Goal: Task Accomplishment & Management: Use online tool/utility

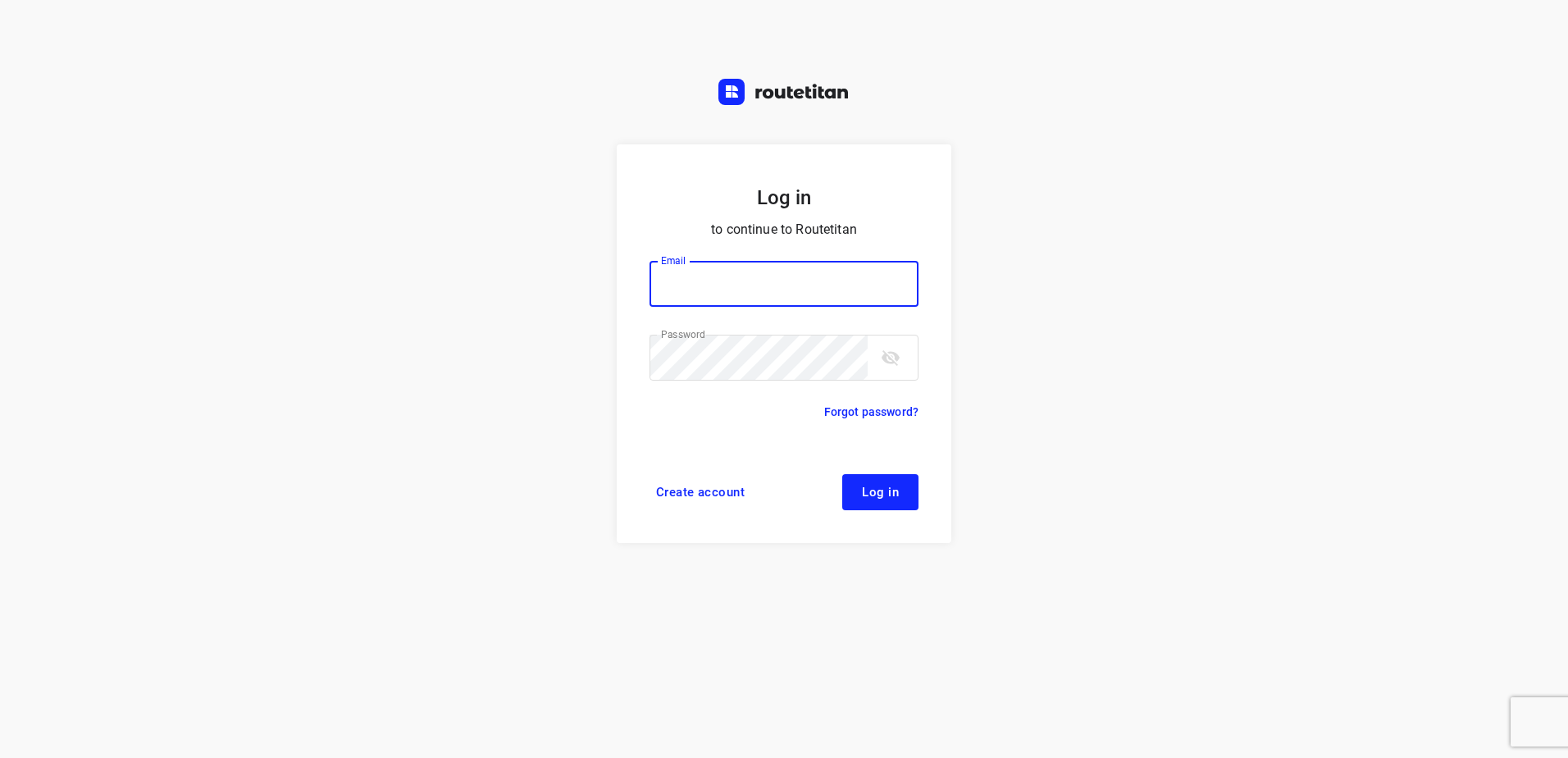
type input "horeca@kaddour.nl"
click at [875, 493] on span "Log in" at bounding box center [880, 492] width 37 height 13
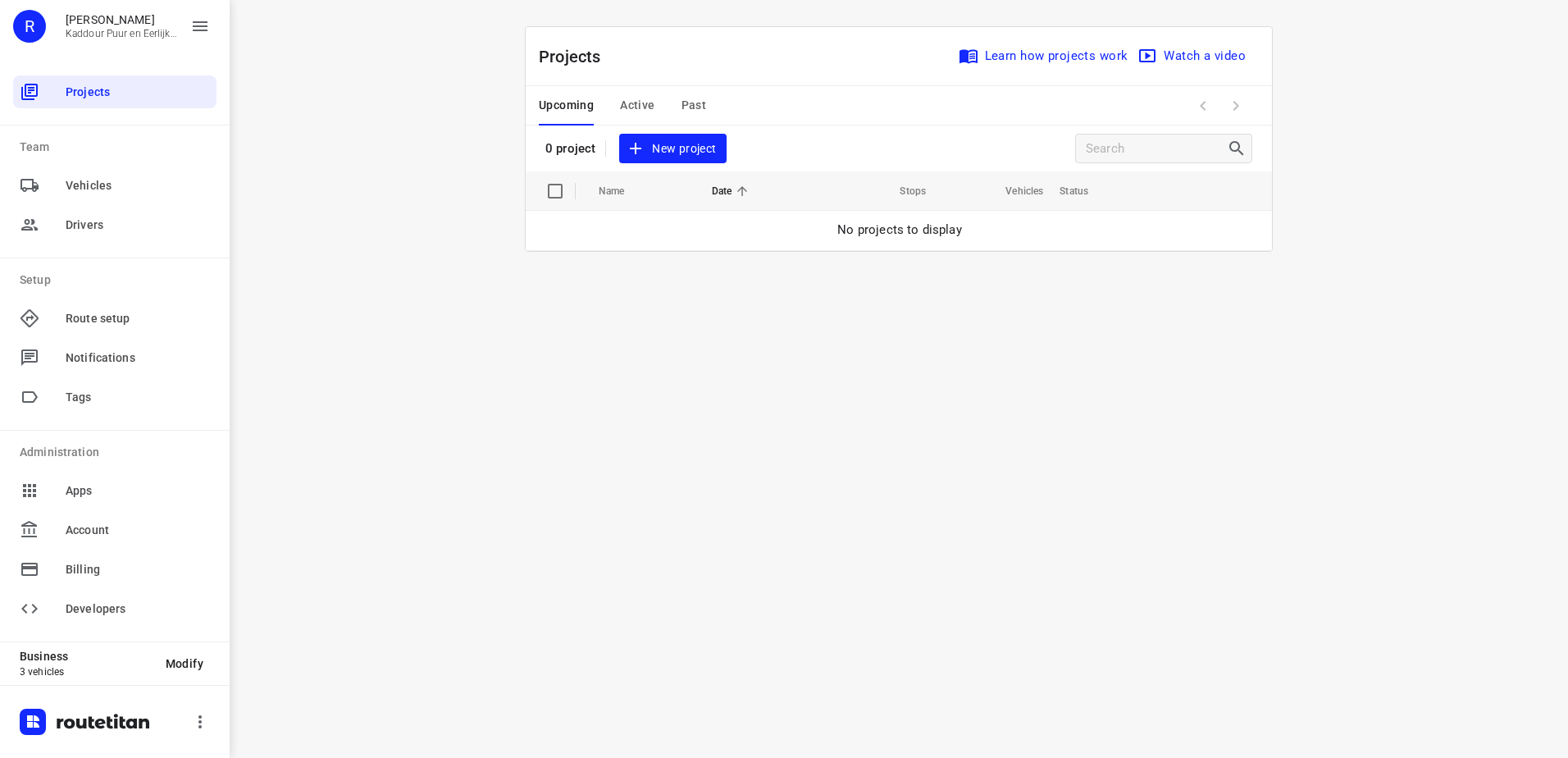
click at [672, 147] on span "New project" at bounding box center [673, 148] width 87 height 21
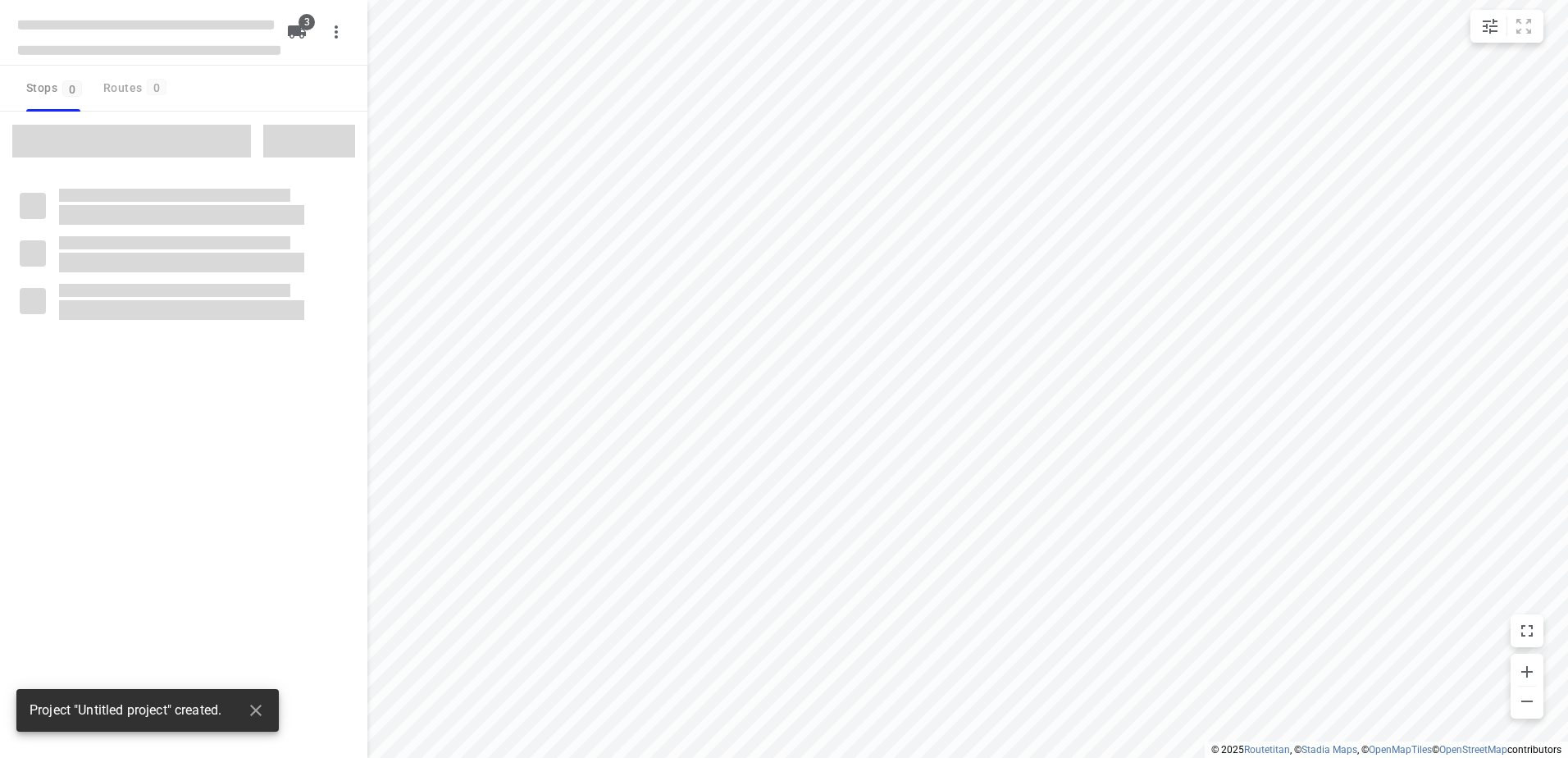
type input "distance"
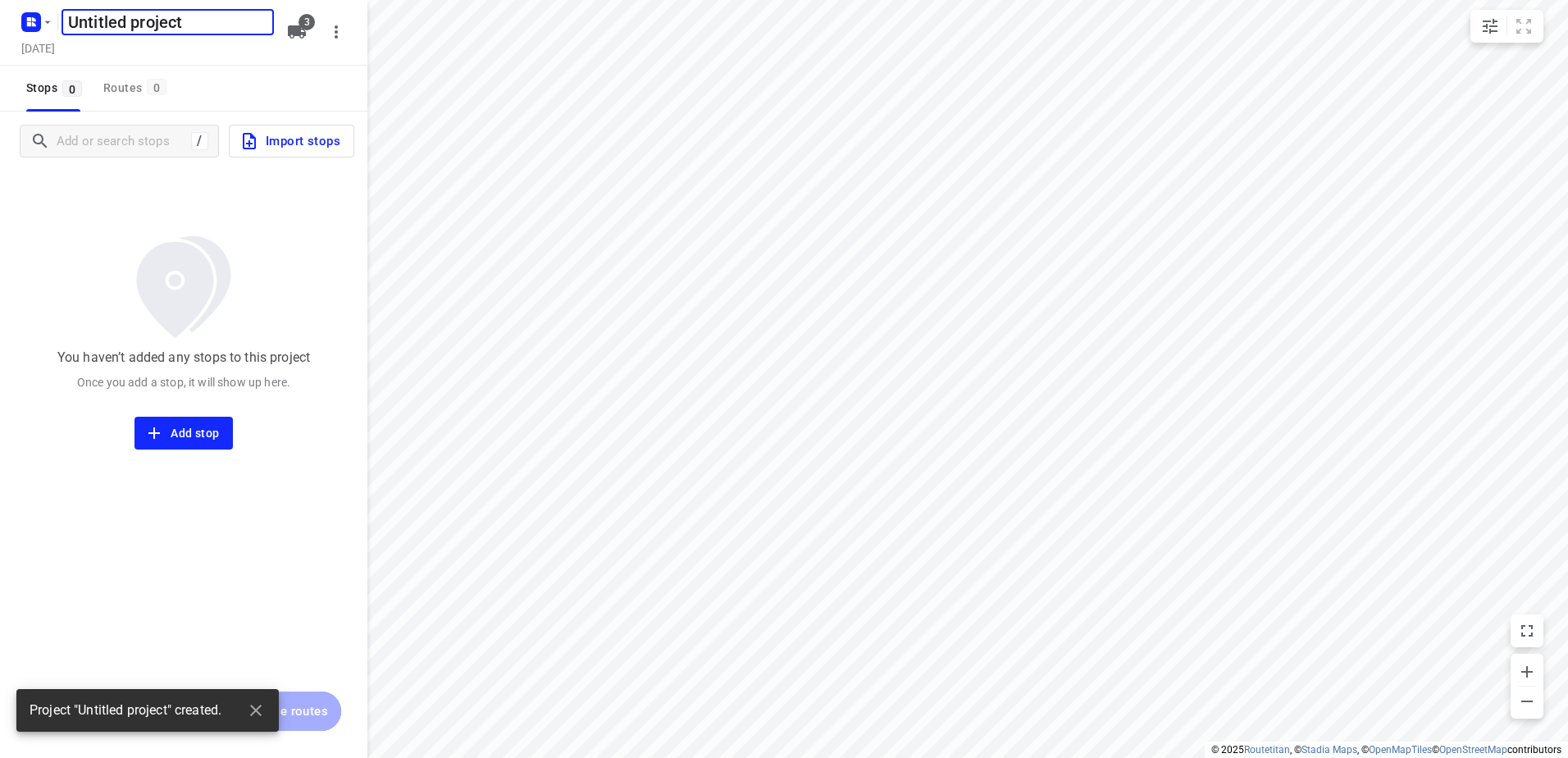
type input "A"
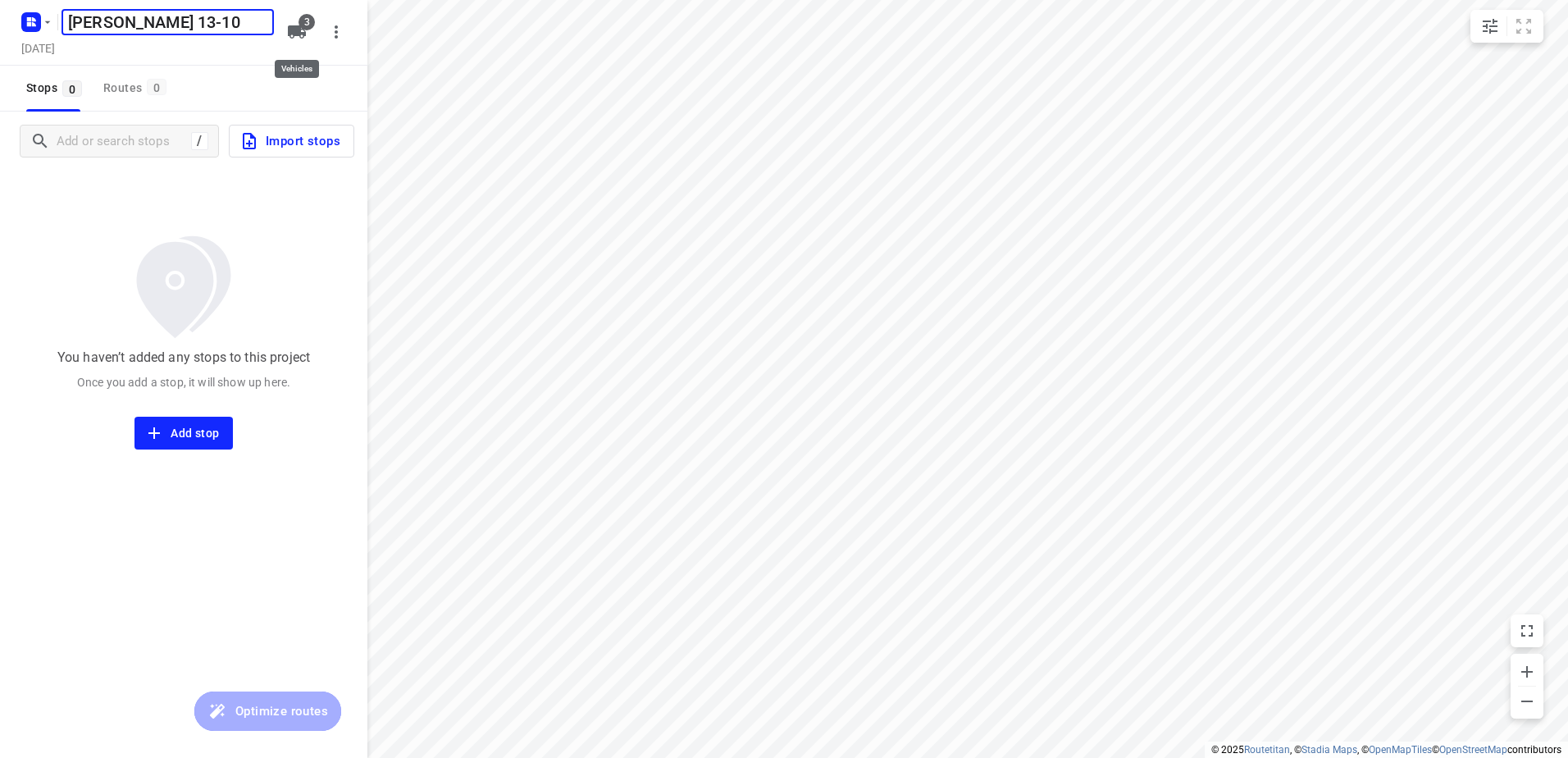
type input "[PERSON_NAME] 13-10"
click at [290, 33] on icon "button" at bounding box center [297, 31] width 18 height 13
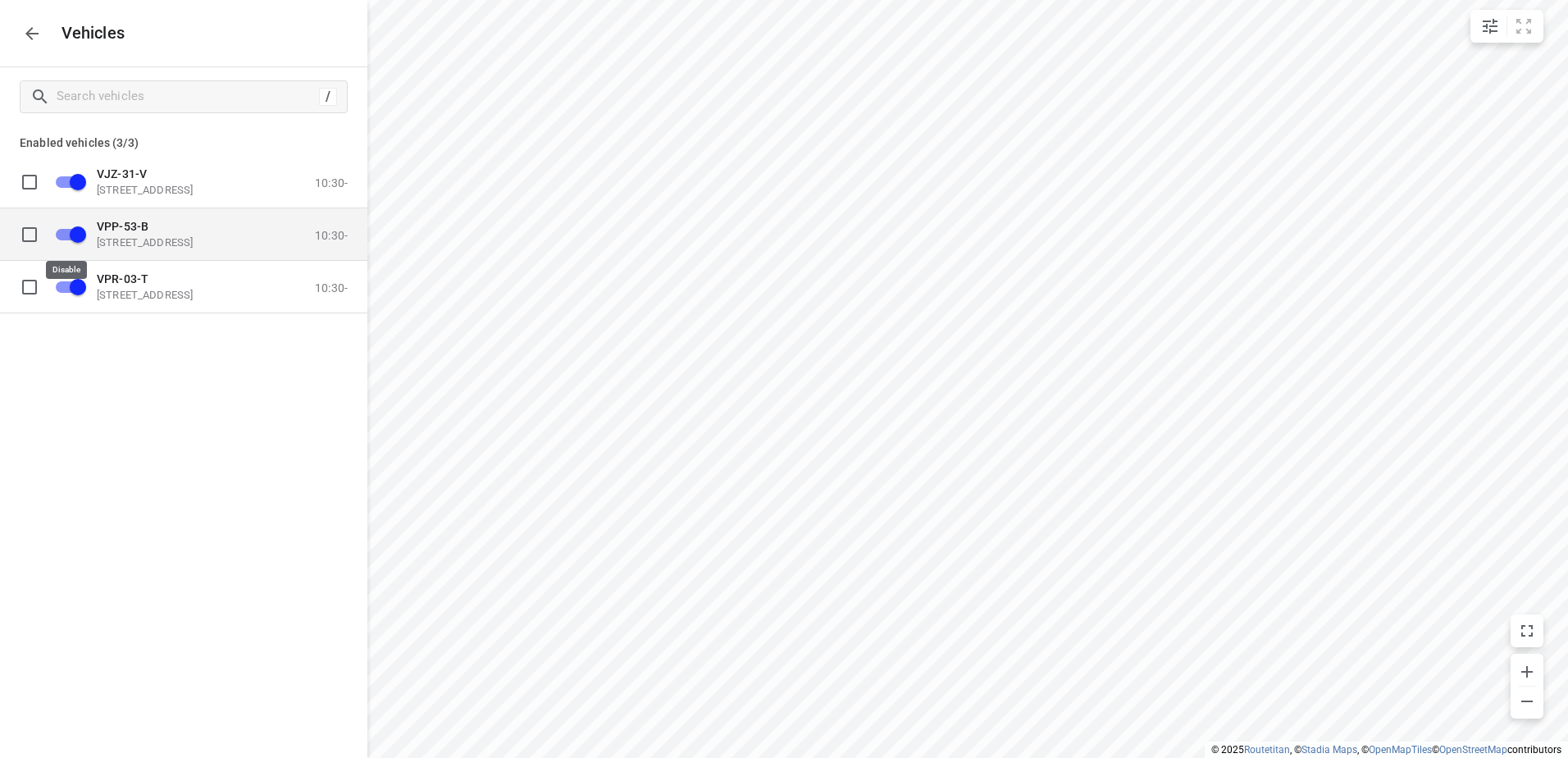
click at [75, 238] on input "grid" at bounding box center [78, 234] width 94 height 31
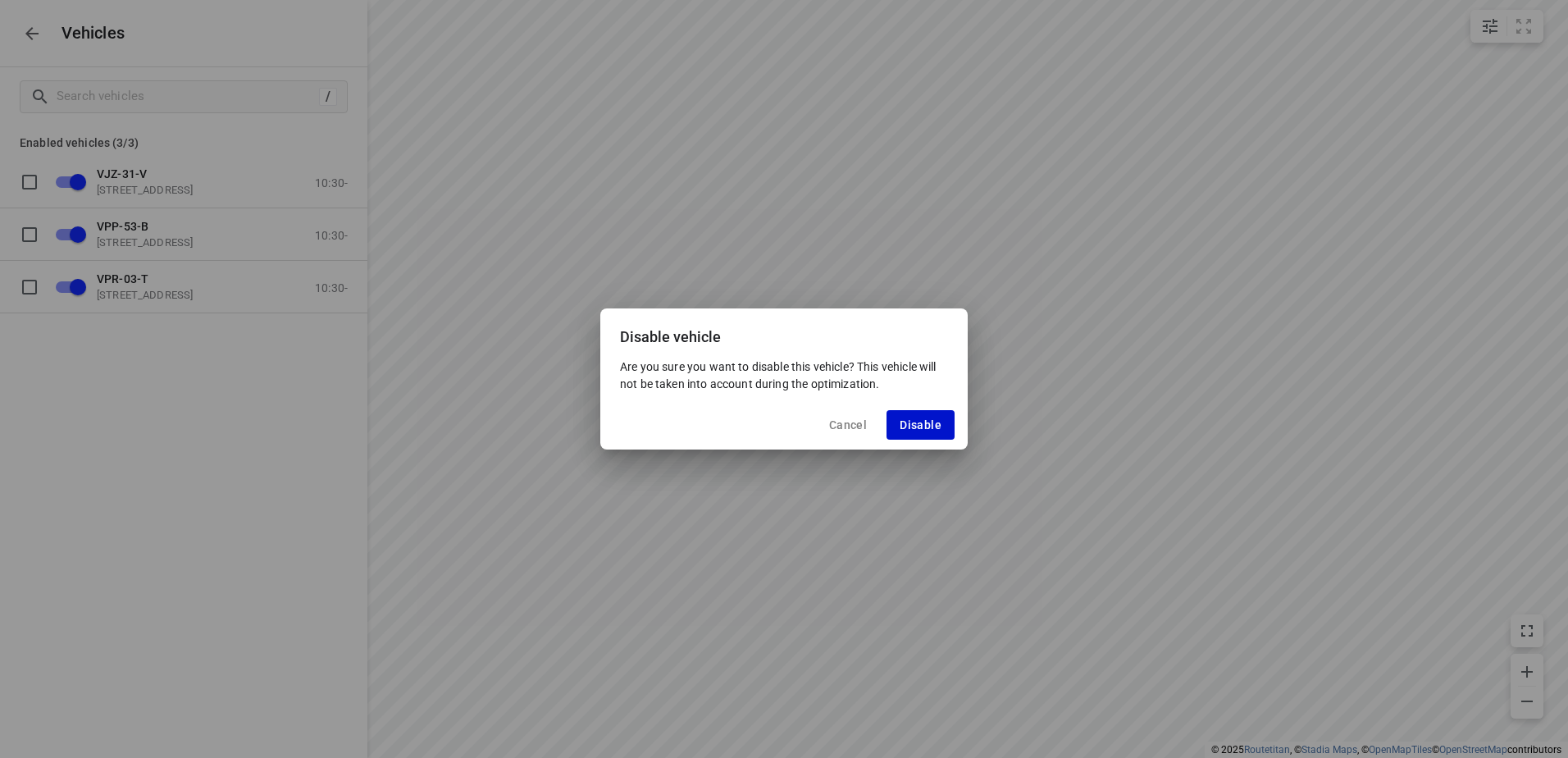
click at [913, 419] on span "Disable" at bounding box center [921, 424] width 42 height 13
checkbox input "false"
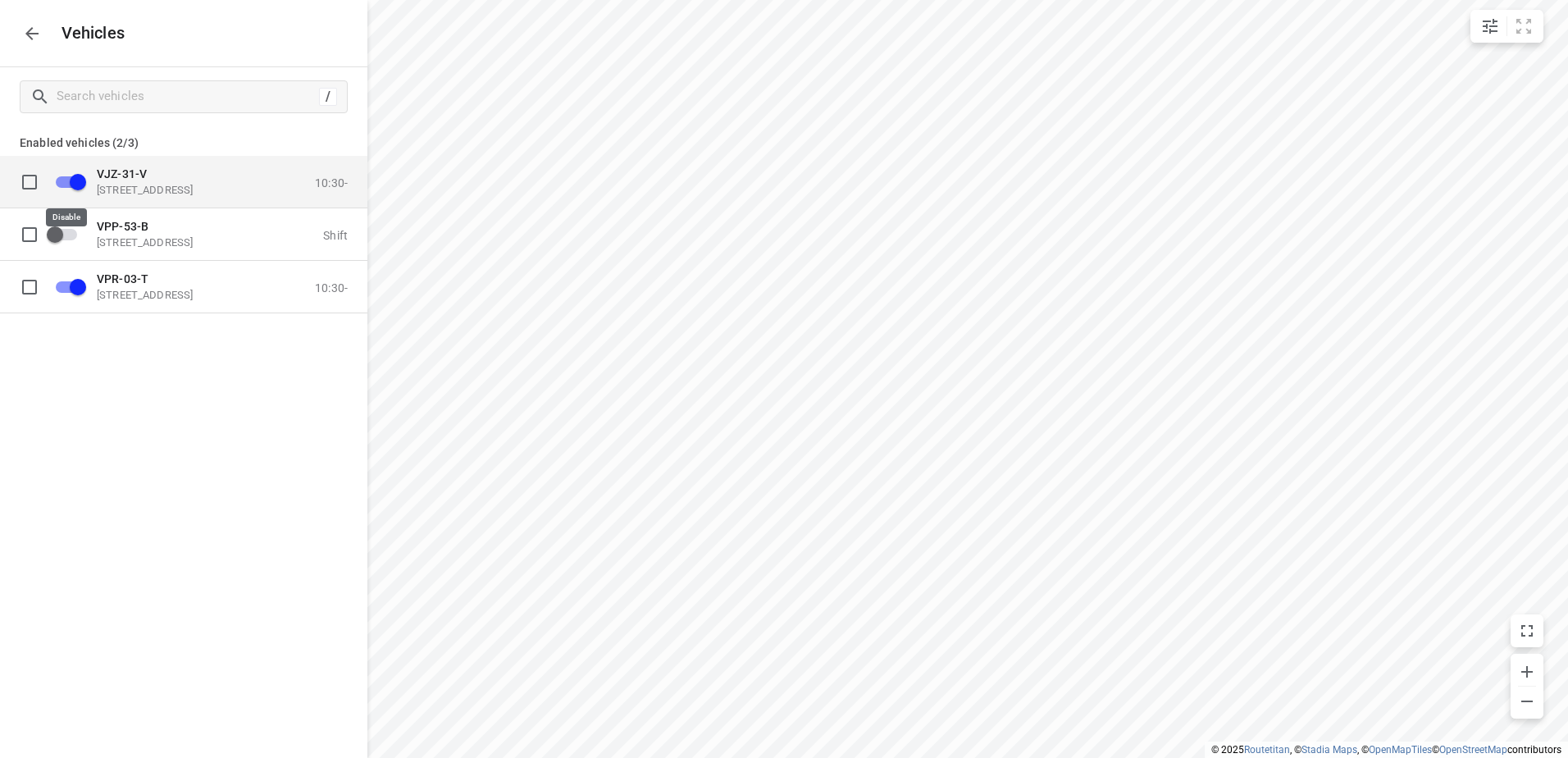
click at [79, 179] on input "grid" at bounding box center [78, 181] width 94 height 31
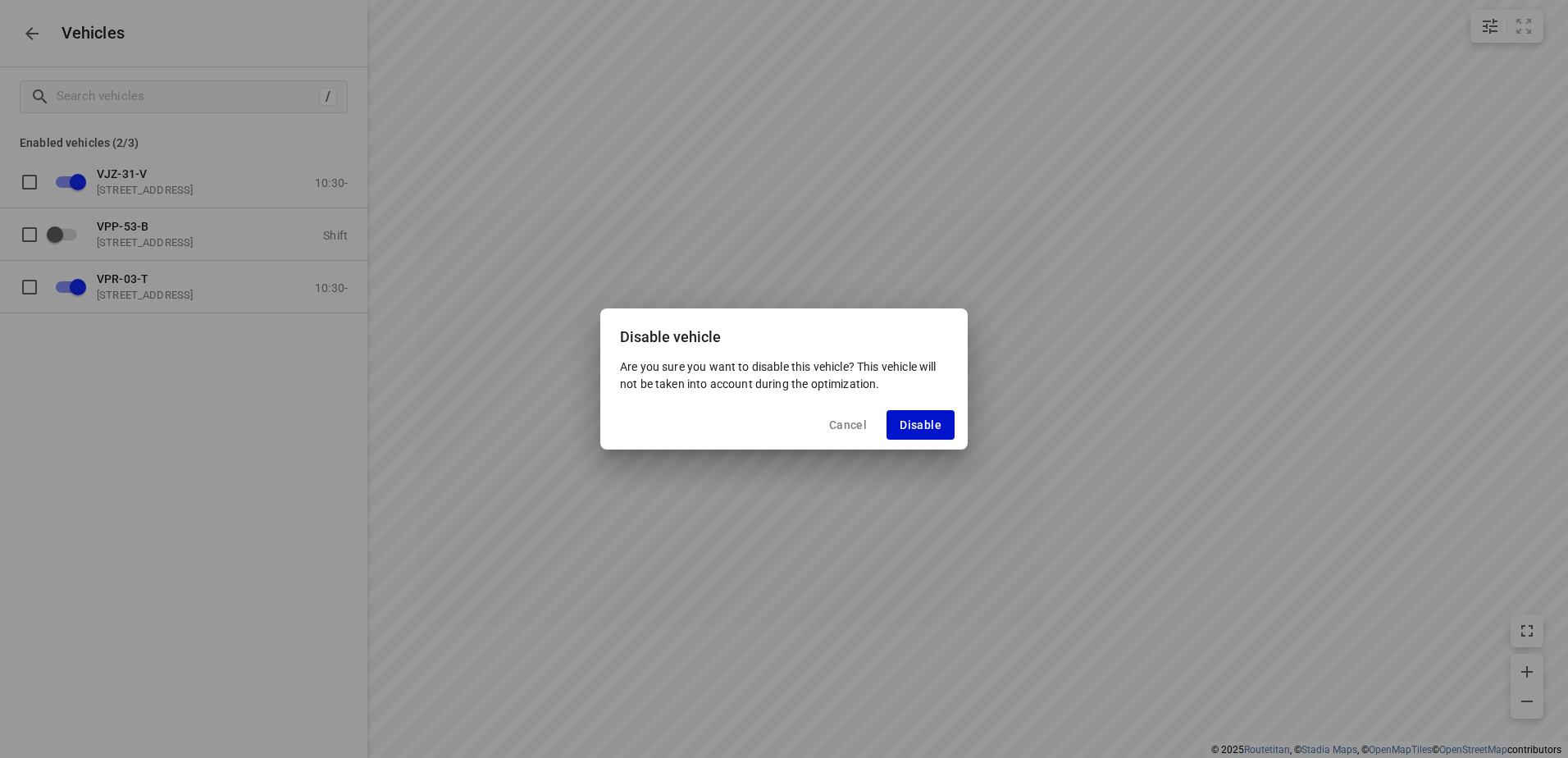
click at [921, 424] on span "Disable" at bounding box center [921, 424] width 42 height 13
checkbox input "false"
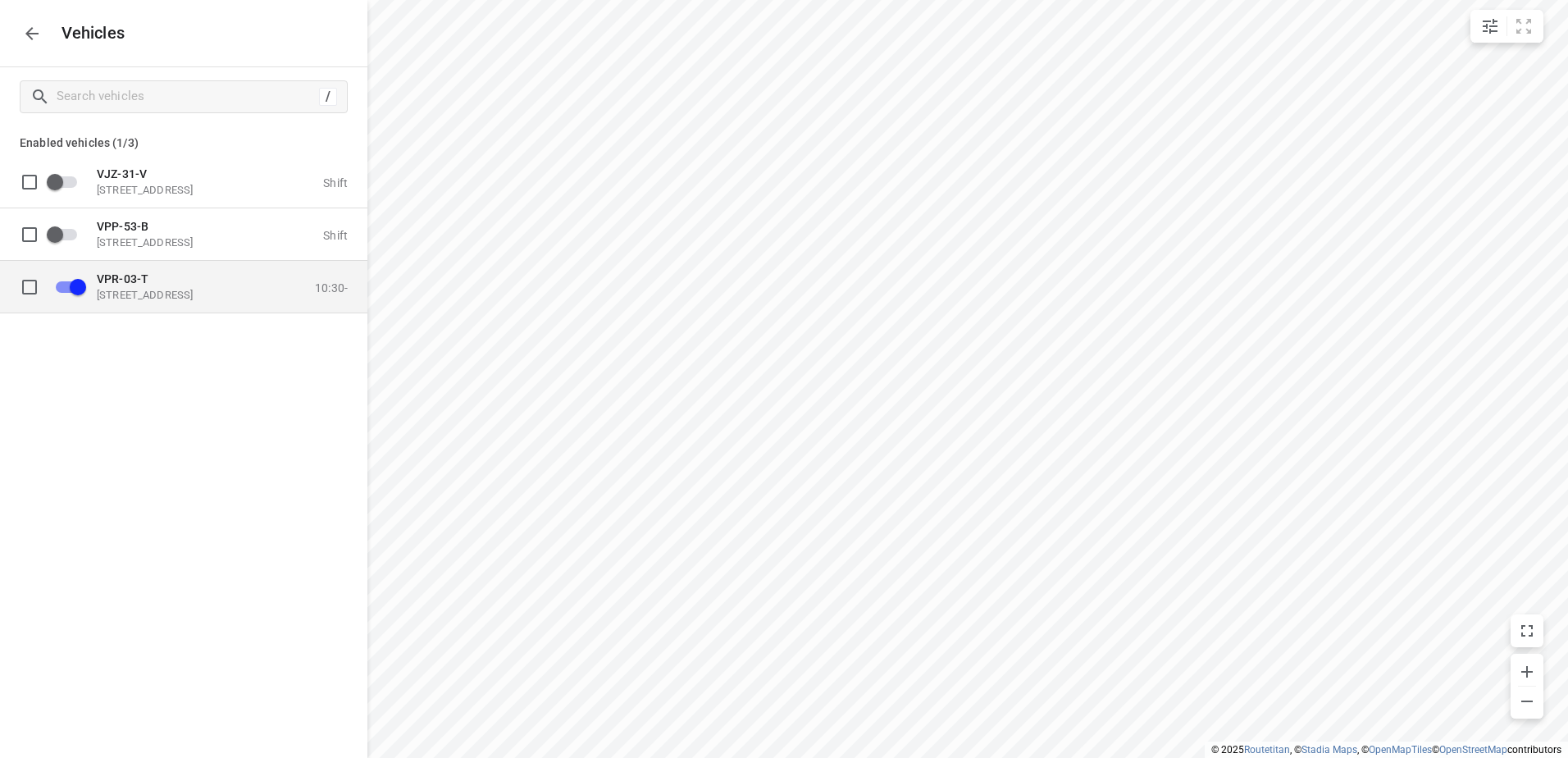
click at [172, 290] on p "[STREET_ADDRESS]" at bounding box center [179, 294] width 164 height 13
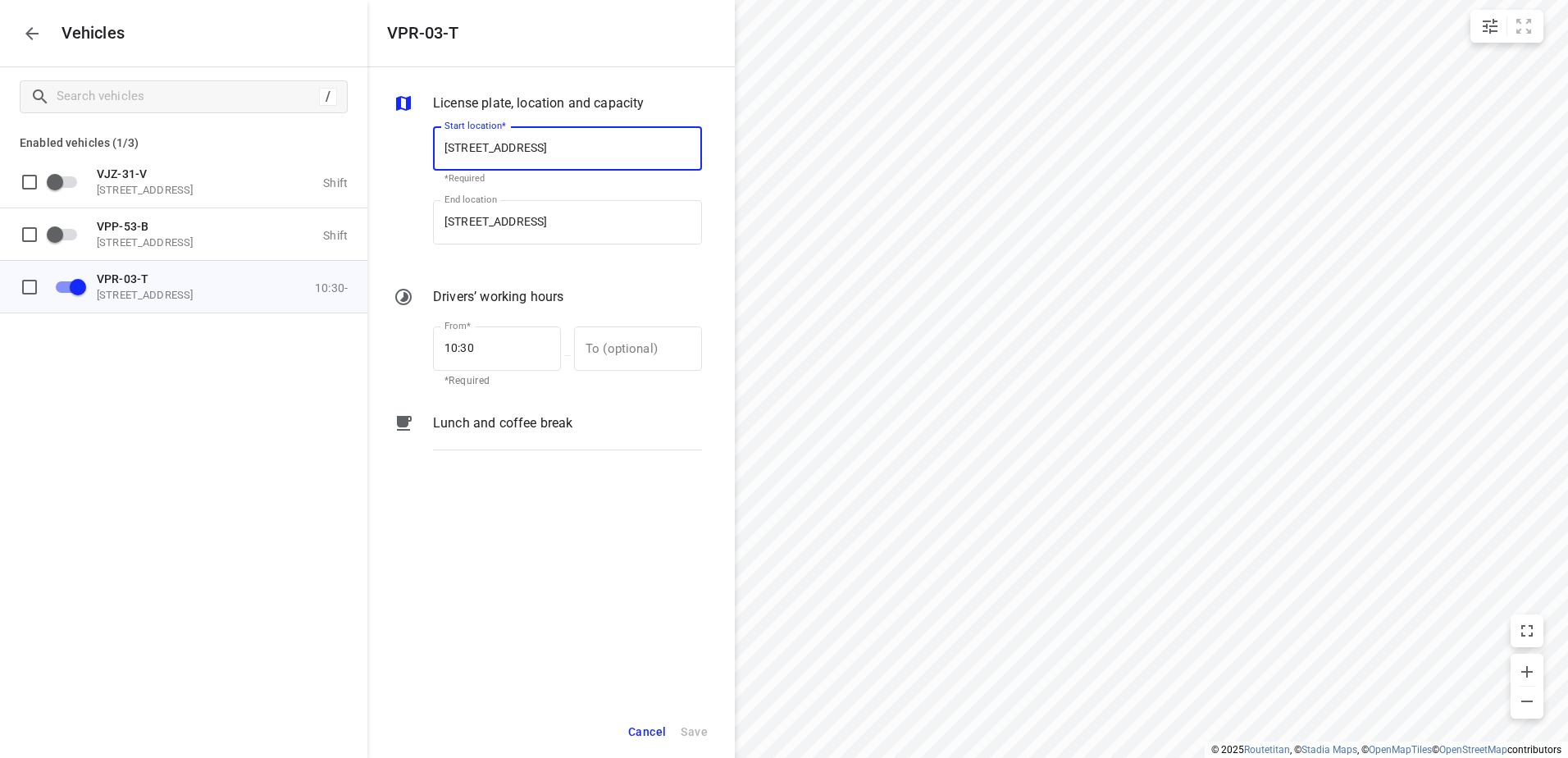
click at [516, 426] on p "Lunch and coffee break" at bounding box center [503, 424] width 139 height 20
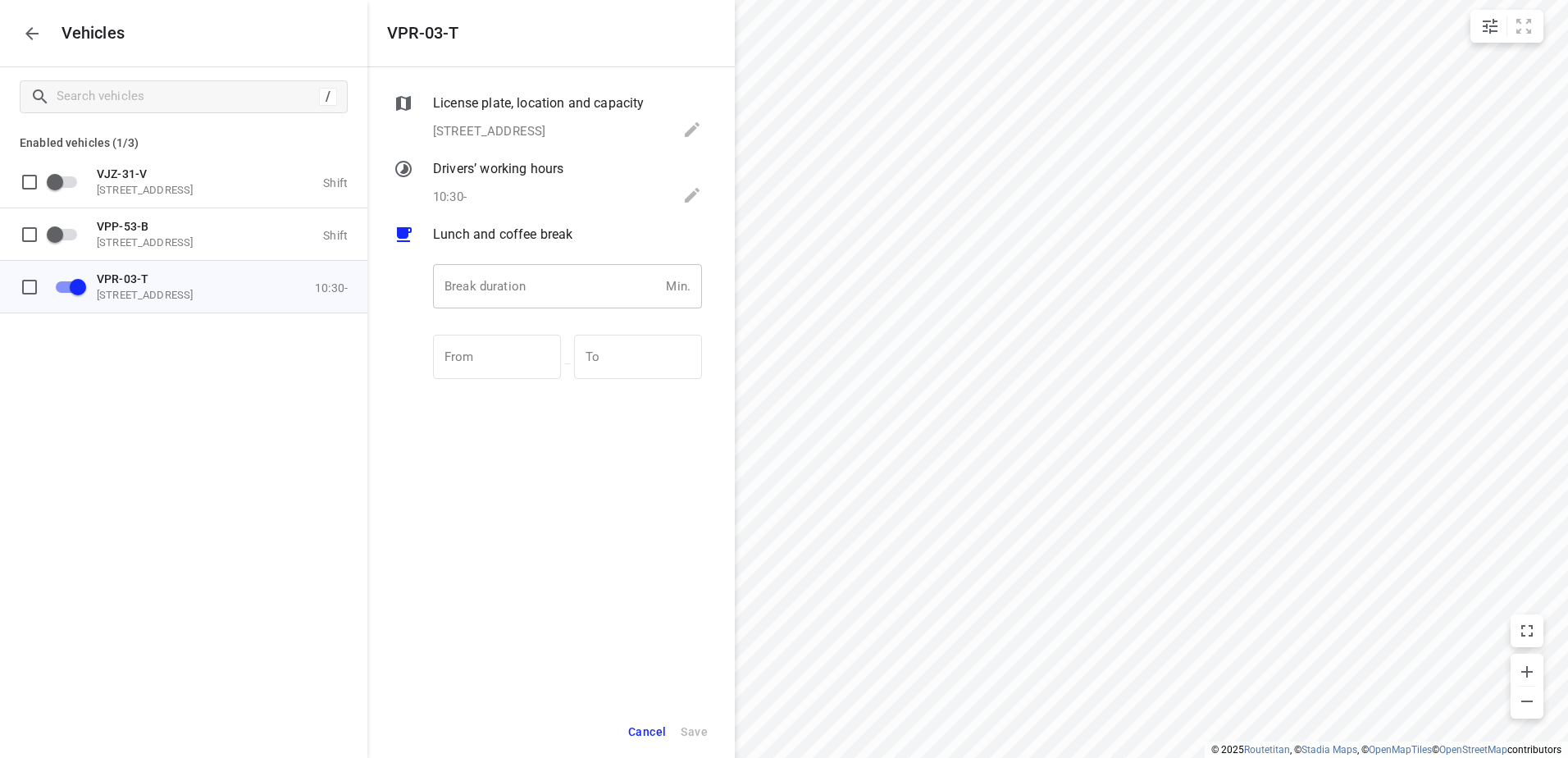
click at [512, 287] on input "number" at bounding box center [547, 286] width 227 height 44
type input "30"
click at [699, 724] on span "Save" at bounding box center [694, 732] width 27 height 21
click at [35, 31] on icon "button" at bounding box center [32, 33] width 20 height 20
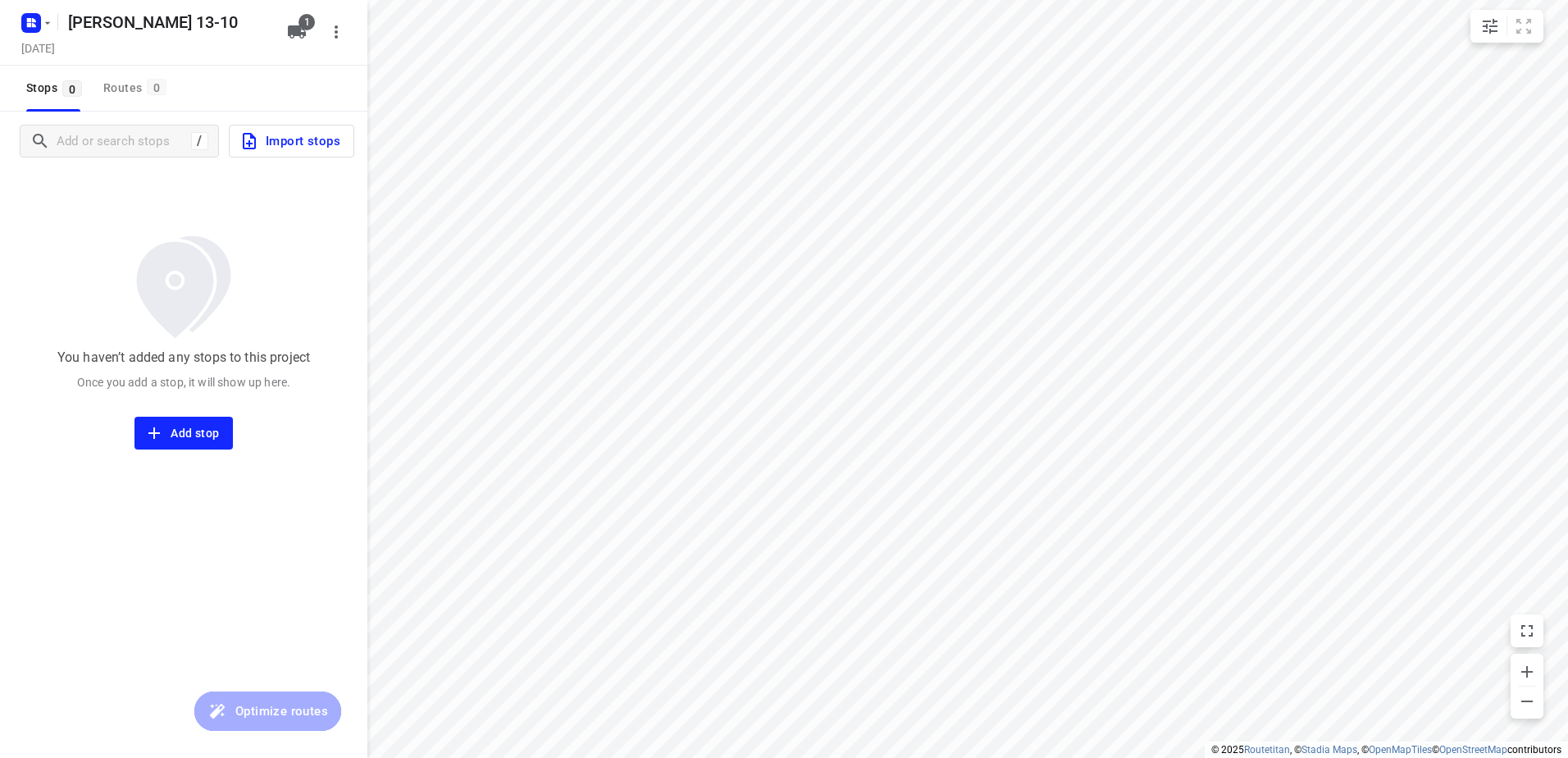
click at [303, 145] on span "Import stops" at bounding box center [290, 141] width 101 height 22
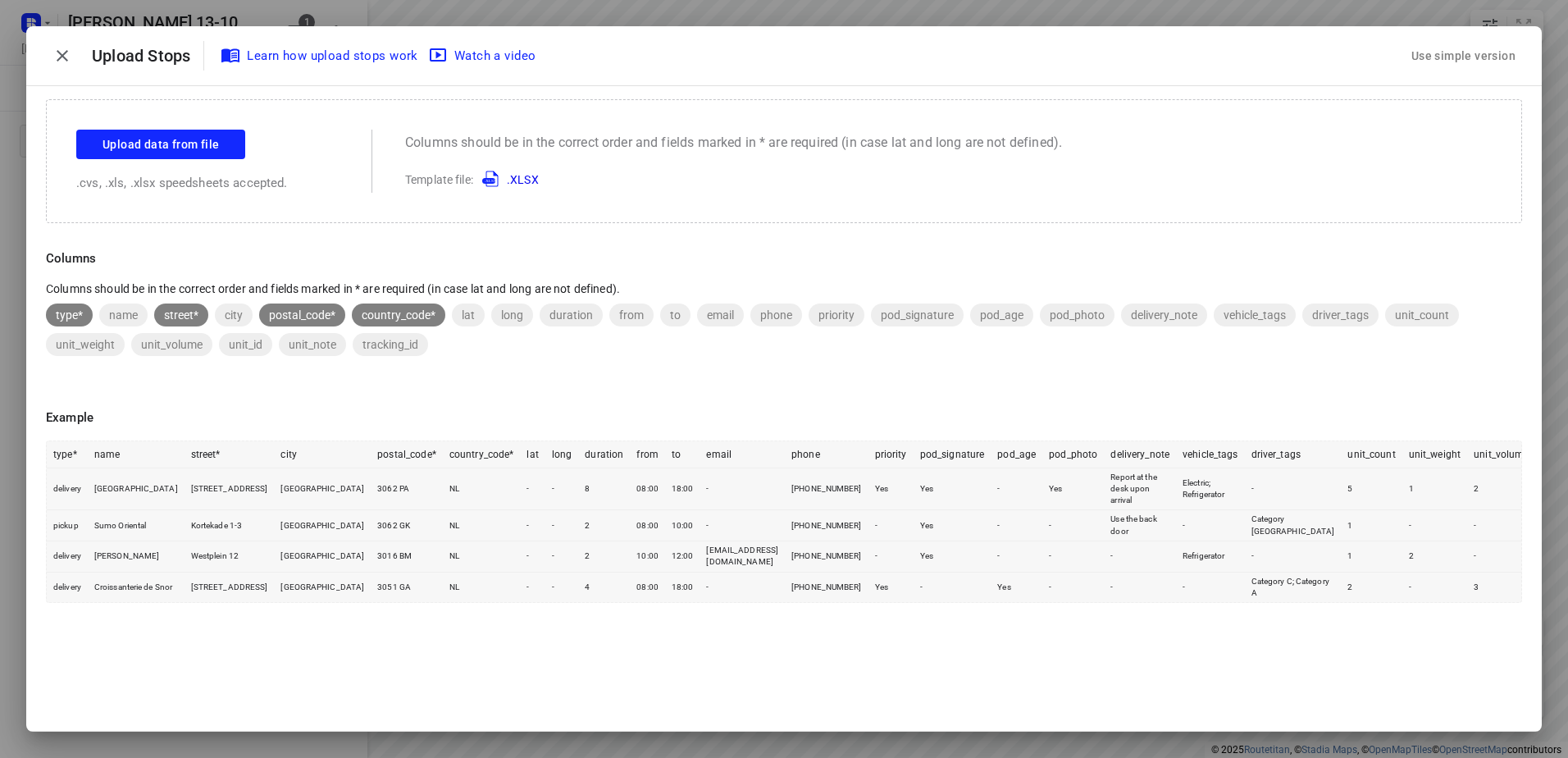
click at [1492, 59] on div "Use simple version" at bounding box center [1463, 56] width 111 height 27
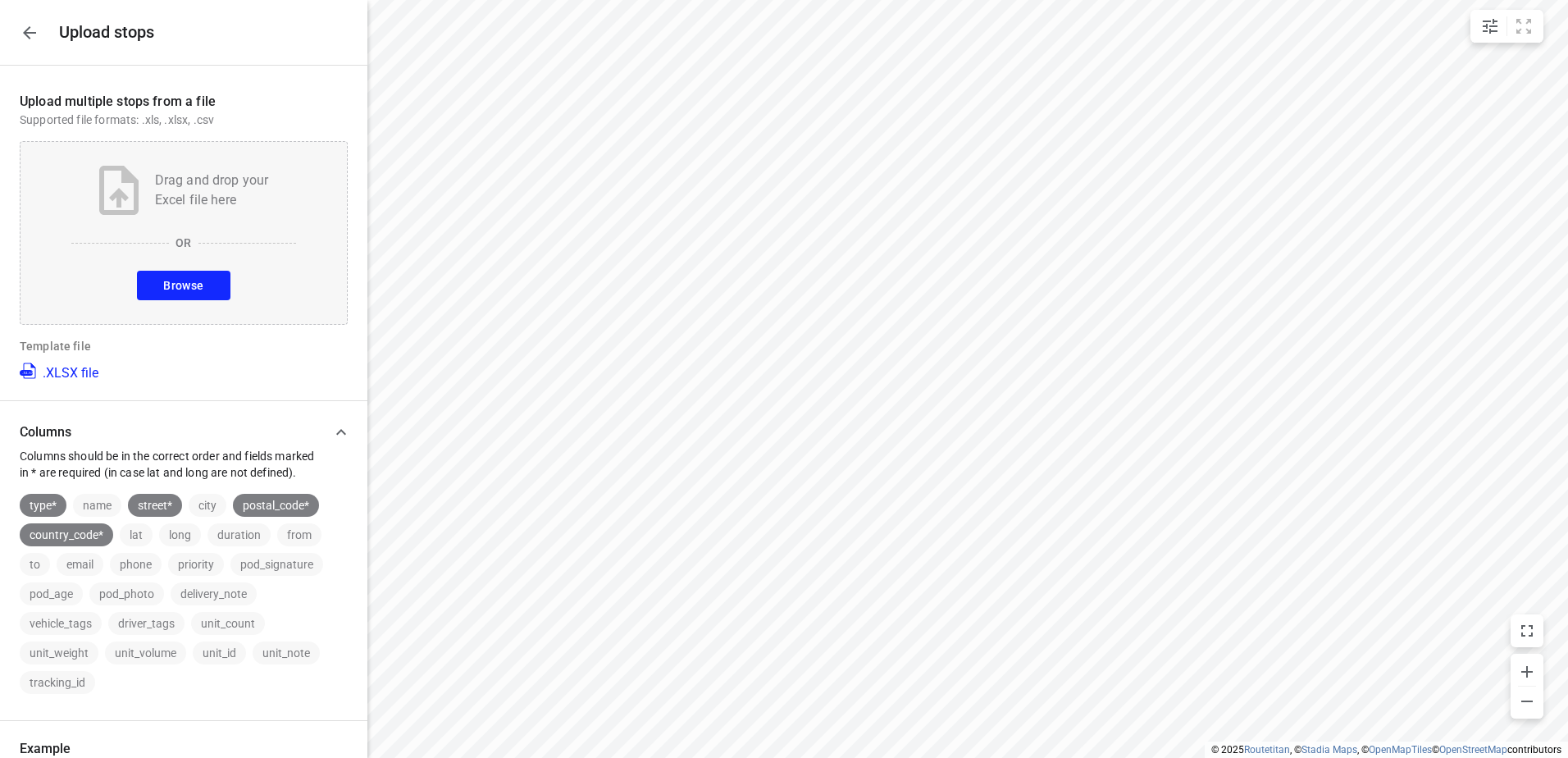
click at [194, 281] on span "Browse" at bounding box center [183, 286] width 40 height 21
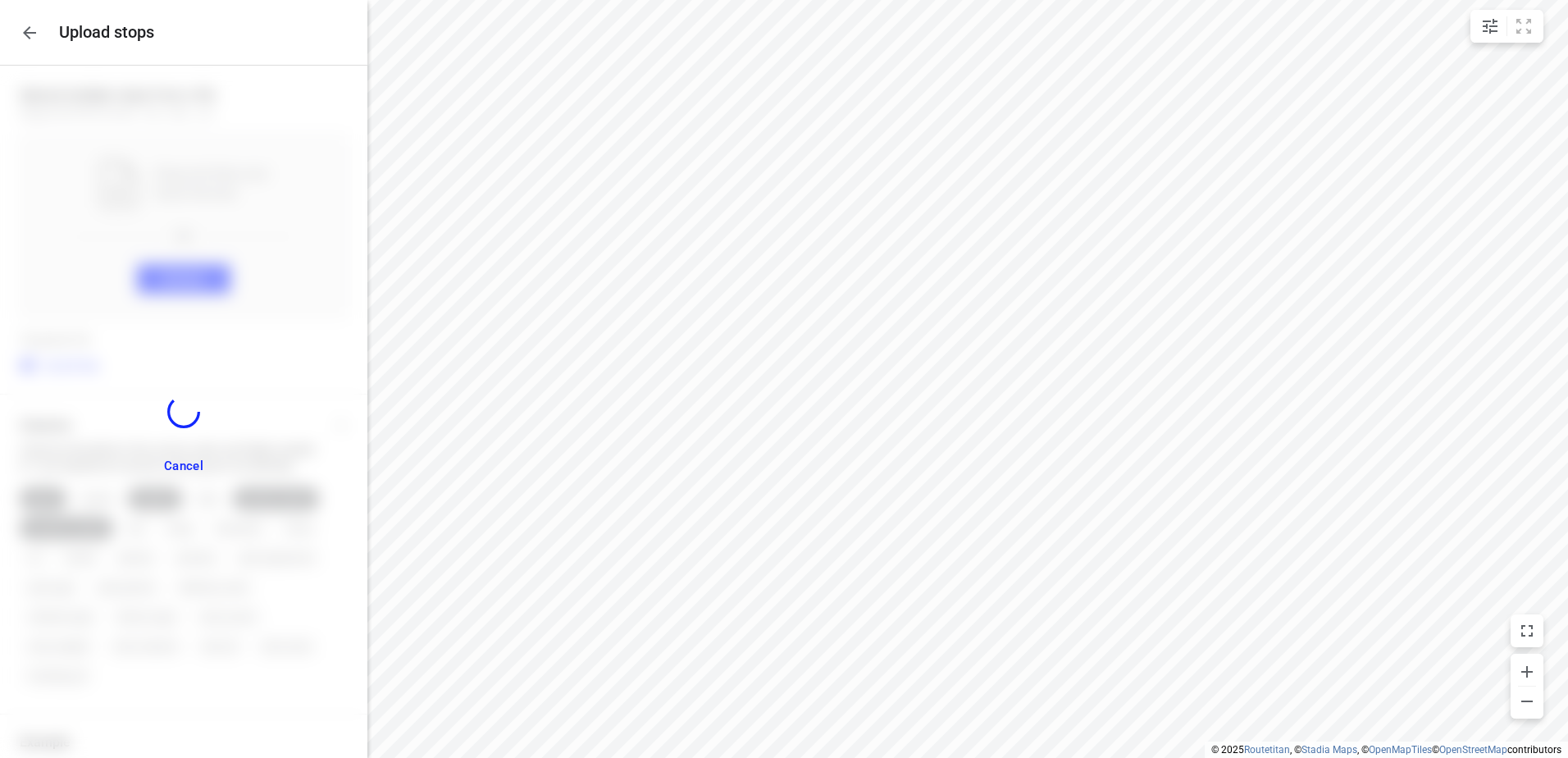
scroll to position [267, 0]
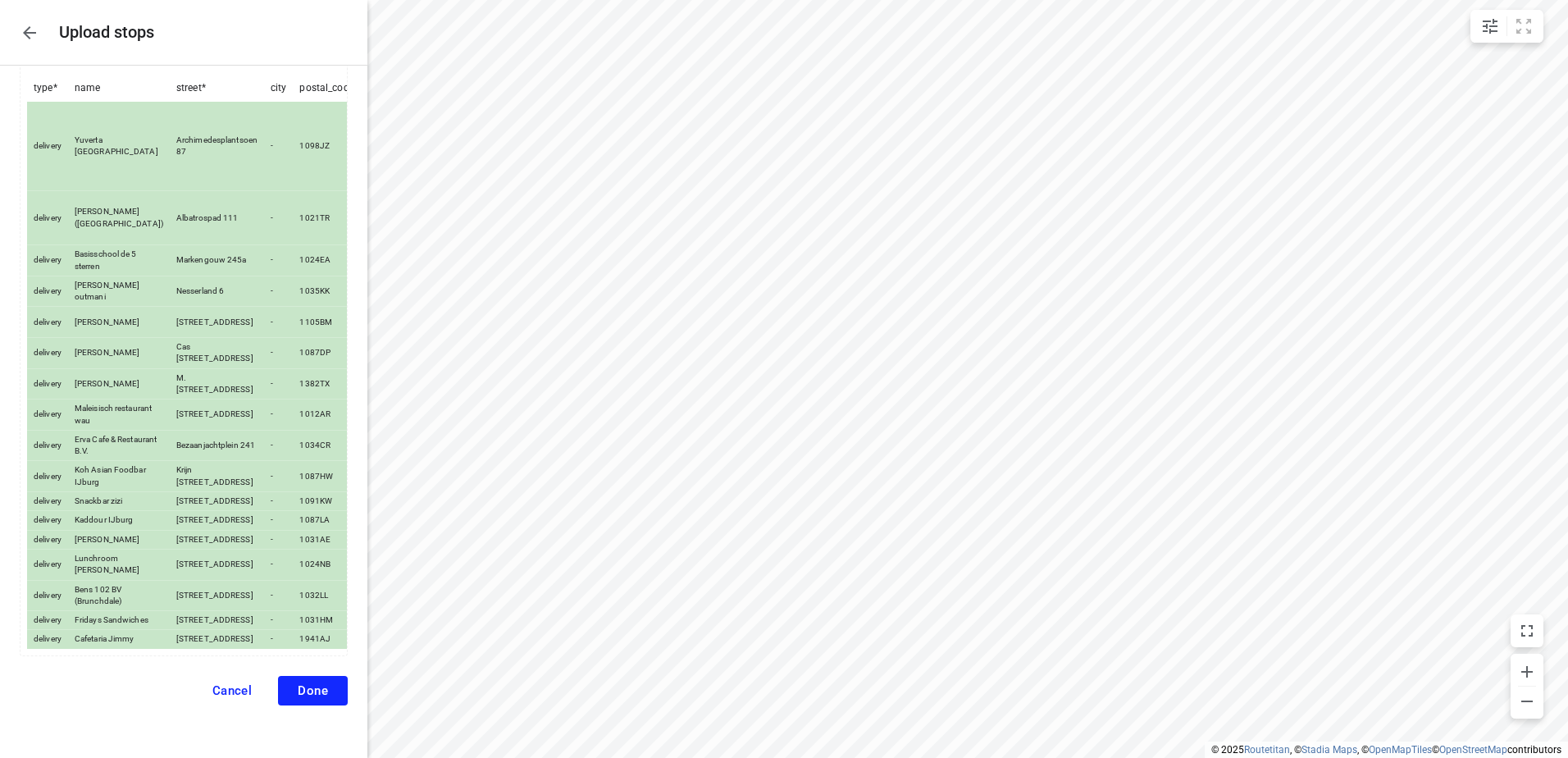
click at [306, 688] on span "Done" at bounding box center [313, 691] width 31 height 14
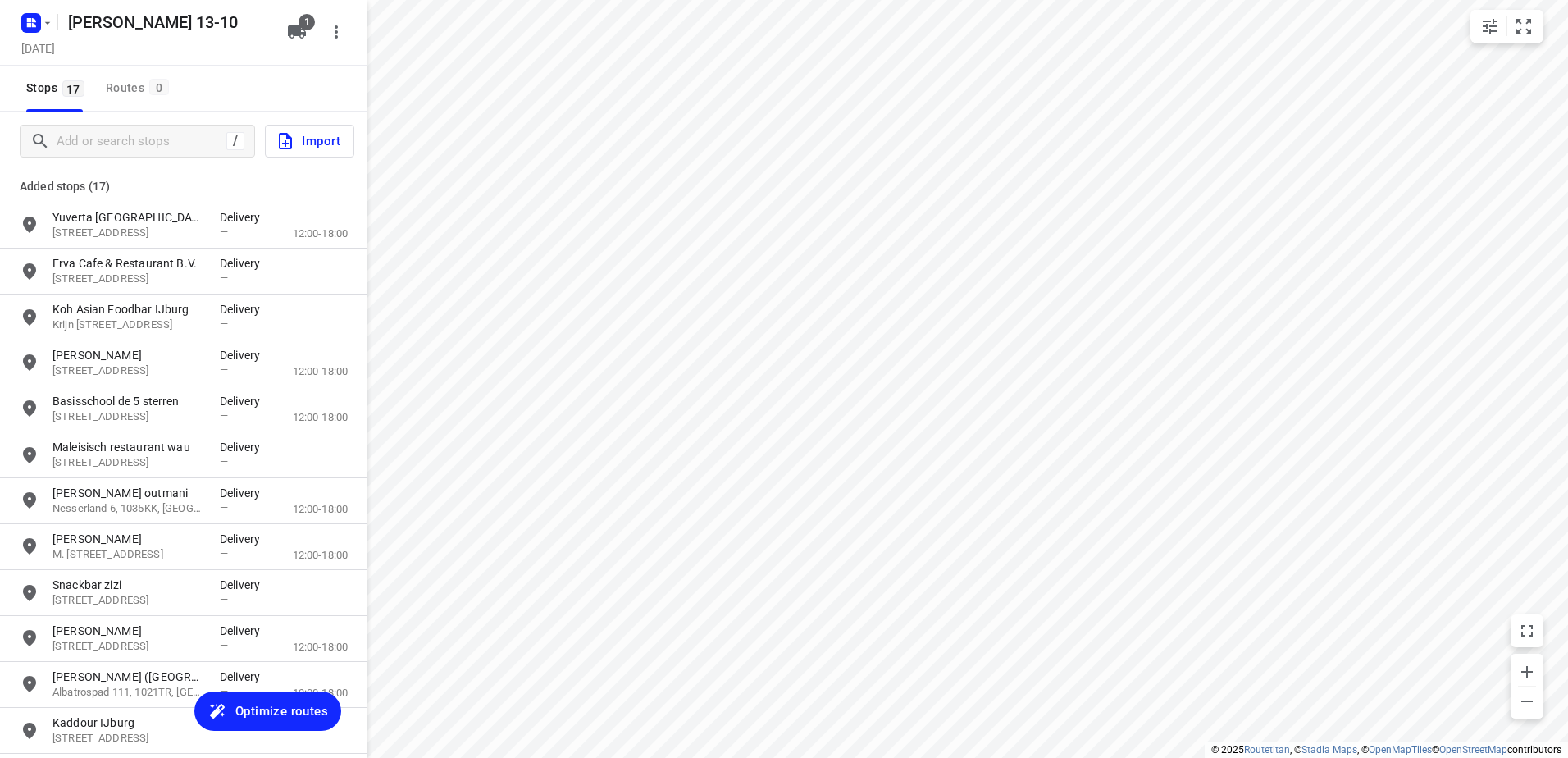
click at [272, 711] on span "Optimize routes" at bounding box center [281, 711] width 93 height 22
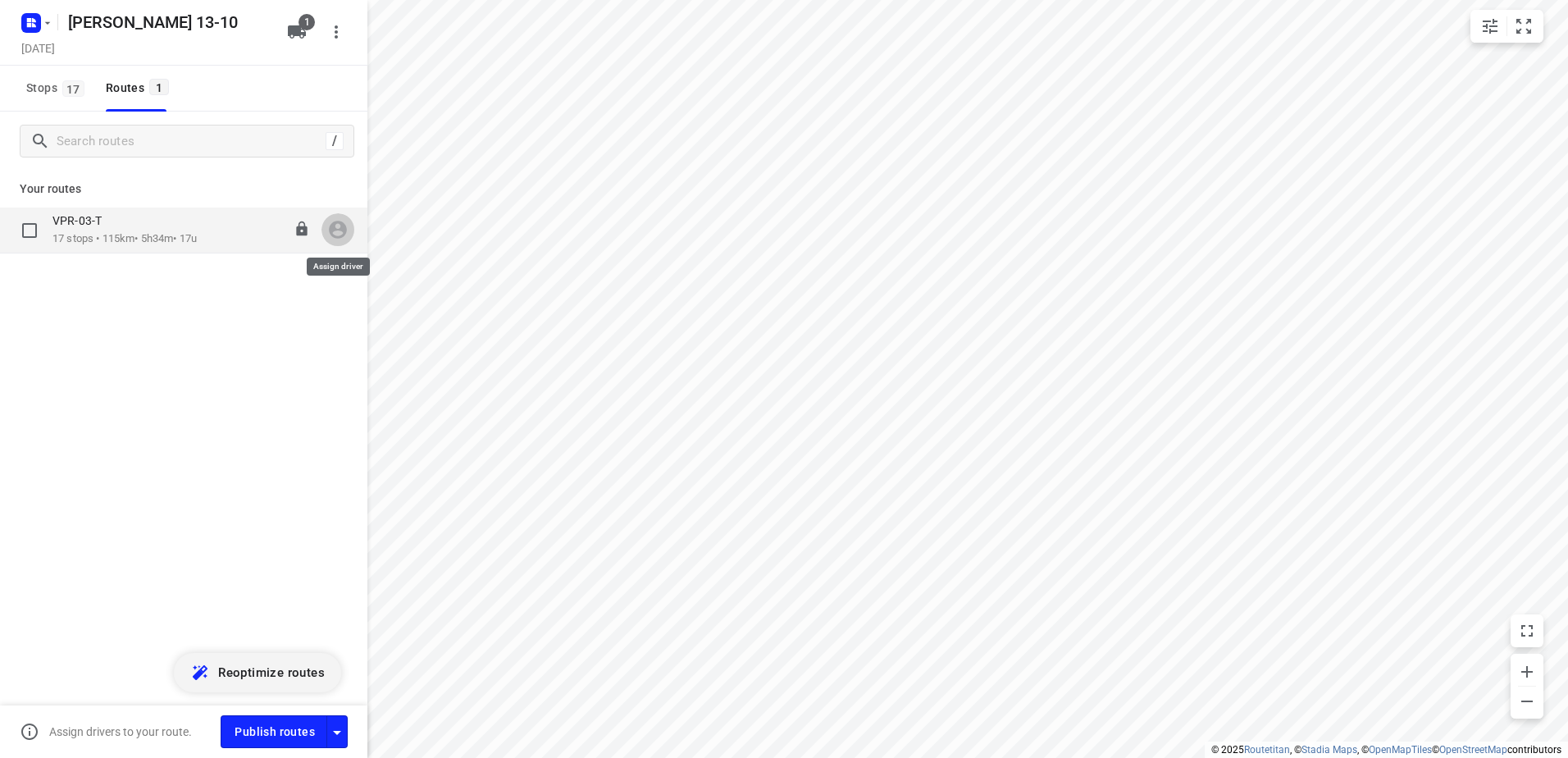
click at [338, 233] on icon "button" at bounding box center [338, 230] width 22 height 22
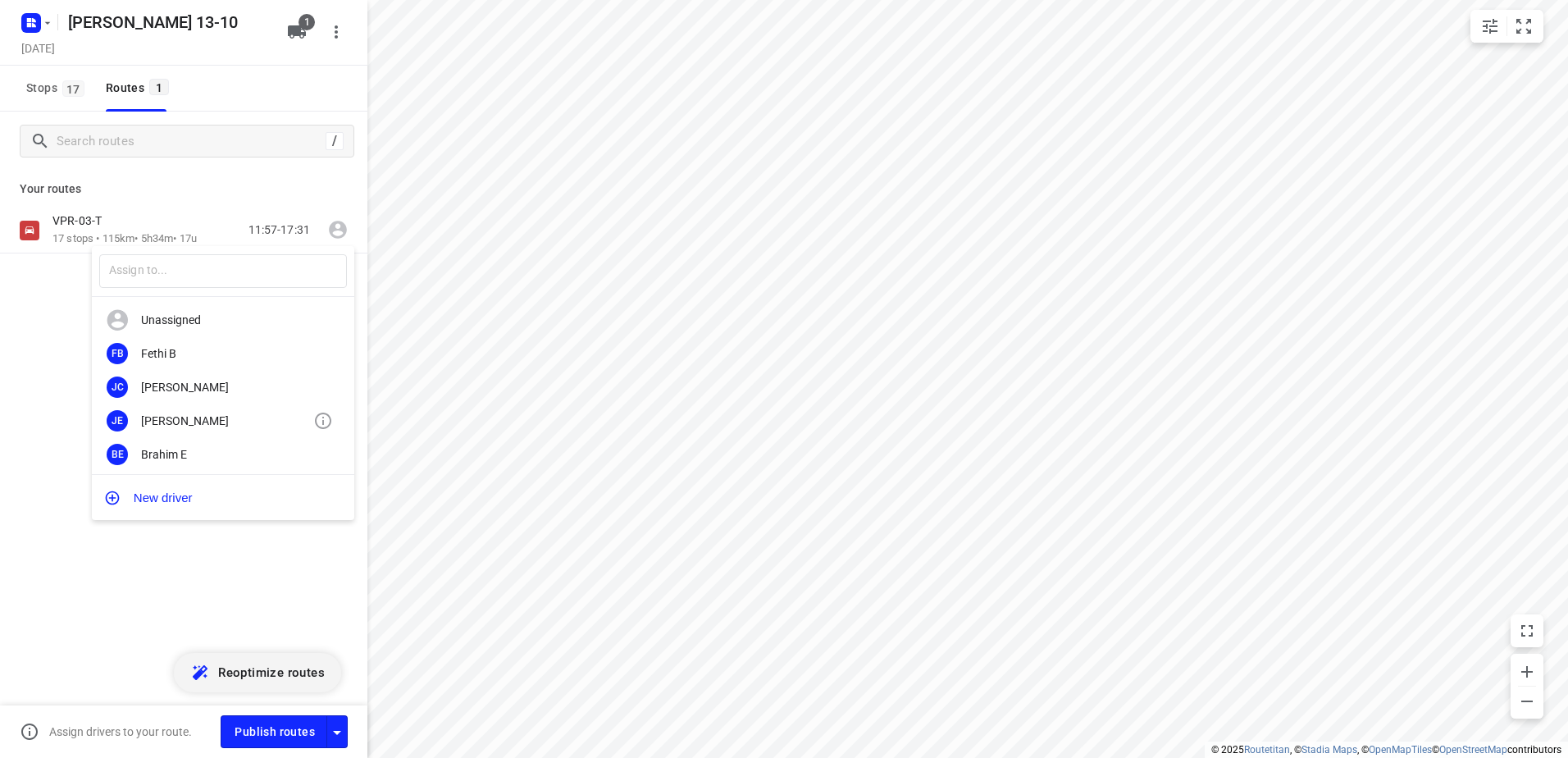
click at [186, 424] on div "[PERSON_NAME]" at bounding box center [227, 421] width 173 height 13
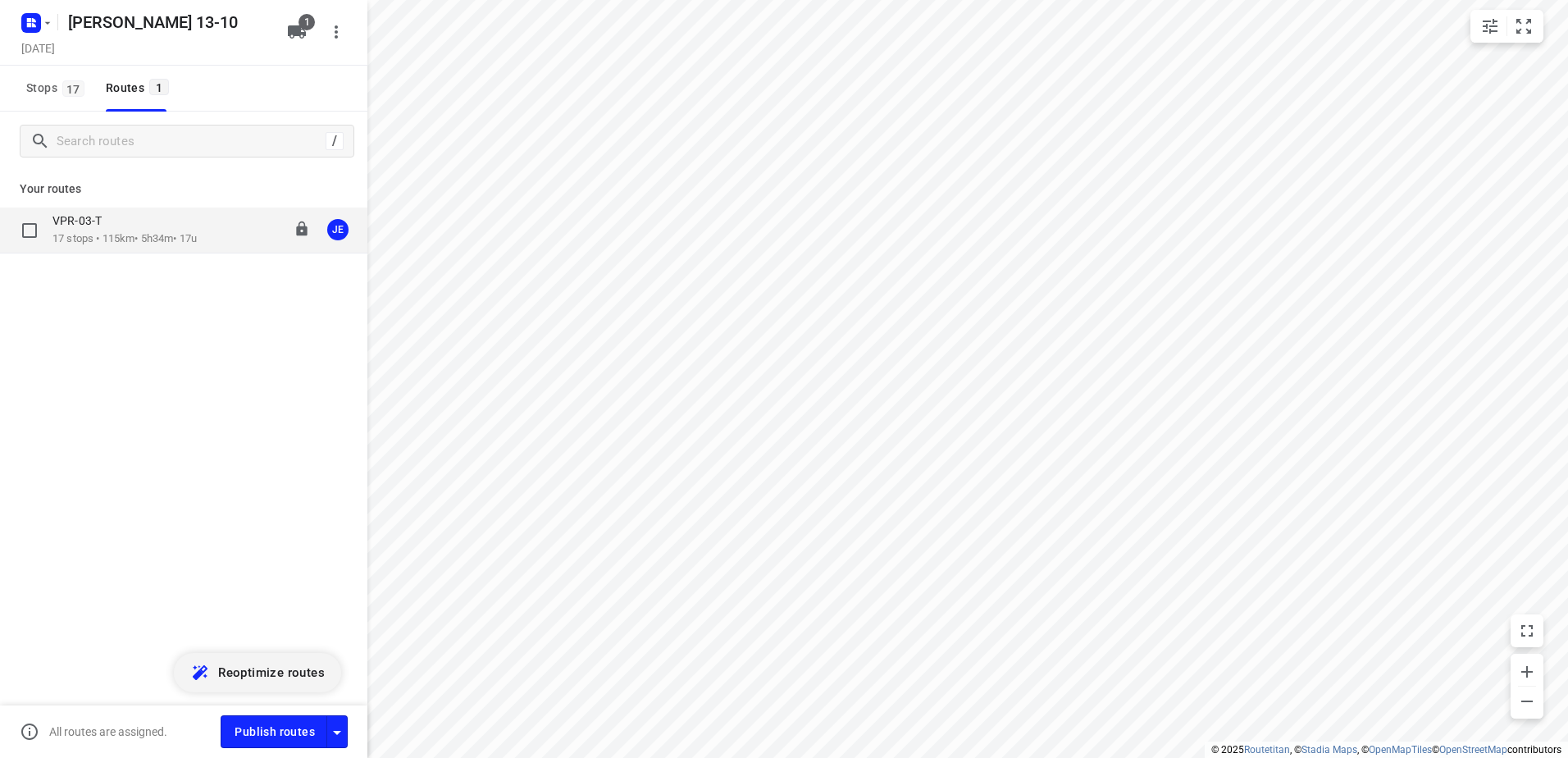
click at [102, 238] on p "17 stops • 115km • 5h34m • 17u" at bounding box center [124, 238] width 145 height 15
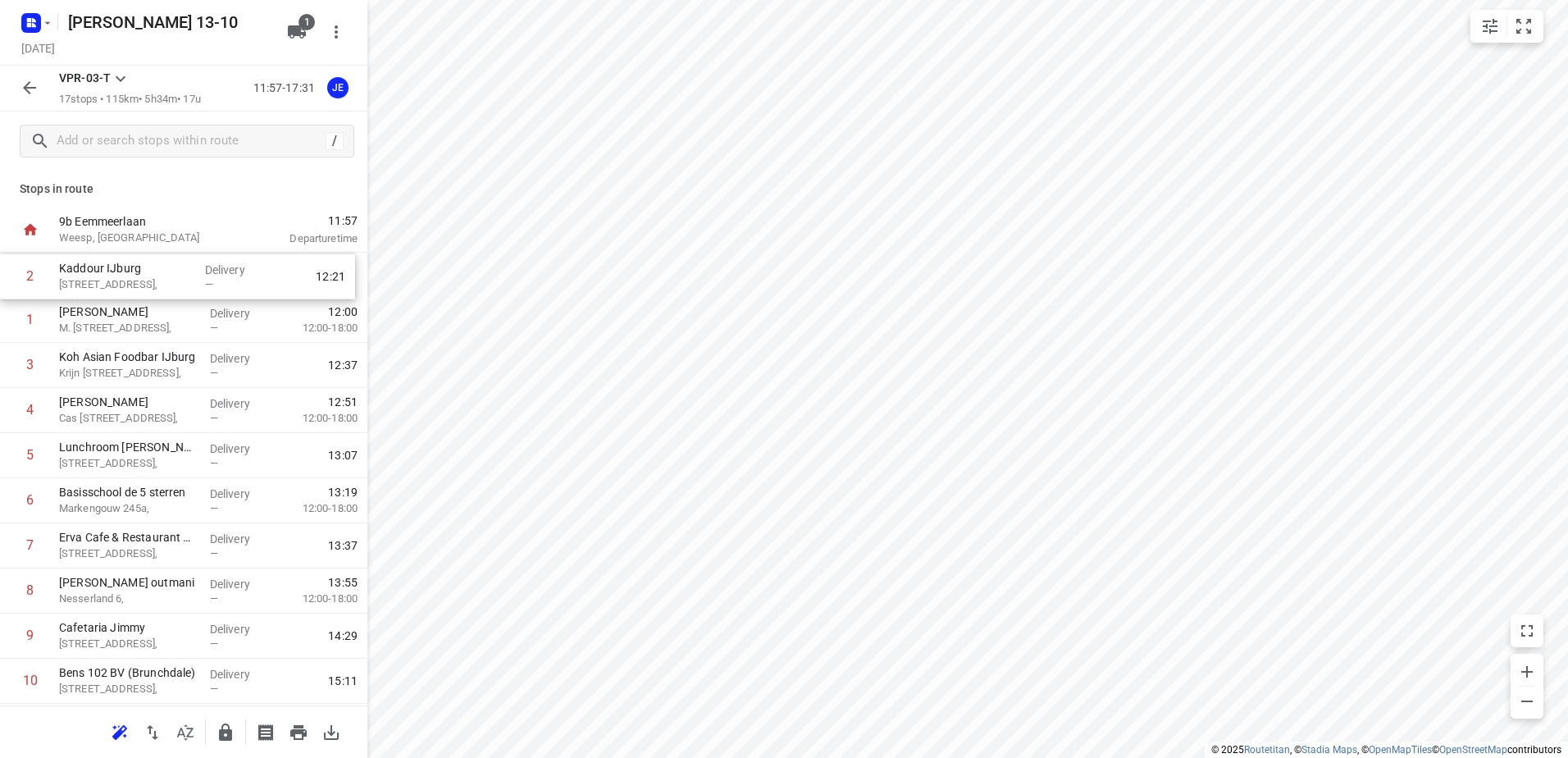
drag, startPoint x: 132, startPoint y: 326, endPoint x: 132, endPoint y: 278, distance: 48.0
click at [132, 278] on div "1 [PERSON_NAME] M. [STREET_ADDRESS], Delivery — 12:00 12:00-18:00 2 [GEOGRAPHIC…" at bounding box center [183, 636] width 368 height 767
drag, startPoint x: 117, startPoint y: 363, endPoint x: 117, endPoint y: 316, distance: 47.0
click at [117, 316] on div "1 Kaddour IJburg [STREET_ADDRESS], Delivery — 12:08 2 [PERSON_NAME] M. [STREET_…" at bounding box center [183, 636] width 368 height 767
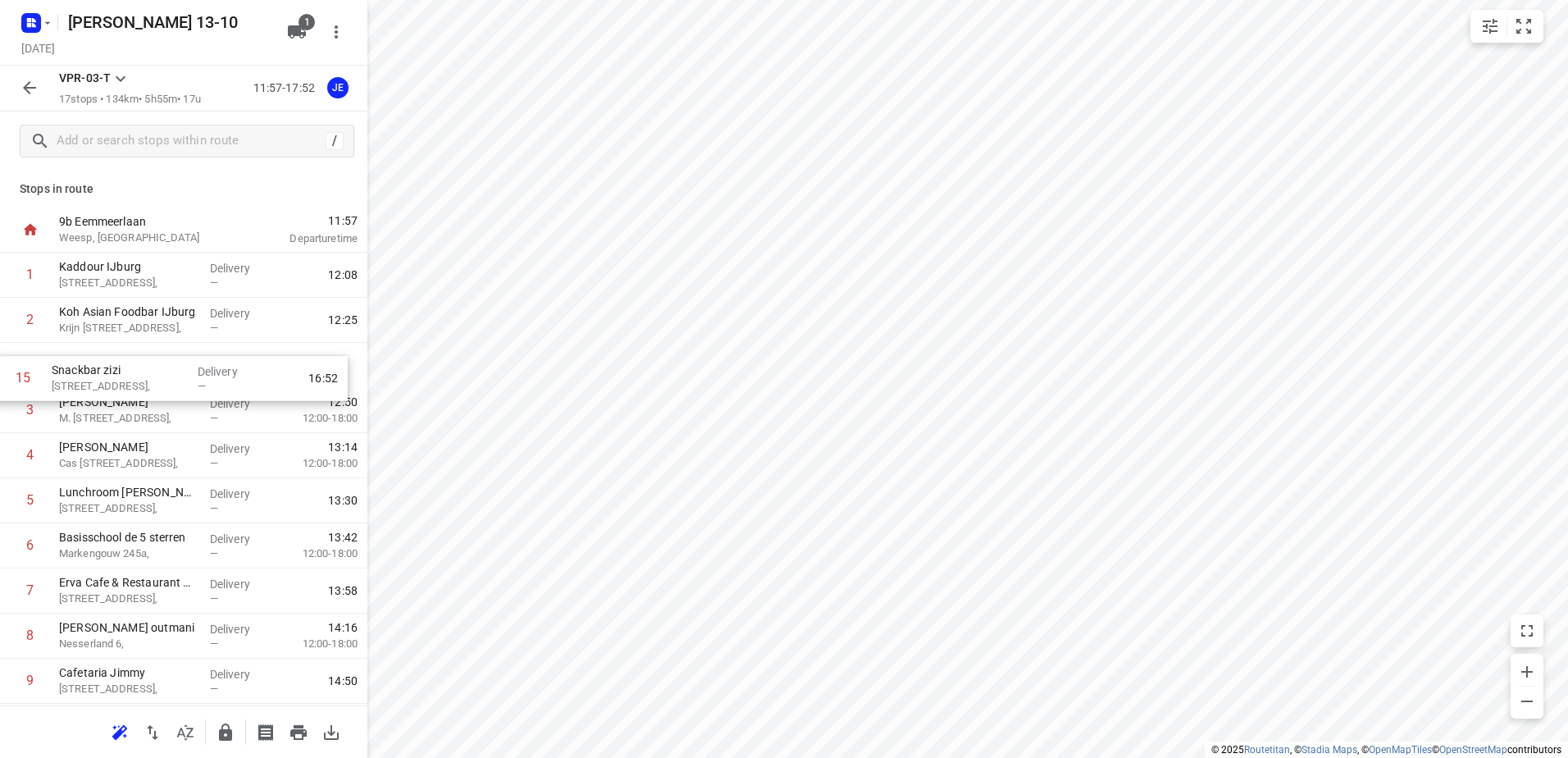
drag, startPoint x: 111, startPoint y: 551, endPoint x: 106, endPoint y: 367, distance: 184.1
click at [106, 367] on div "1 Kaddour IJburg [STREET_ADDRESS], Delivery — 12:08 2 Koh Asian Foodbar IJburg …" at bounding box center [183, 636] width 368 height 767
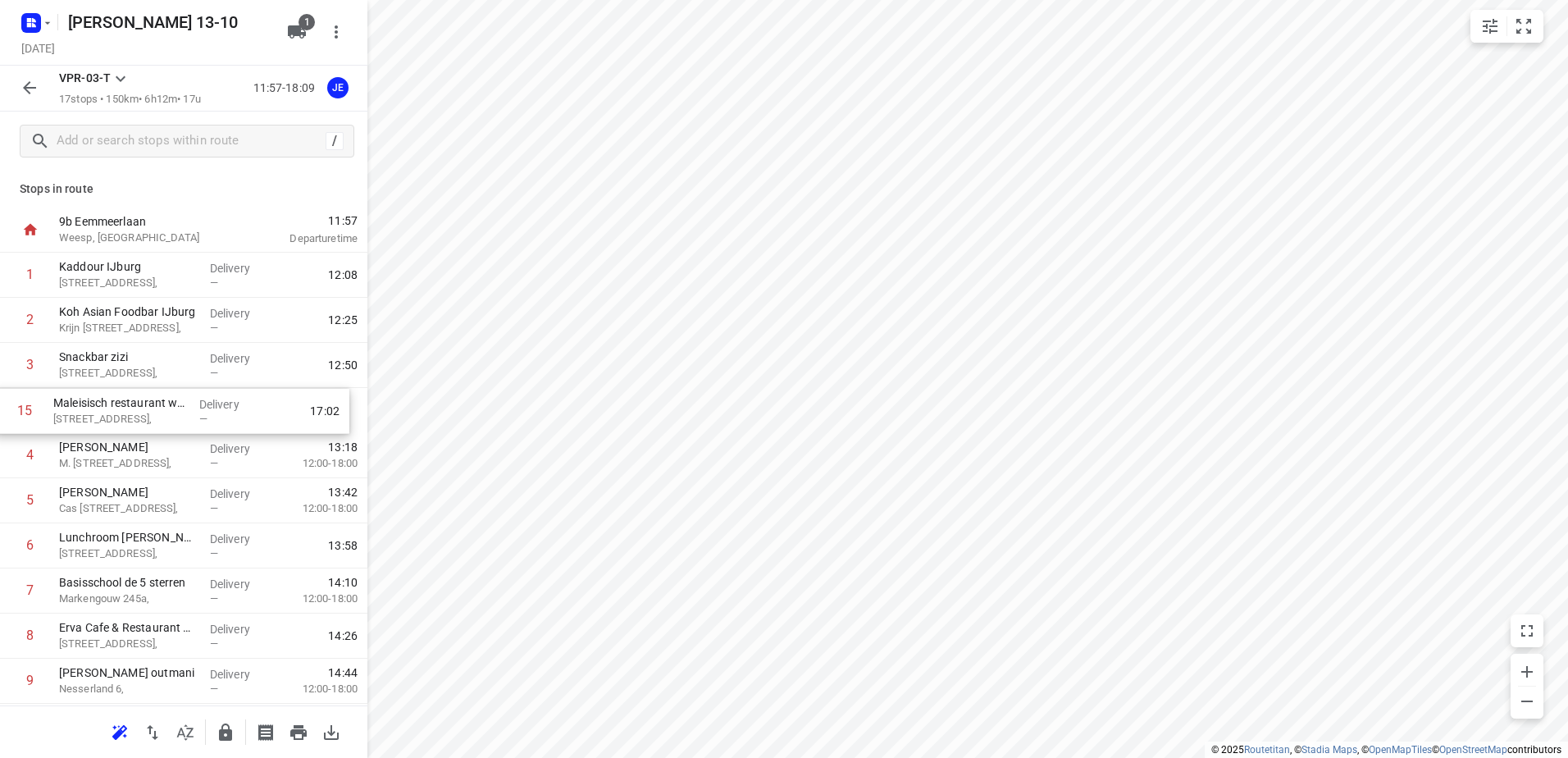
drag, startPoint x: 129, startPoint y: 543, endPoint x: 123, endPoint y: 398, distance: 145.1
click at [123, 398] on div "1 Kaddour IJburg [STREET_ADDRESS], Delivery — 12:08 2 Koh Asian Foodbar IJburg …" at bounding box center [183, 636] width 368 height 767
click at [52, 23] on icon "button" at bounding box center [48, 22] width 13 height 13
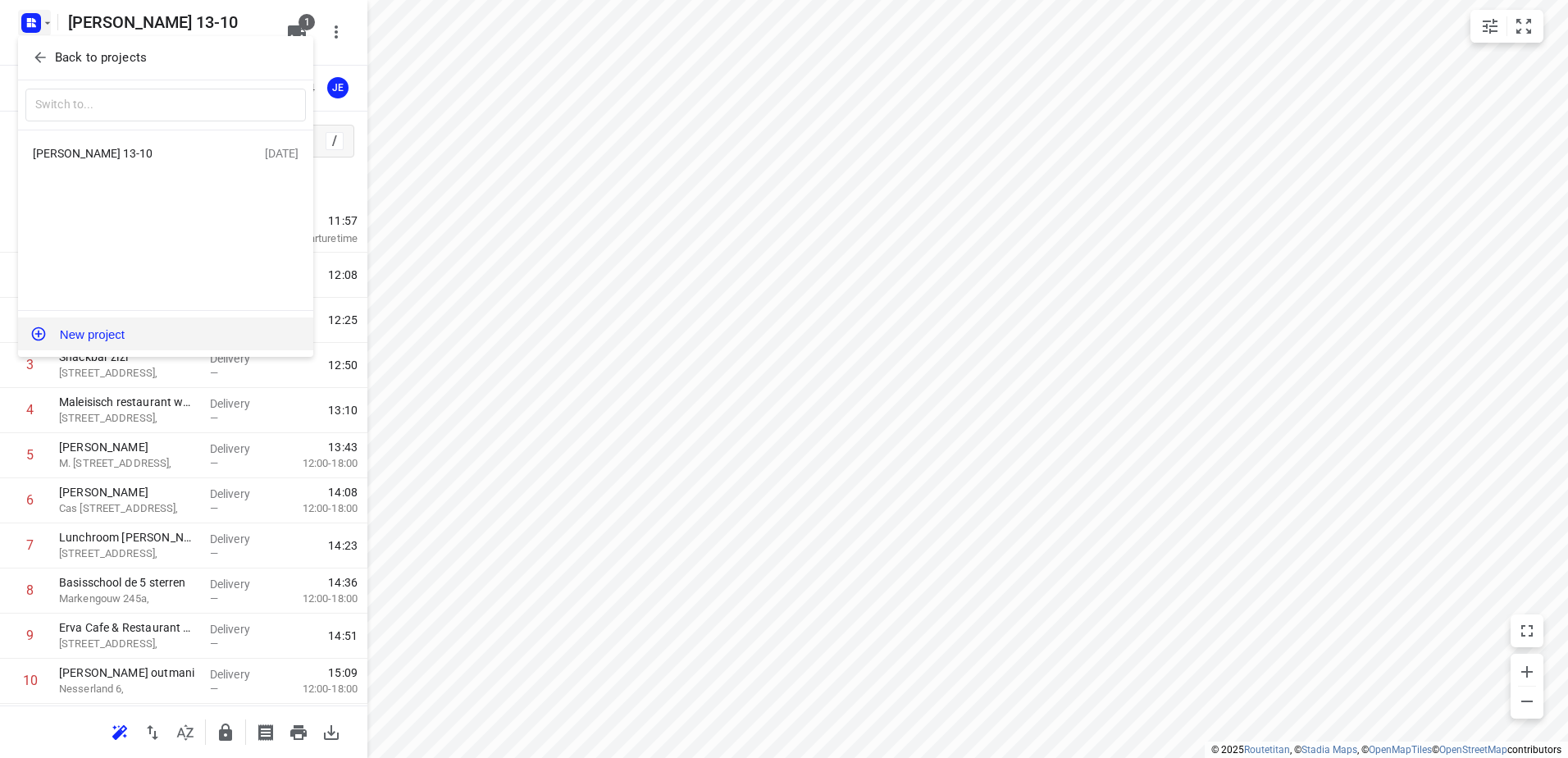
click at [95, 333] on button "New project" at bounding box center [165, 334] width 295 height 32
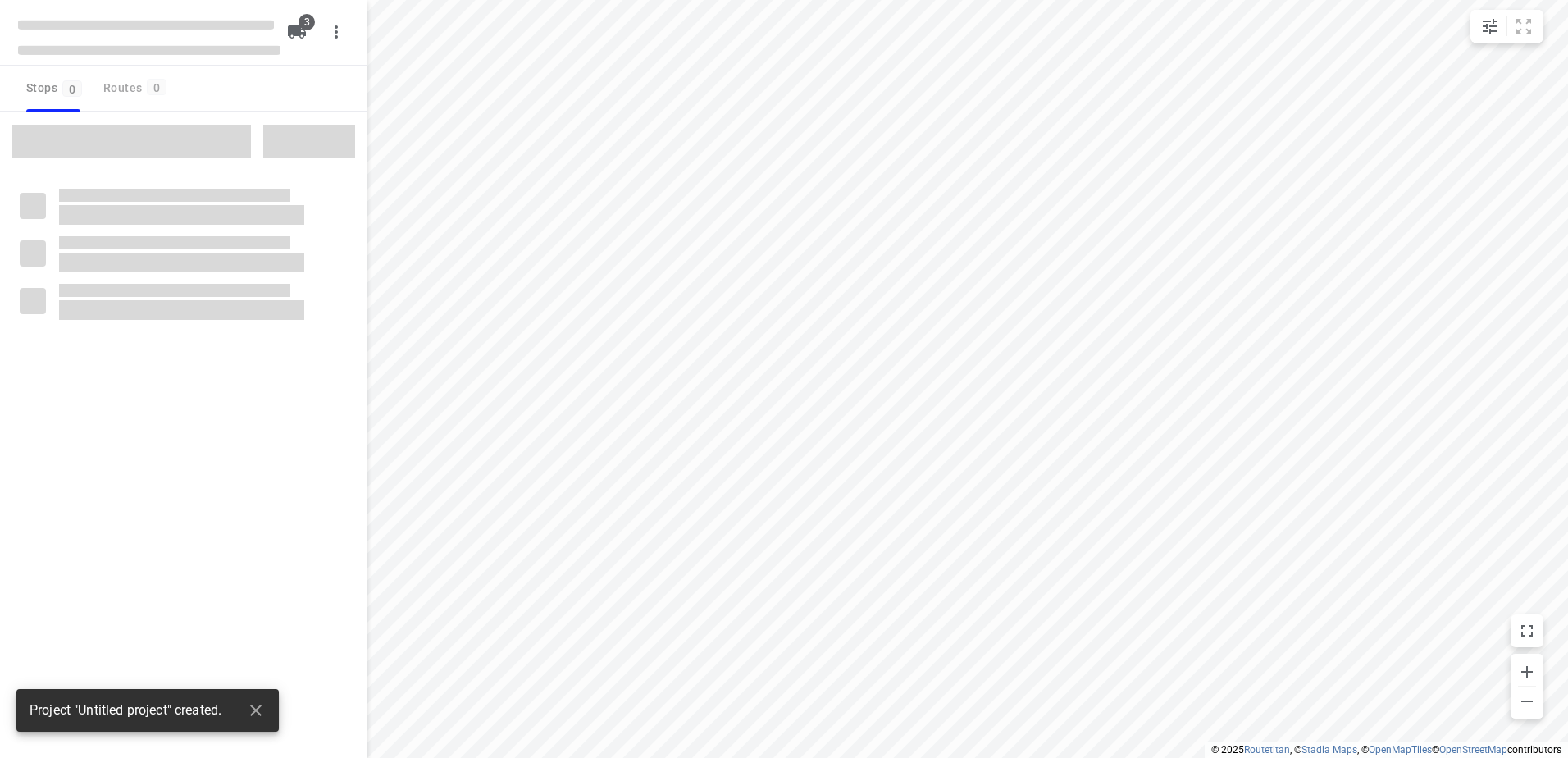
type input "distance"
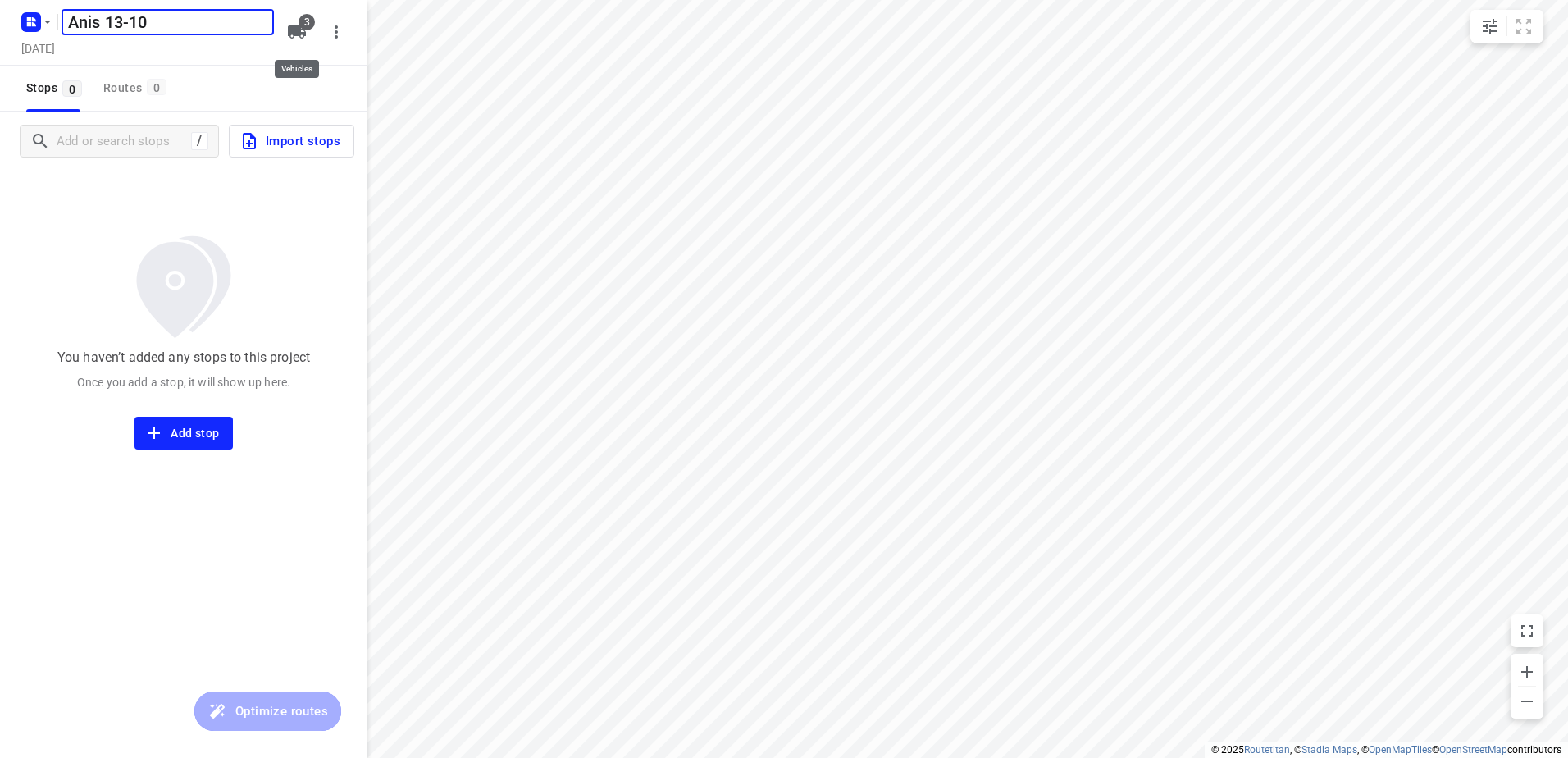
type input "Anis 13-10"
click at [304, 34] on icon "button" at bounding box center [297, 31] width 18 height 13
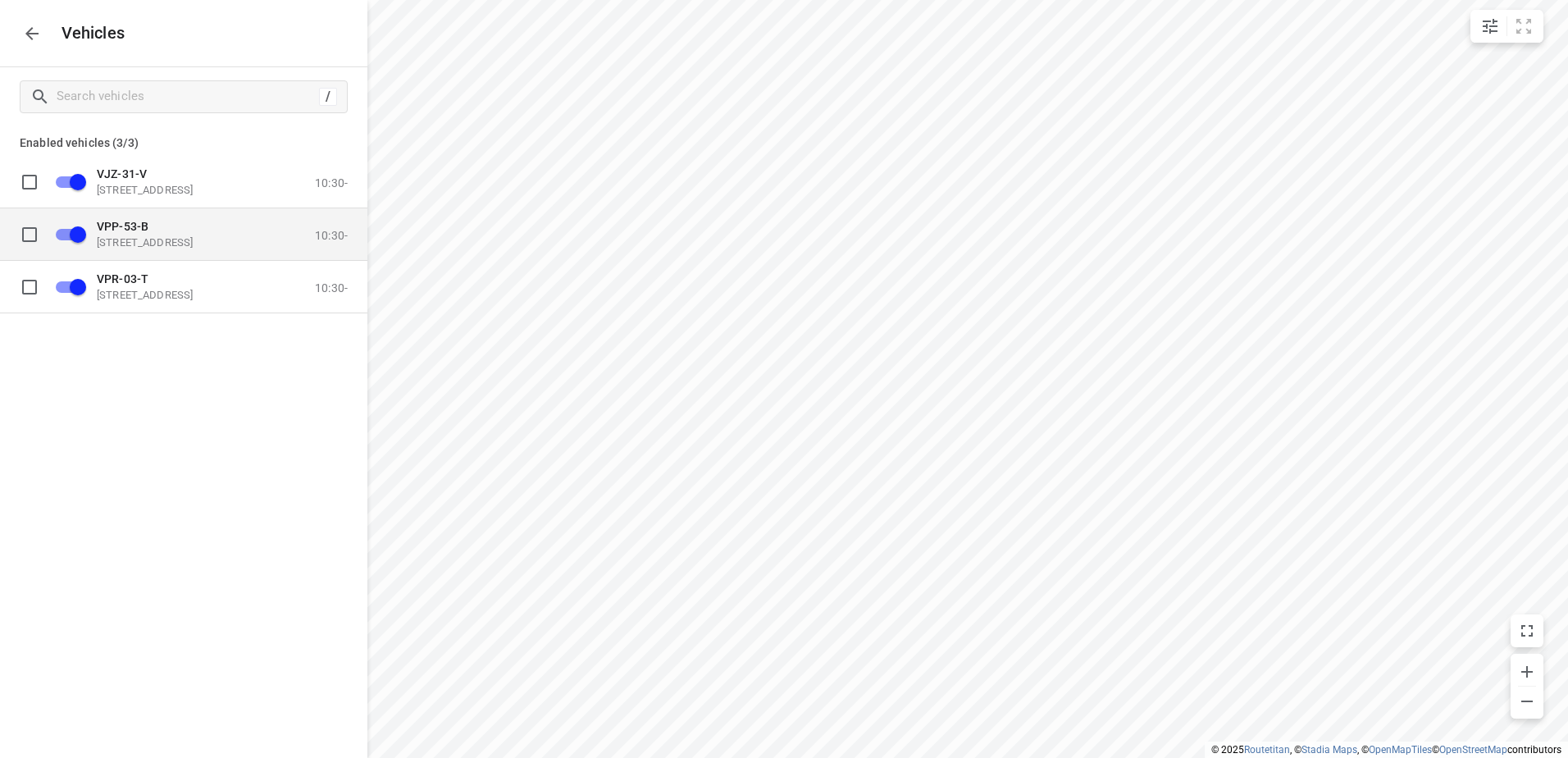
click at [145, 229] on span "VPP-53-B" at bounding box center [122, 226] width 51 height 13
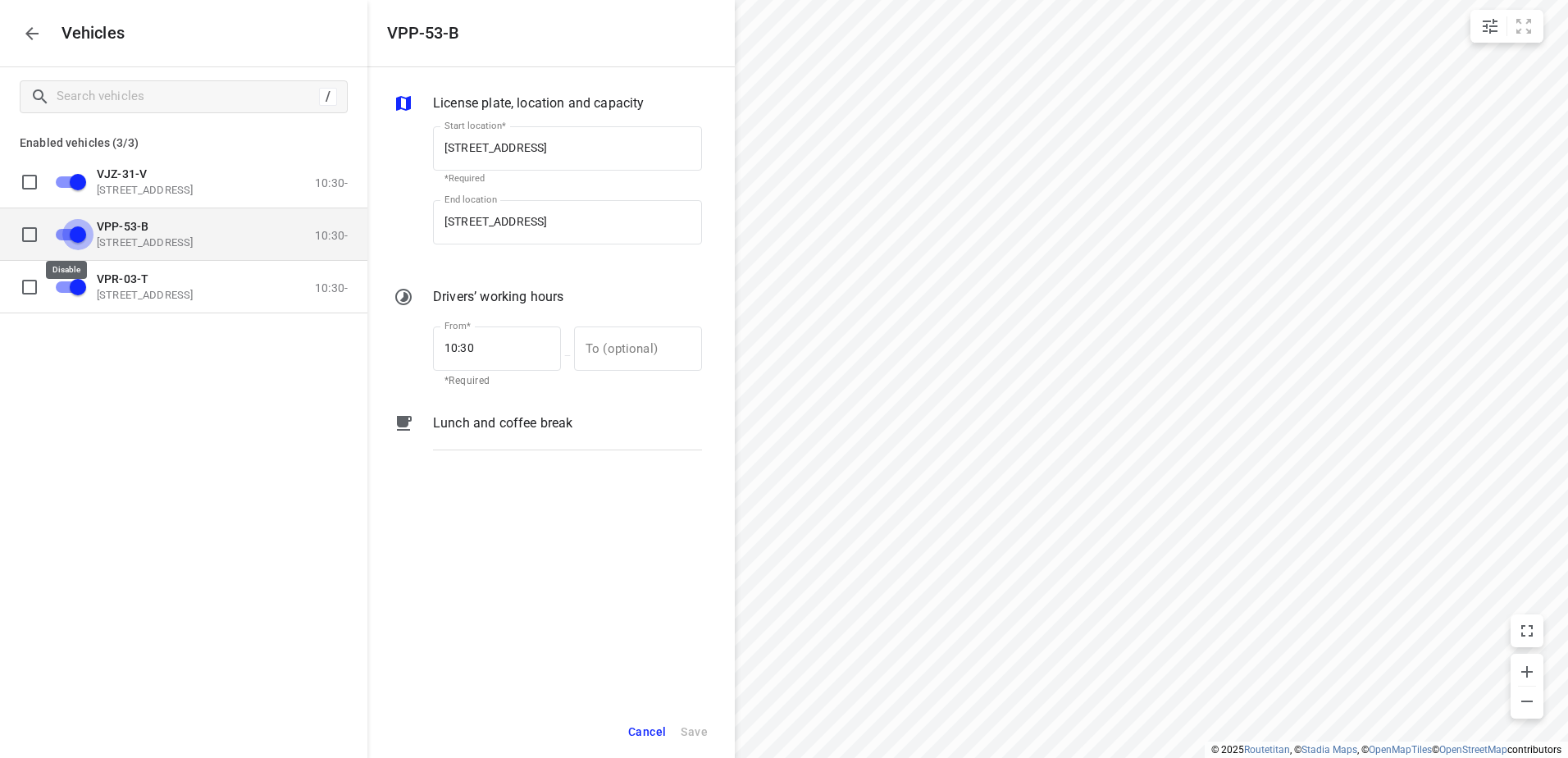
click at [89, 236] on input "grid" at bounding box center [78, 234] width 94 height 31
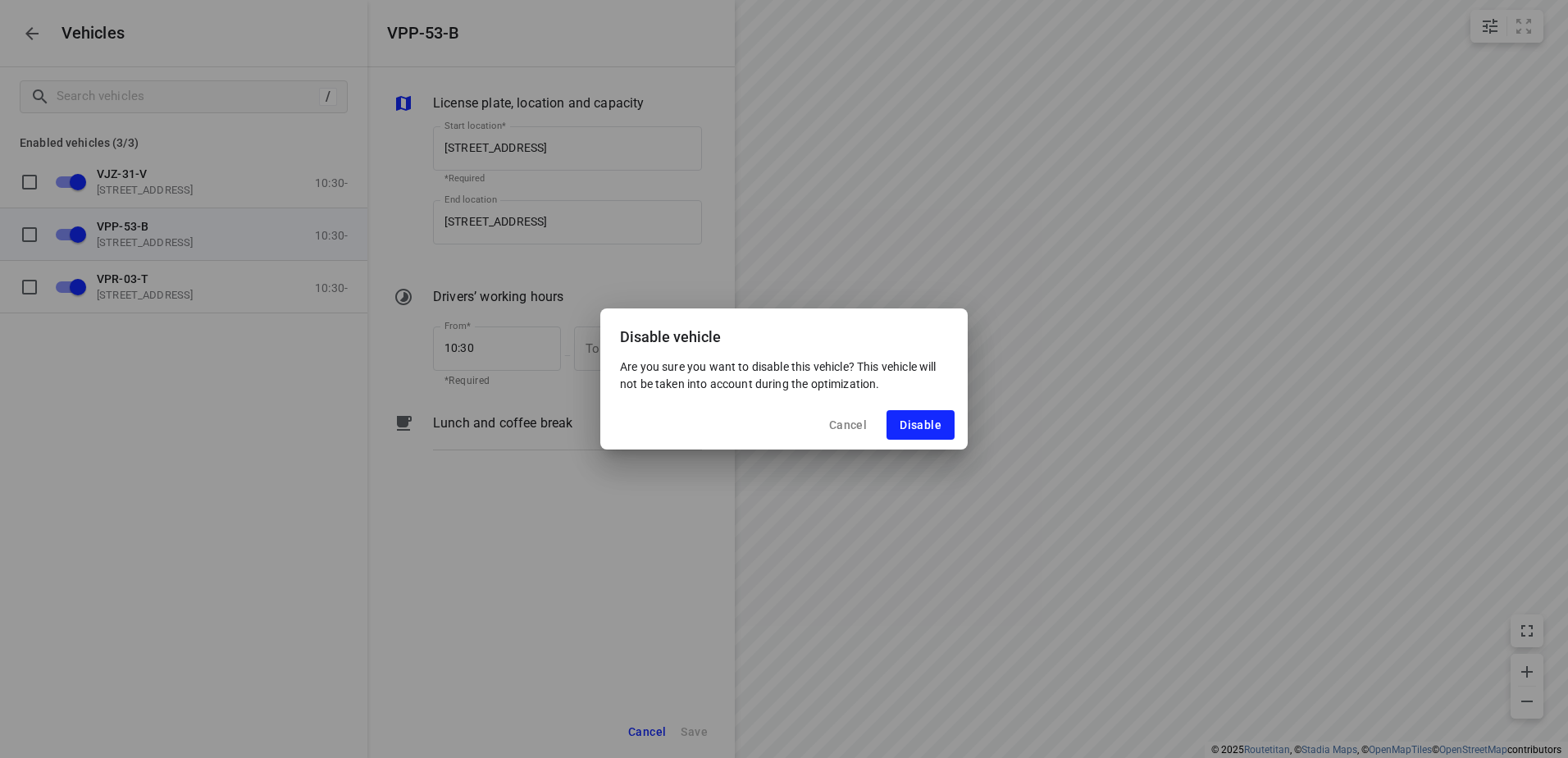
click at [931, 425] on span "Disable" at bounding box center [921, 424] width 42 height 13
checkbox input "false"
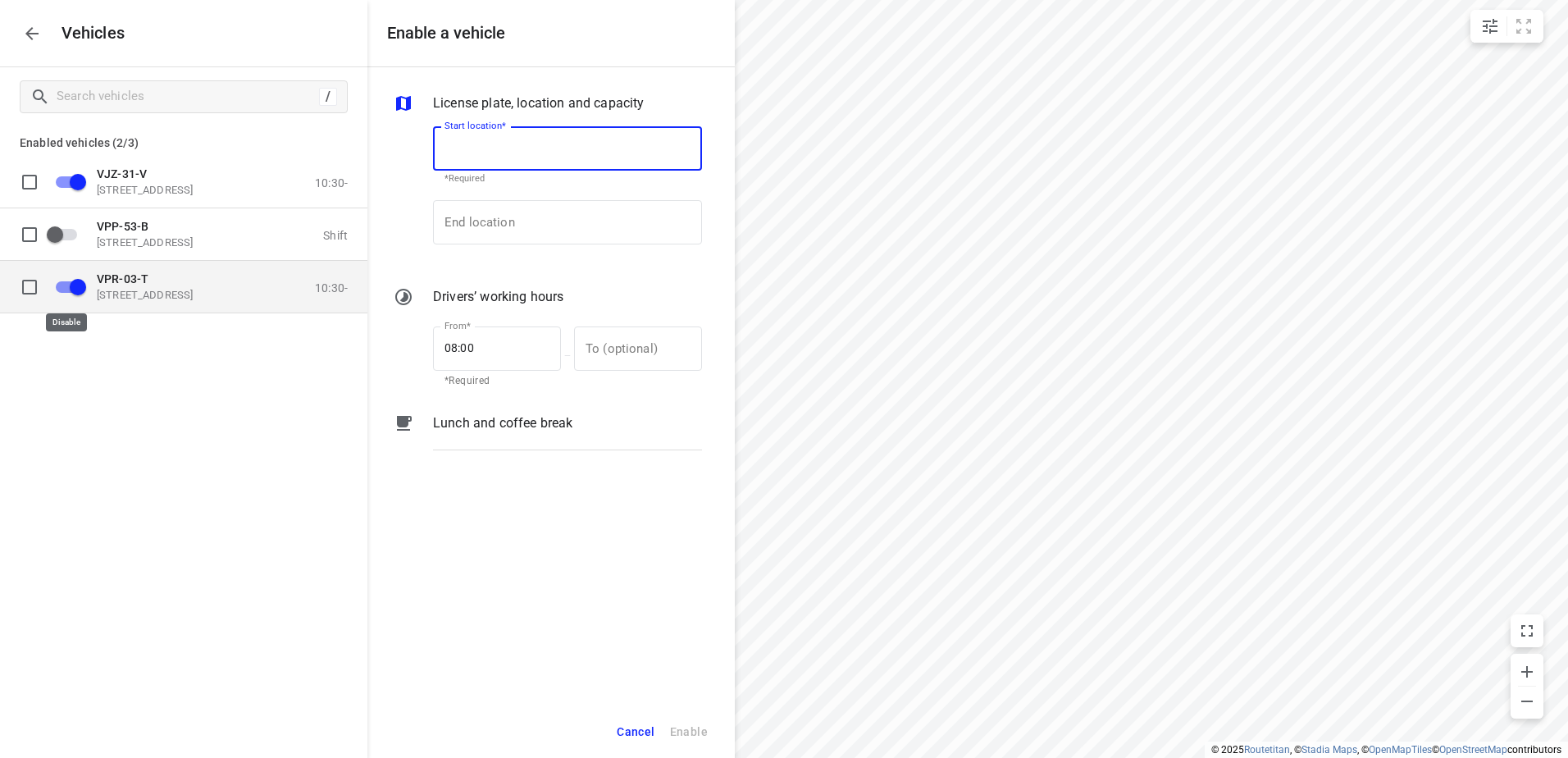
click at [74, 280] on input "grid" at bounding box center [78, 286] width 94 height 31
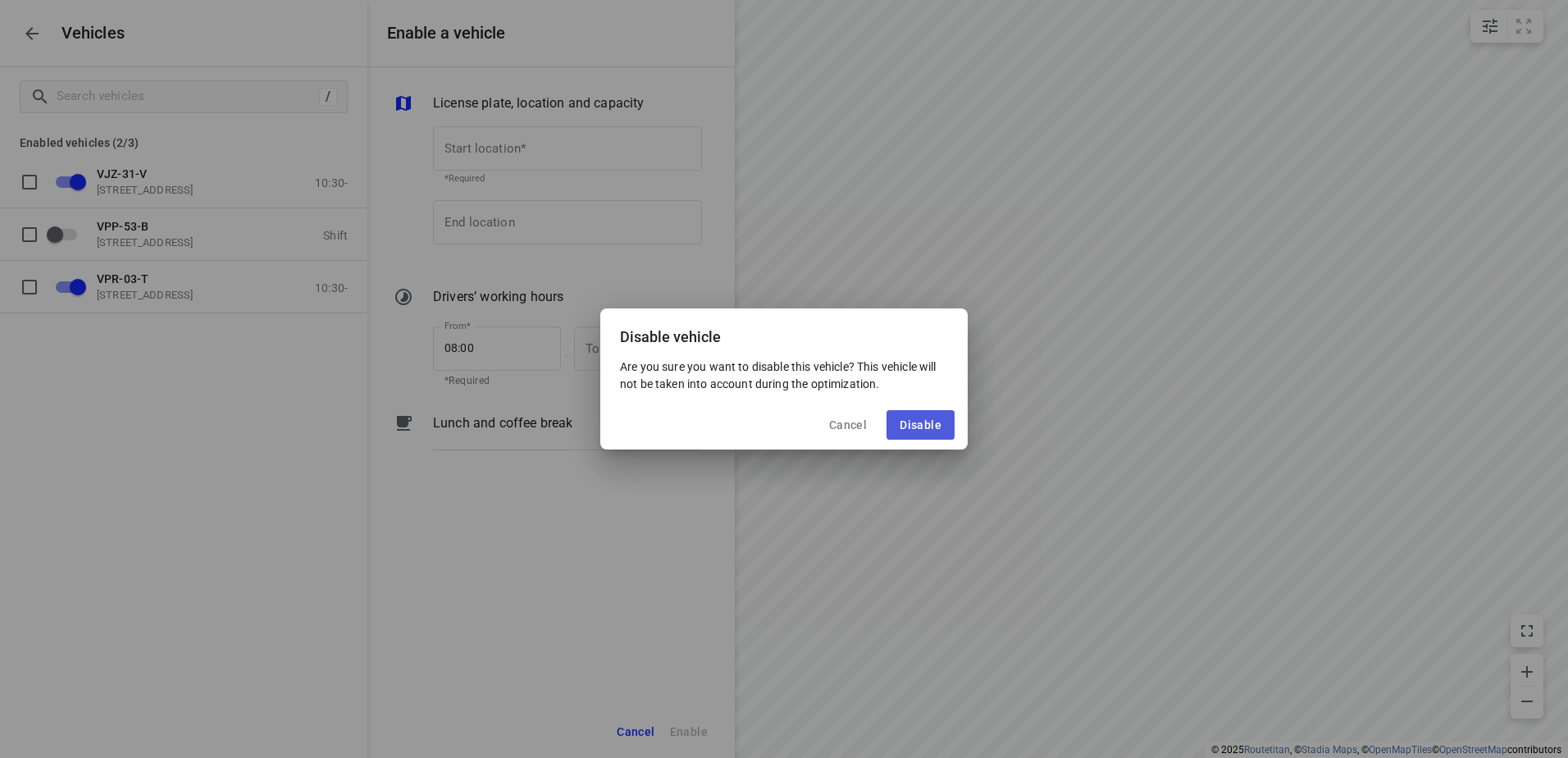
click at [911, 419] on span "Disable" at bounding box center [921, 424] width 42 height 13
checkbox input "false"
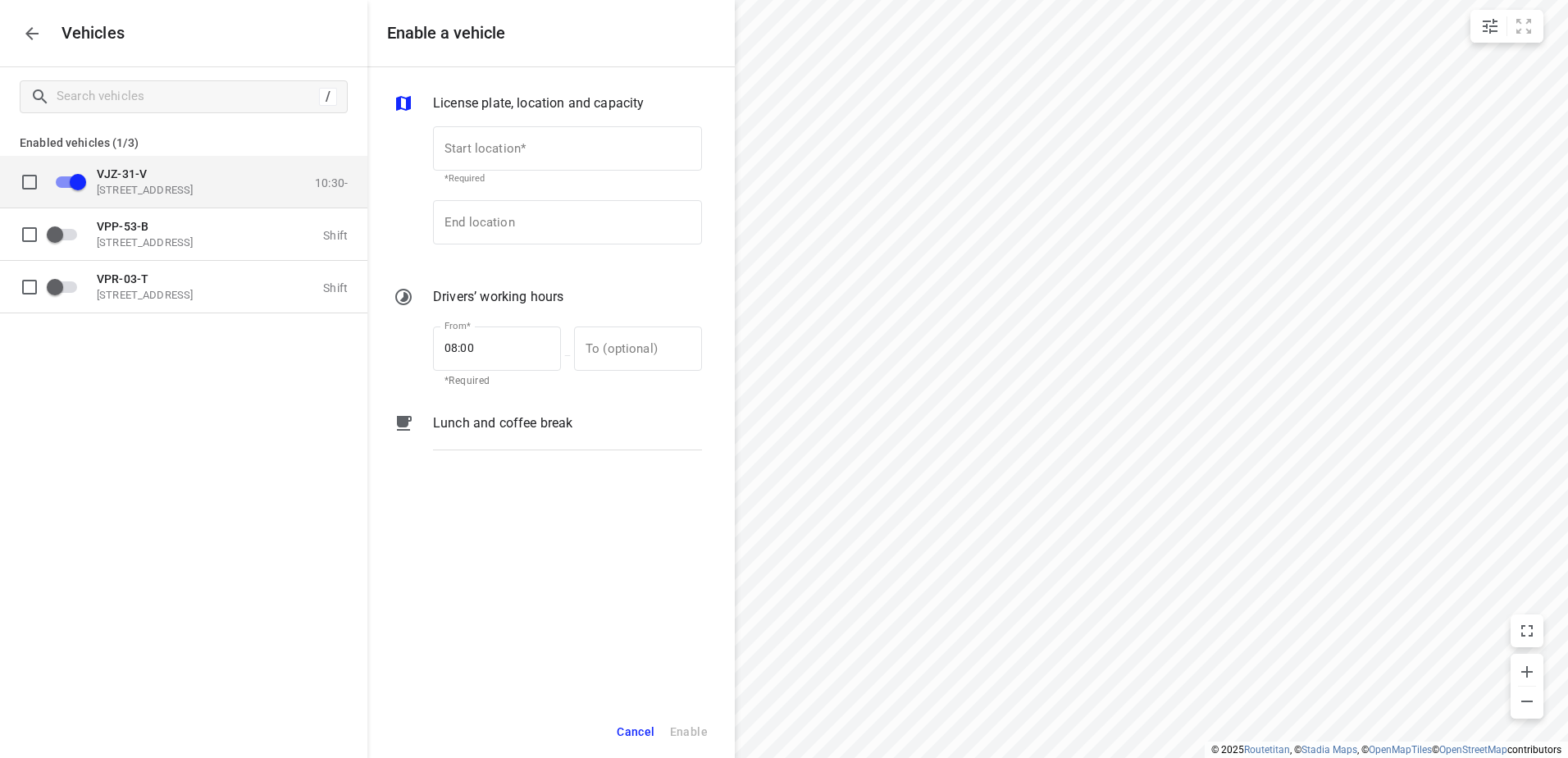
click at [138, 192] on p "[STREET_ADDRESS]" at bounding box center [179, 189] width 164 height 13
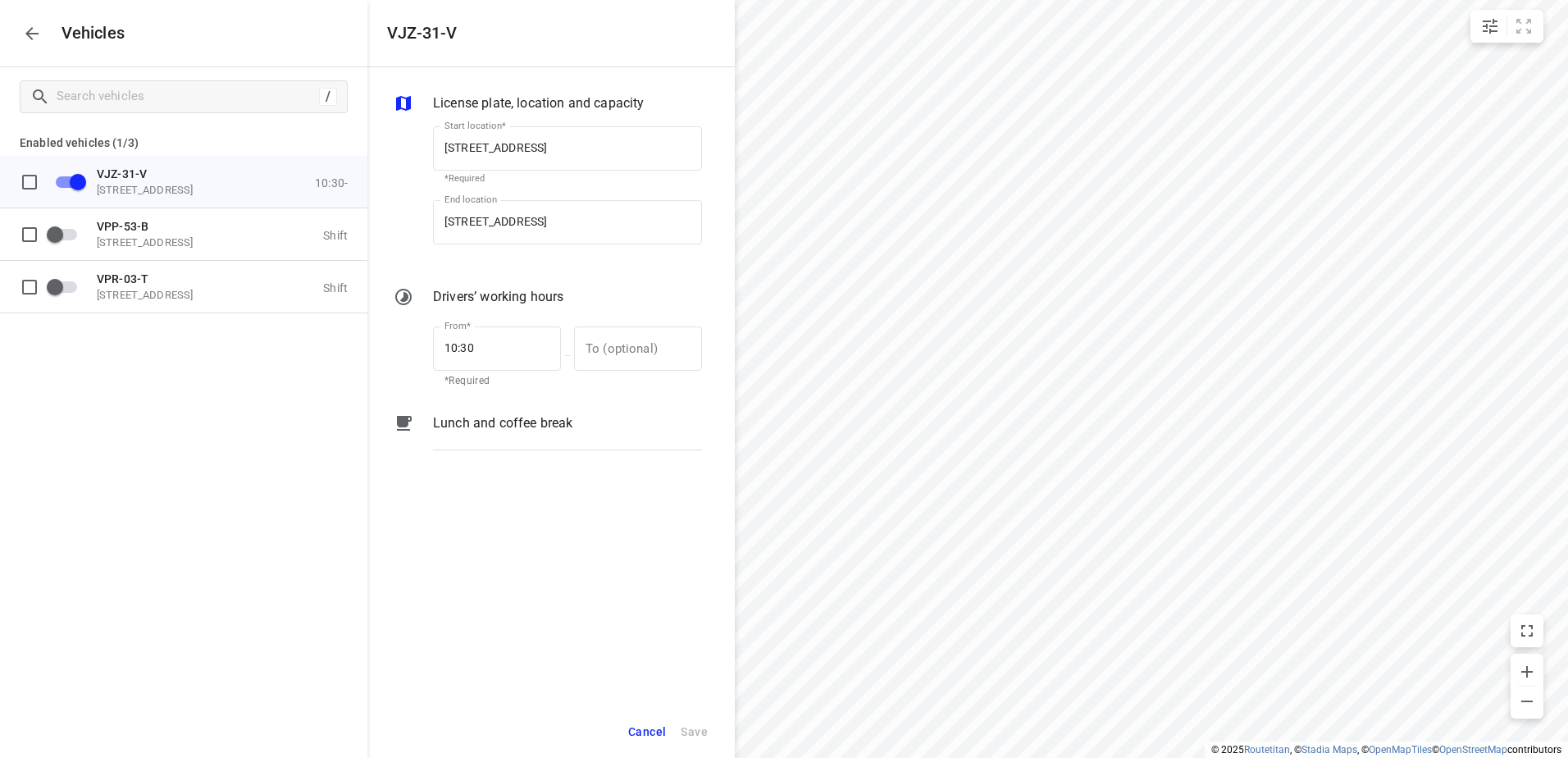
click at [505, 424] on p "Lunch and coffee break" at bounding box center [503, 424] width 139 height 20
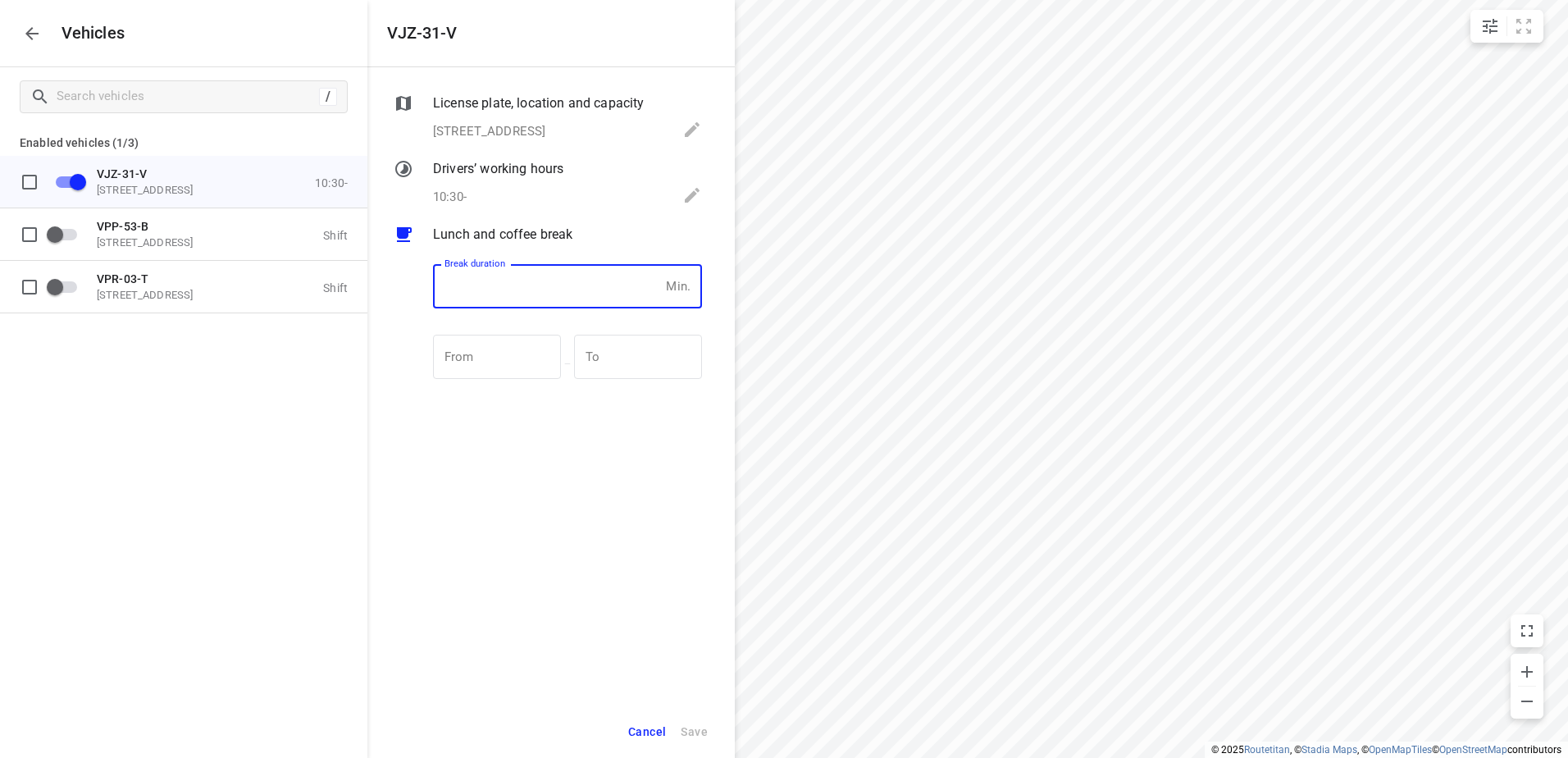
click at [508, 286] on input "number" at bounding box center [547, 286] width 227 height 44
type input "30"
click at [695, 728] on span "Save" at bounding box center [694, 732] width 27 height 21
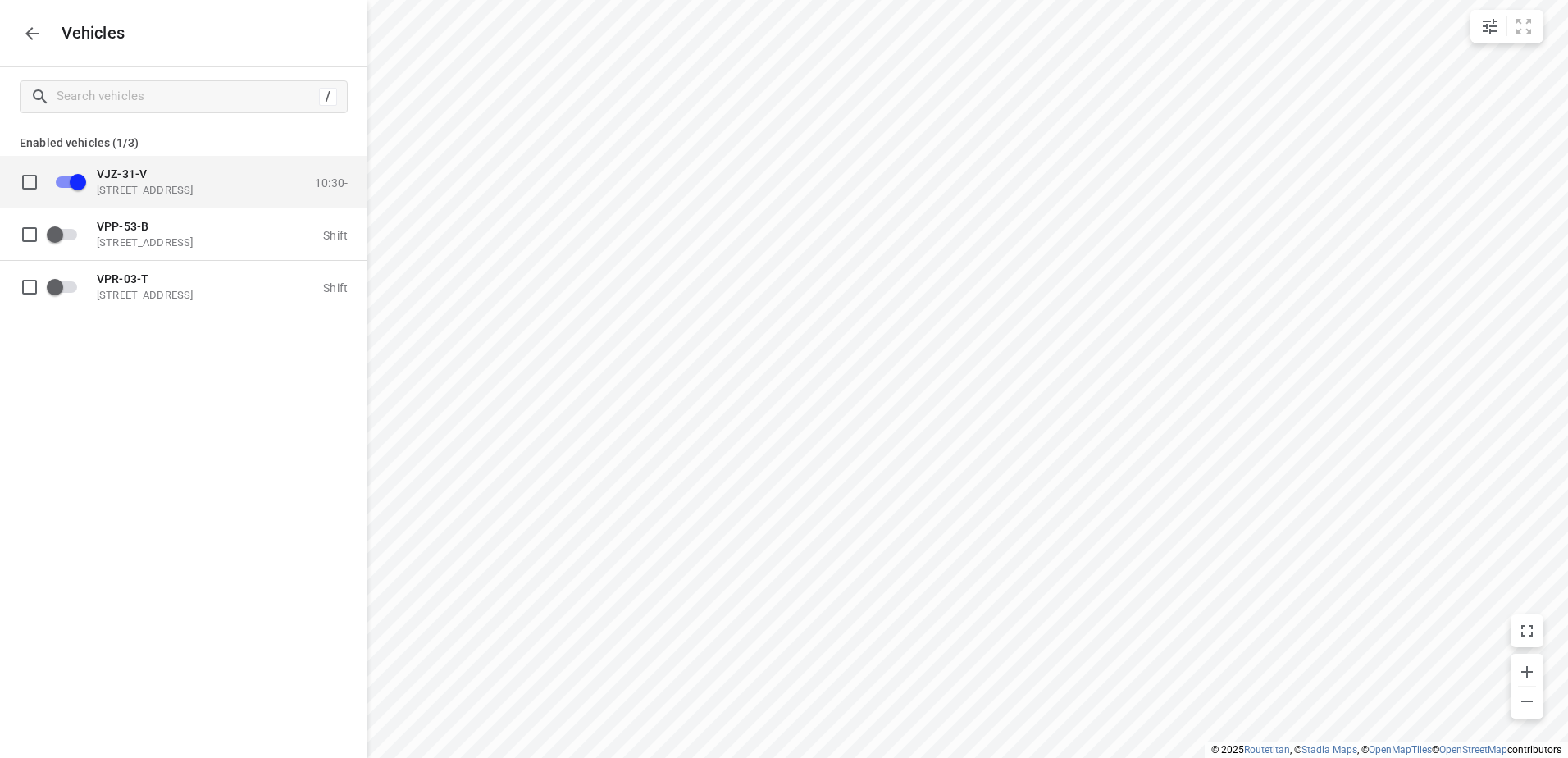
click at [164, 186] on p "[STREET_ADDRESS]" at bounding box center [179, 189] width 164 height 13
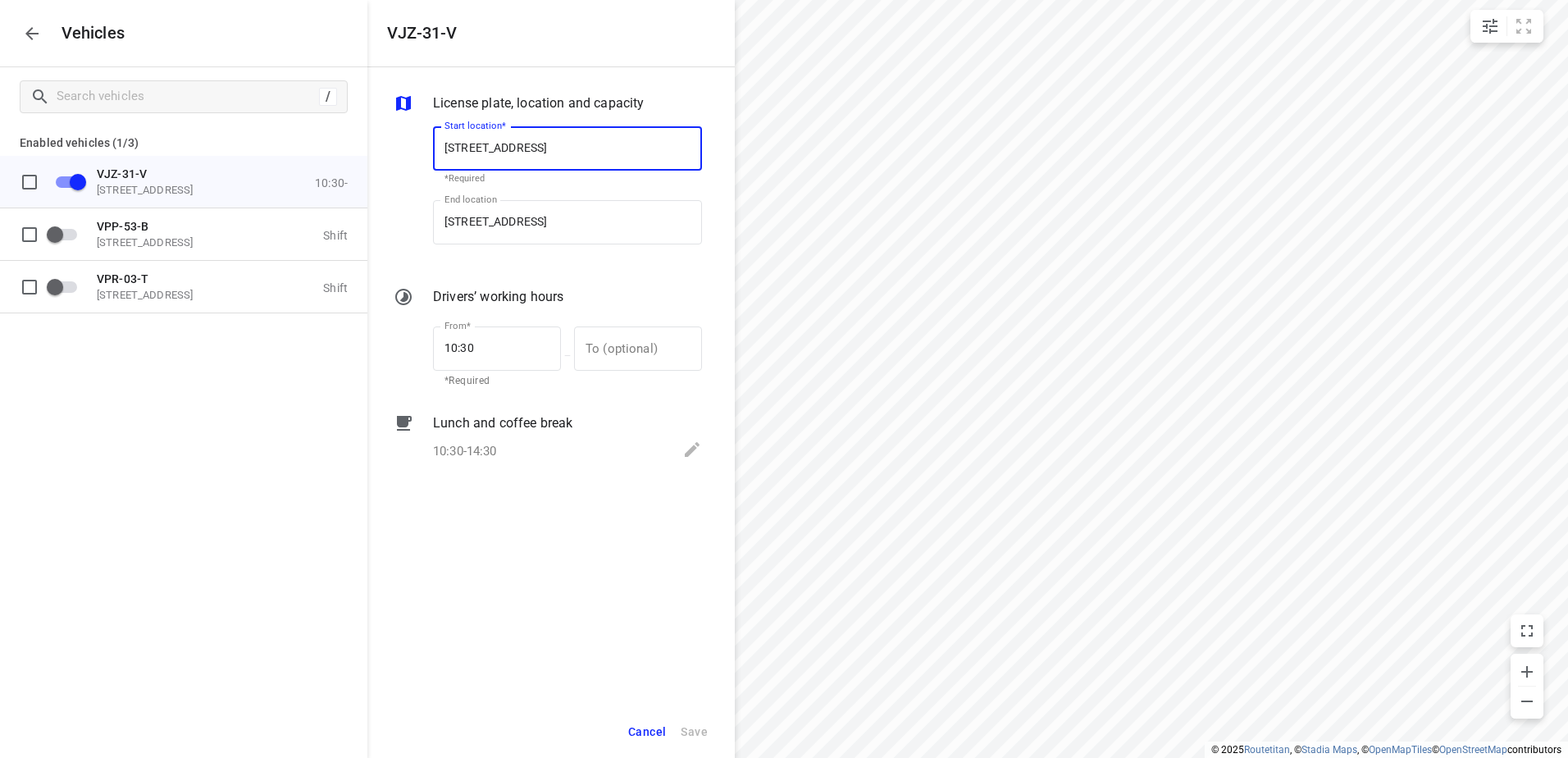
click at [27, 32] on icon "button" at bounding box center [31, 33] width 13 height 13
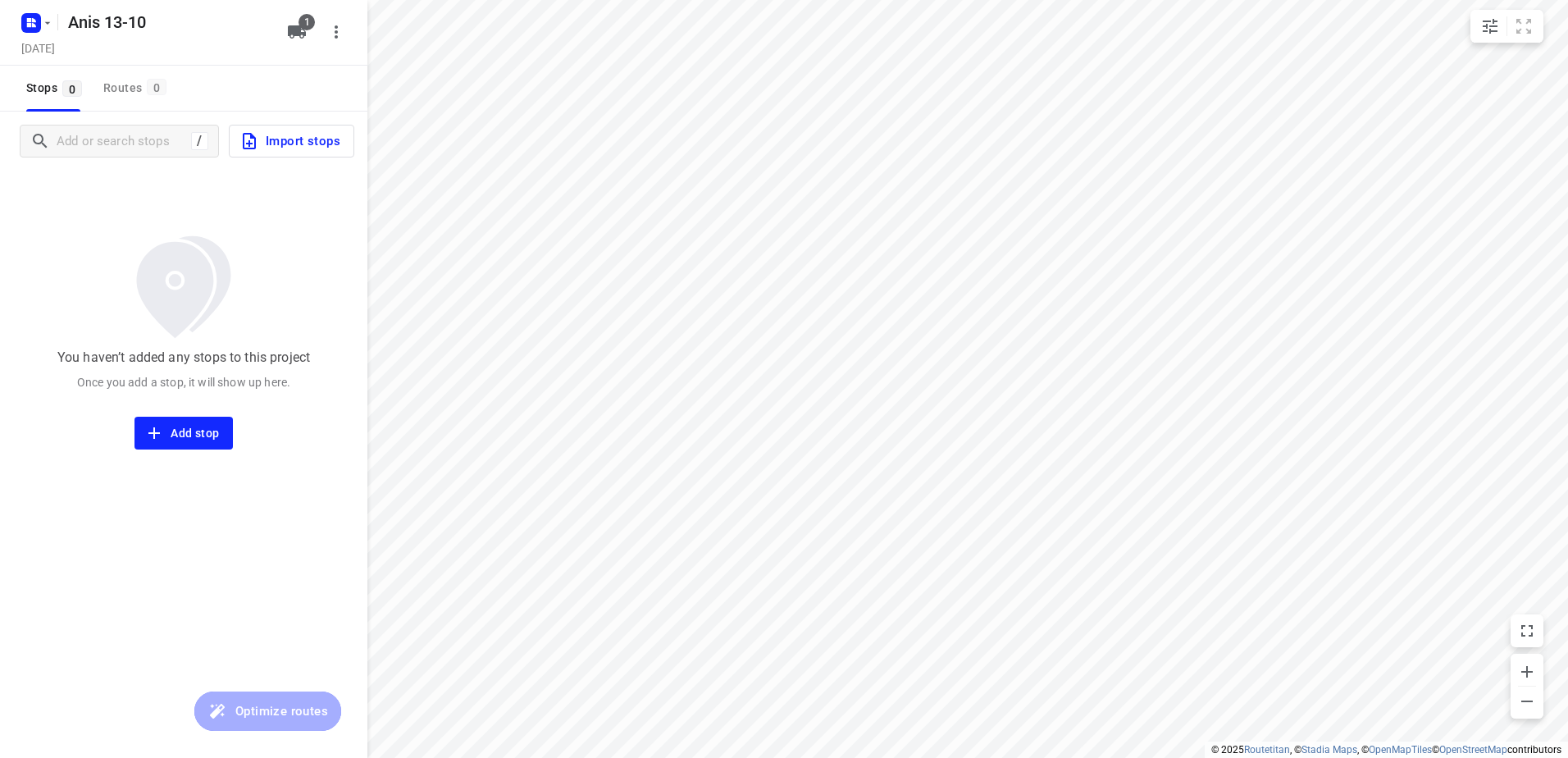
click at [325, 150] on span "Import stops" at bounding box center [290, 141] width 101 height 22
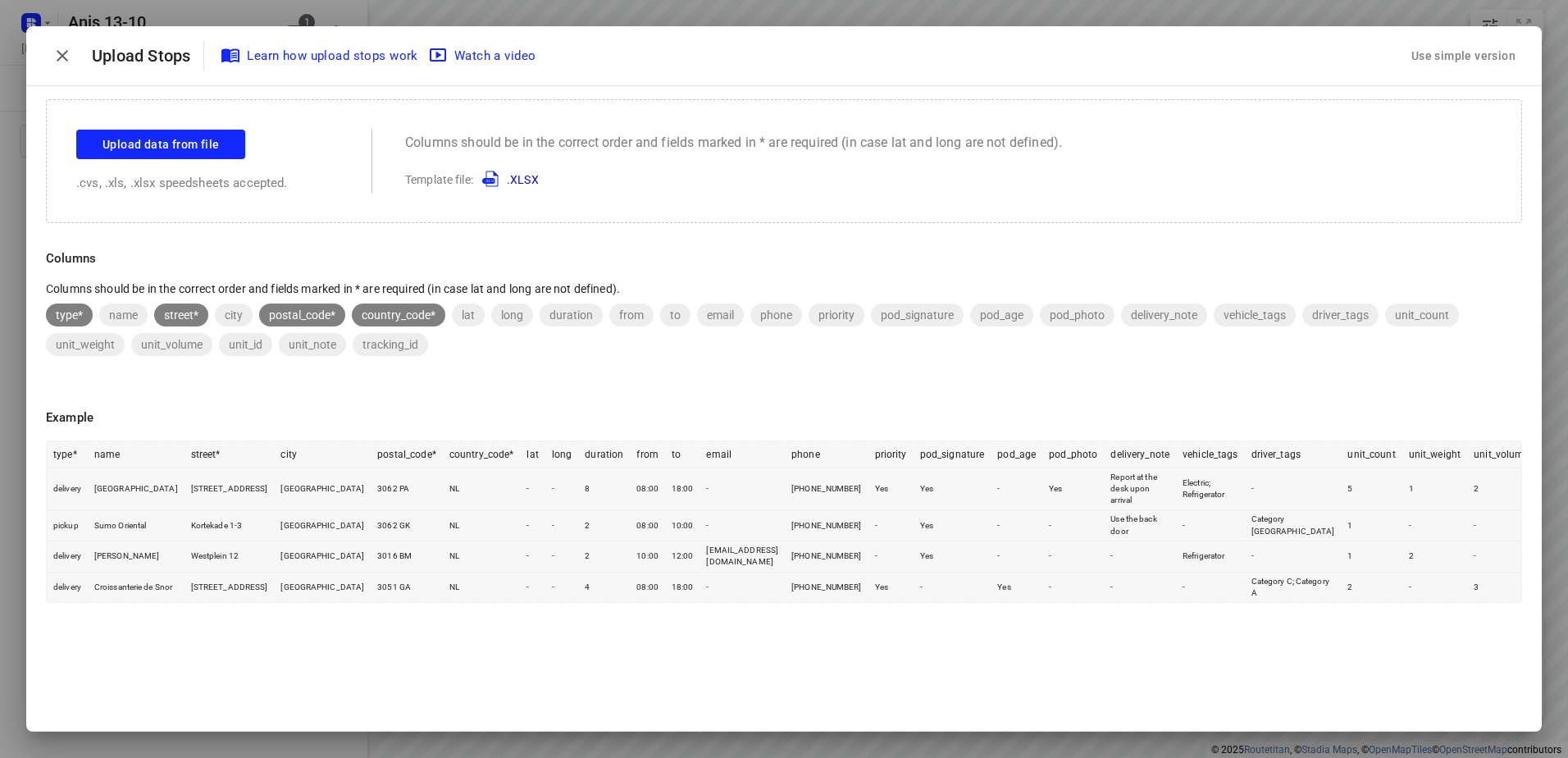
click at [1485, 58] on div "Use simple version" at bounding box center [1463, 56] width 111 height 27
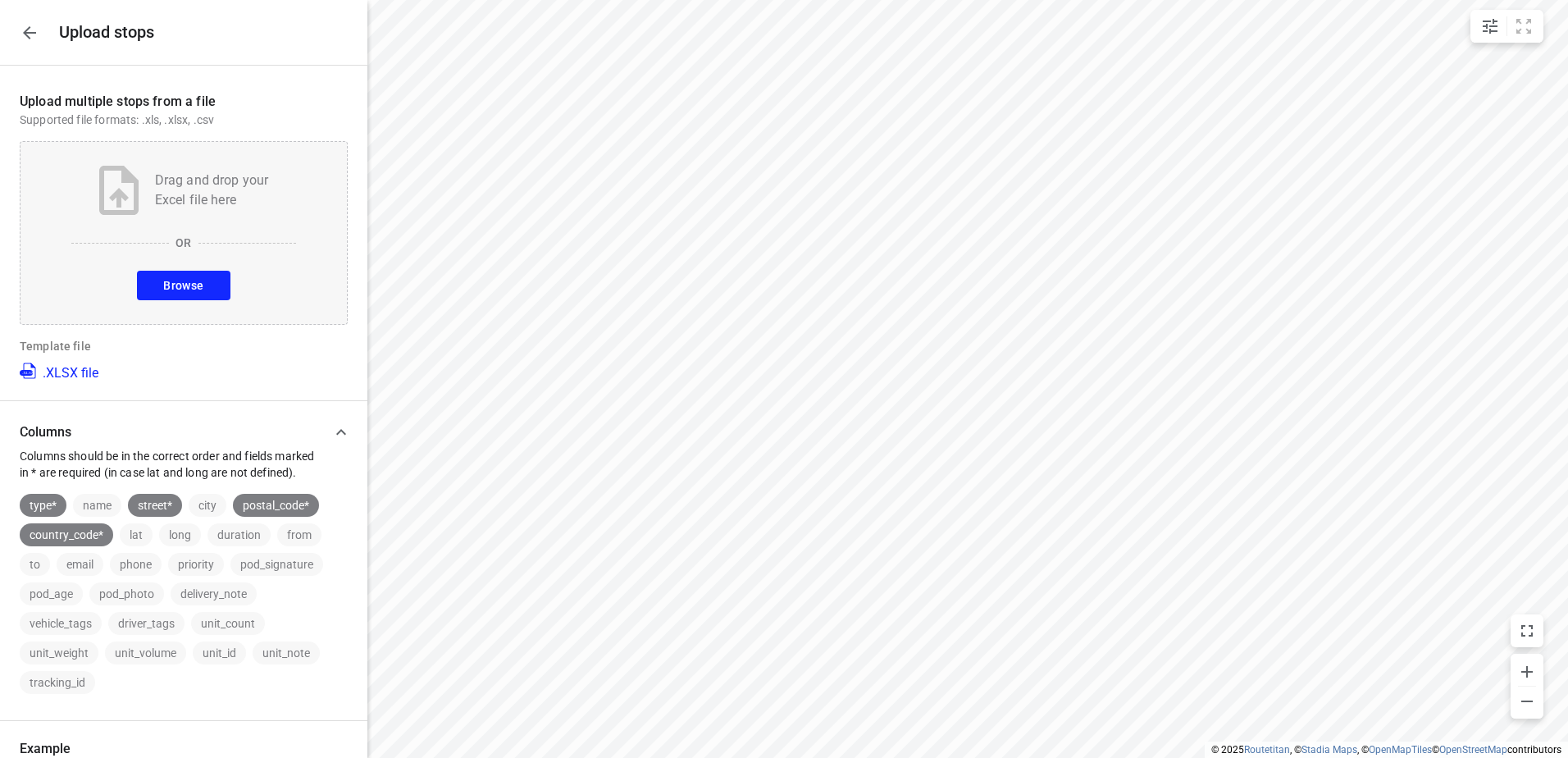
click at [165, 276] on span "Browse" at bounding box center [183, 286] width 40 height 21
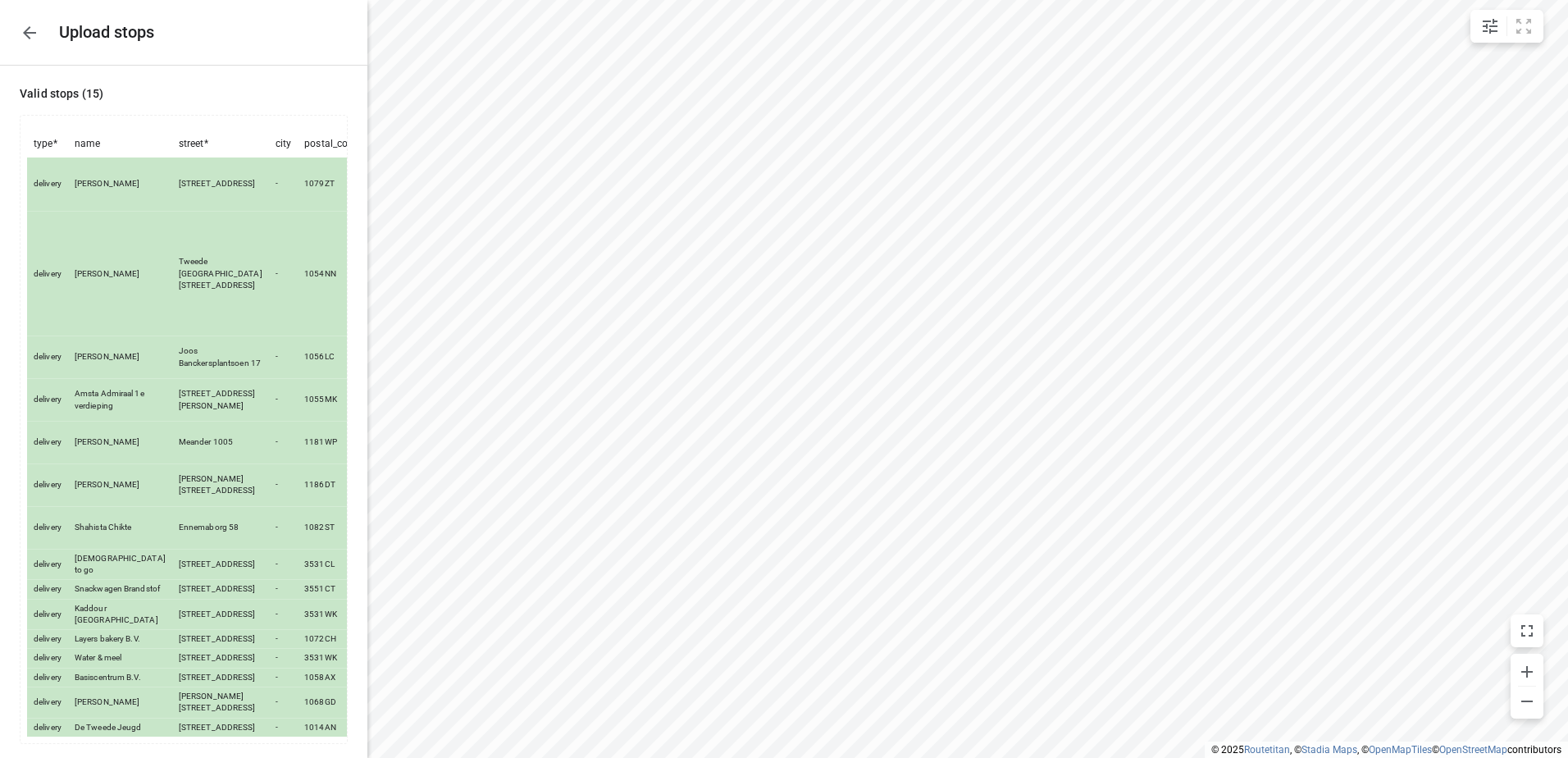
scroll to position [372, 0]
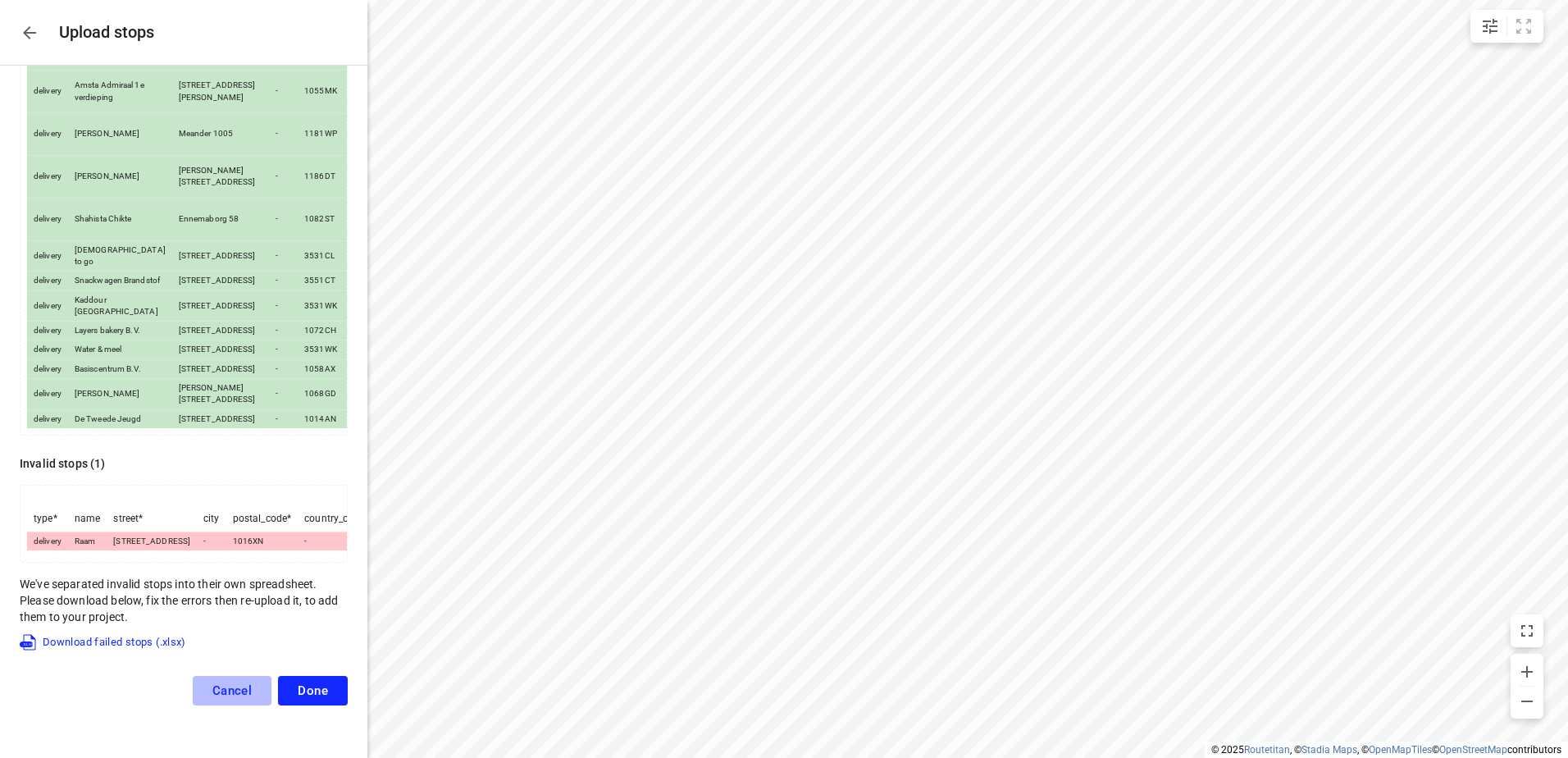
click at [225, 698] on span "Cancel" at bounding box center [232, 691] width 40 height 14
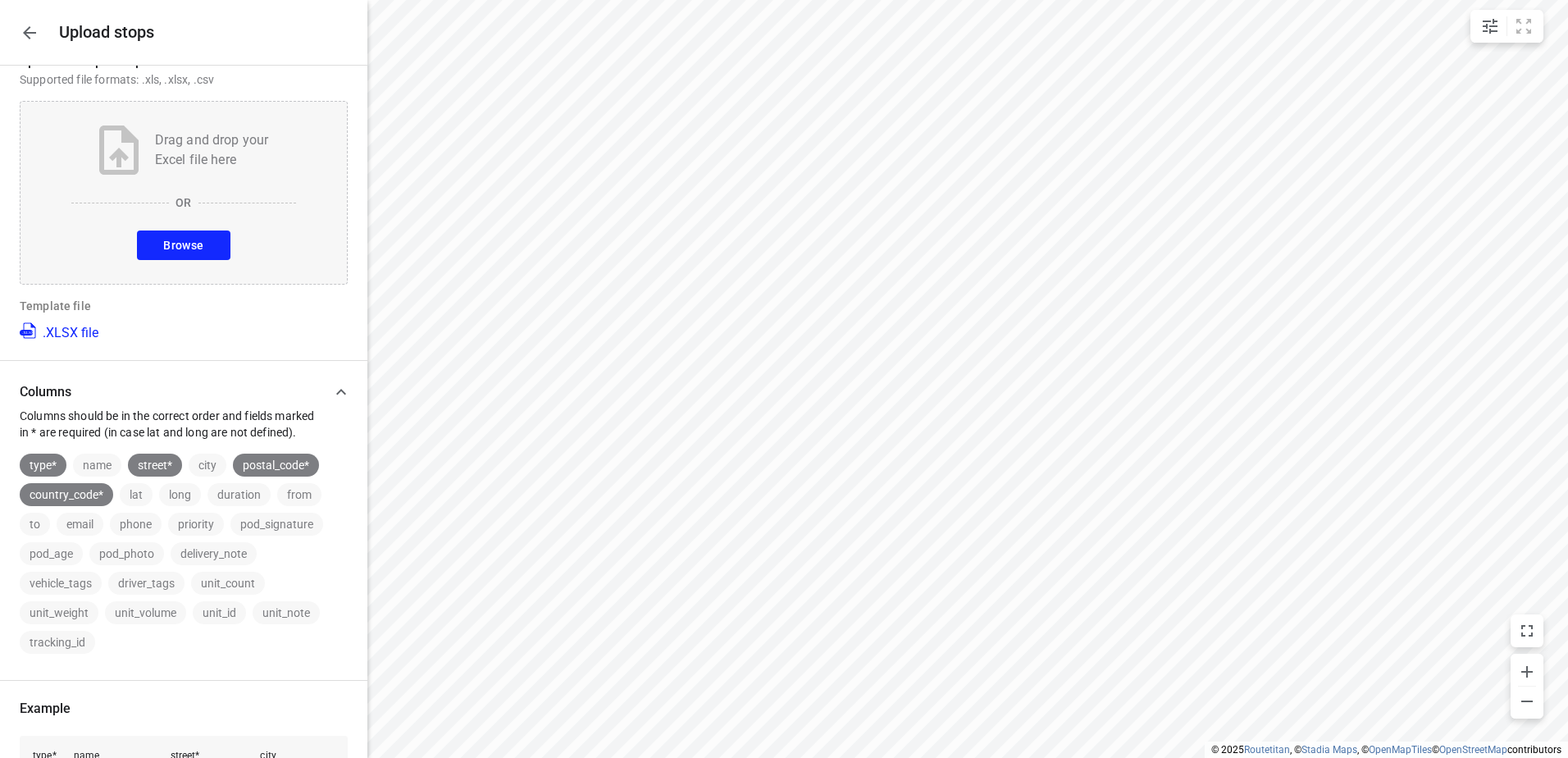
scroll to position [0, 0]
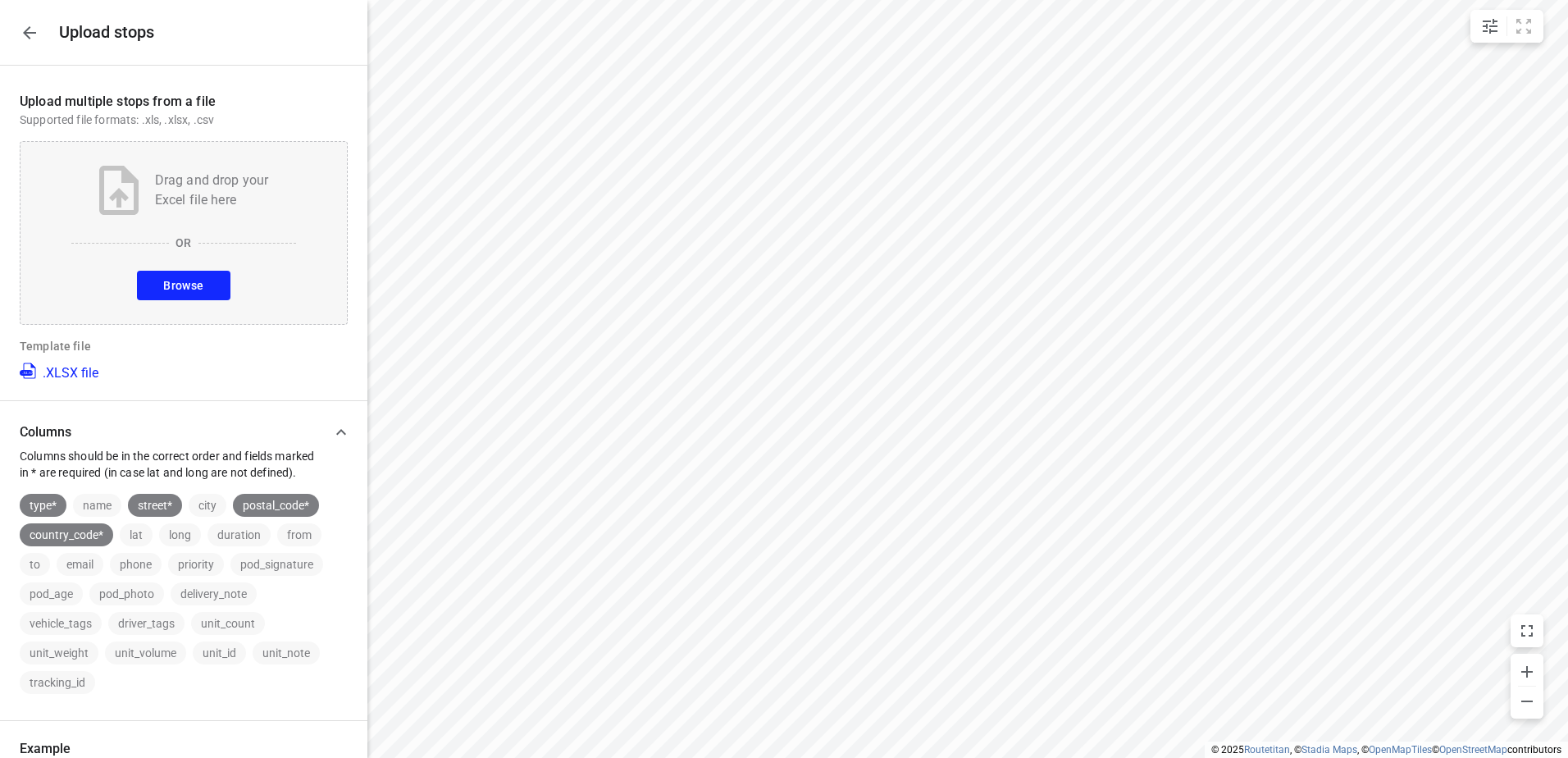
click at [183, 278] on span "Browse" at bounding box center [183, 286] width 40 height 21
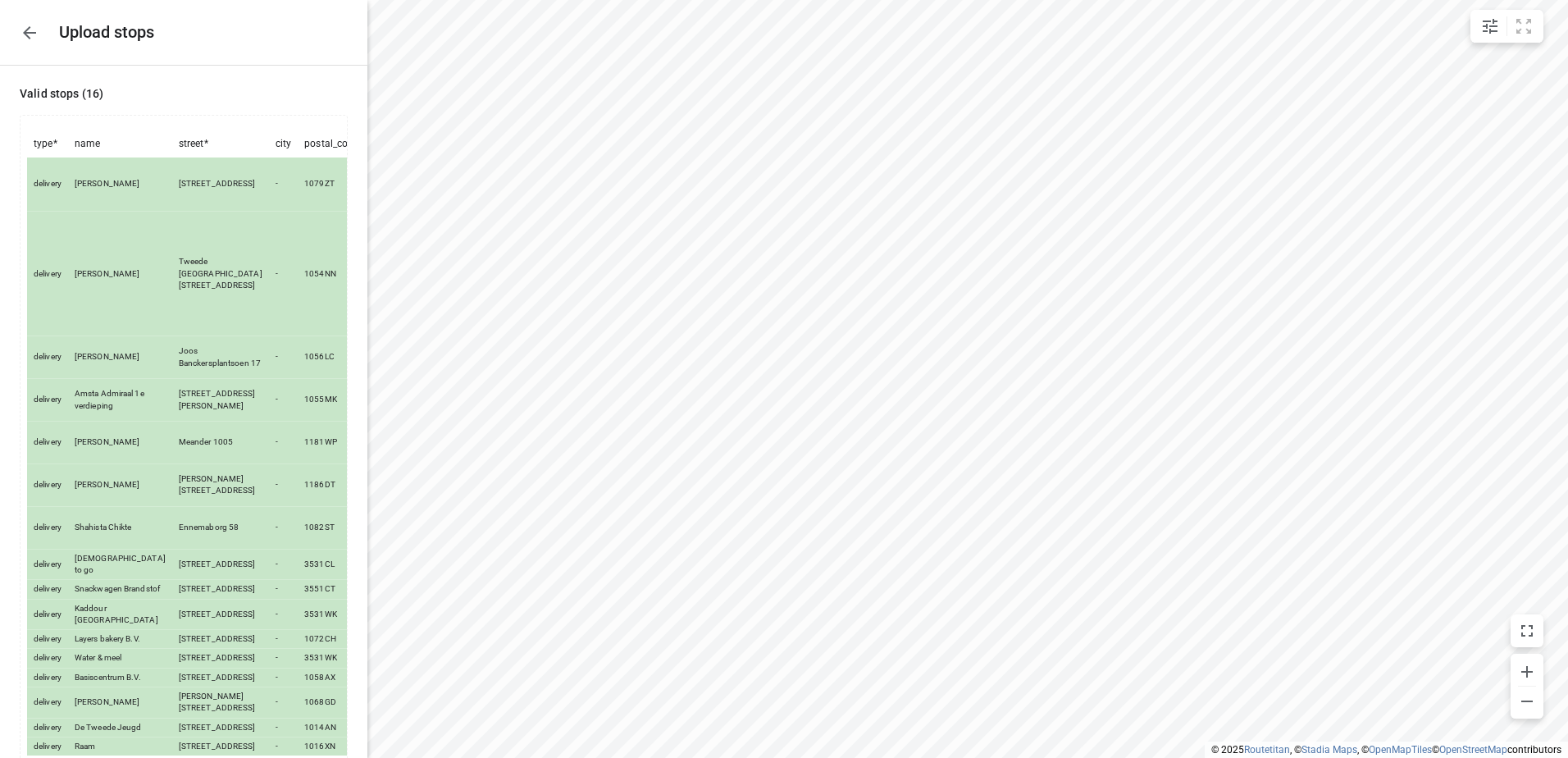
scroll to position [178, 0]
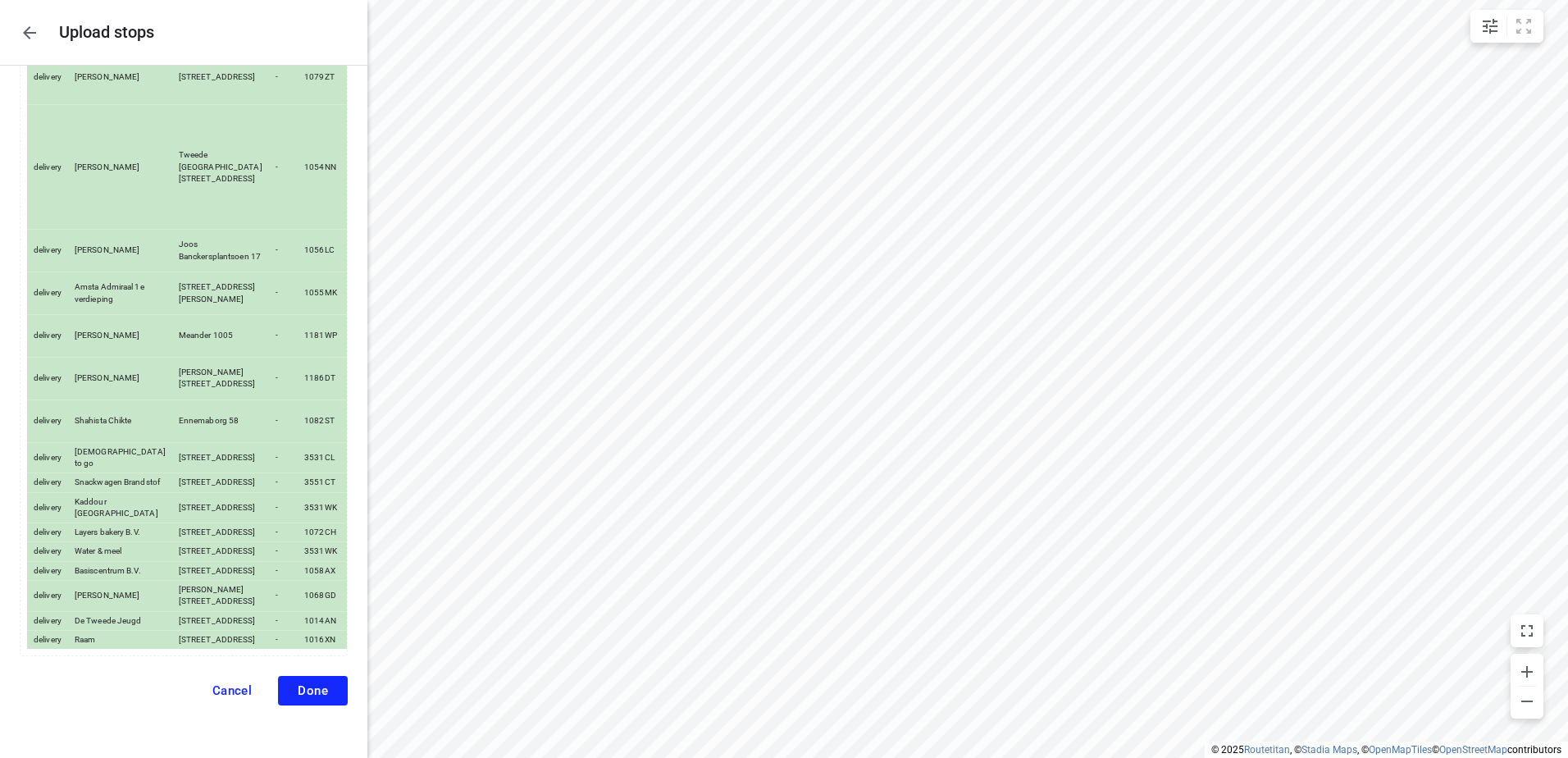
click at [307, 692] on span "Done" at bounding box center [313, 691] width 31 height 14
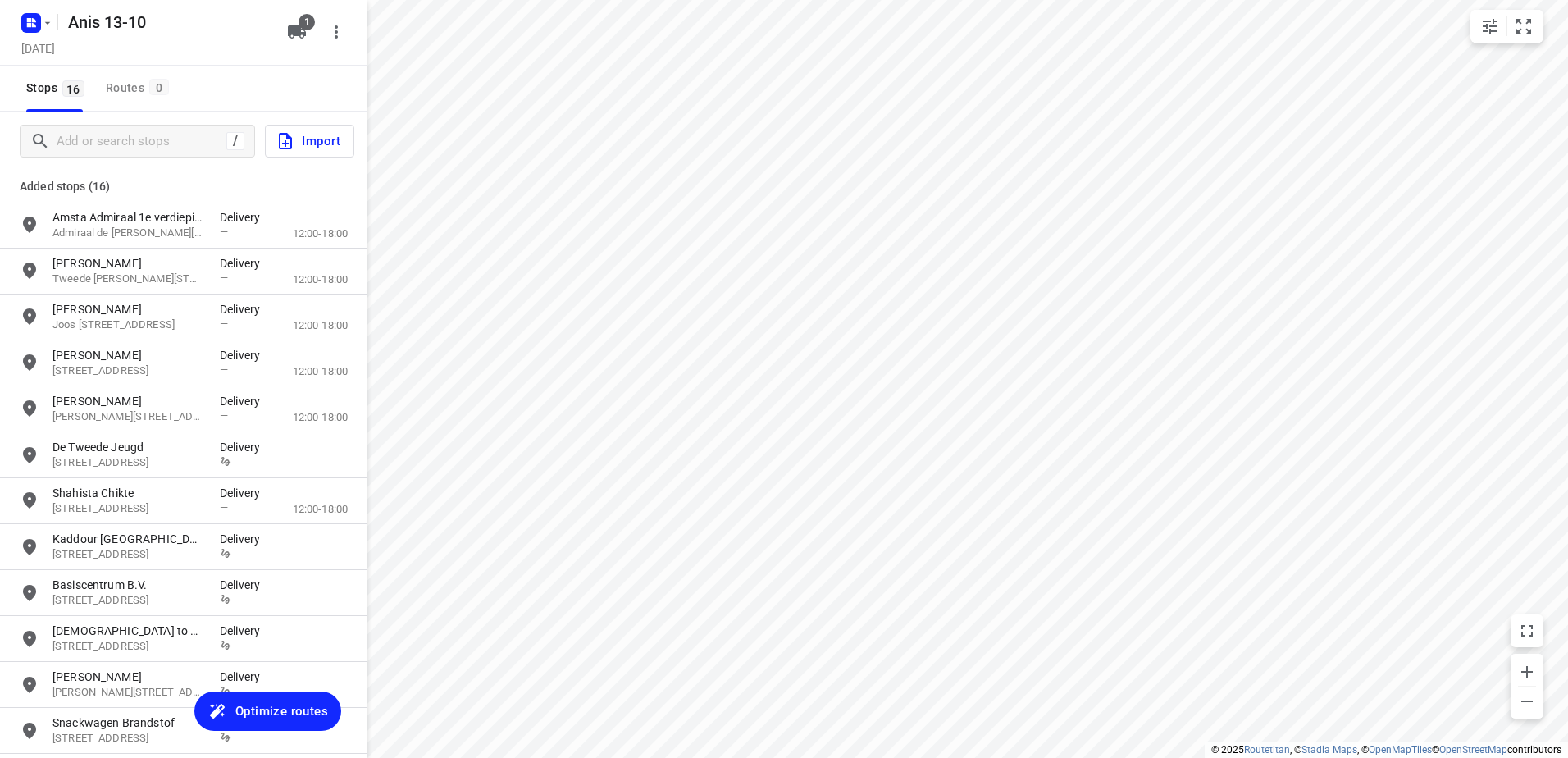
click at [287, 710] on span "Optimize routes" at bounding box center [281, 711] width 93 height 22
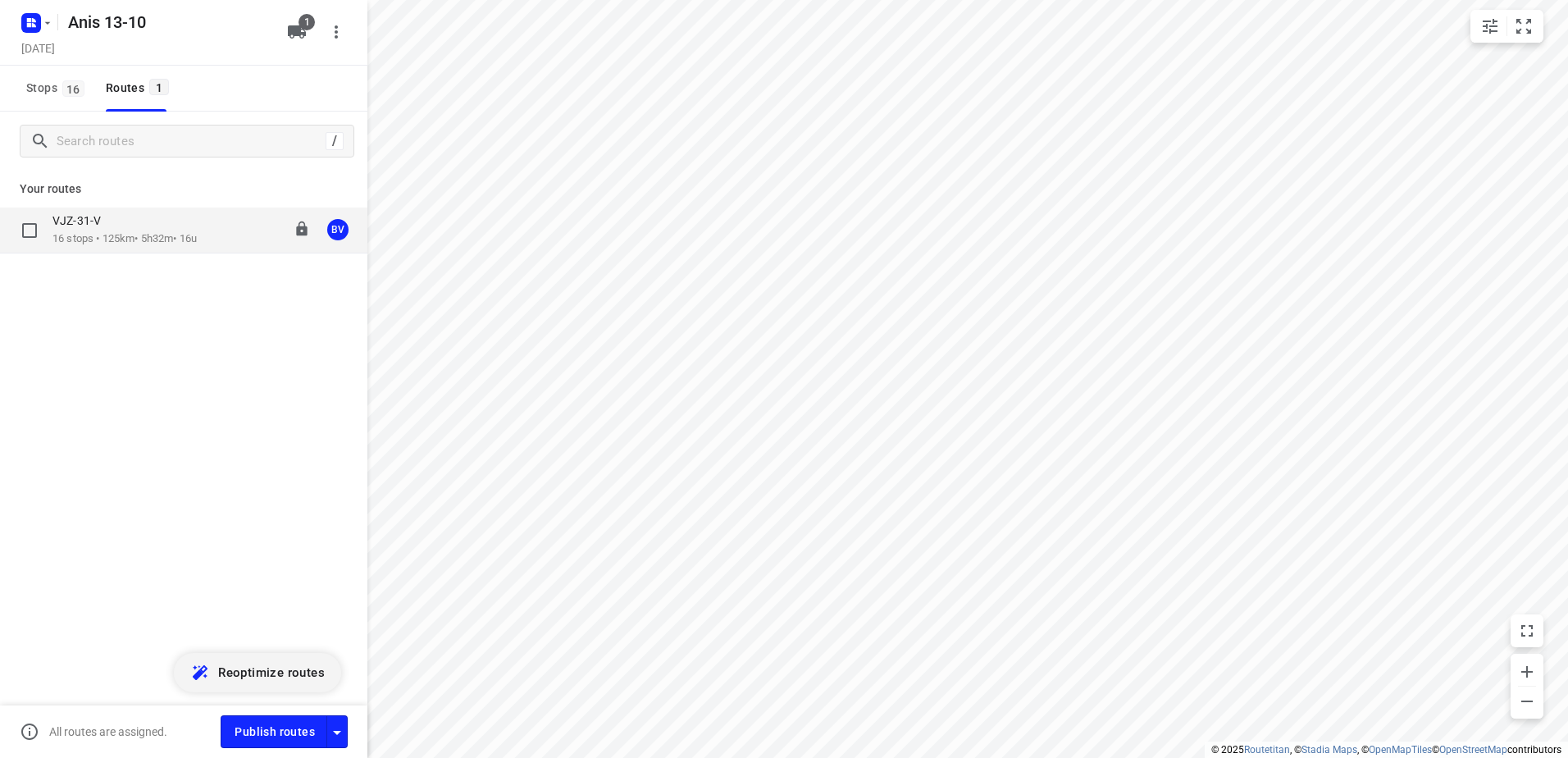
click at [120, 236] on p "16 stops • 125km • 5h32m • 16u" at bounding box center [124, 238] width 145 height 15
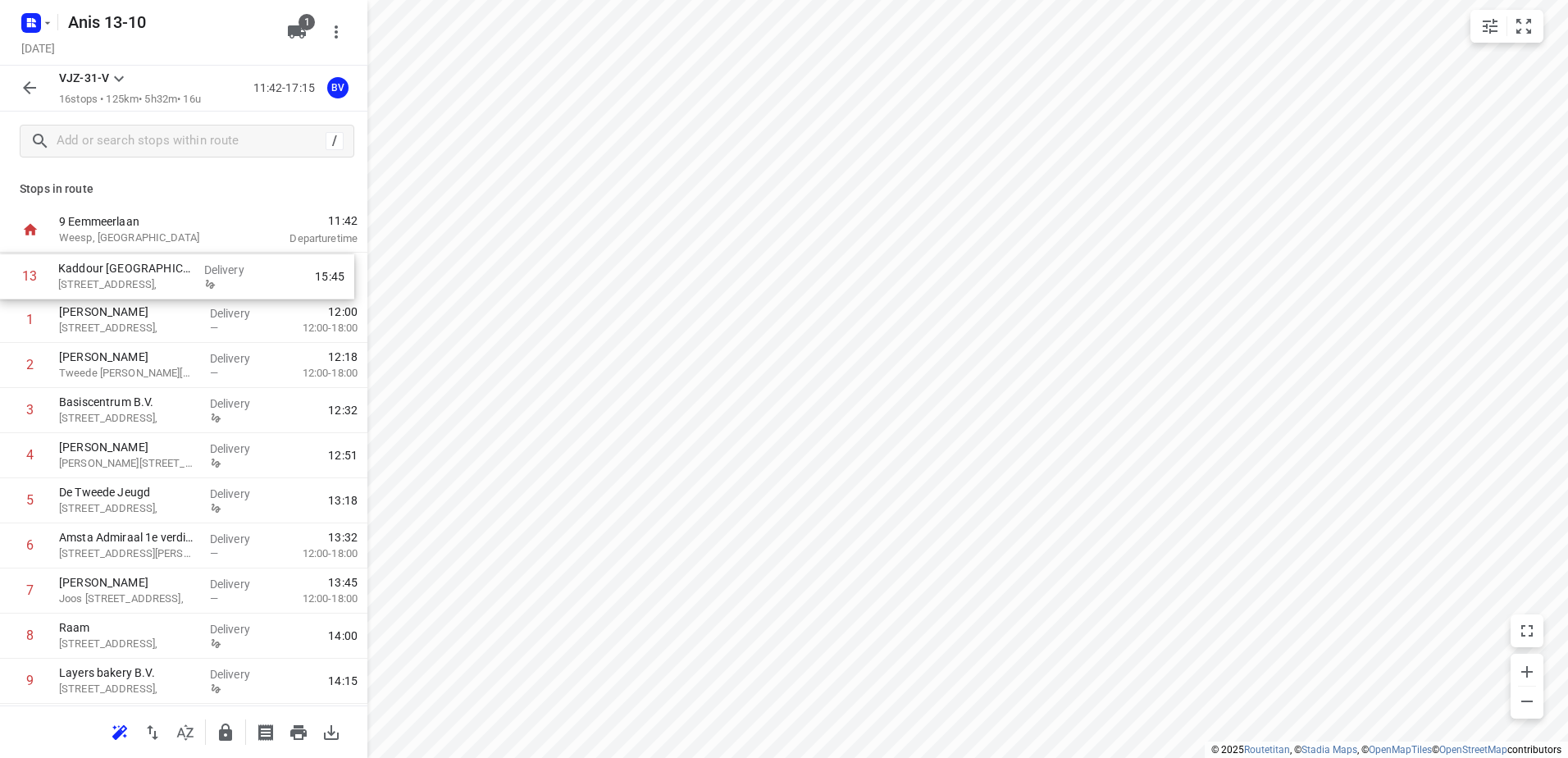
drag, startPoint x: 131, startPoint y: 573, endPoint x: 130, endPoint y: 272, distance: 301.0
click at [130, 272] on div "1 [GEOGRAPHIC_DATA][STREET_ADDRESS], Delivery — 12:00 12:00-18:00 2 [PERSON_NAM…" at bounding box center [183, 613] width 368 height 722
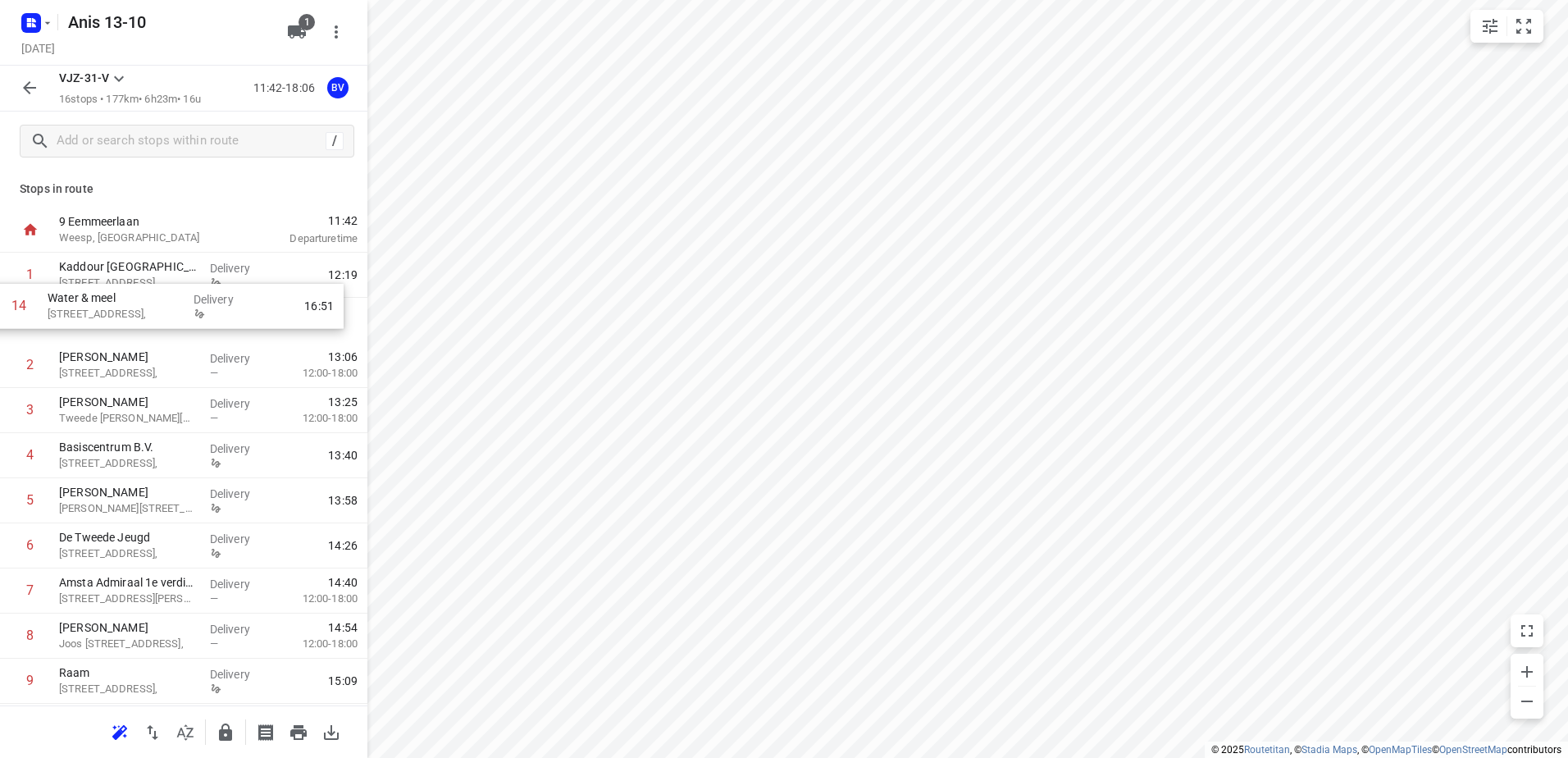
drag, startPoint x: 132, startPoint y: 556, endPoint x: 122, endPoint y: 306, distance: 250.2
click at [122, 306] on div "1 Kaddour Utrecht [STREET_ADDRESS], Delivery 12:19 2 [GEOGRAPHIC_DATA][STREET_A…" at bounding box center [183, 613] width 368 height 722
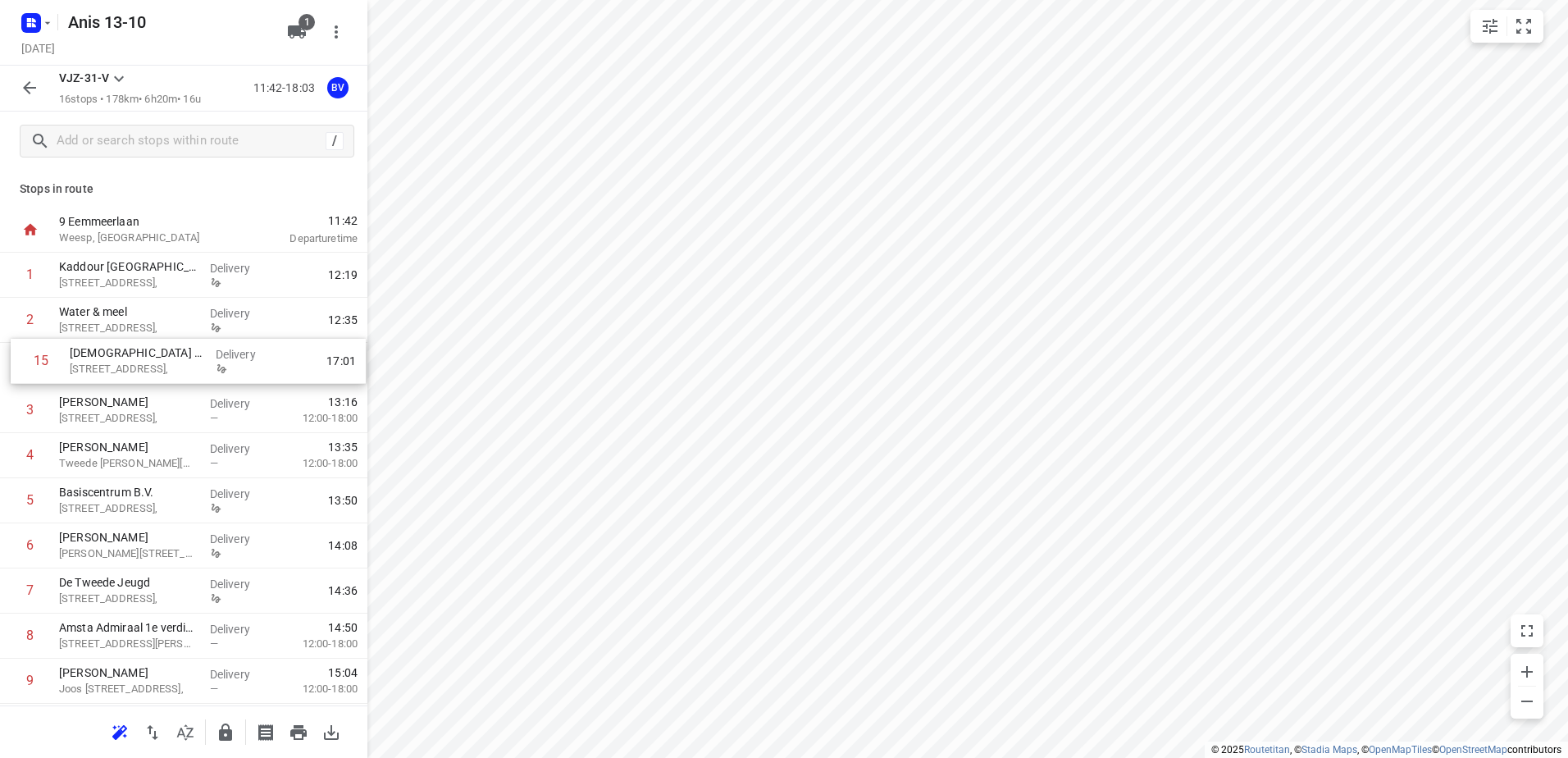
drag, startPoint x: 108, startPoint y: 600, endPoint x: 120, endPoint y: 363, distance: 237.3
click at [120, 363] on div "1 Kaddour Utrecht [STREET_ADDRESS], Delivery 12:19 2 Water & meel [STREET_ADDRE…" at bounding box center [183, 613] width 368 height 722
drag, startPoint x: 116, startPoint y: 620, endPoint x: 121, endPoint y: 366, distance: 254.0
click at [121, 366] on div "1 Kaddour Utrecht [STREET_ADDRESS], Delivery 12:19 2 Water & meel [STREET_ADDRE…" at bounding box center [183, 613] width 368 height 722
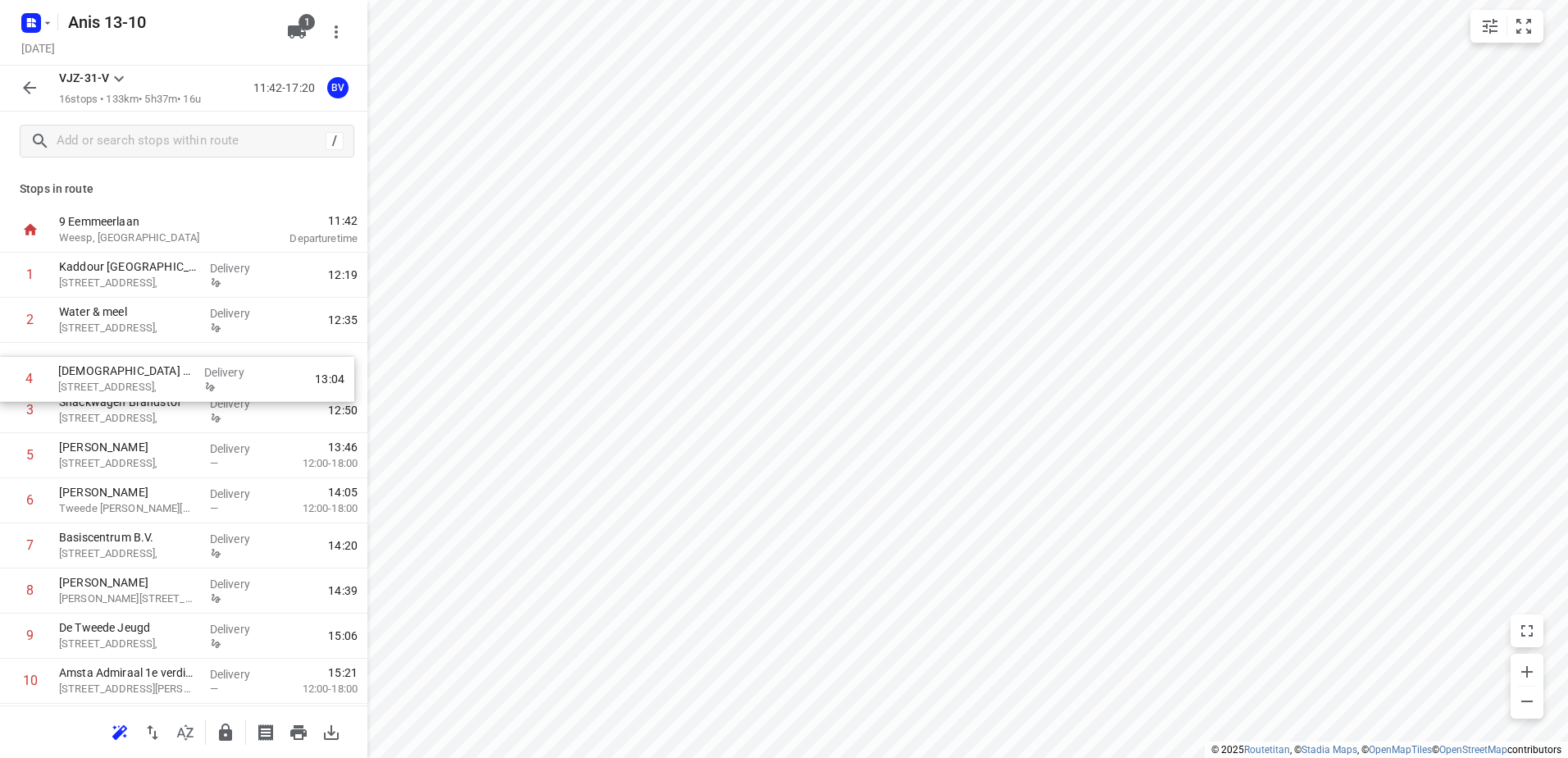
drag, startPoint x: 101, startPoint y: 417, endPoint x: 99, endPoint y: 378, distance: 39.1
click at [99, 378] on div "1 Kaddour [GEOGRAPHIC_DATA] [STREET_ADDRESS], Delivery 12:19 2 Water & meel [ST…" at bounding box center [183, 613] width 368 height 722
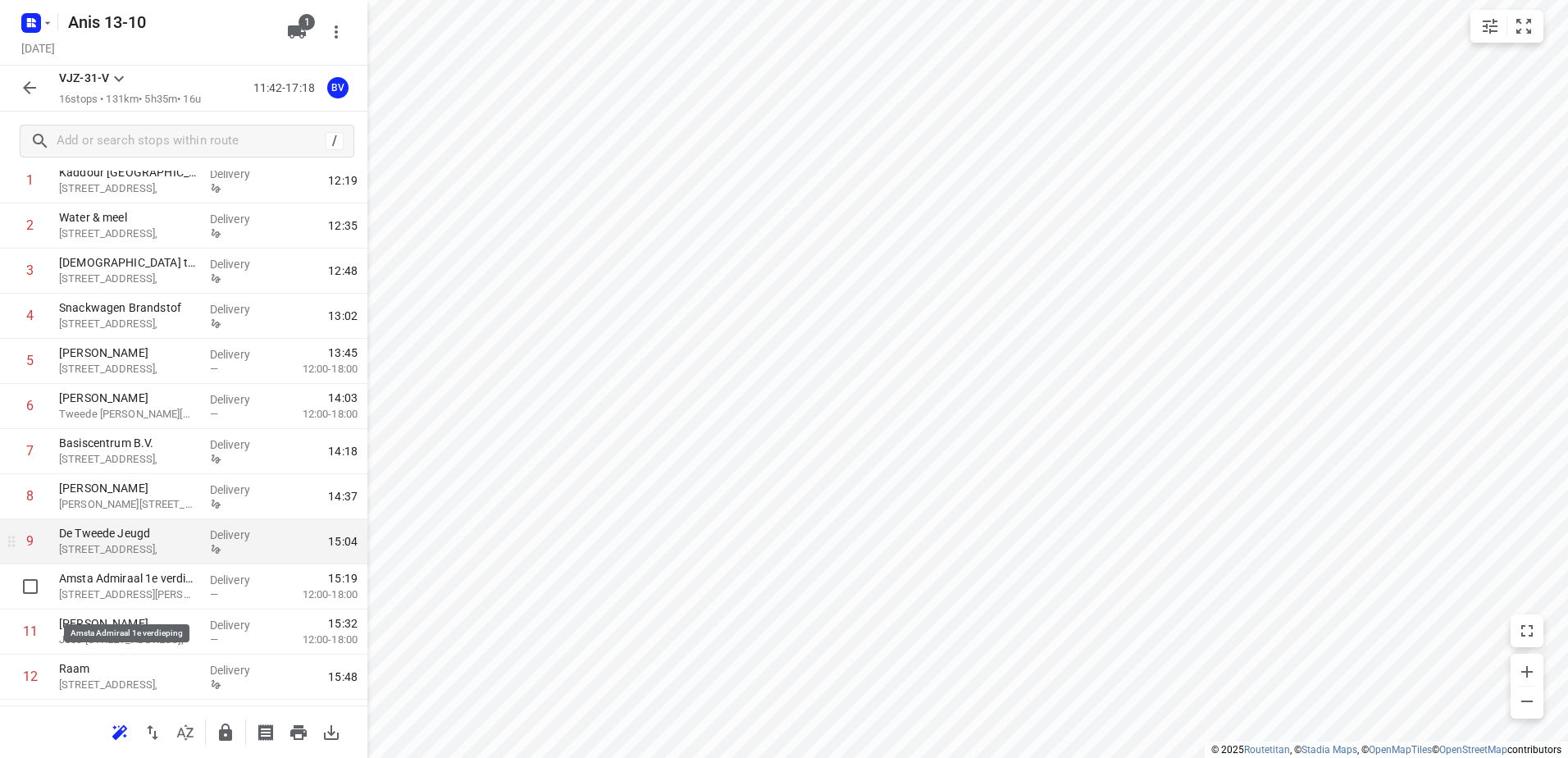
scroll to position [68, 0]
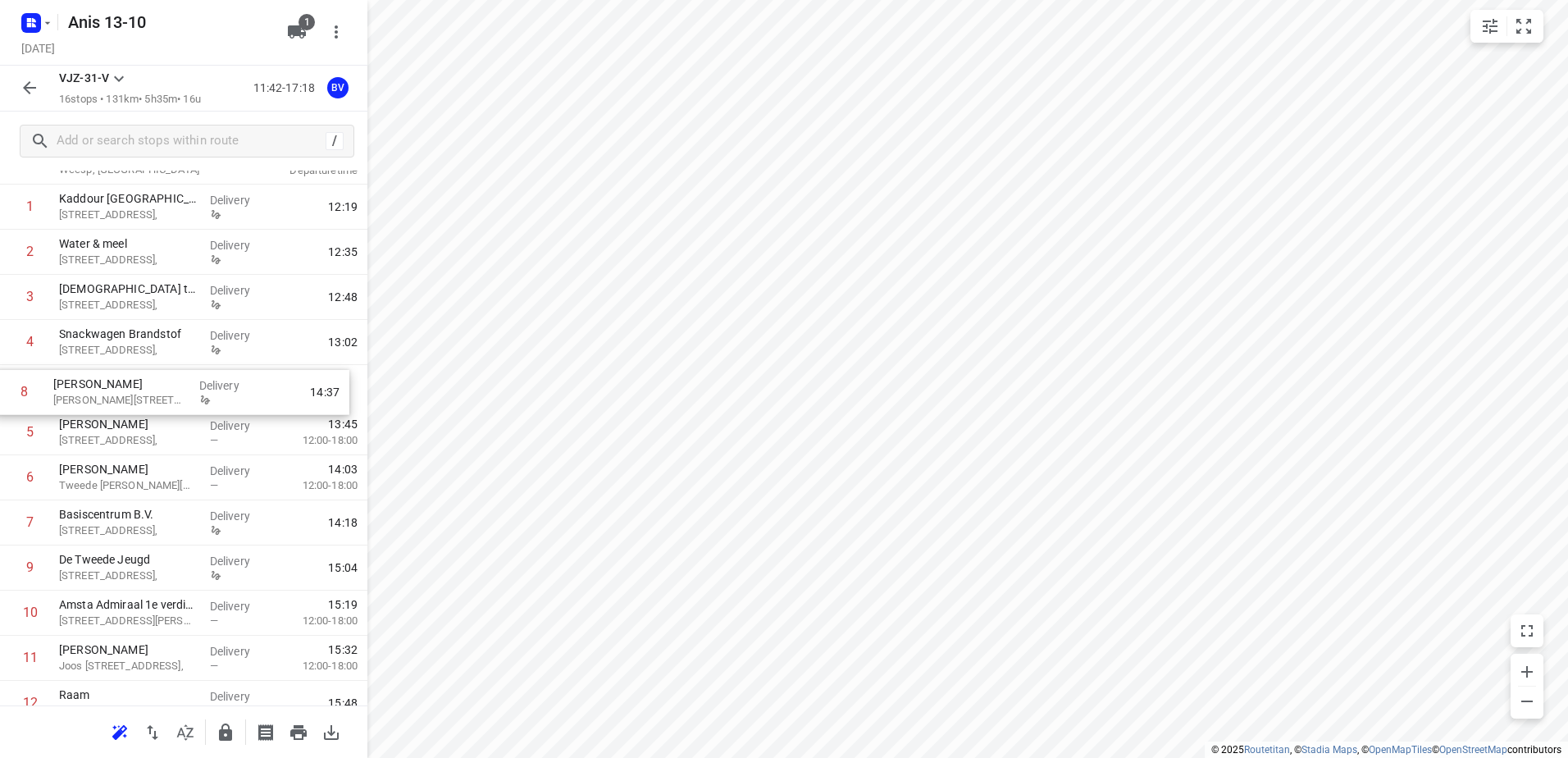
drag, startPoint x: 124, startPoint y: 529, endPoint x: 119, endPoint y: 394, distance: 135.1
click at [119, 394] on div "1 Kaddour Utrecht [STREET_ADDRESS], Delivery 12:19 2 Water & [PERSON_NAME] 105,…" at bounding box center [183, 545] width 368 height 722
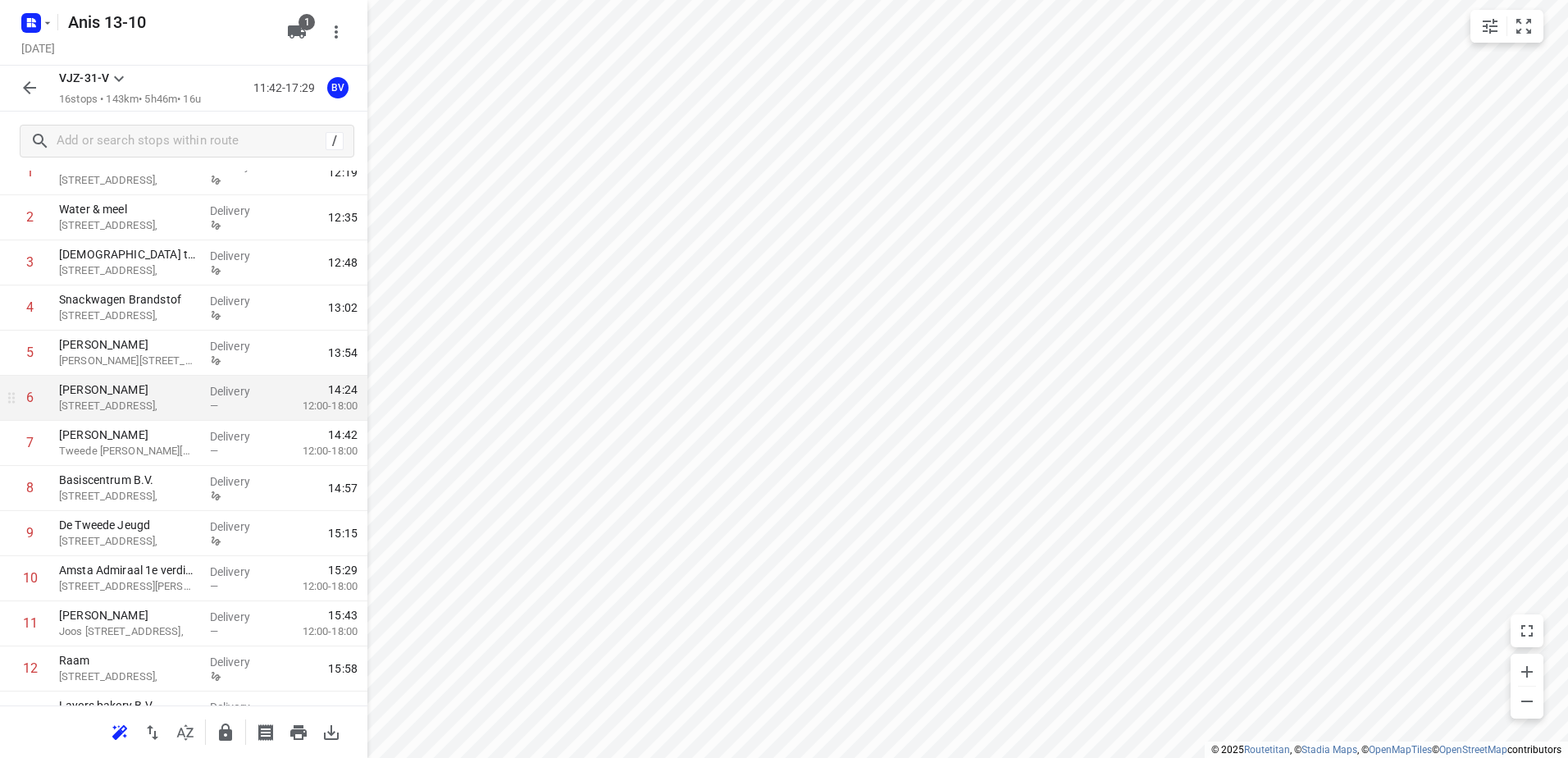
scroll to position [0, 0]
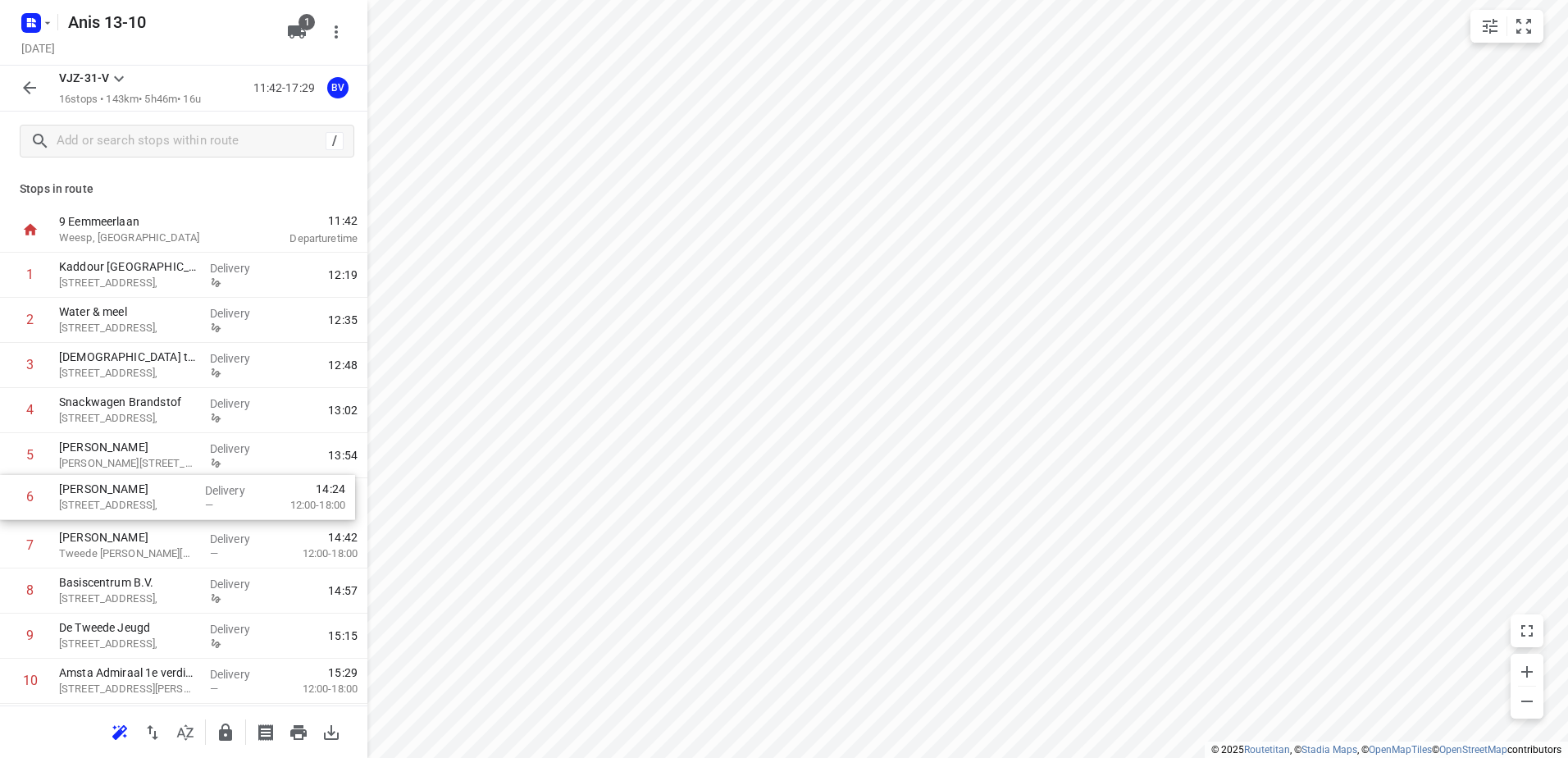
drag, startPoint x: 115, startPoint y: 507, endPoint x: 116, endPoint y: 499, distance: 8.1
click at [116, 499] on div "1 Kaddour Utrecht [STREET_ADDRESS], Delivery 12:19 2 Water & meel Haroekoeplein…" at bounding box center [183, 613] width 368 height 722
drag, startPoint x: 129, startPoint y: 494, endPoint x: 132, endPoint y: 516, distance: 22.2
click at [132, 516] on div "1 Kaddour Utrecht [STREET_ADDRESS], Delivery 12:19 2 Water & meel Haroekoeplein…" at bounding box center [183, 613] width 368 height 722
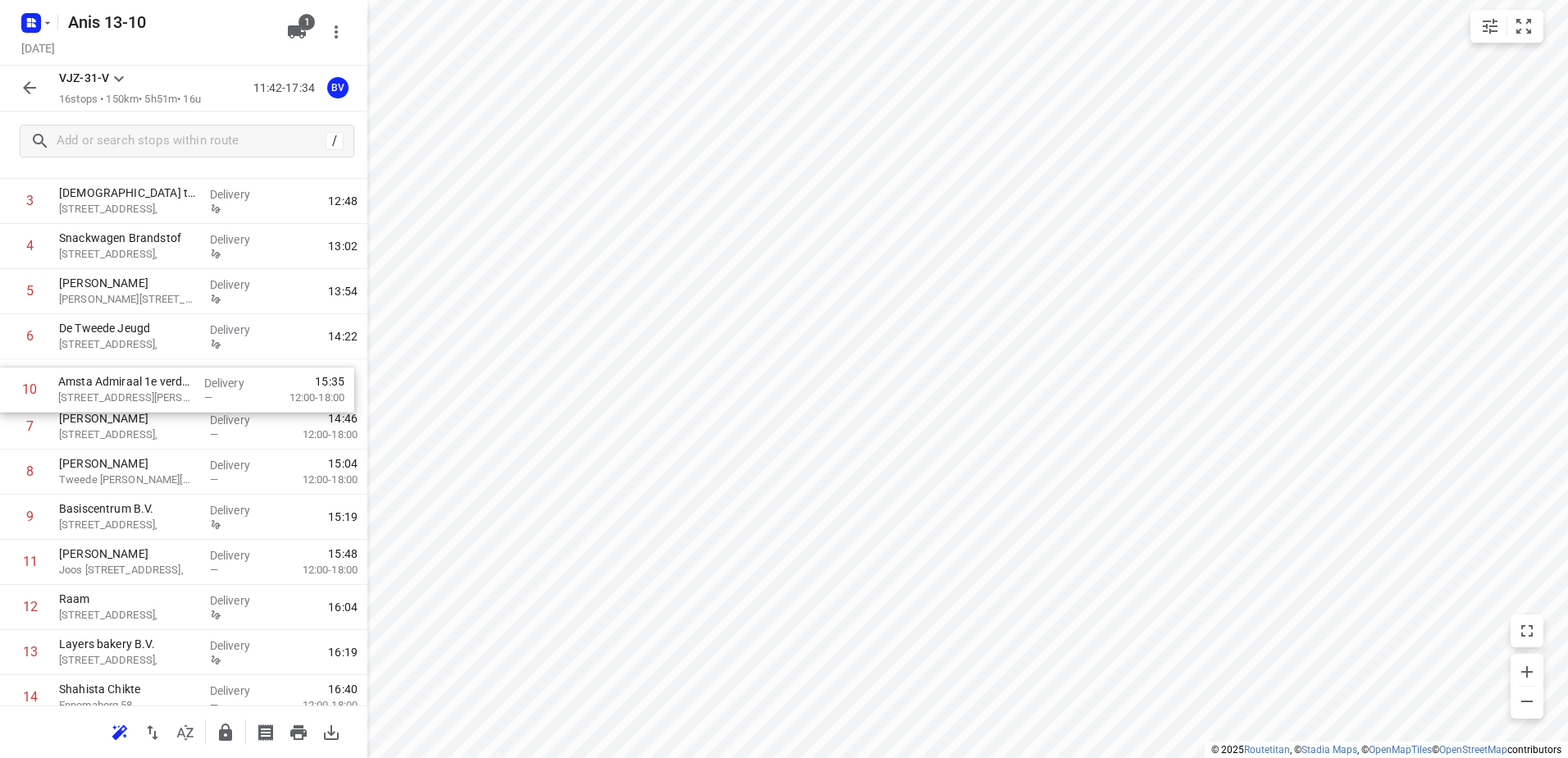
drag, startPoint x: 126, startPoint y: 517, endPoint x: 126, endPoint y: 378, distance: 139.0
click at [126, 378] on div "1 Kaddour Utrecht [STREET_ADDRESS], Delivery 12:19 2 Water & meel Haroekoeplein…" at bounding box center [183, 450] width 368 height 722
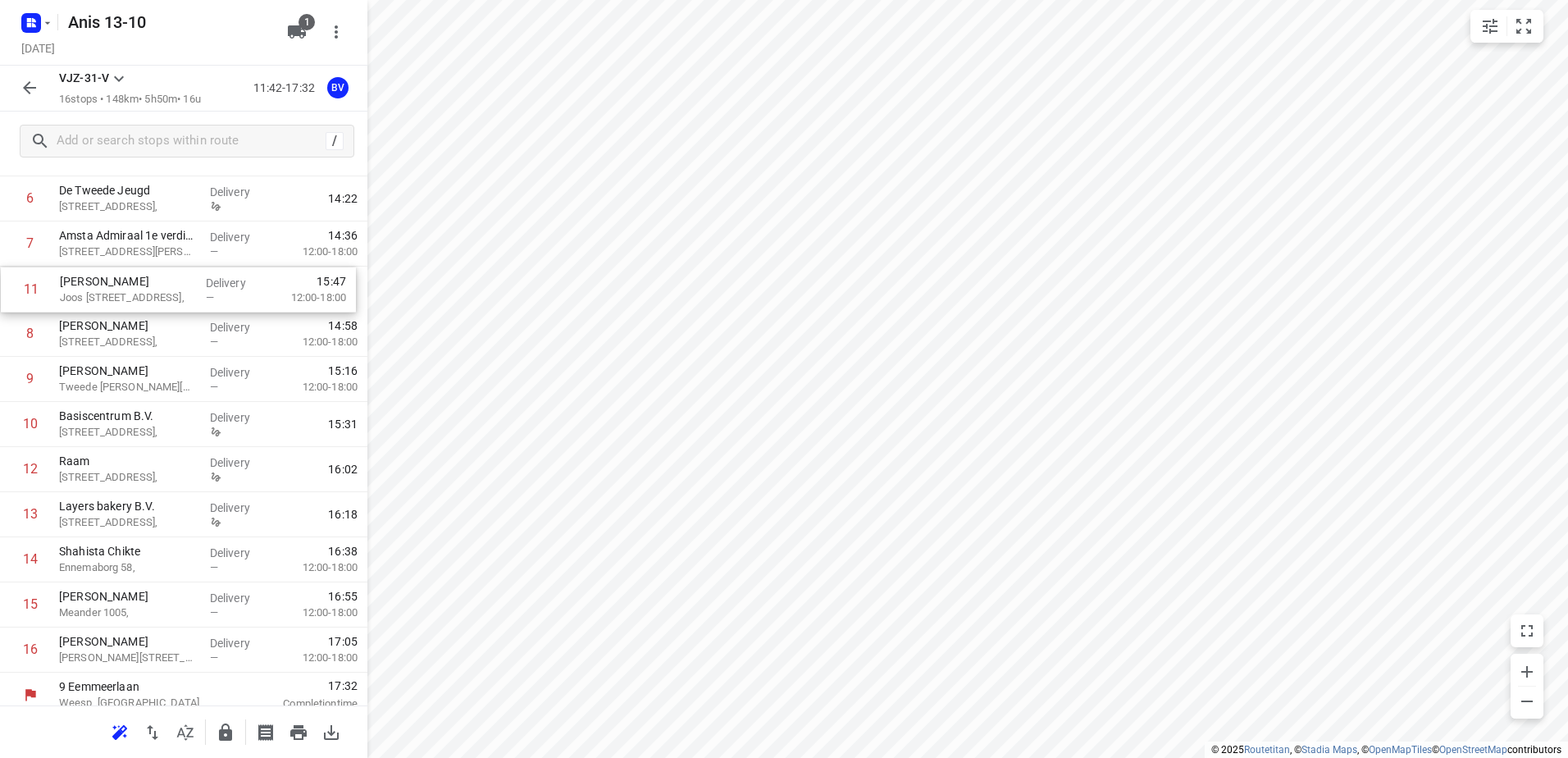
drag, startPoint x: 106, startPoint y: 410, endPoint x: 107, endPoint y: 284, distance: 126.0
click at [107, 284] on div "1 Kaddour Utrecht [STREET_ADDRESS], Delivery 12:19 2 Water & meel Haroekoeplein…" at bounding box center [183, 311] width 368 height 722
drag, startPoint x: 113, startPoint y: 434, endPoint x: 117, endPoint y: 344, distance: 90.1
click at [117, 344] on div "1 Kaddour Utrecht [STREET_ADDRESS], Delivery 12:19 2 Water & meel Haroekoeplein…" at bounding box center [183, 315] width 368 height 722
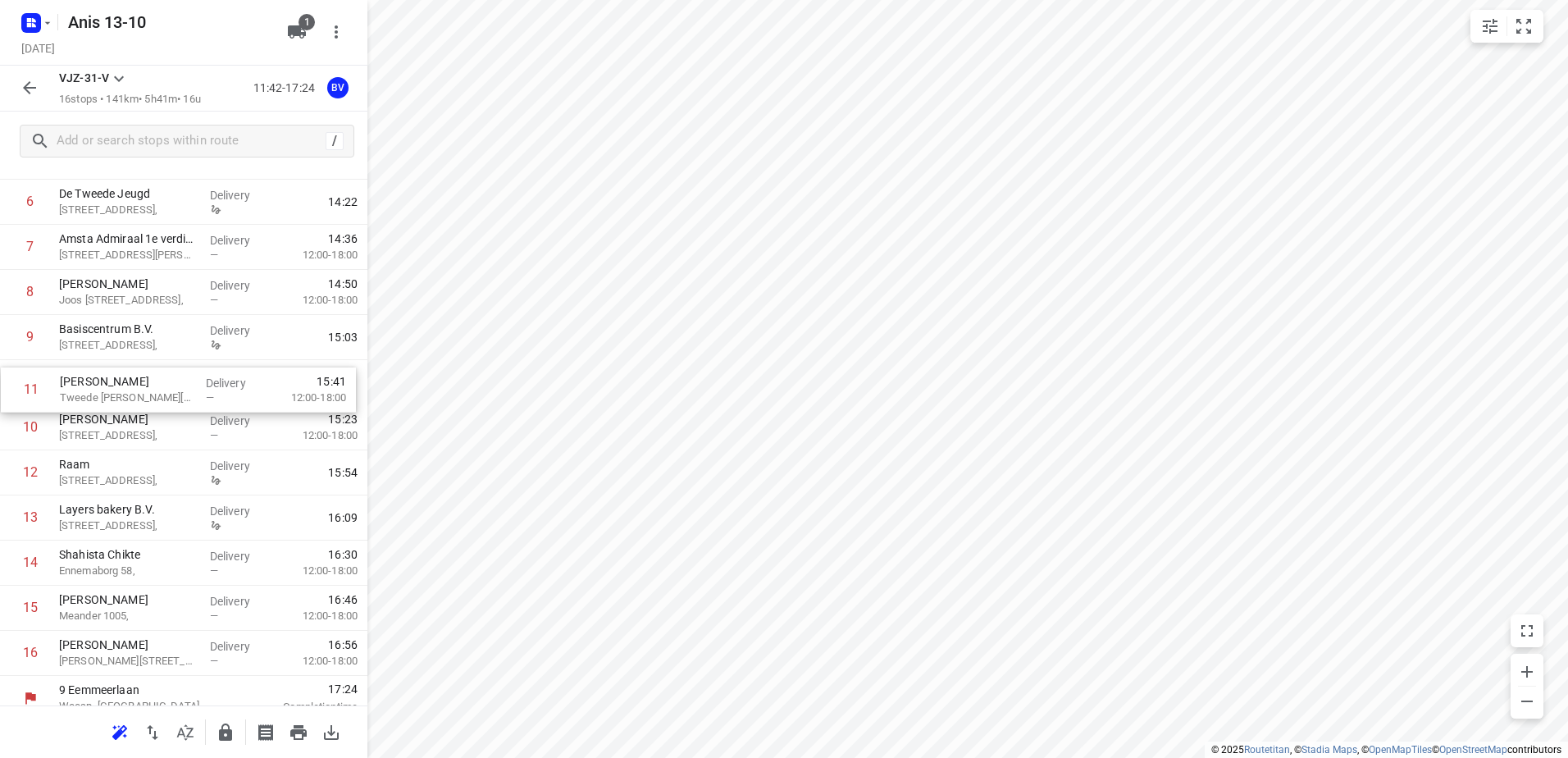
drag, startPoint x: 121, startPoint y: 428, endPoint x: 121, endPoint y: 394, distance: 34.0
click at [121, 394] on div "1 Kaddour Utrecht [STREET_ADDRESS], Delivery 12:19 2 Water & meel Haroekoeplein…" at bounding box center [183, 315] width 368 height 722
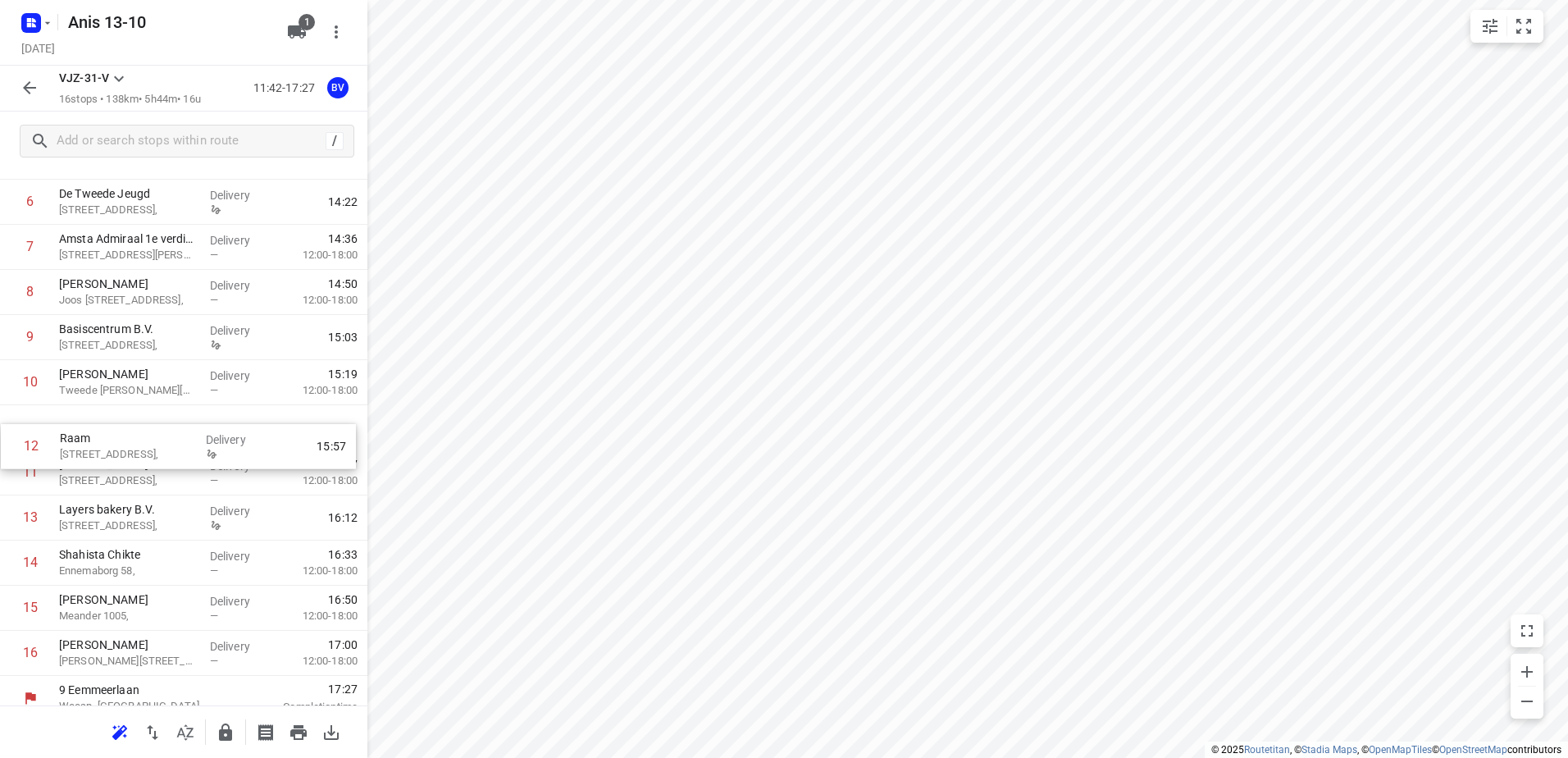
drag, startPoint x: 110, startPoint y: 480, endPoint x: 112, endPoint y: 440, distance: 40.0
click at [112, 440] on div "1 Kaddour Utrecht [STREET_ADDRESS], Delivery 12:19 2 Water & meel Haroekoeplein…" at bounding box center [183, 315] width 368 height 722
drag, startPoint x: 120, startPoint y: 527, endPoint x: 123, endPoint y: 484, distance: 43.1
click at [123, 484] on div "1 Kaddour Utrecht [STREET_ADDRESS], Delivery 12:19 2 Water & meel Haroekoeplein…" at bounding box center [183, 315] width 368 height 722
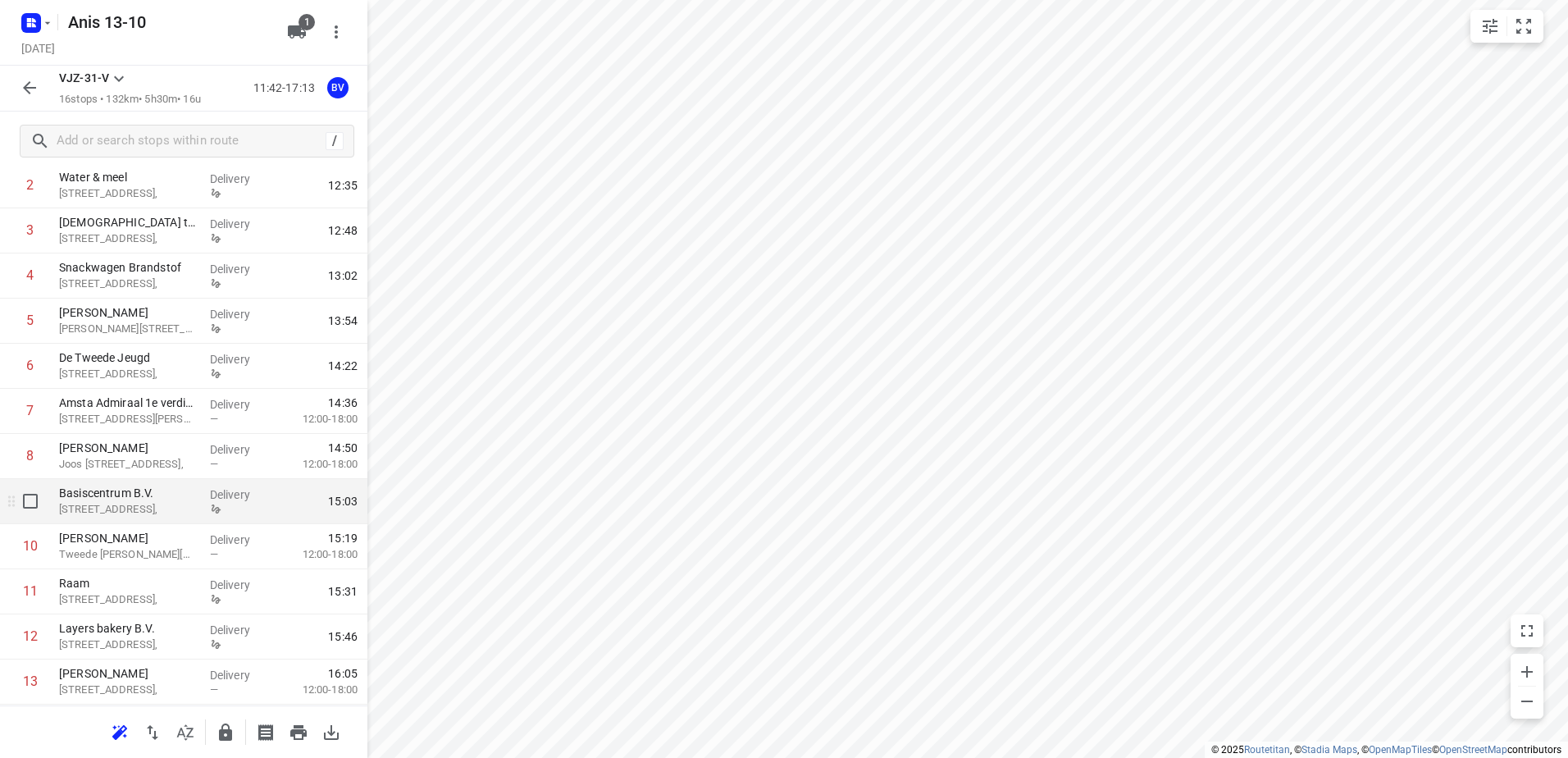
scroll to position [0, 0]
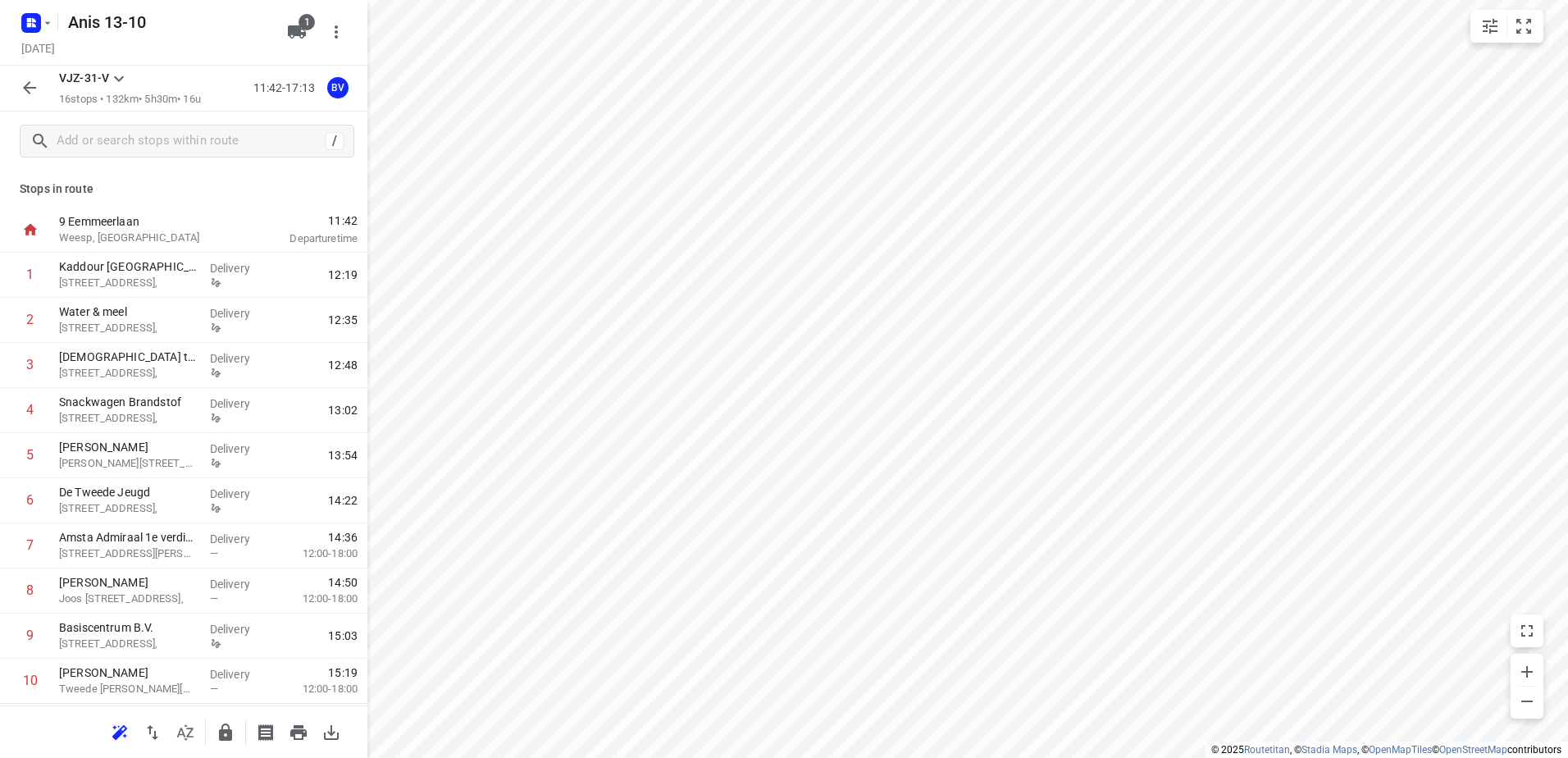
click at [22, 94] on icon "button" at bounding box center [30, 88] width 20 height 20
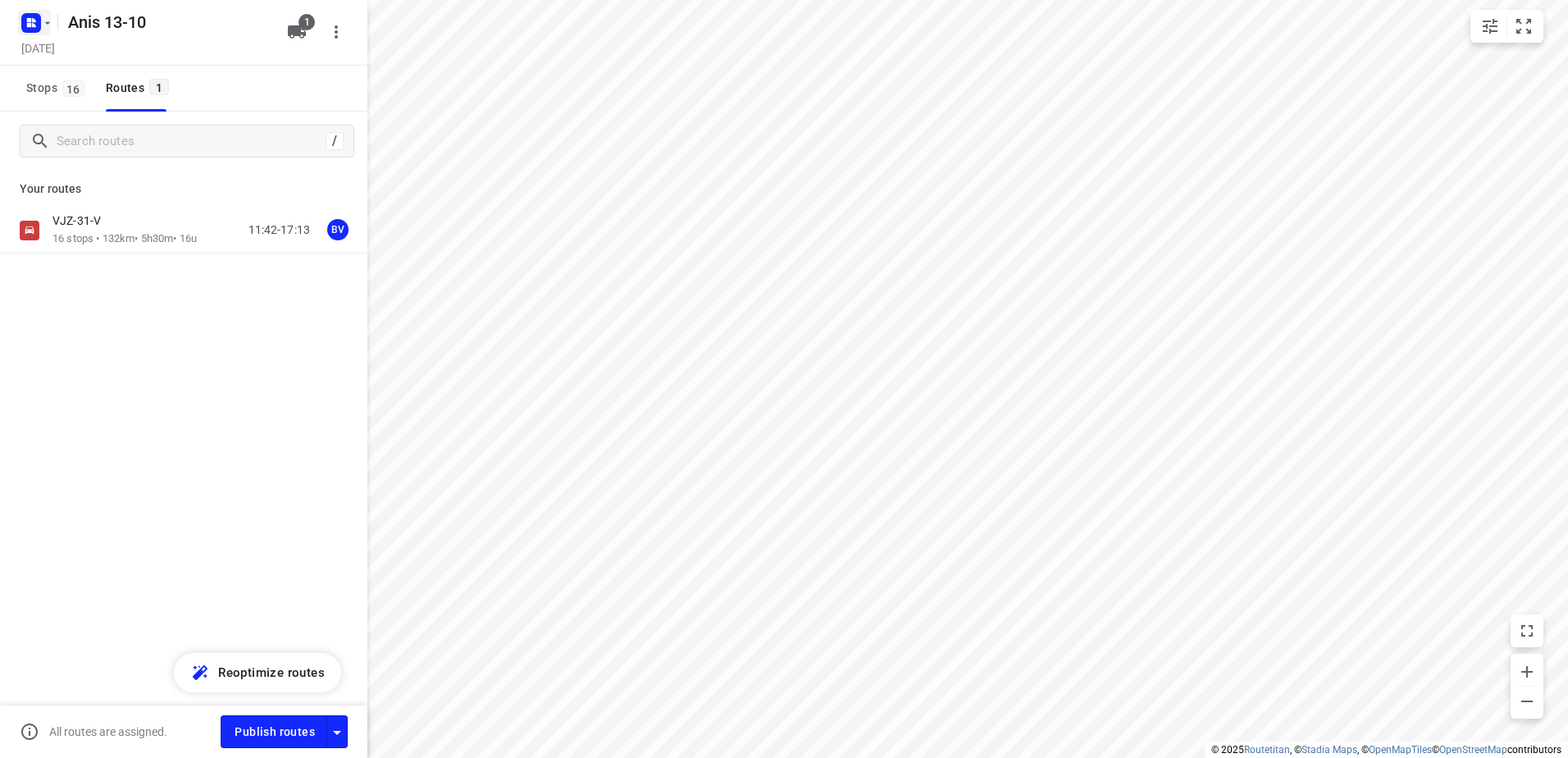
click at [48, 23] on icon "button" at bounding box center [48, 22] width 5 height 3
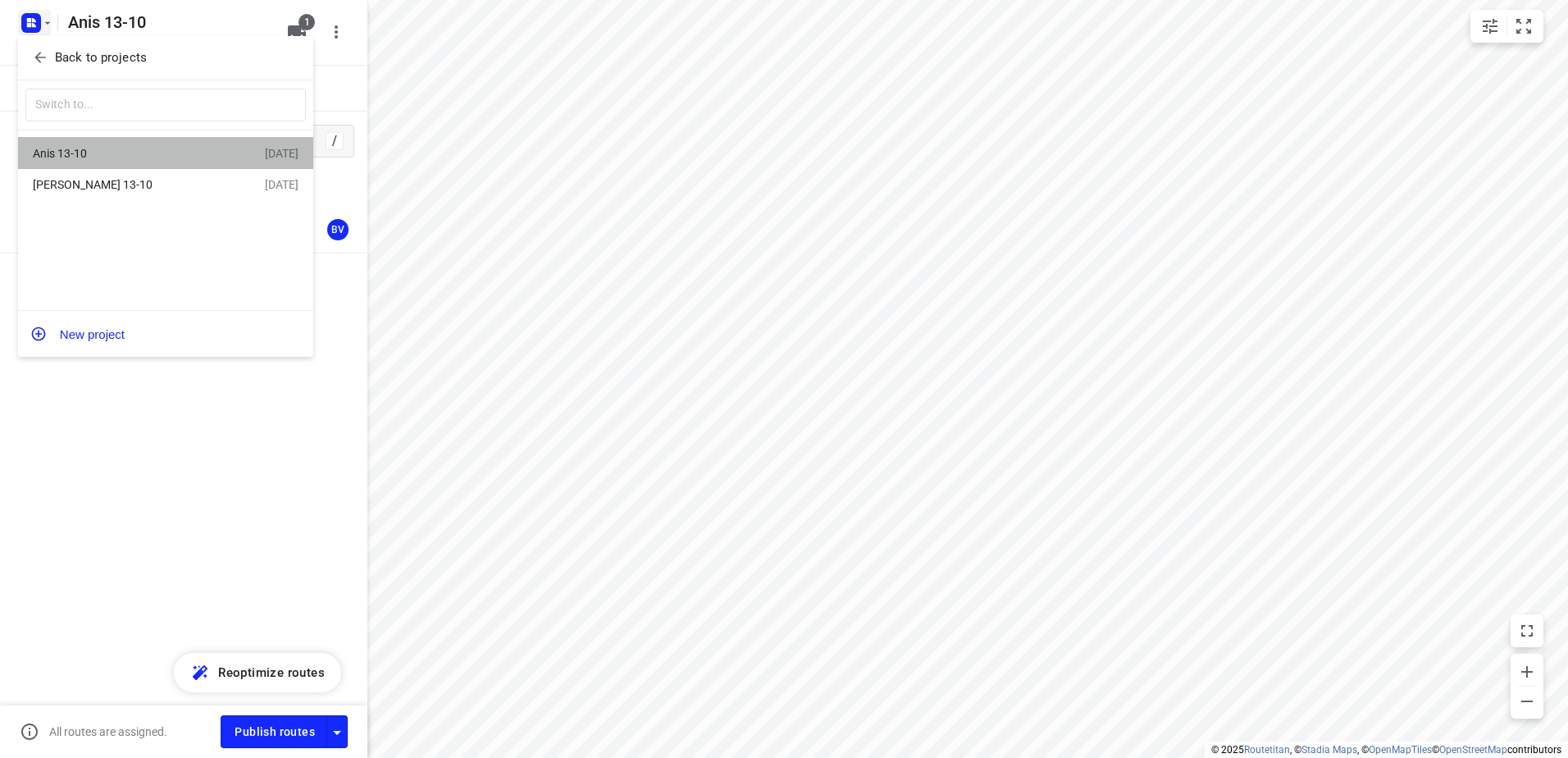
click at [62, 151] on div "Anis 13-10" at bounding box center [127, 153] width 189 height 13
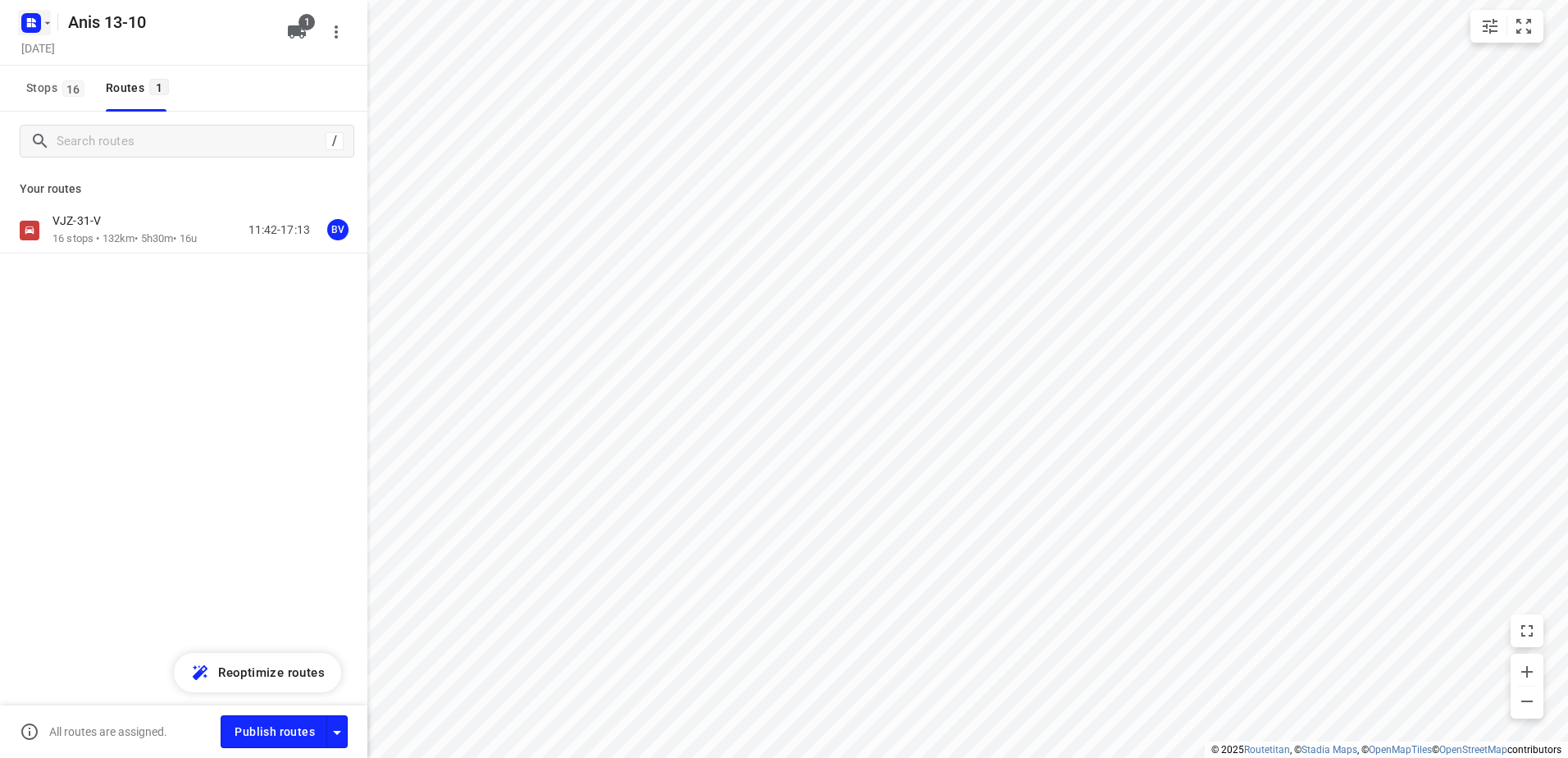
click at [46, 26] on icon "button" at bounding box center [48, 22] width 13 height 13
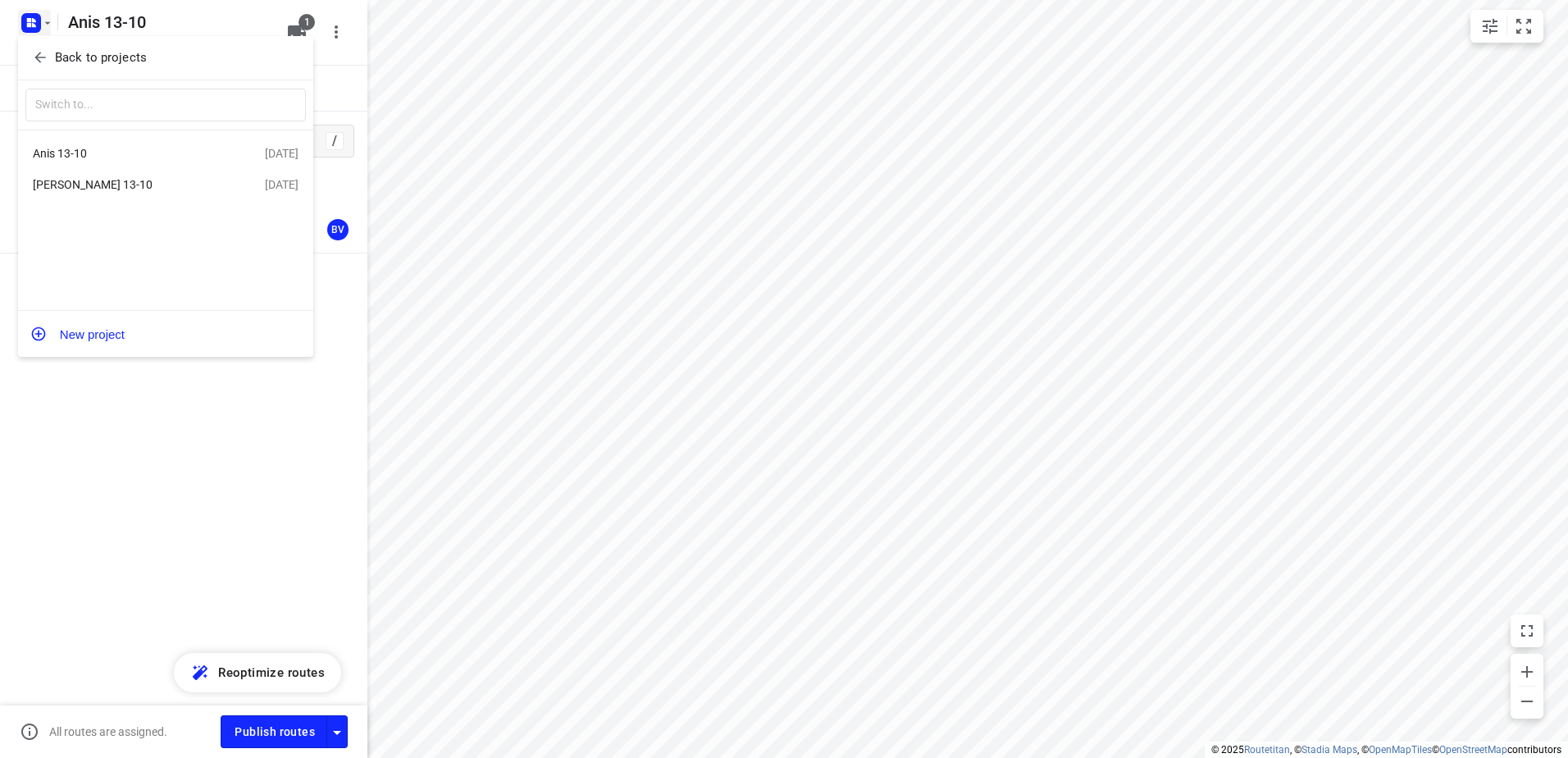
click at [63, 189] on div "[PERSON_NAME] 13-10" at bounding box center [127, 184] width 189 height 13
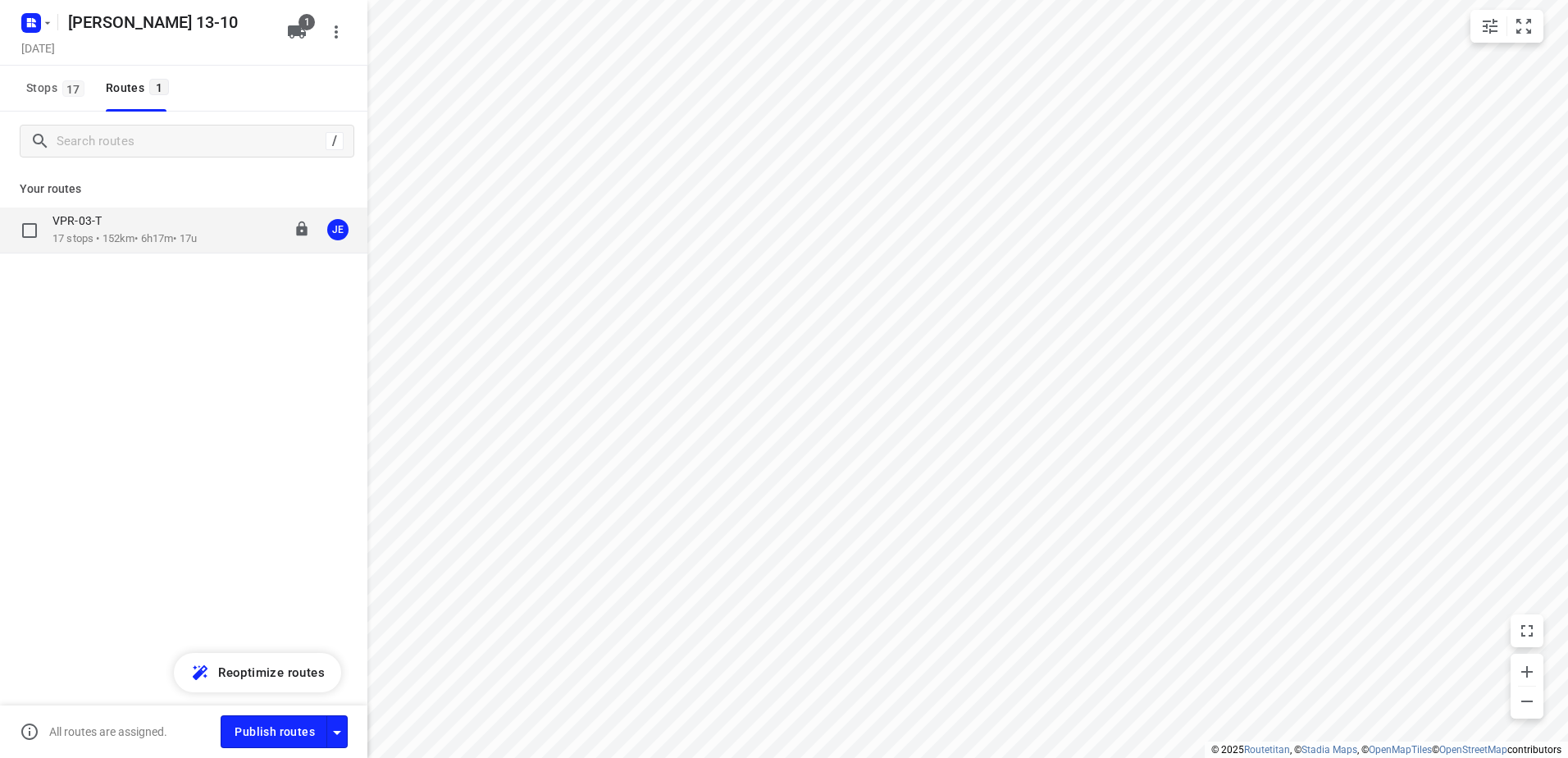
click at [107, 226] on p "VPR-03-T" at bounding box center [82, 220] width 59 height 14
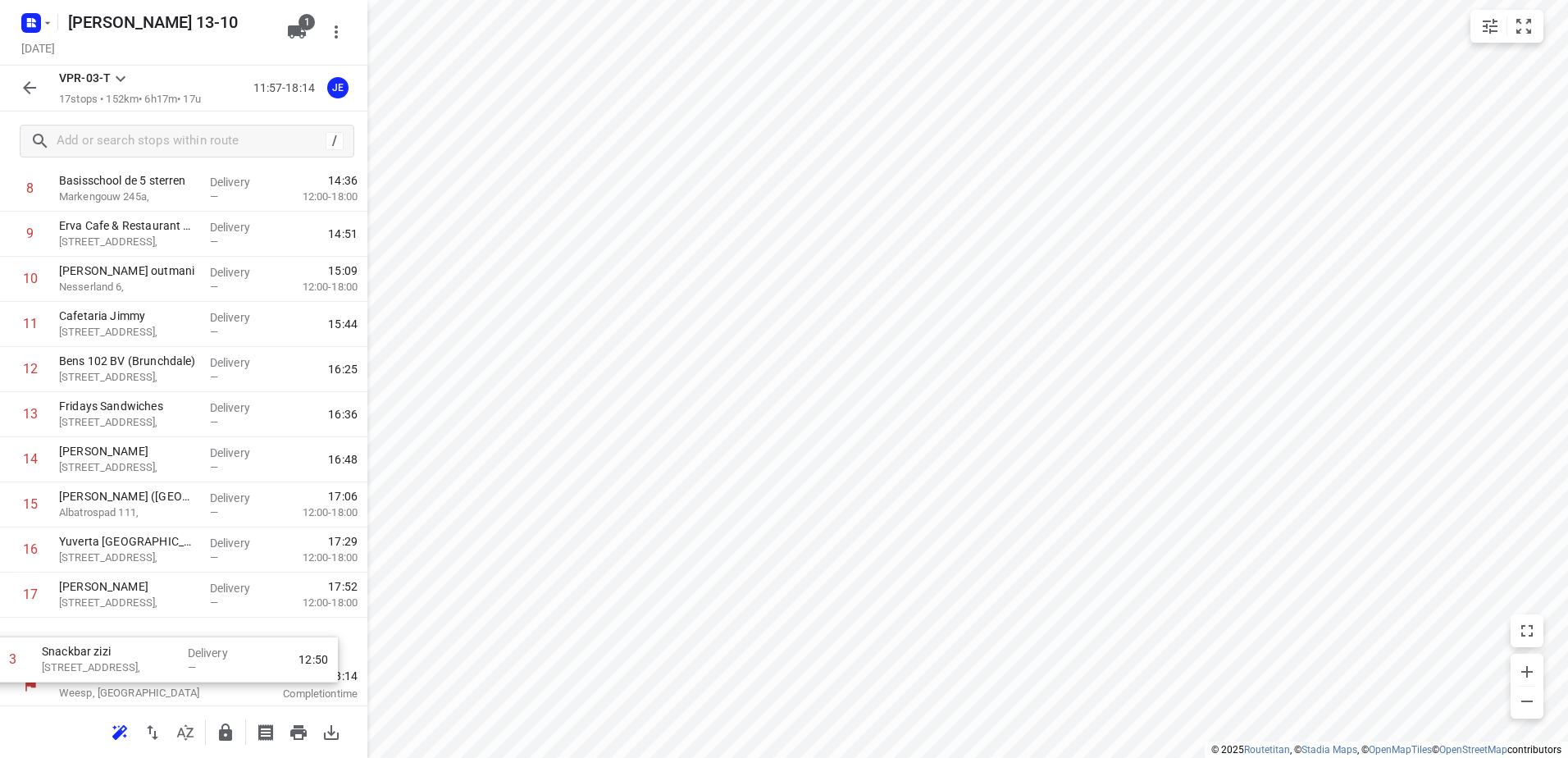
scroll to position [360, 0]
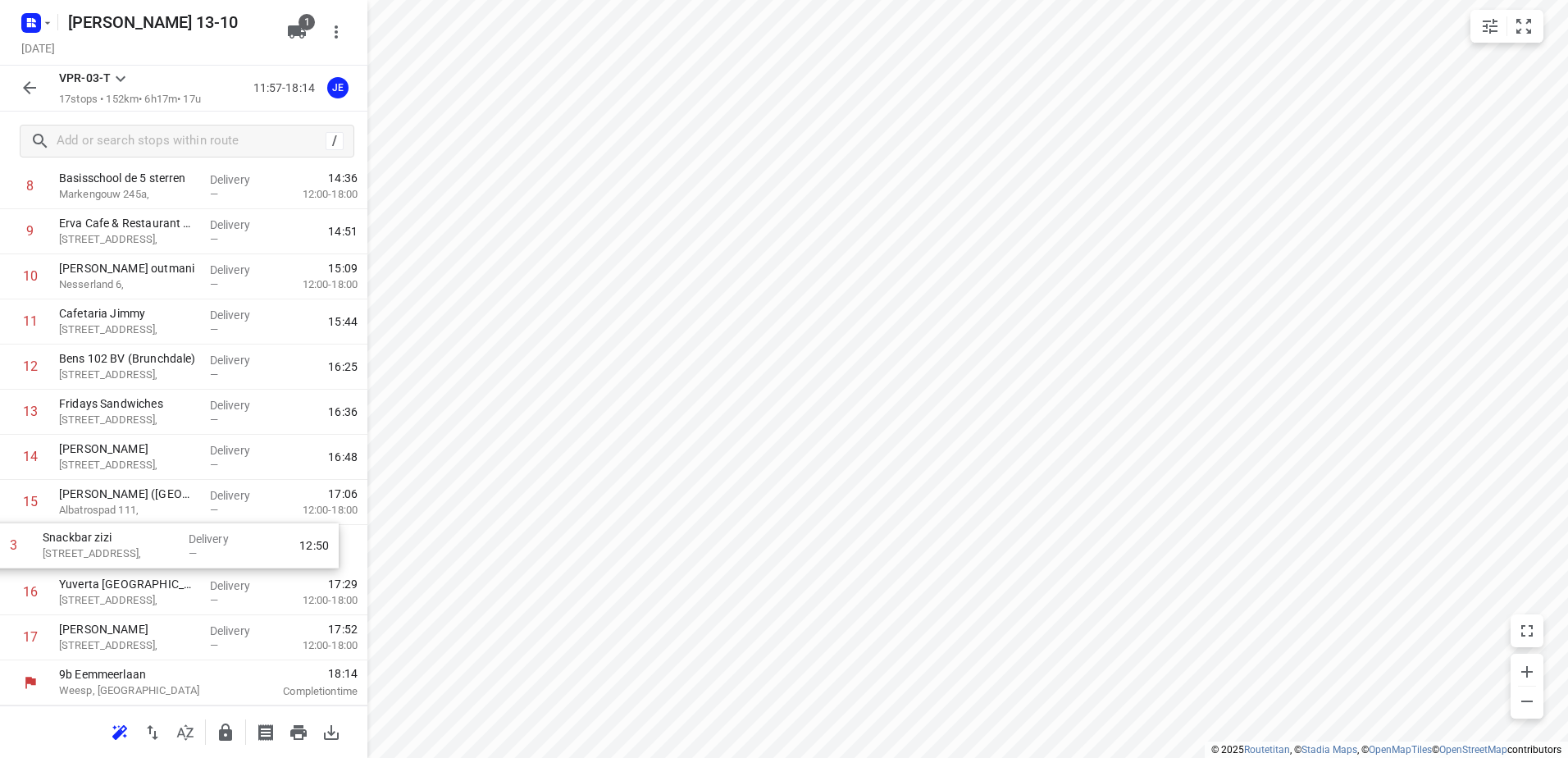
drag, startPoint x: 108, startPoint y: 361, endPoint x: 91, endPoint y: 548, distance: 187.8
click at [91, 548] on div "1 Kaddour IJburg [STREET_ADDRESS], Delivery — 12:08 2 Koh Asian Foodbar IJburg …" at bounding box center [183, 276] width 368 height 767
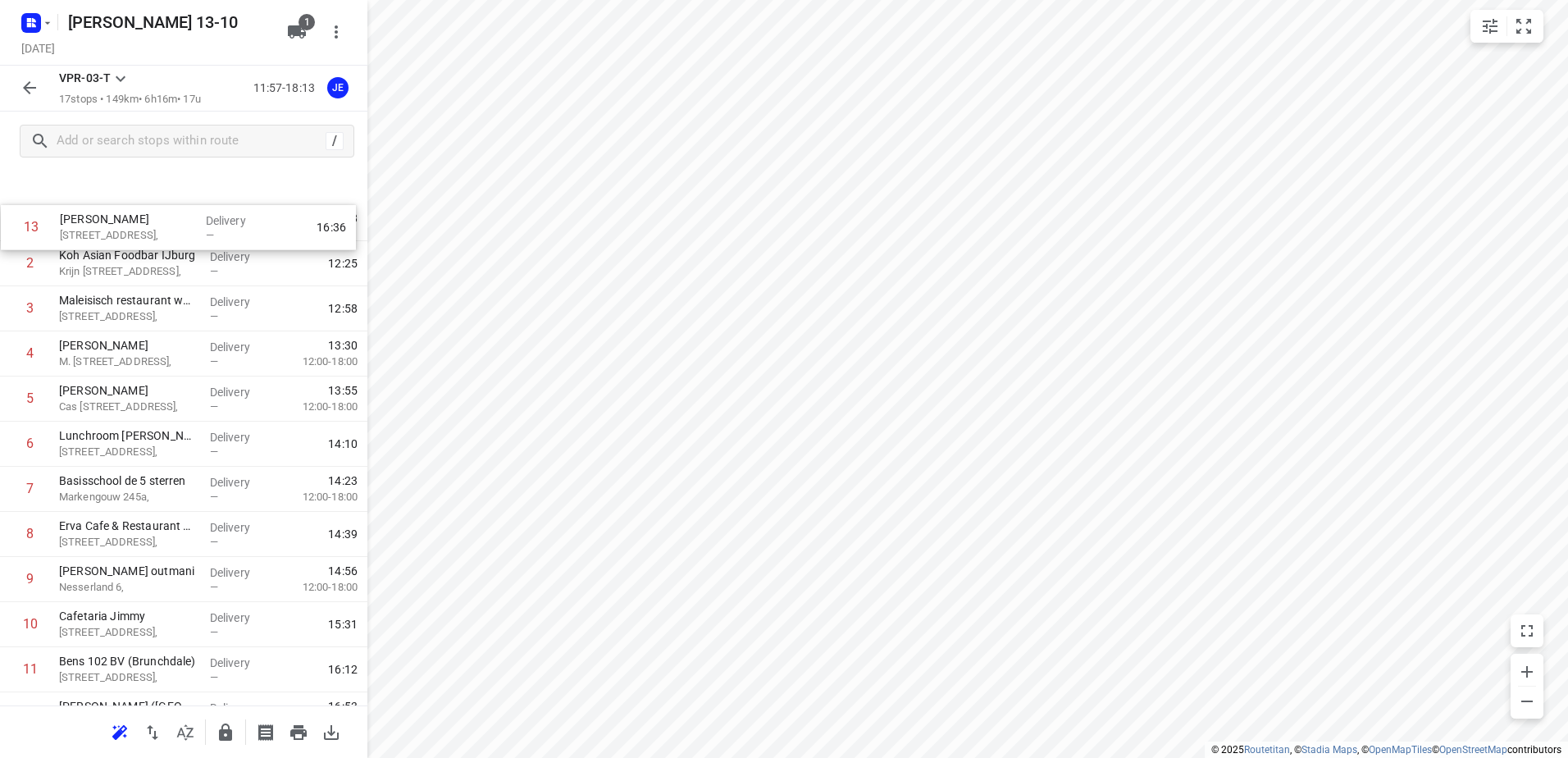
scroll to position [0, 0]
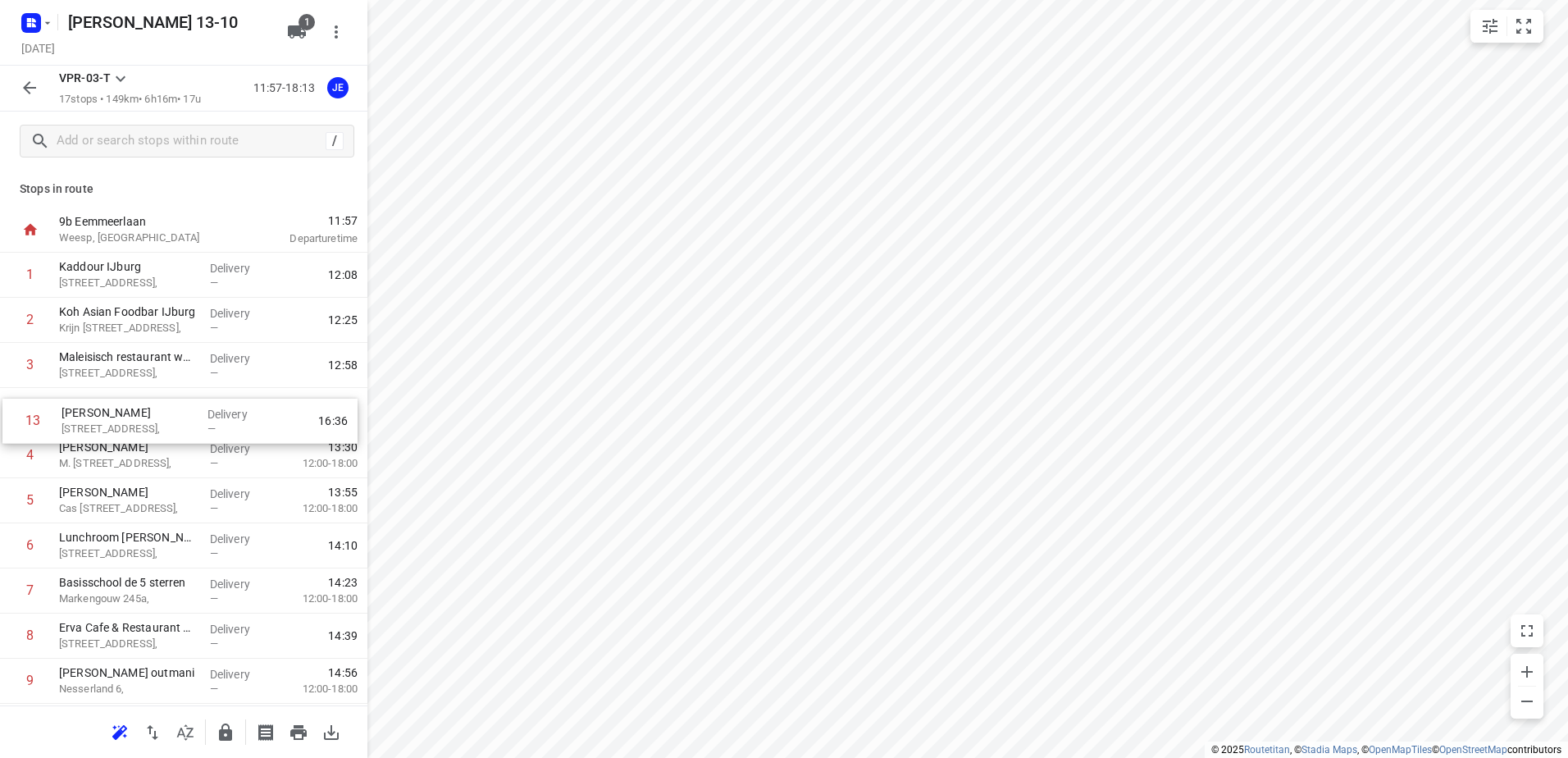
drag, startPoint x: 112, startPoint y: 460, endPoint x: 117, endPoint y: 416, distance: 44.3
click at [117, 416] on div "1 Kaddour IJburg [STREET_ADDRESS], Delivery — 12:08 2 Koh Asian Foodbar IJburg …" at bounding box center [183, 636] width 368 height 767
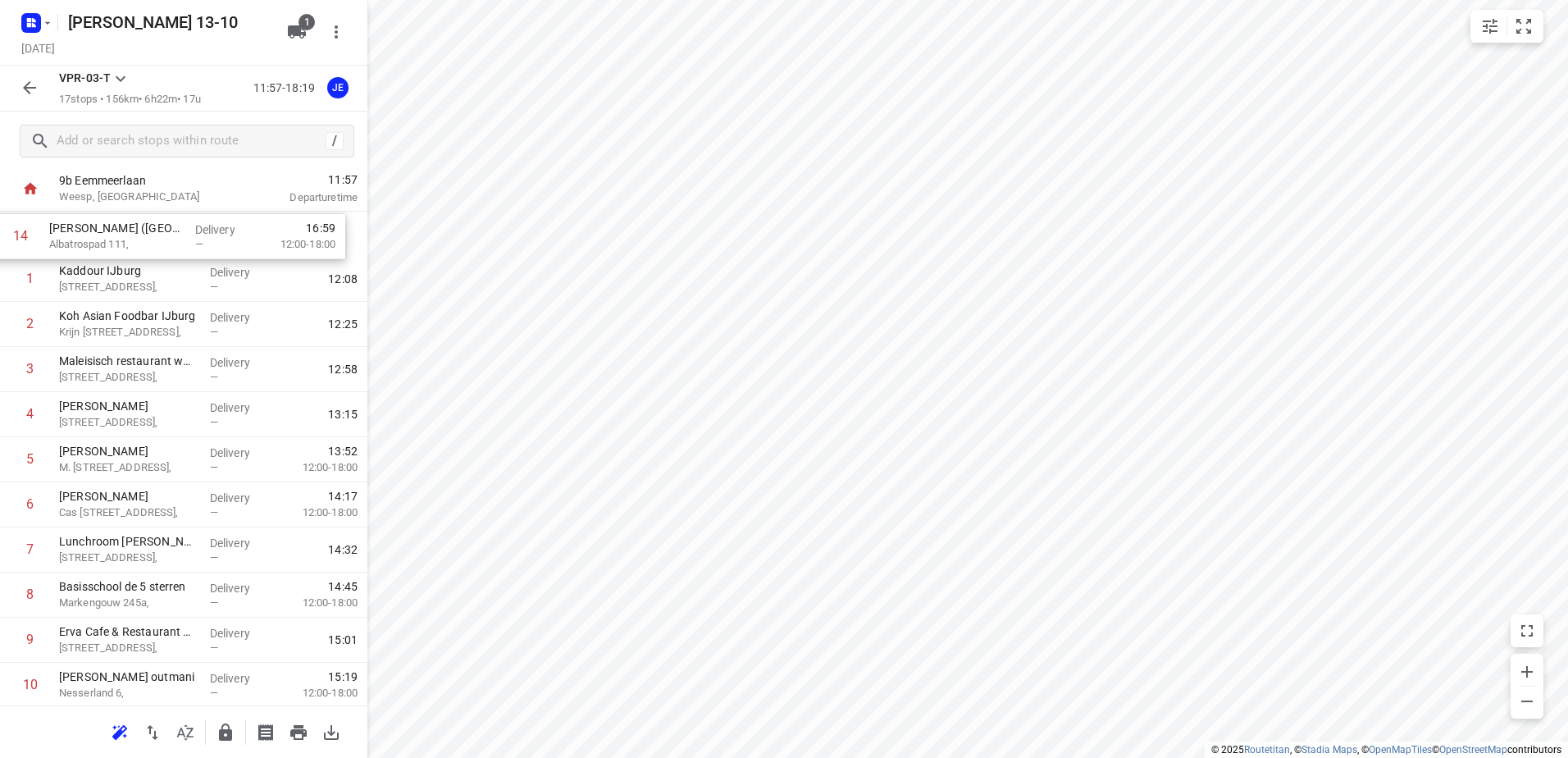
scroll to position [21, 0]
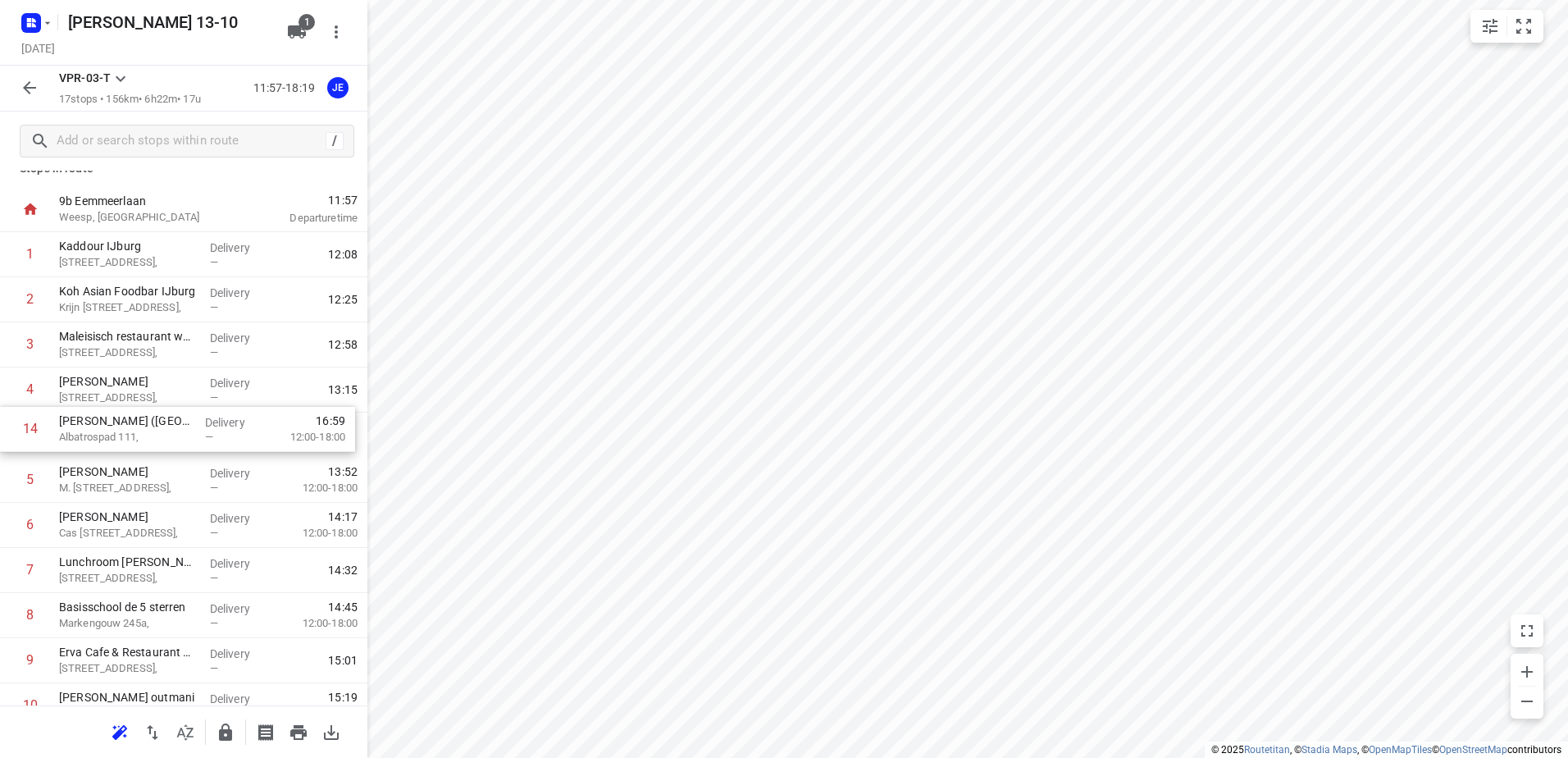
drag, startPoint x: 127, startPoint y: 540, endPoint x: 128, endPoint y: 432, distance: 108.0
click at [128, 432] on div "1 Kaddour IJburg [STREET_ADDRESS], Delivery — 12:08 2 Koh Asian Foodbar IJburg …" at bounding box center [183, 615] width 368 height 767
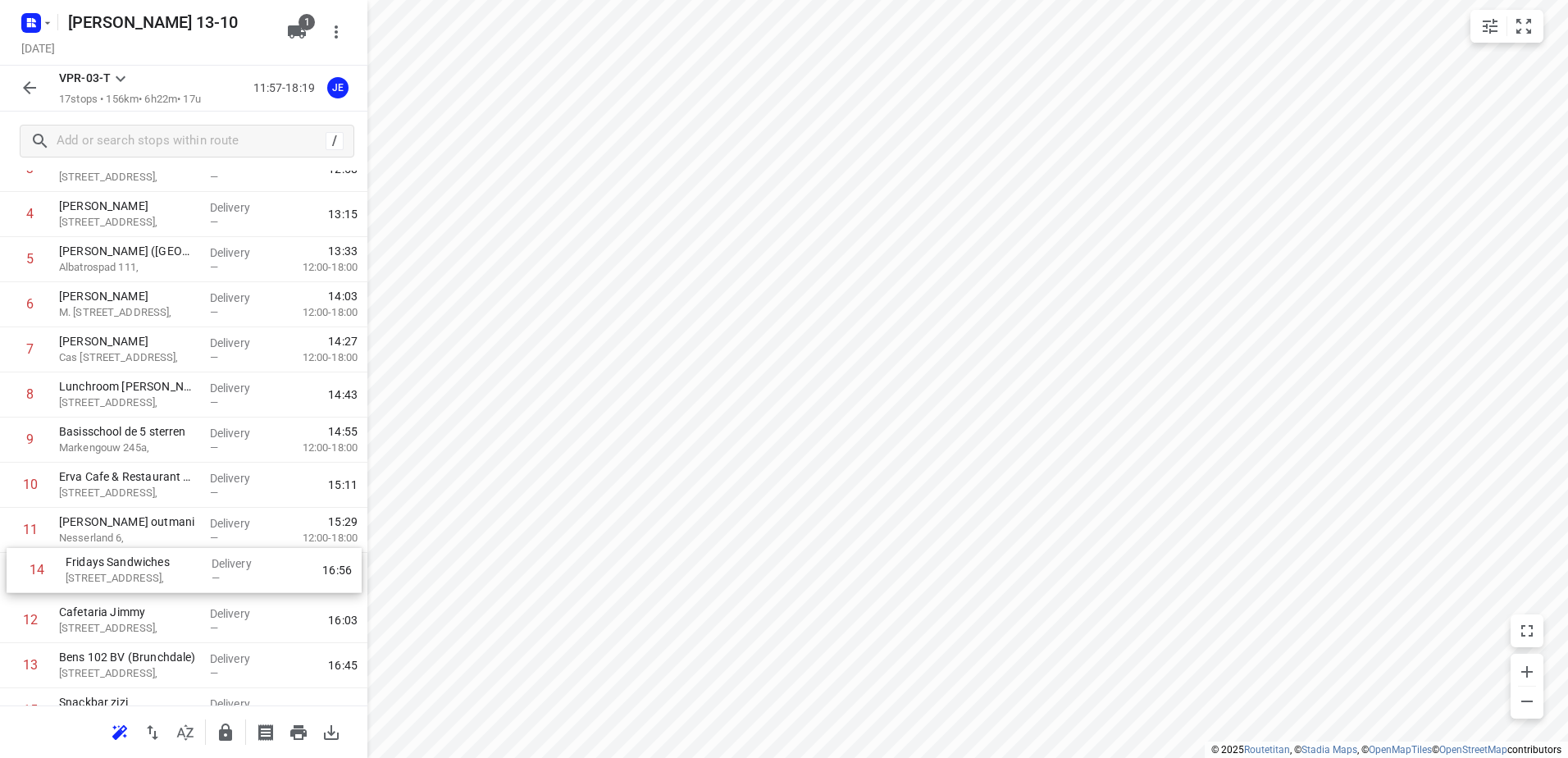
scroll to position [198, 0]
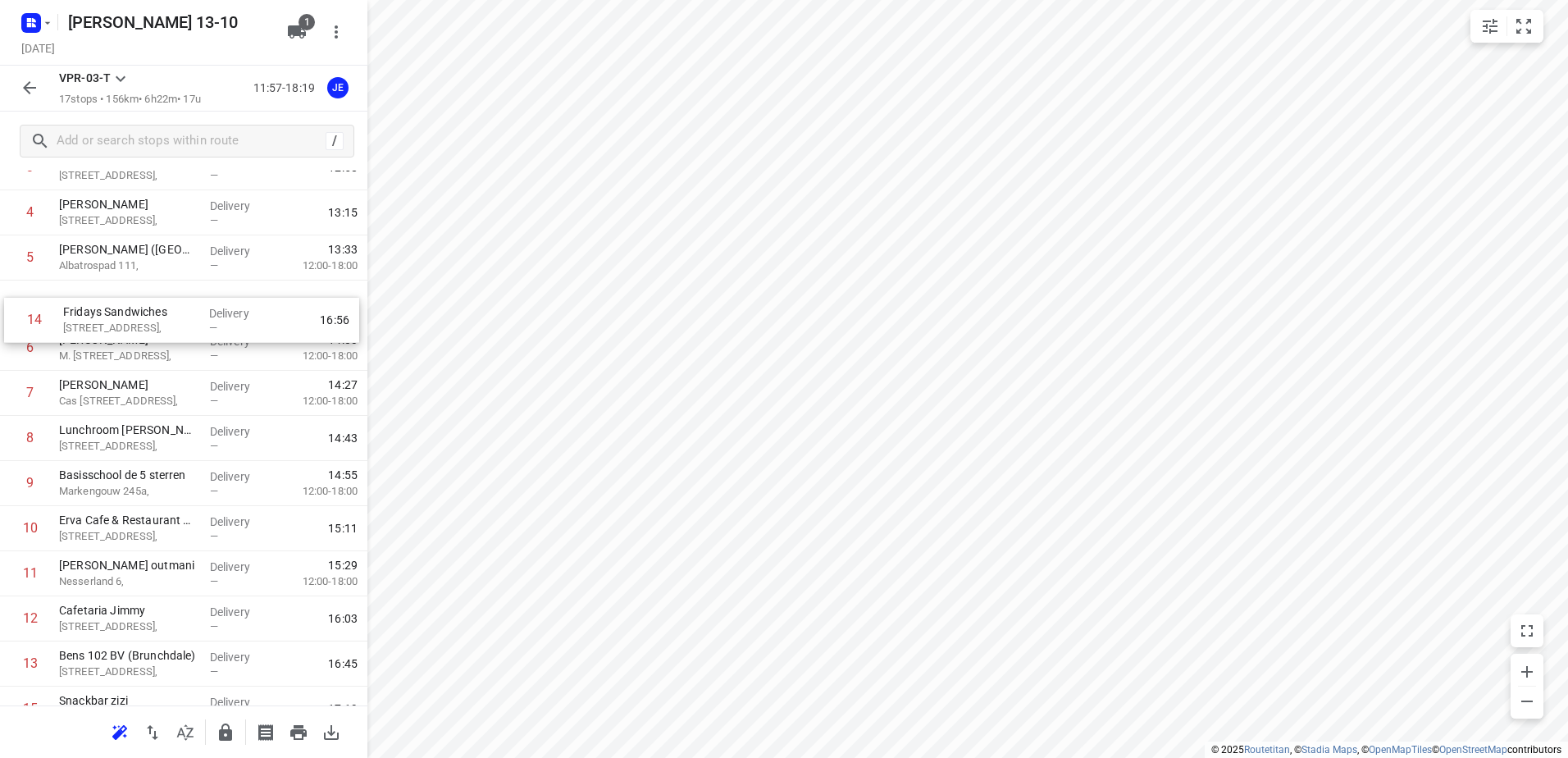
drag, startPoint x: 126, startPoint y: 675, endPoint x: 131, endPoint y: 311, distance: 364.0
click at [131, 311] on div "1 Kaddour IJburg [STREET_ADDRESS], Delivery — 12:08 2 Koh Asian Foodbar IJburg …" at bounding box center [183, 438] width 368 height 767
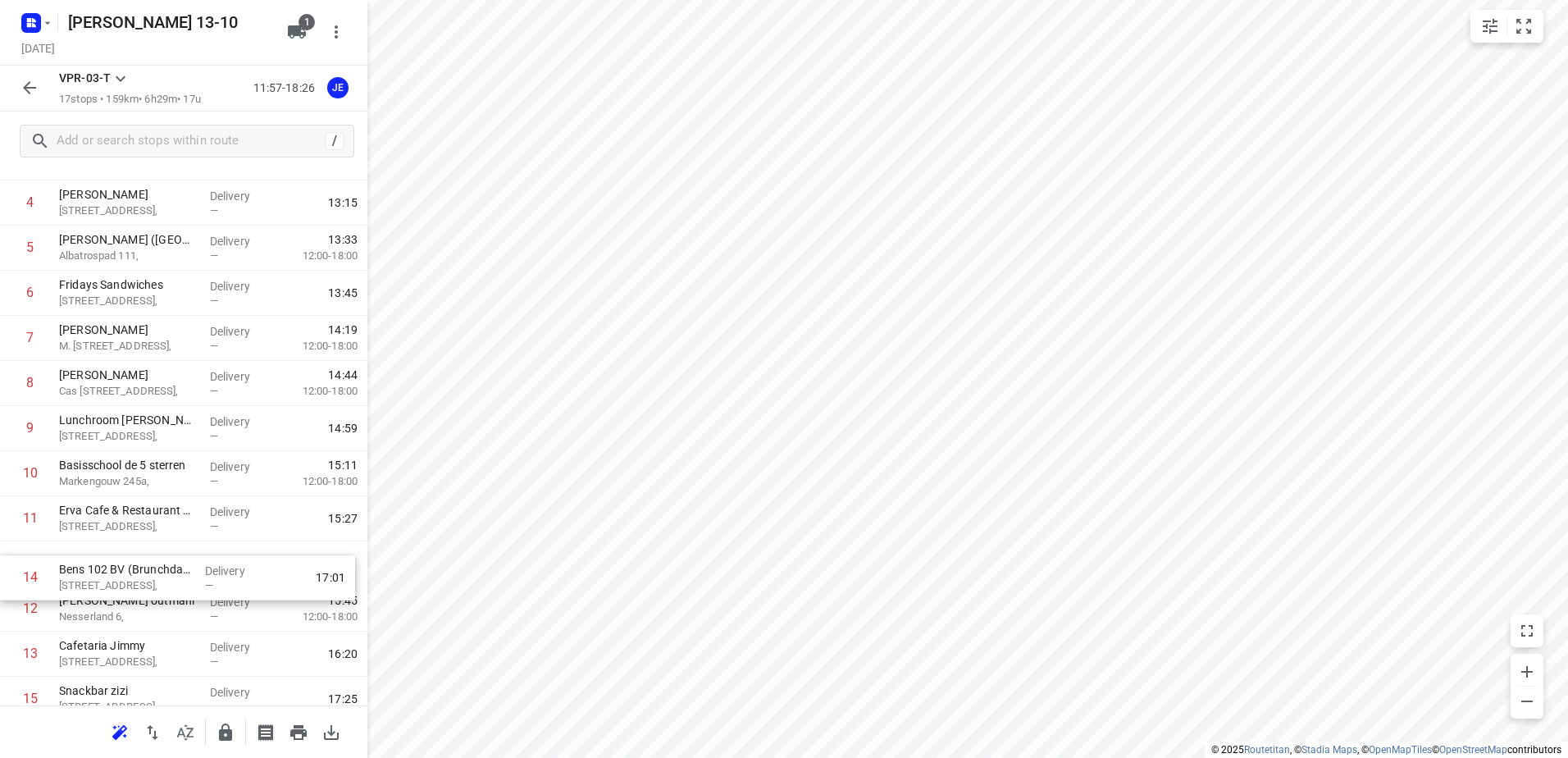
scroll to position [212, 0]
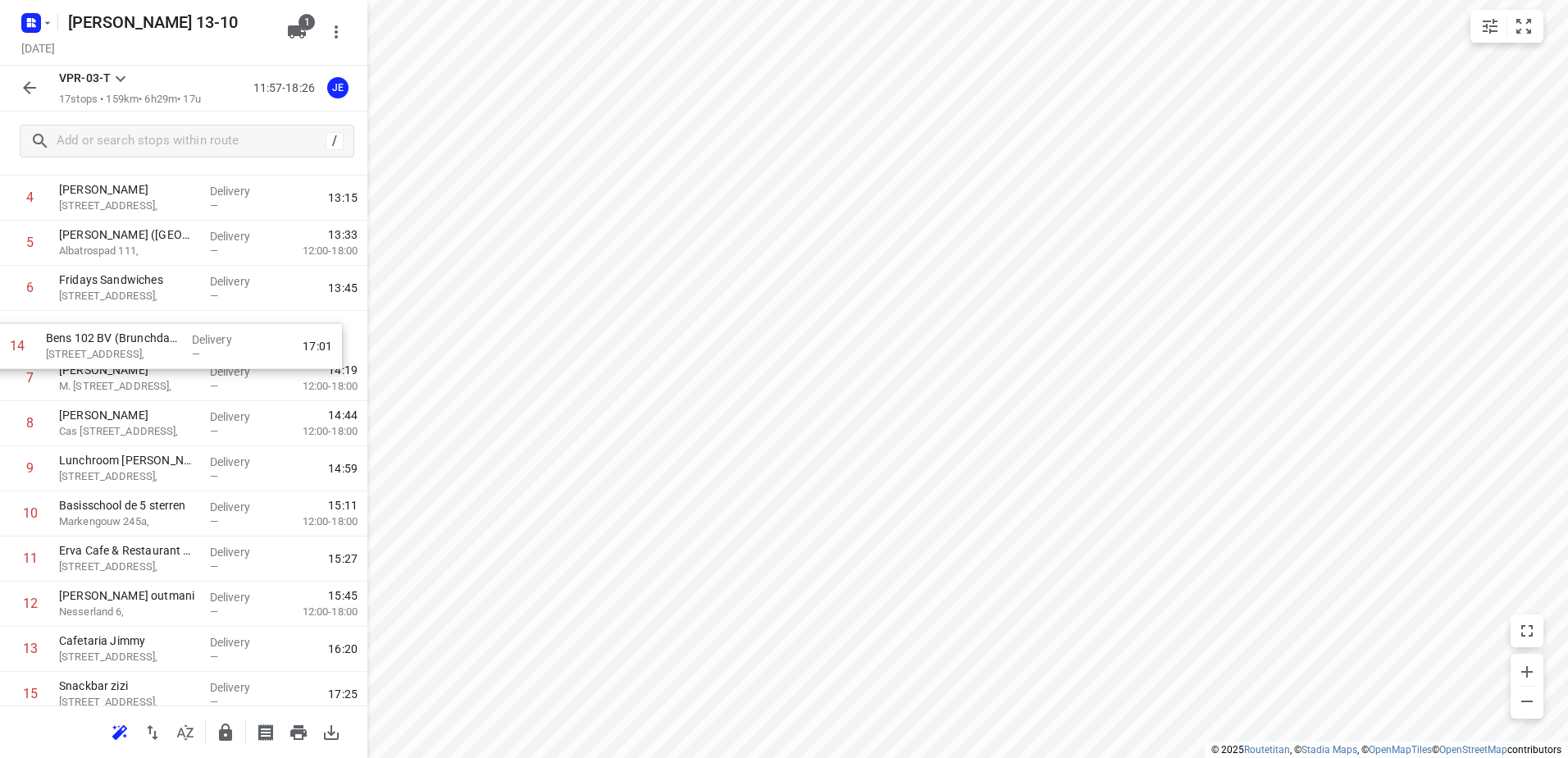
drag, startPoint x: 132, startPoint y: 668, endPoint x: 119, endPoint y: 344, distance: 324.3
click at [119, 344] on div "1 Kaddour IJburg [STREET_ADDRESS], Delivery — 12:08 2 Koh Asian Foodbar IJburg …" at bounding box center [183, 424] width 368 height 767
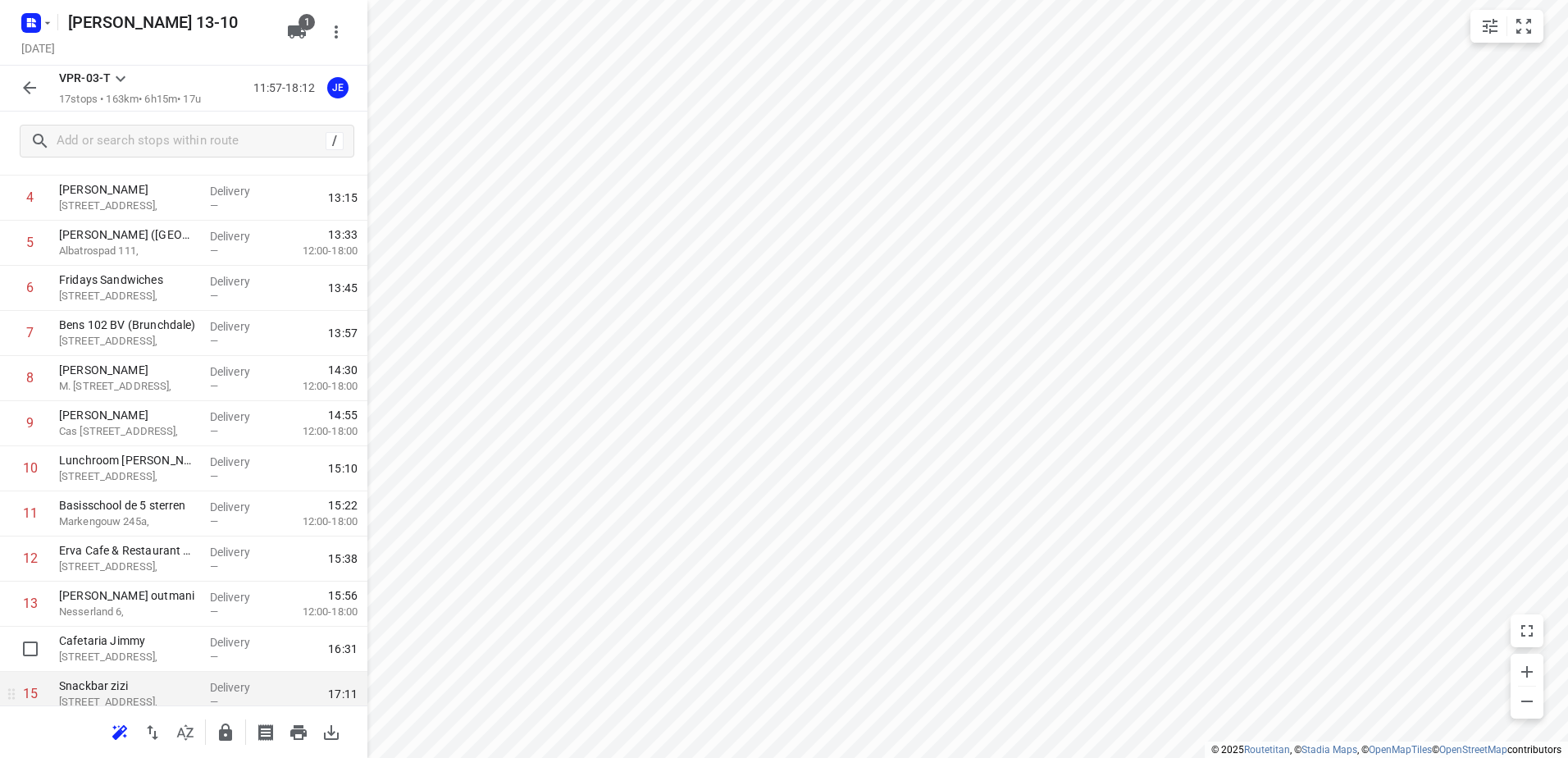
scroll to position [294, 0]
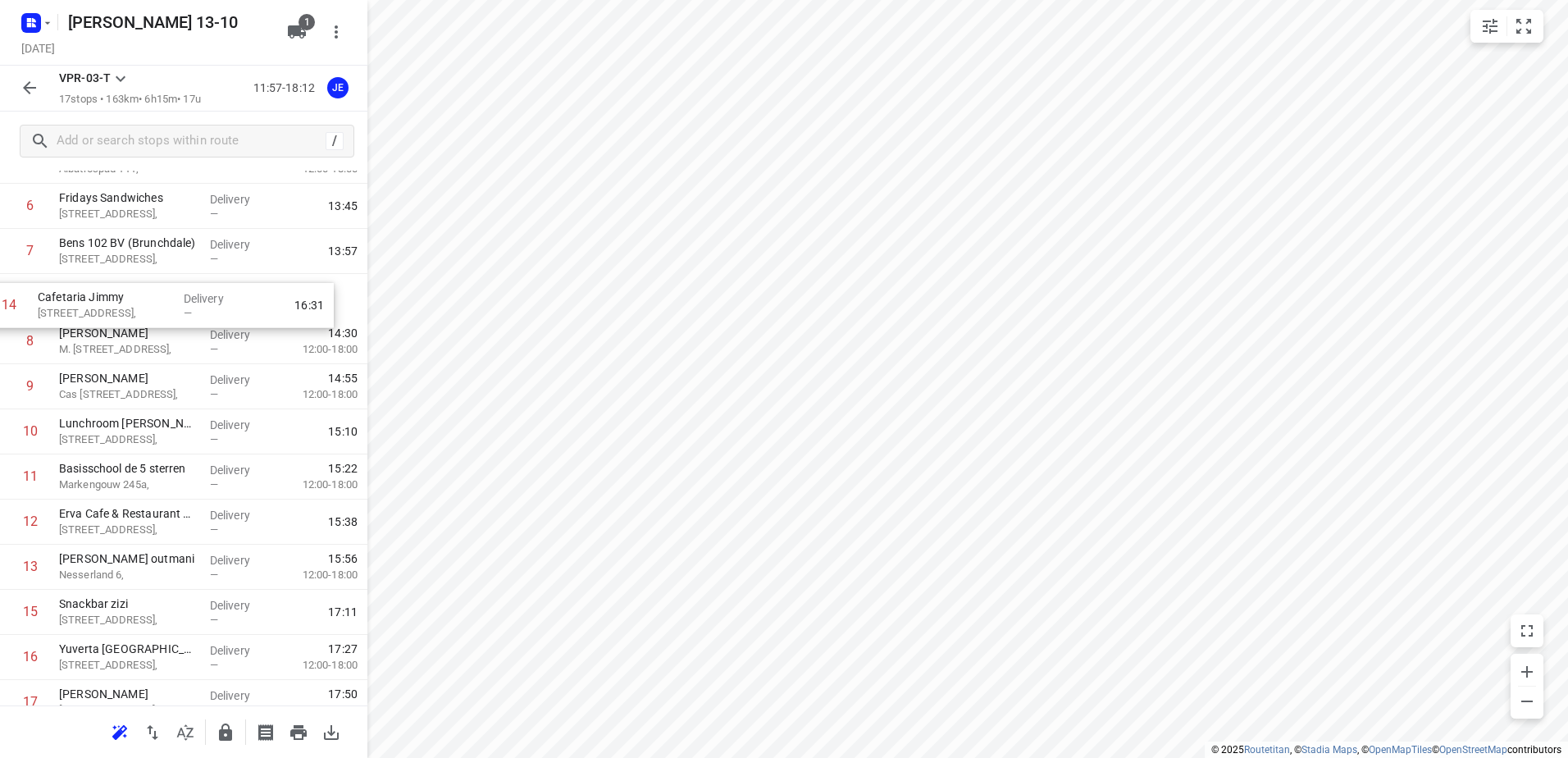
drag, startPoint x: 94, startPoint y: 570, endPoint x: 73, endPoint y: 304, distance: 266.8
click at [73, 304] on div "1 Kaddour IJburg [STREET_ADDRESS], Delivery — 12:08 2 Koh Asian Foodbar IJburg …" at bounding box center [183, 341] width 368 height 767
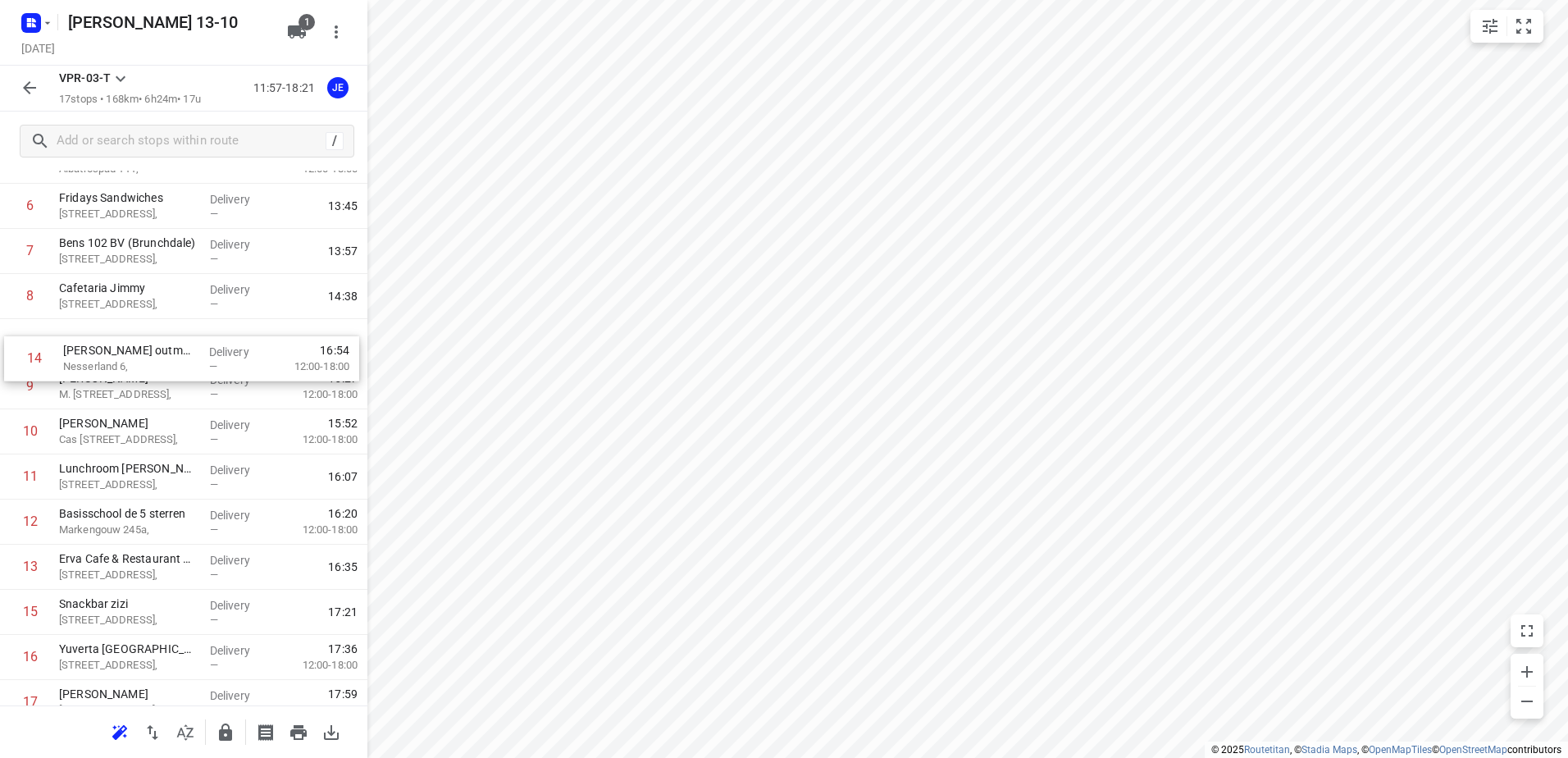
drag, startPoint x: 110, startPoint y: 566, endPoint x: 115, endPoint y: 347, distance: 219.1
click at [115, 347] on div "1 Kaddour IJburg [STREET_ADDRESS], Delivery — 12:08 2 Koh Asian Foodbar IJburg …" at bounding box center [183, 341] width 368 height 767
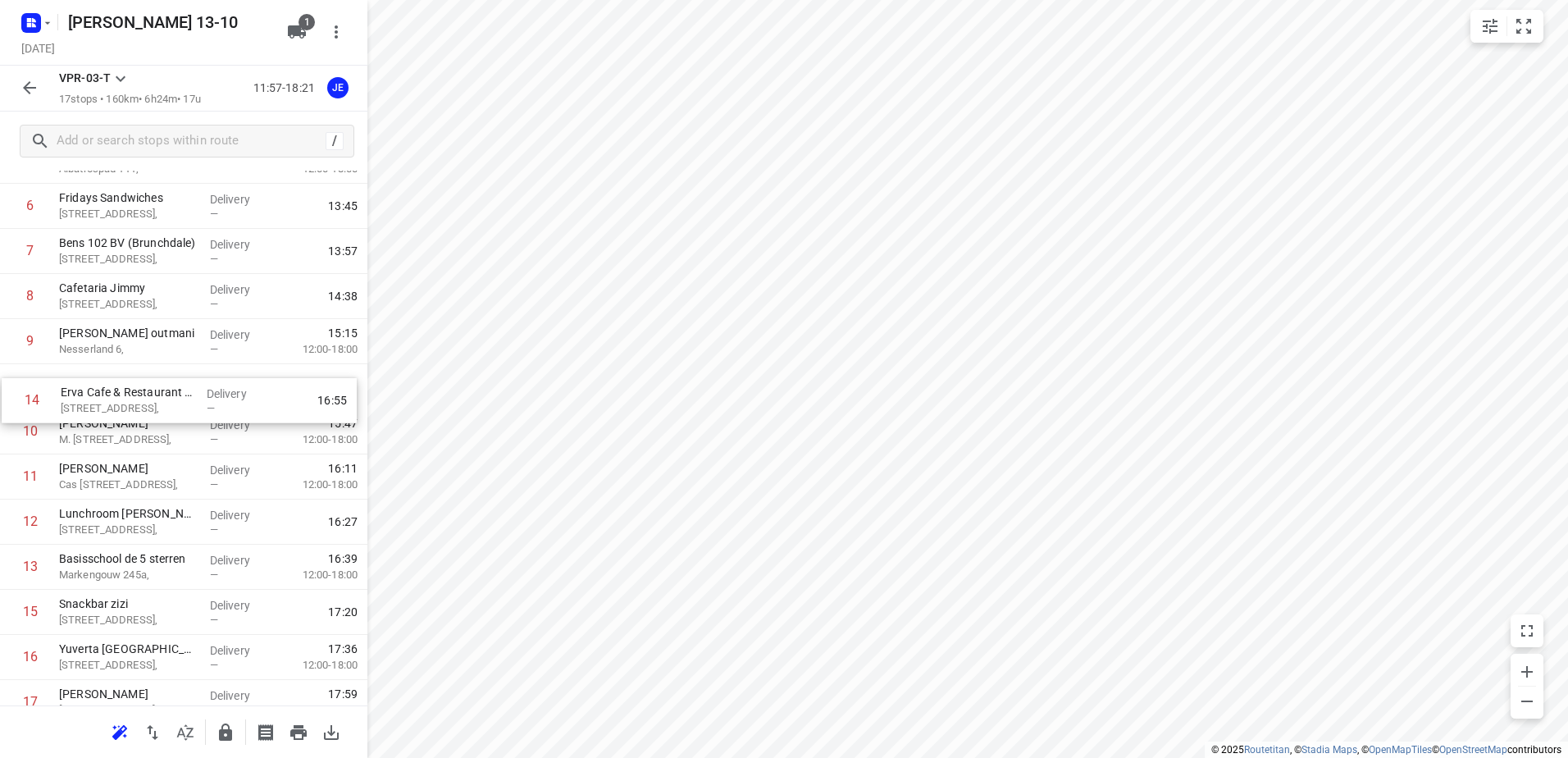
drag, startPoint x: 137, startPoint y: 569, endPoint x: 140, endPoint y: 393, distance: 176.0
click at [140, 393] on div "1 Kaddour IJburg [STREET_ADDRESS], Delivery — 12:08 2 Koh Asian Foodbar IJburg …" at bounding box center [183, 341] width 368 height 767
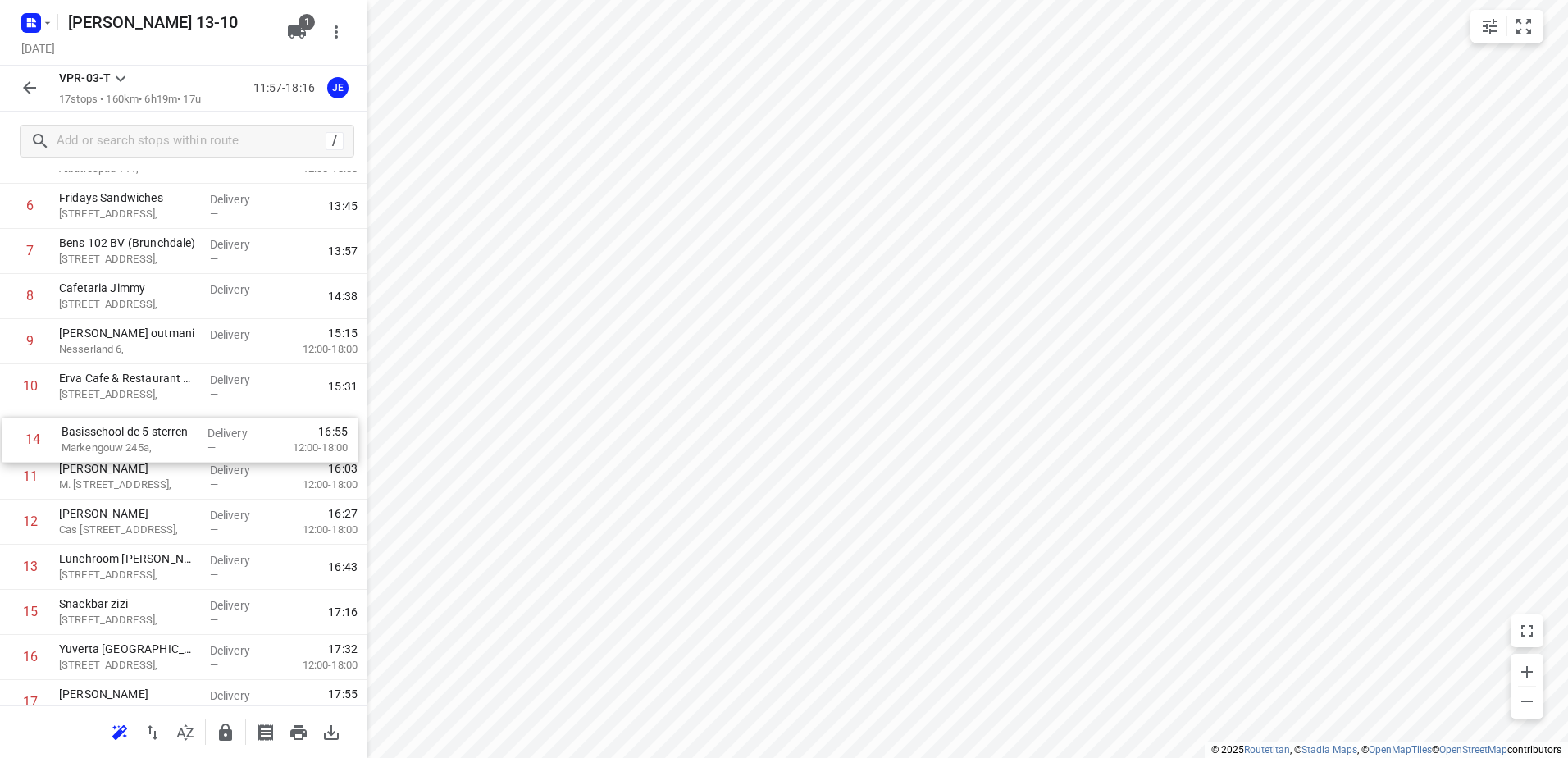
drag, startPoint x: 150, startPoint y: 573, endPoint x: 154, endPoint y: 441, distance: 132.1
click at [154, 441] on div "1 Kaddour IJburg [STREET_ADDRESS], Delivery — 12:08 2 Koh Asian Foodbar IJburg …" at bounding box center [183, 341] width 368 height 767
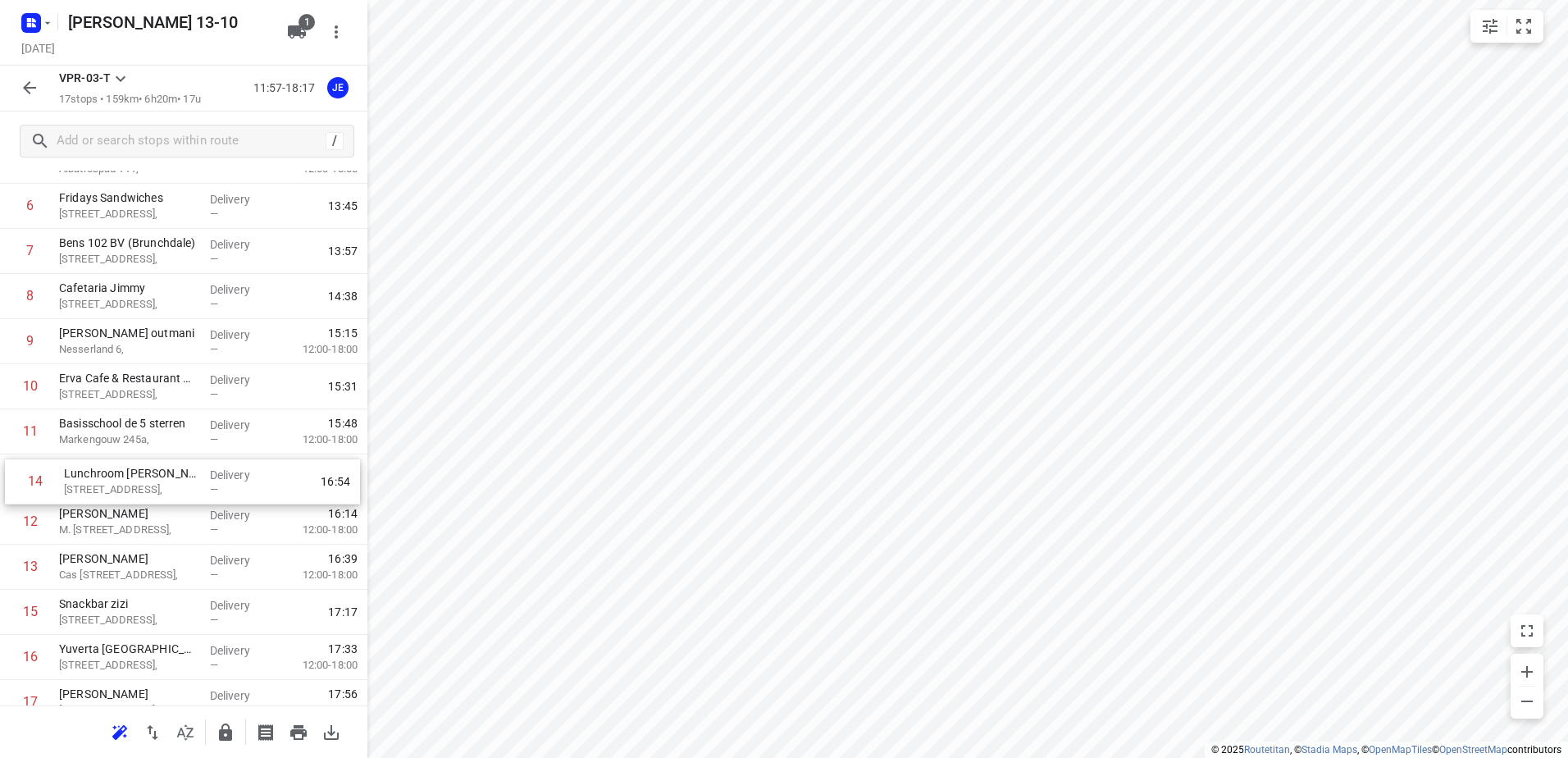
drag, startPoint x: 142, startPoint y: 571, endPoint x: 149, endPoint y: 478, distance: 93.3
click at [149, 478] on div "1 Kaddour IJburg [STREET_ADDRESS], Delivery — 12:08 2 Koh Asian Foodbar IJburg …" at bounding box center [183, 341] width 368 height 767
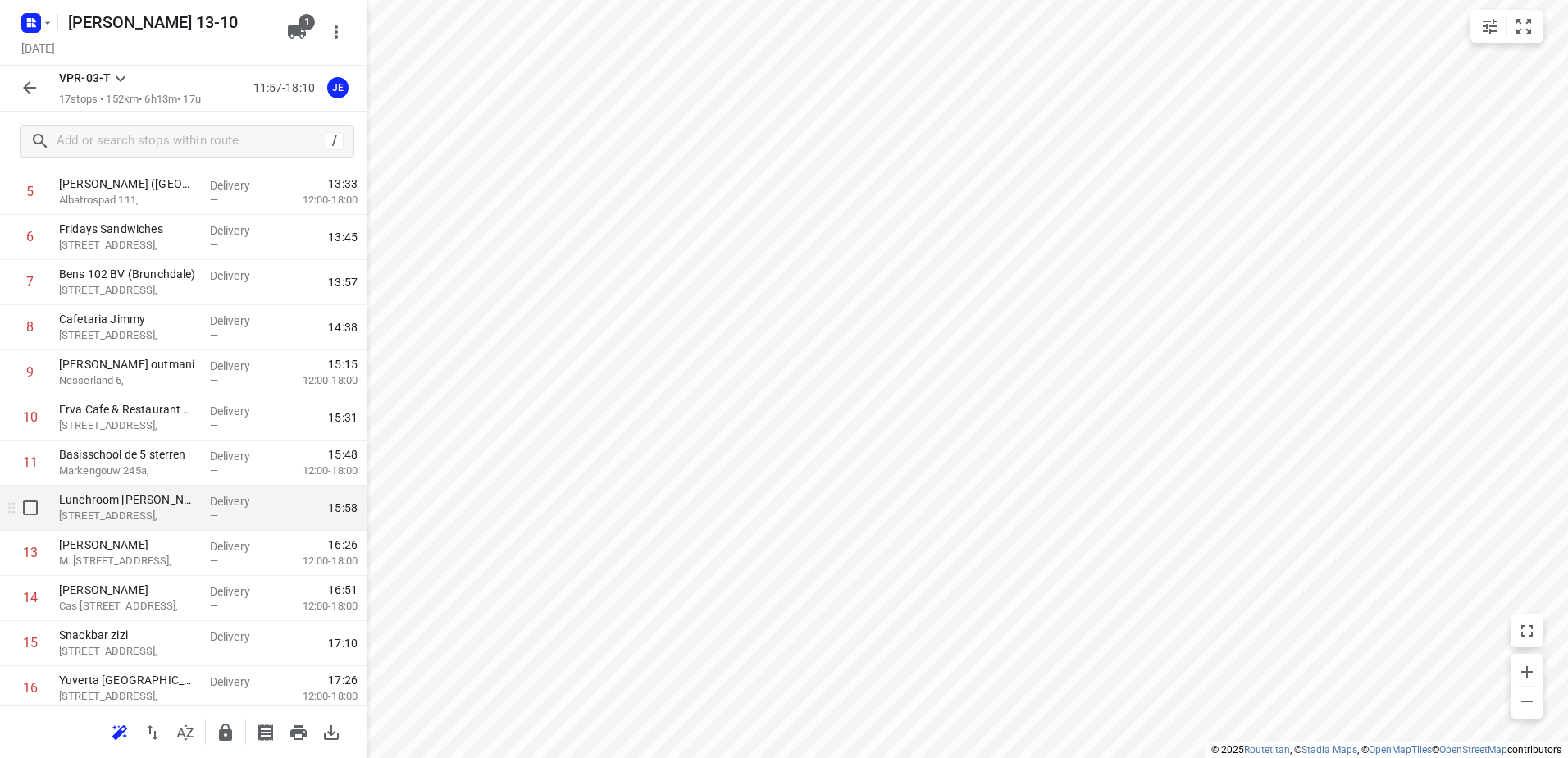
scroll to position [212, 0]
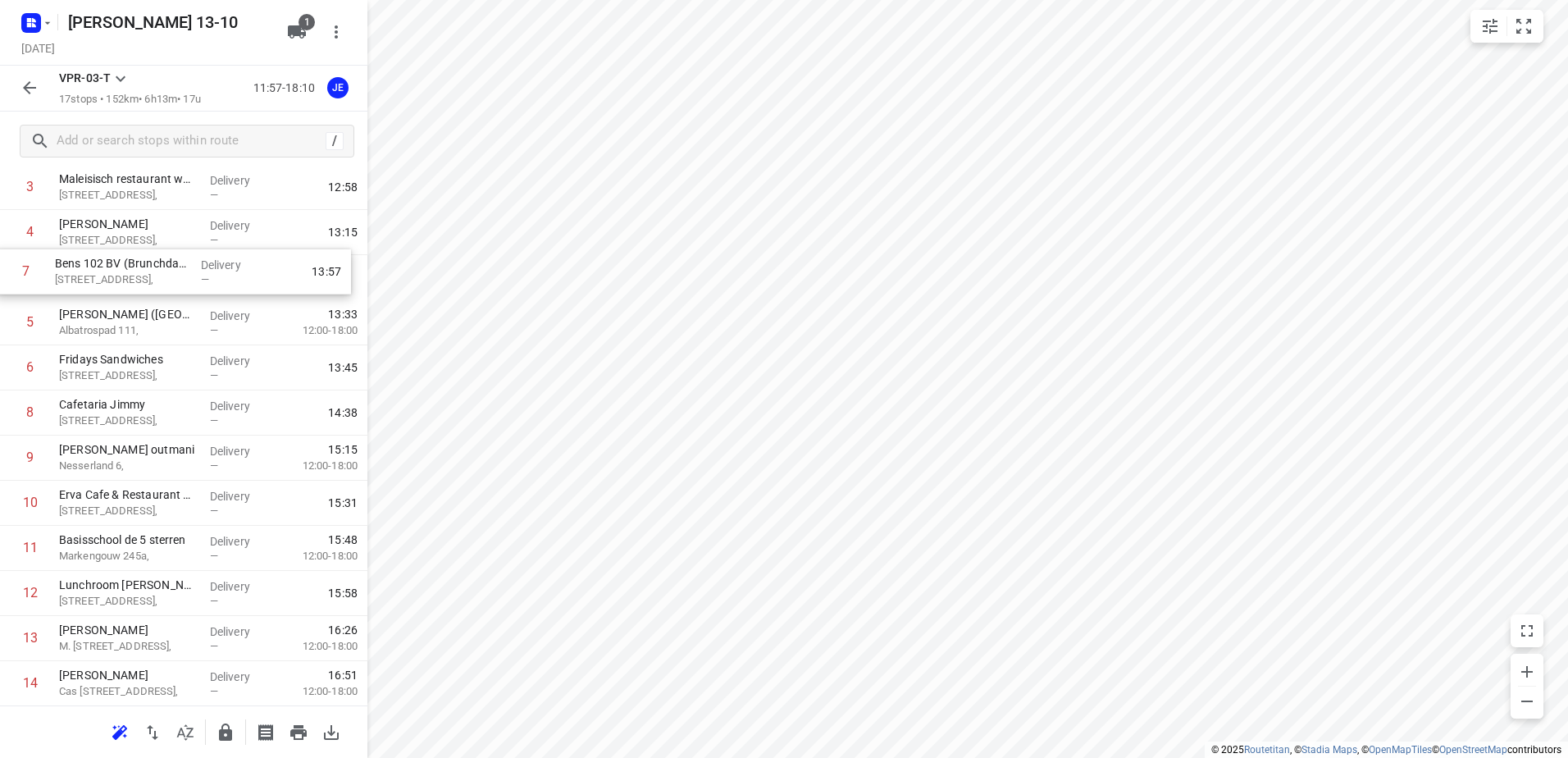
drag, startPoint x: 112, startPoint y: 337, endPoint x: 108, endPoint y: 271, distance: 66.1
click at [108, 271] on div "1 Kaddour IJburg [STREET_ADDRESS], Delivery — 12:08 2 Koh Asian Foodbar IJburg …" at bounding box center [183, 458] width 368 height 767
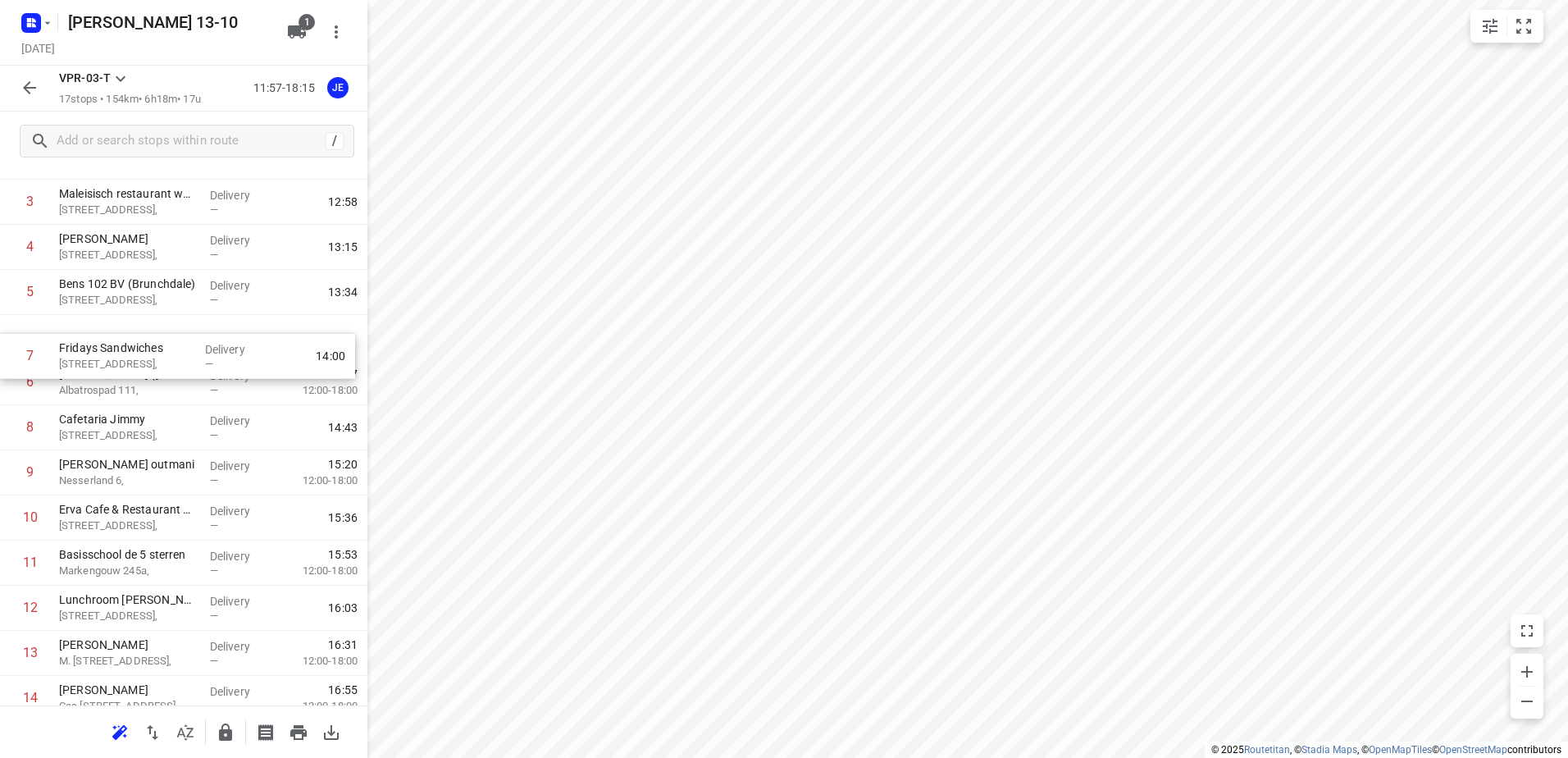
drag, startPoint x: 132, startPoint y: 385, endPoint x: 132, endPoint y: 349, distance: 36.0
click at [132, 348] on div "1 Kaddour IJburg [STREET_ADDRESS], Delivery — 12:08 2 Koh Asian Foodbar IJburg …" at bounding box center [183, 472] width 368 height 767
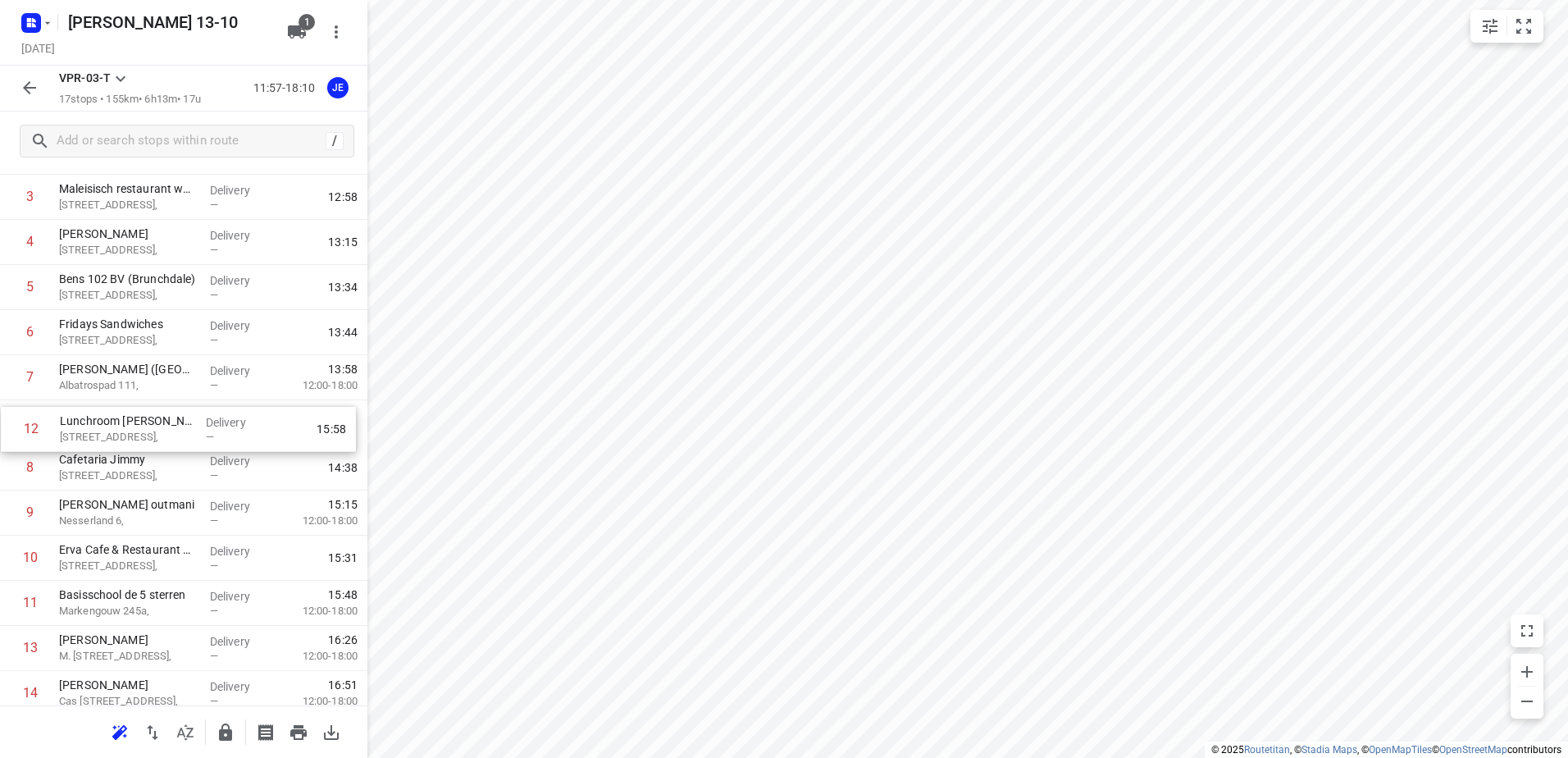
drag, startPoint x: 120, startPoint y: 611, endPoint x: 122, endPoint y: 425, distance: 186.0
click at [122, 425] on div "1 Kaddour IJburg [STREET_ADDRESS], Delivery — 12:08 2 Koh Asian Foodbar IJburg …" at bounding box center [183, 468] width 368 height 767
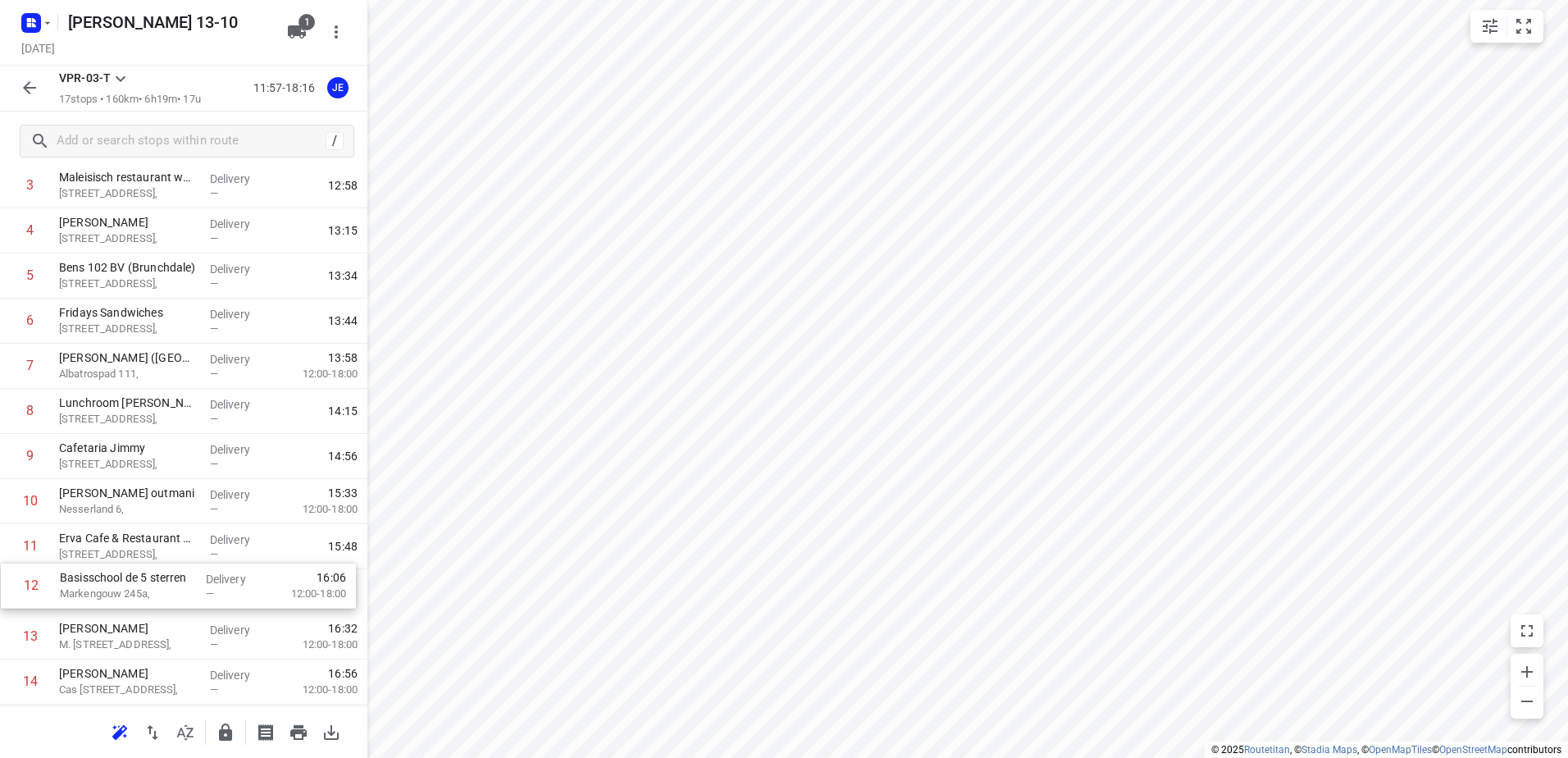
scroll to position [183, 0]
drag, startPoint x: 91, startPoint y: 606, endPoint x: 97, endPoint y: 464, distance: 142.1
click at [97, 464] on div "1 Kaddour IJburg [STREET_ADDRESS], Delivery — 12:08 2 Koh Asian Foodbar IJburg …" at bounding box center [183, 453] width 368 height 767
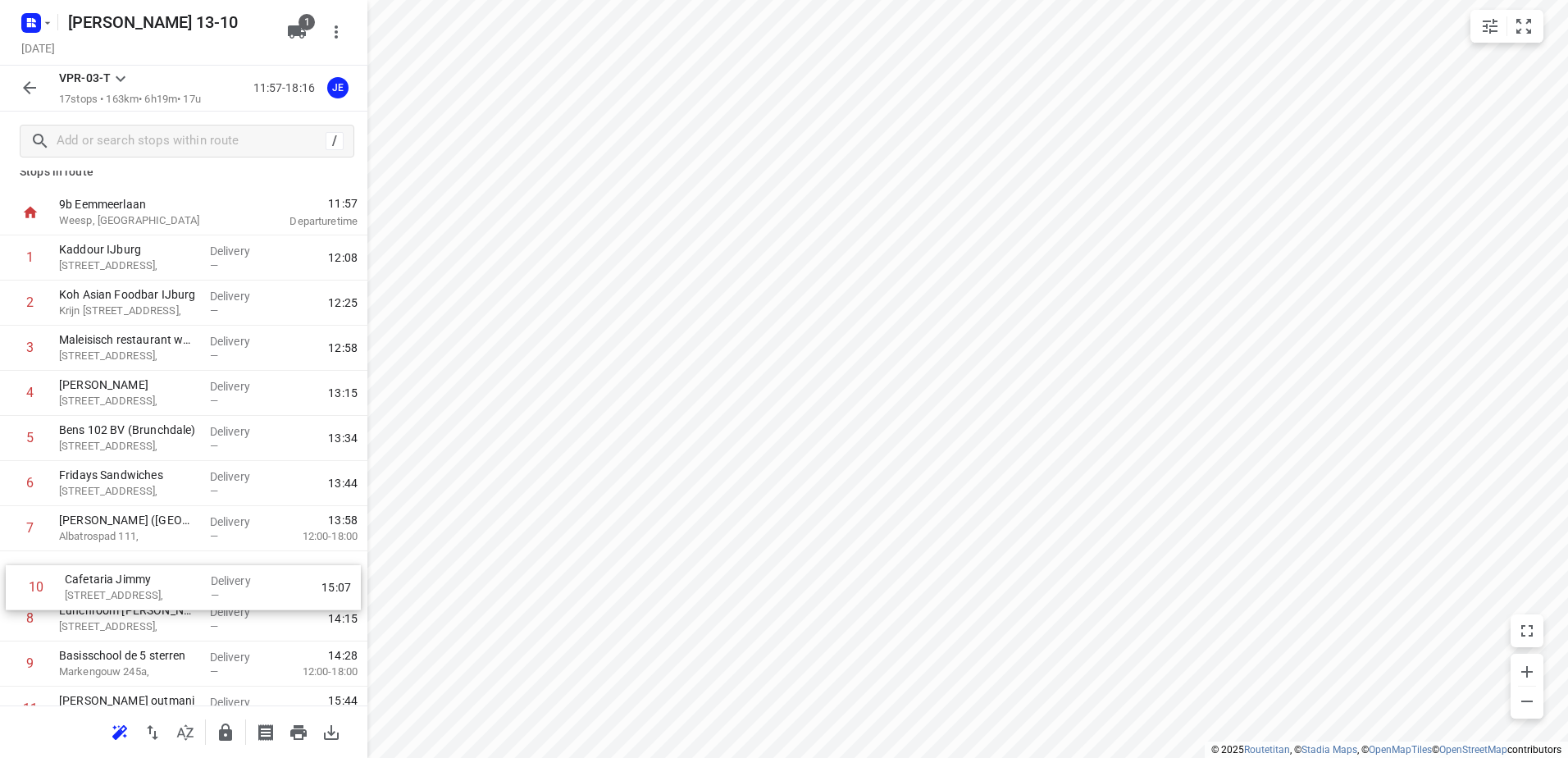
scroll to position [25, 0]
drag, startPoint x: 117, startPoint y: 678, endPoint x: 123, endPoint y: 578, distance: 100.2
click at [123, 578] on div "1 Kaddour IJburg [STREET_ADDRESS], Delivery — 12:08 2 Koh Asian Foodbar IJburg …" at bounding box center [183, 612] width 368 height 767
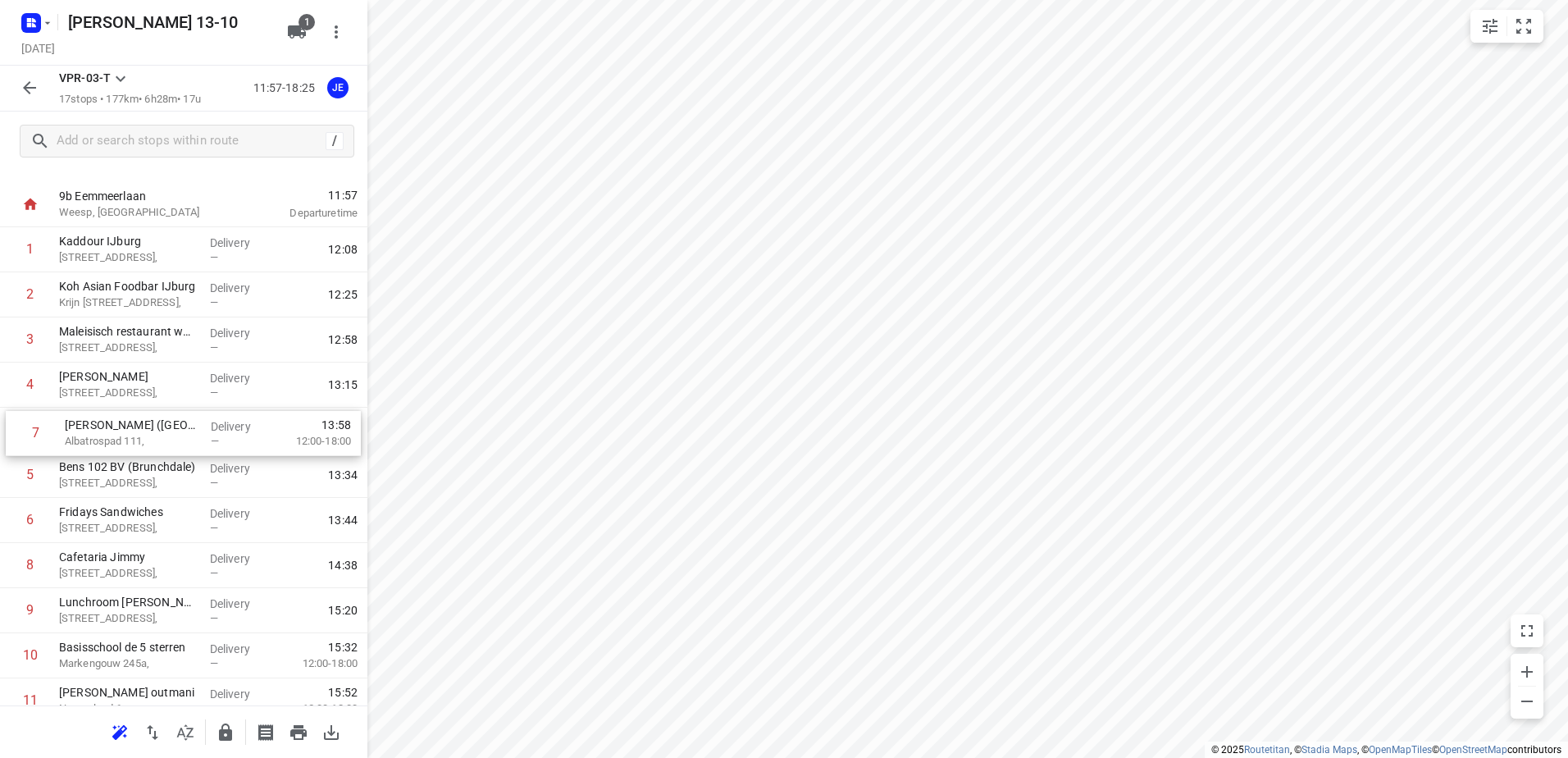
drag, startPoint x: 116, startPoint y: 528, endPoint x: 125, endPoint y: 435, distance: 93.4
click at [125, 435] on div "1 Kaddour IJburg [STREET_ADDRESS], Delivery — 12:08 2 Koh Asian Foodbar IJburg …" at bounding box center [183, 611] width 368 height 767
drag, startPoint x: 114, startPoint y: 477, endPoint x: 108, endPoint y: 517, distance: 40.4
click at [108, 517] on div "1 Kaddour IJburg [STREET_ADDRESS], Delivery — 12:08 2 Koh Asian Foodbar IJburg …" at bounding box center [183, 611] width 368 height 767
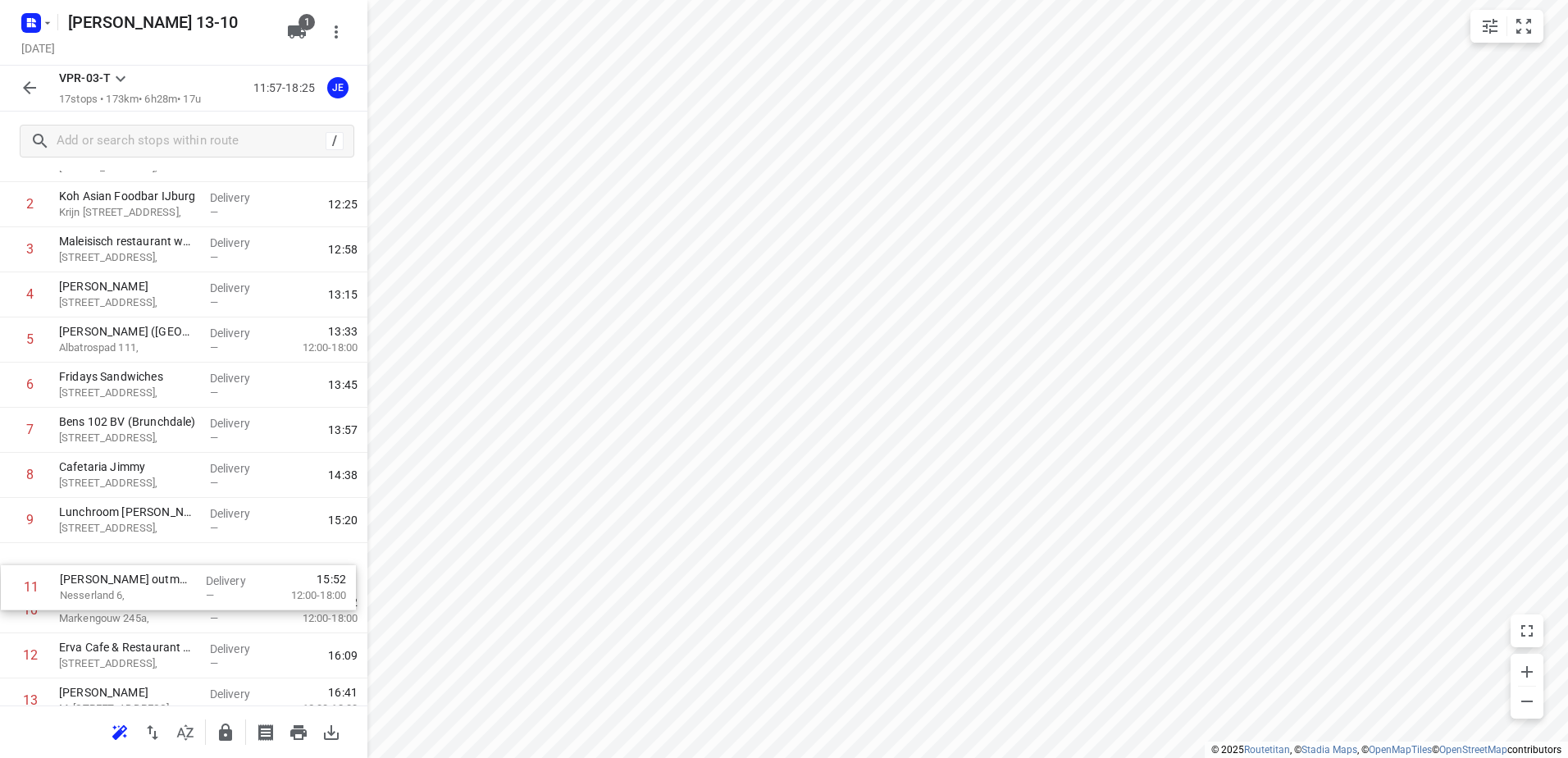
scroll to position [117, 0]
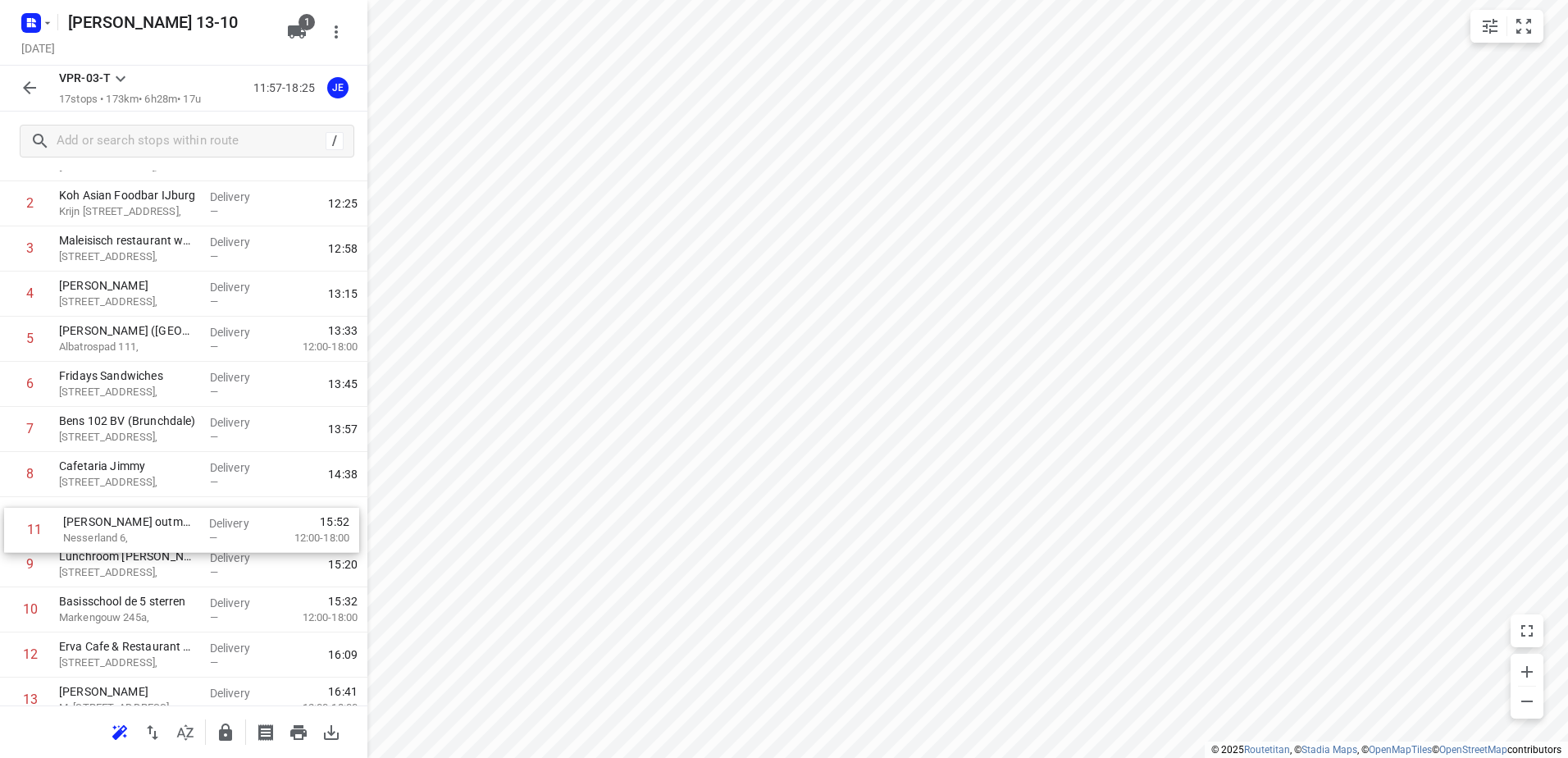
drag, startPoint x: 119, startPoint y: 693, endPoint x: 124, endPoint y: 517, distance: 176.1
click at [124, 517] on div "1 Kaddour IJburg [STREET_ADDRESS], Delivery — 12:08 2 Koh Asian Foodbar IJburg …" at bounding box center [183, 519] width 368 height 767
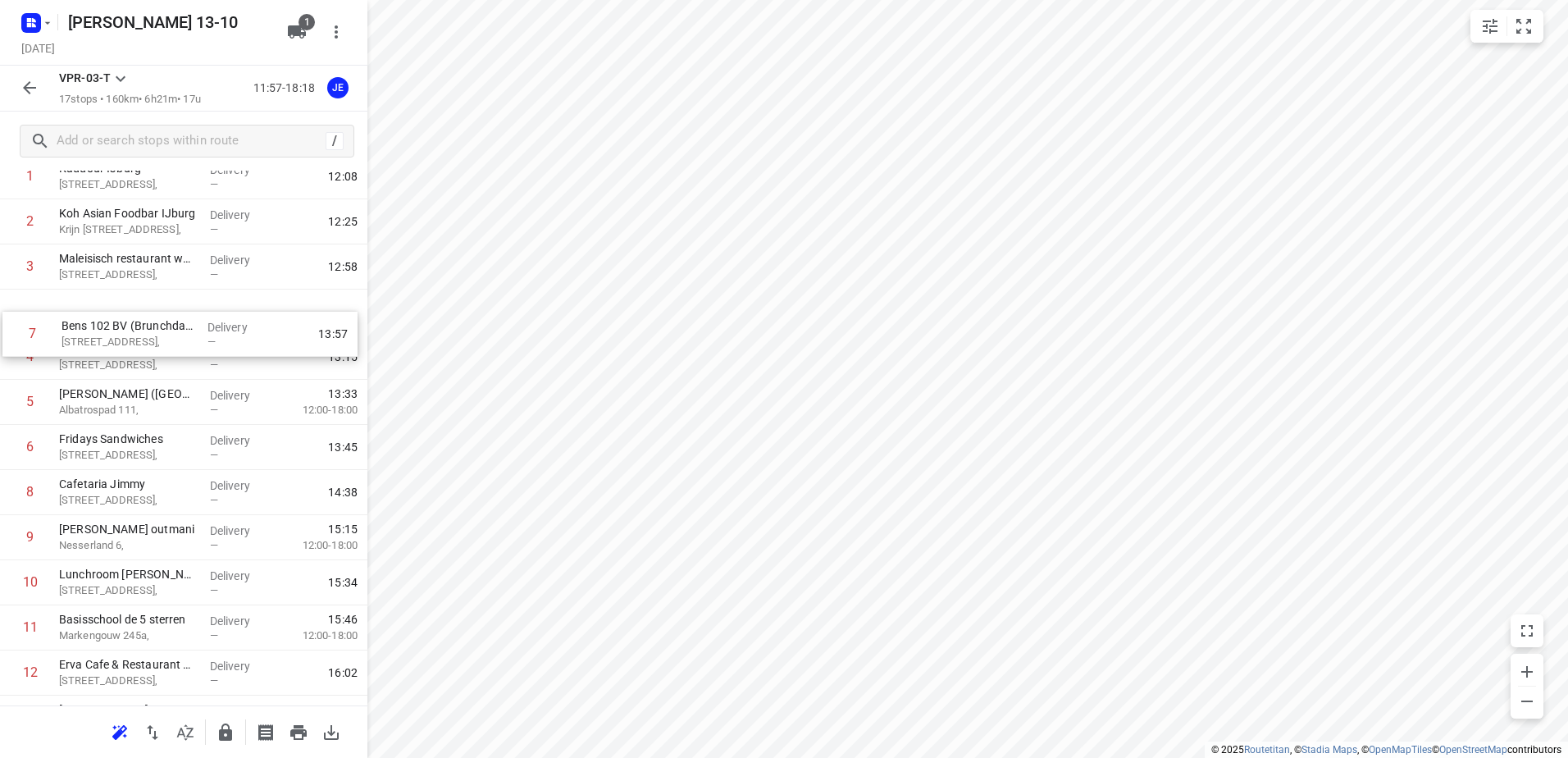
scroll to position [98, 0]
drag, startPoint x: 117, startPoint y: 438, endPoint x: 126, endPoint y: 324, distance: 114.4
click at [126, 324] on div "1 Kaddour IJburg [STREET_ADDRESS], Delivery — 12:08 2 Koh Asian Foodbar IJburg …" at bounding box center [183, 538] width 368 height 767
drag, startPoint x: 129, startPoint y: 455, endPoint x: 131, endPoint y: 373, distance: 82.0
click at [131, 373] on div "1 Kaddour IJburg [STREET_ADDRESS], Delivery — 12:08 2 Koh Asian Foodbar IJburg …" at bounding box center [183, 538] width 368 height 767
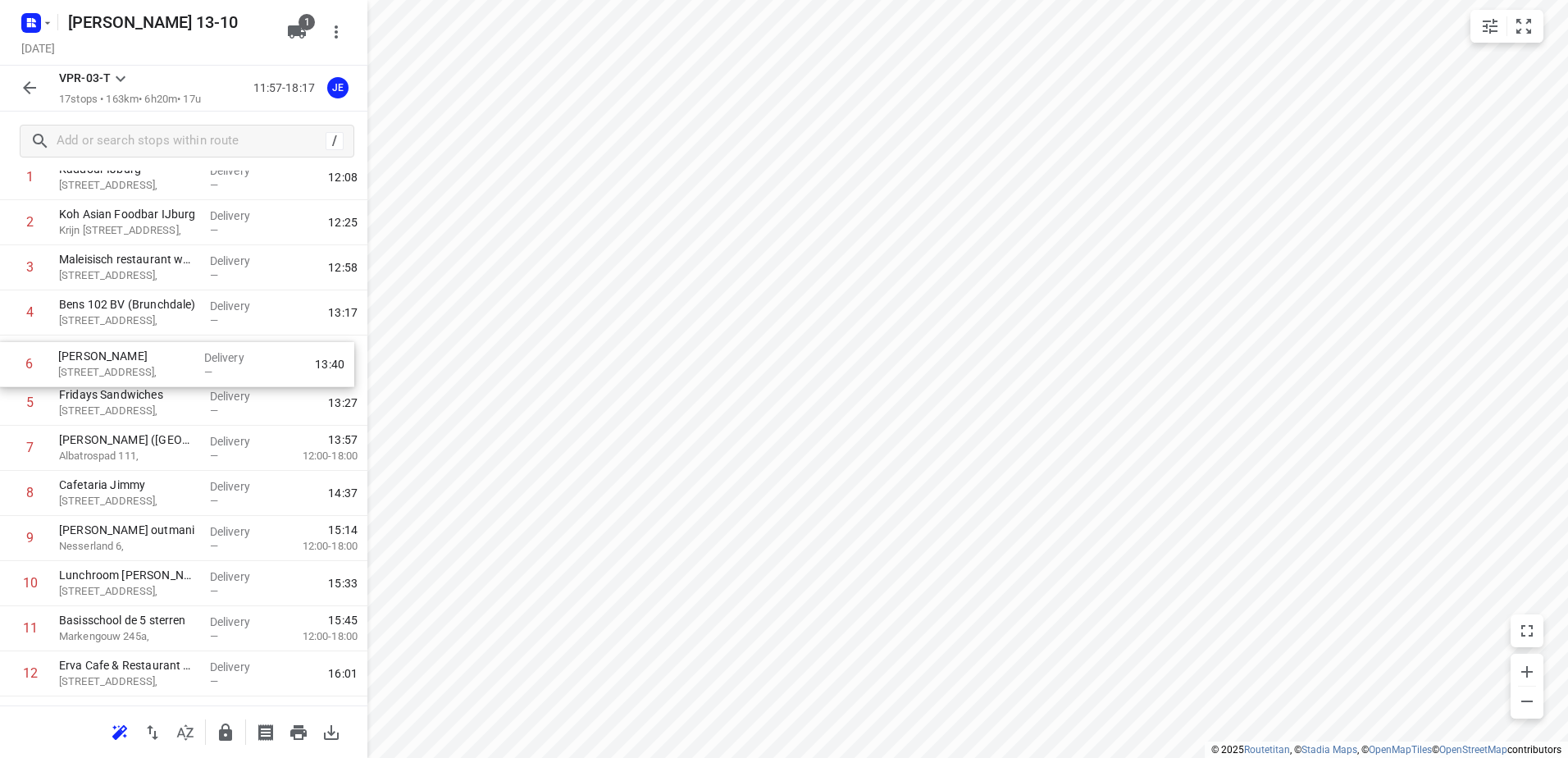
drag, startPoint x: 132, startPoint y: 403, endPoint x: 131, endPoint y: 360, distance: 43.0
click at [131, 360] on div "1 [GEOGRAPHIC_DATA][STREET_ADDRESS], Delivery — 12:08 2 Koh Asian Foodbar IJbur…" at bounding box center [183, 538] width 368 height 767
drag, startPoint x: 127, startPoint y: 357, endPoint x: 124, endPoint y: 308, distance: 49.1
click at [124, 308] on div "1 Kaddour IJburg [STREET_ADDRESS], Delivery — 12:08 2 Koh Asian Foodbar IJburg …" at bounding box center [183, 538] width 368 height 767
drag, startPoint x: 106, startPoint y: 450, endPoint x: 110, endPoint y: 361, distance: 89.1
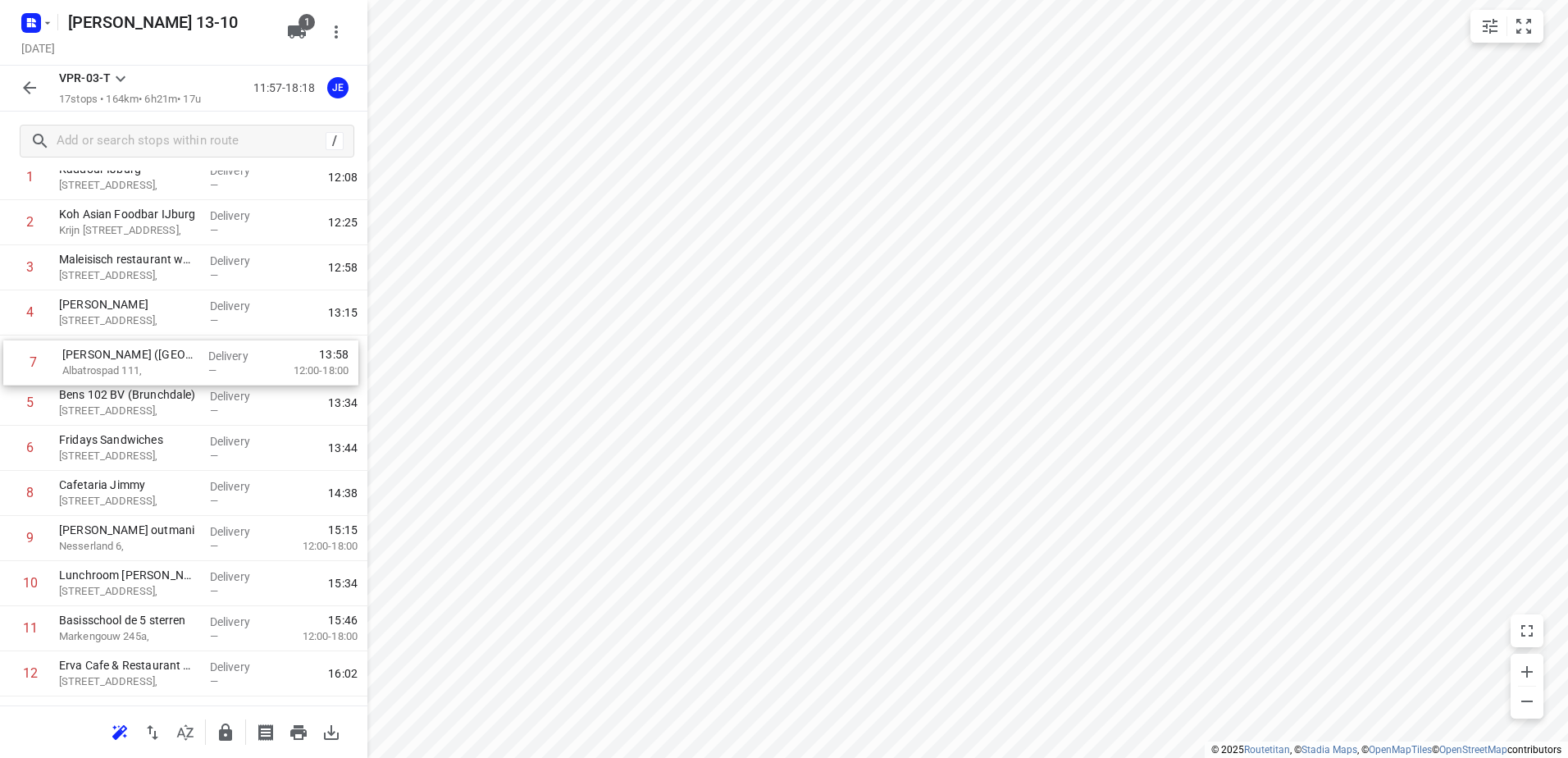
click at [110, 361] on div "1 Kaddour IJburg [STREET_ADDRESS], Delivery — 12:08 2 Koh Asian Foodbar IJburg …" at bounding box center [183, 538] width 368 height 767
drag, startPoint x: 137, startPoint y: 406, endPoint x: 127, endPoint y: 444, distance: 39.3
click at [127, 444] on div "1 Kaddour IJburg [STREET_ADDRESS], Delivery — 12:08 2 Koh Asian Foodbar IJburg …" at bounding box center [183, 538] width 368 height 767
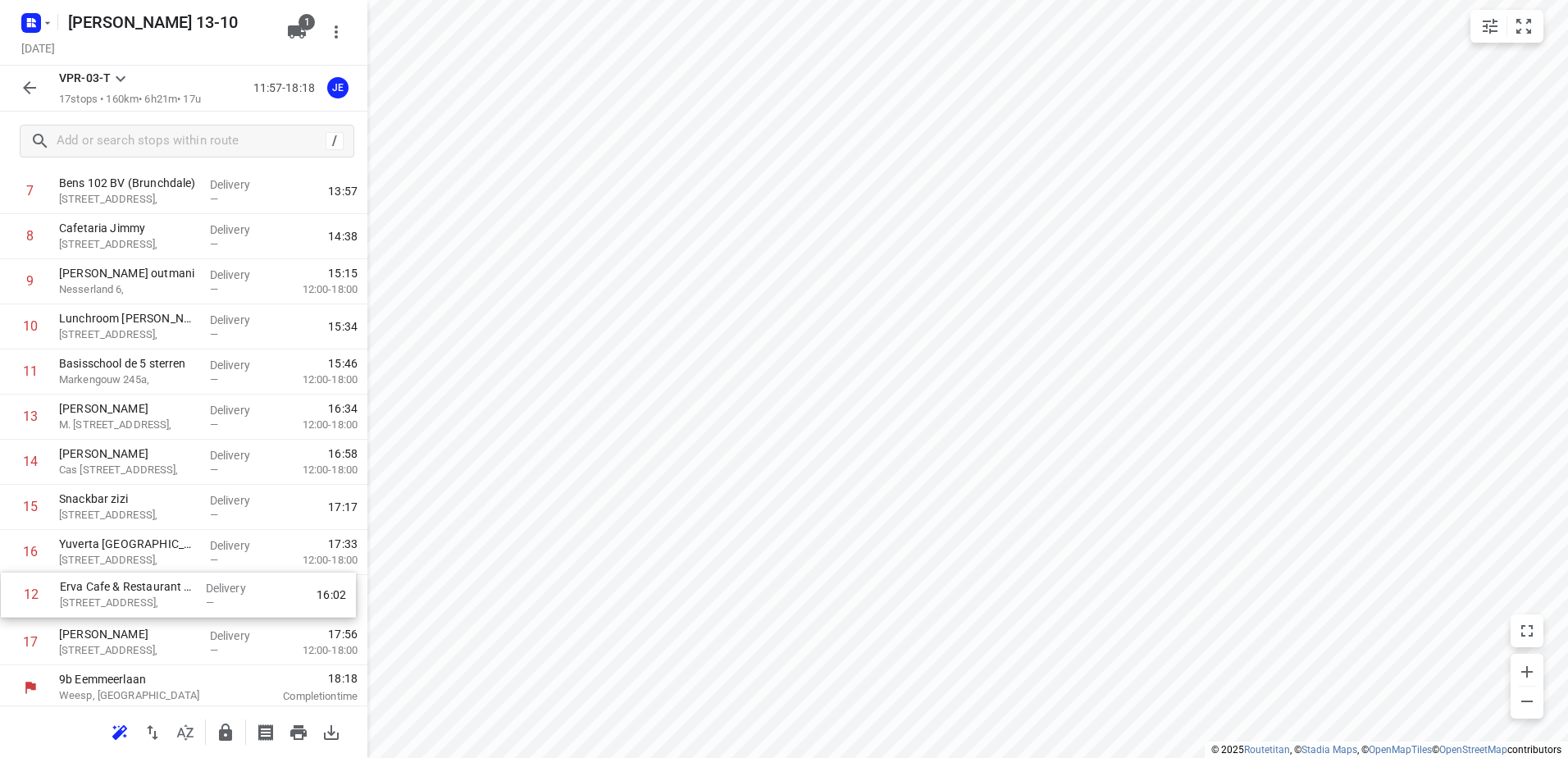
scroll to position [360, 0]
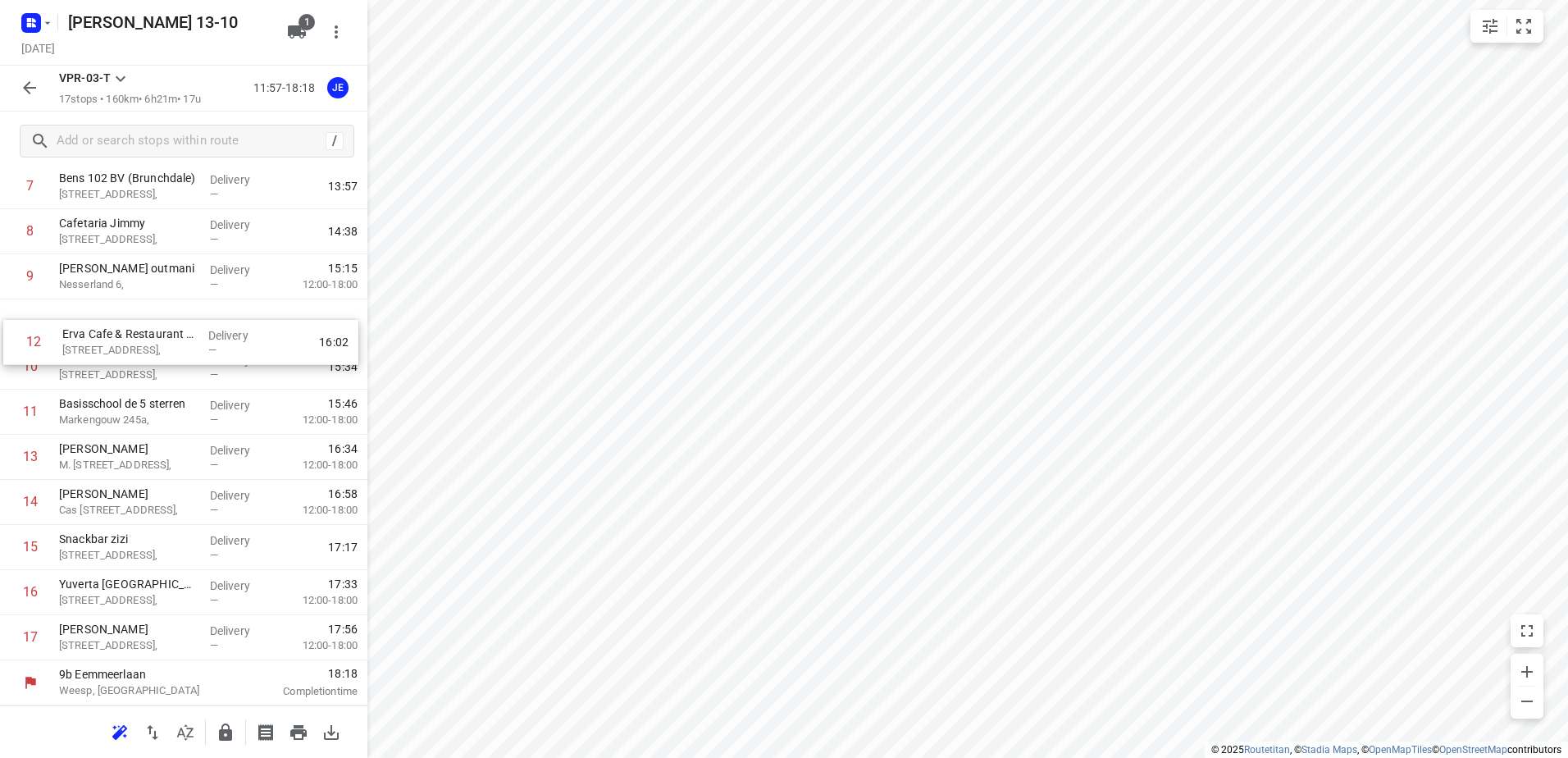
drag, startPoint x: 117, startPoint y: 674, endPoint x: 120, endPoint y: 336, distance: 338.0
click at [120, 336] on div "1 Kaddour IJburg [STREET_ADDRESS], Delivery — 12:08 2 Koh Asian Foodbar IJburg …" at bounding box center [183, 276] width 368 height 767
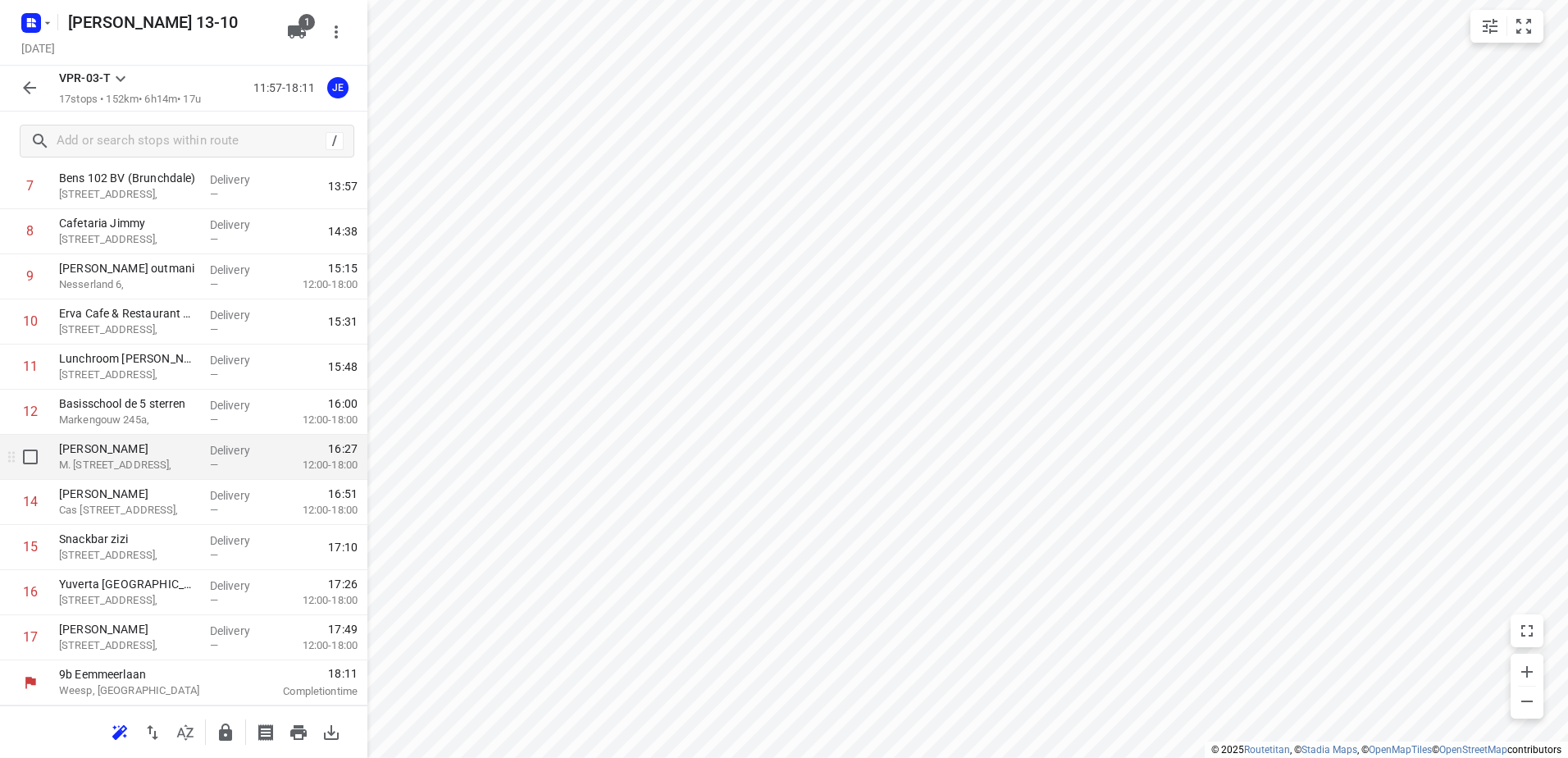
click at [105, 460] on p "M. [STREET_ADDRESS]," at bounding box center [128, 465] width 138 height 16
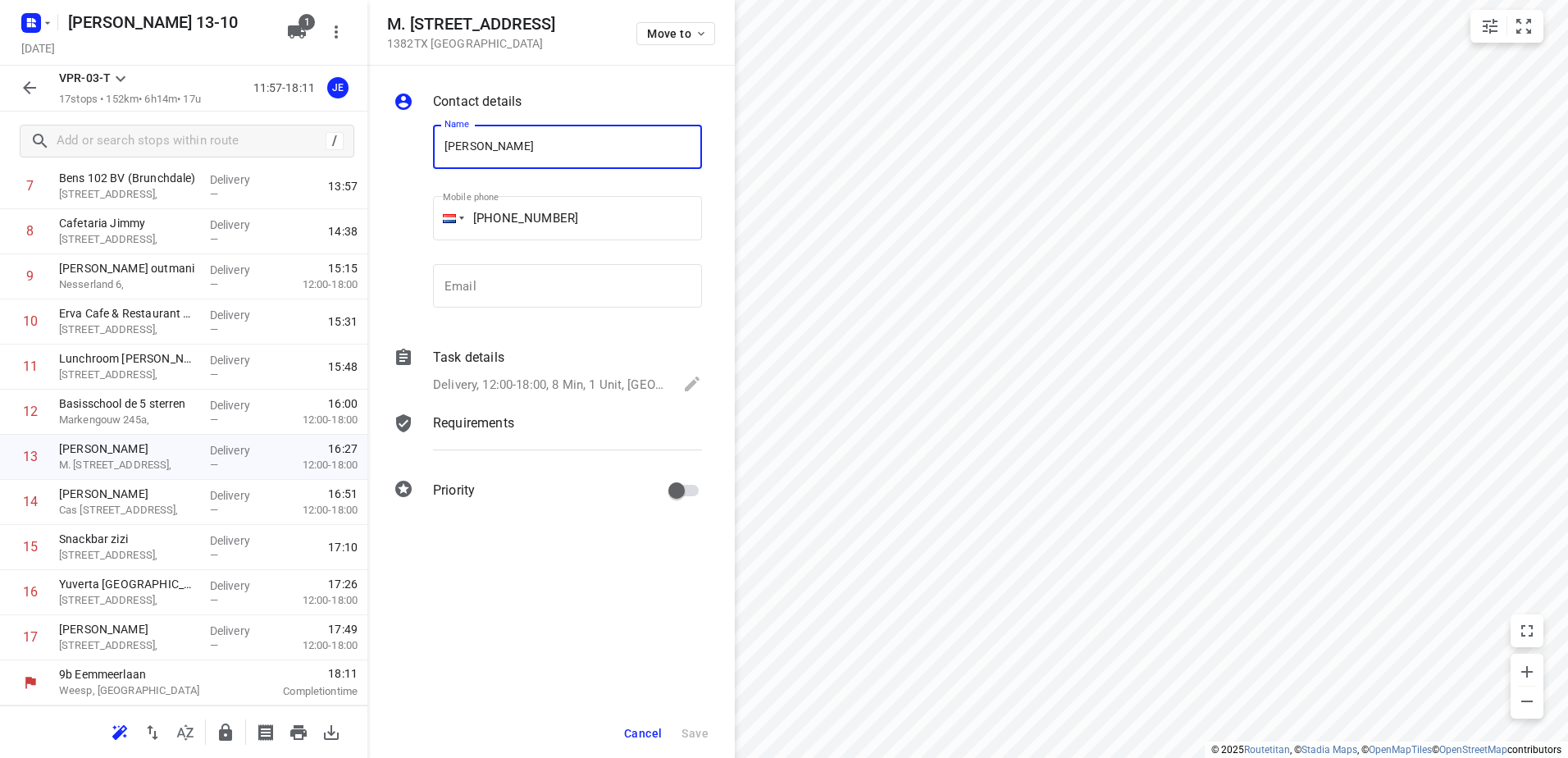
click at [646, 729] on span "Cancel" at bounding box center [643, 733] width 38 height 13
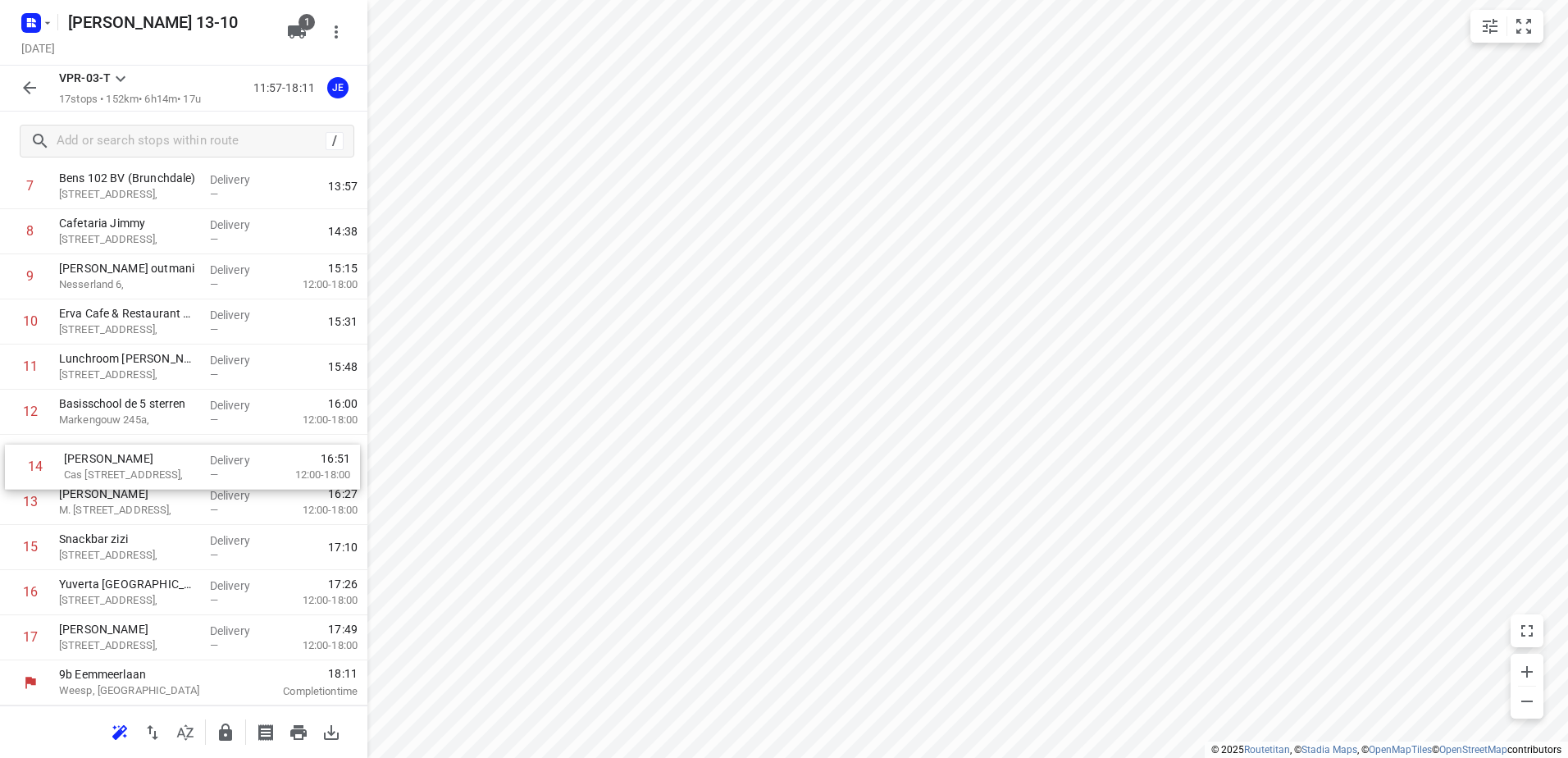
drag, startPoint x: 119, startPoint y: 512, endPoint x: 124, endPoint y: 471, distance: 41.3
click at [124, 471] on div "1 Kaddour IJburg [STREET_ADDRESS], Delivery — 12:08 2 Koh Asian Foodbar IJburg …" at bounding box center [183, 276] width 368 height 767
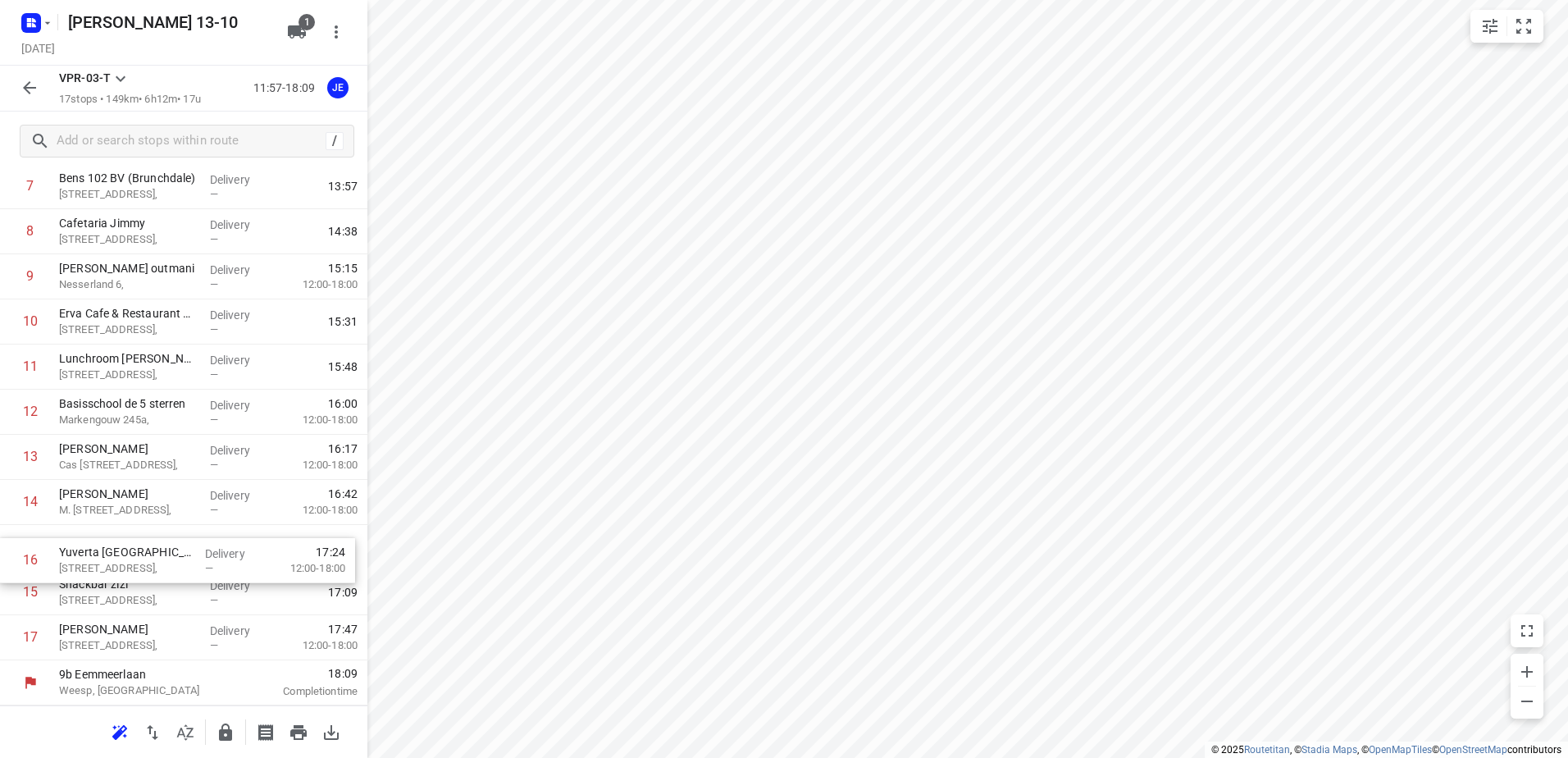
drag, startPoint x: 108, startPoint y: 604, endPoint x: 108, endPoint y: 542, distance: 62.0
click at [108, 542] on div "1 Kaddour IJburg [STREET_ADDRESS], Delivery — 12:08 2 Koh Asian Foodbar IJburg …" at bounding box center [183, 276] width 368 height 767
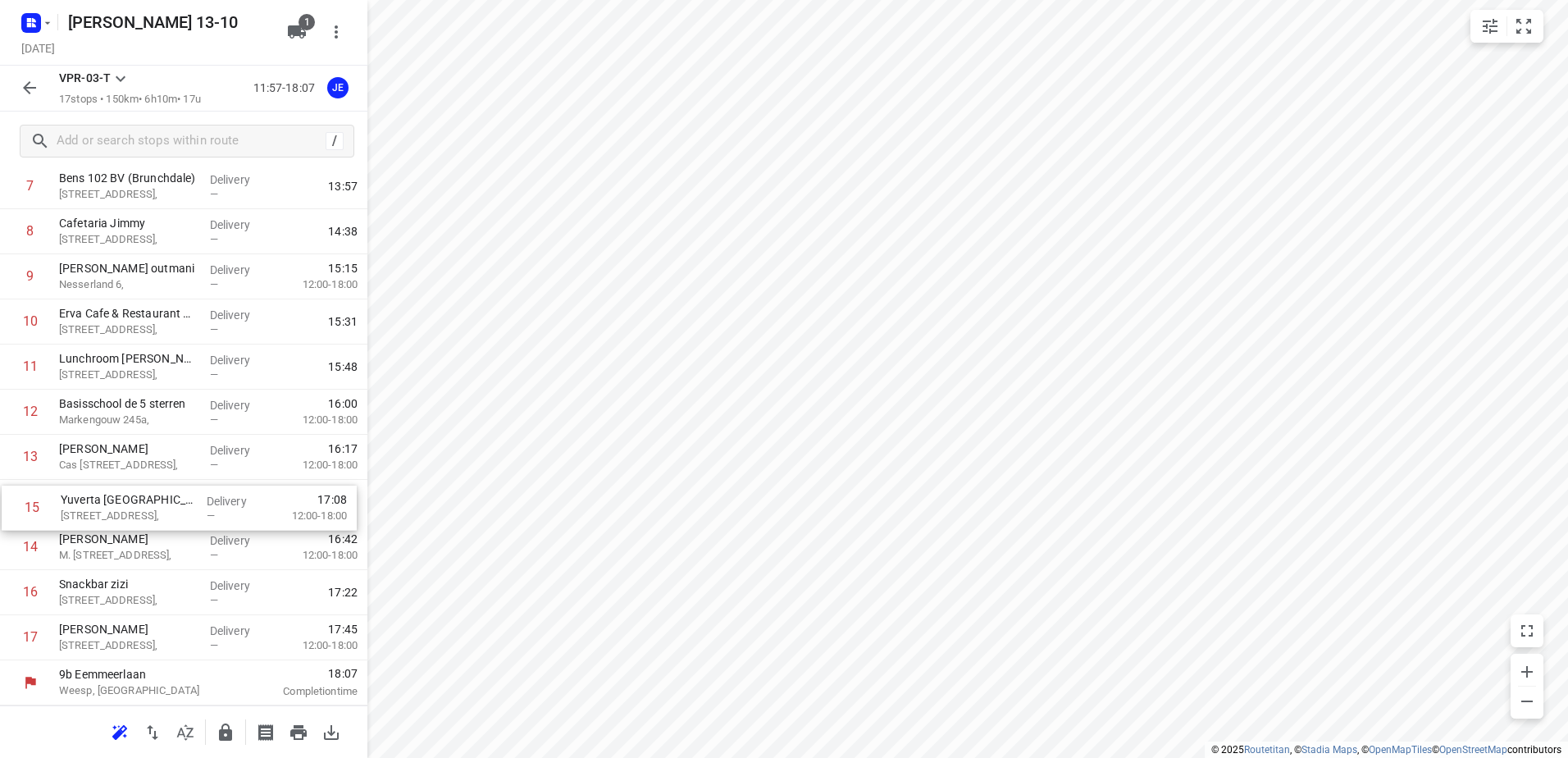
drag, startPoint x: 99, startPoint y: 557, endPoint x: 102, endPoint y: 512, distance: 45.1
click at [102, 512] on div "1 Kaddour IJburg [STREET_ADDRESS], Delivery — 12:08 2 Koh Asian Foodbar IJburg …" at bounding box center [183, 276] width 368 height 767
drag, startPoint x: 105, startPoint y: 600, endPoint x: 111, endPoint y: 552, distance: 48.4
click at [106, 551] on div "1 Kaddour IJburg [STREET_ADDRESS], Delivery — 12:08 2 Koh Asian Foodbar IJburg …" at bounding box center [183, 276] width 368 height 767
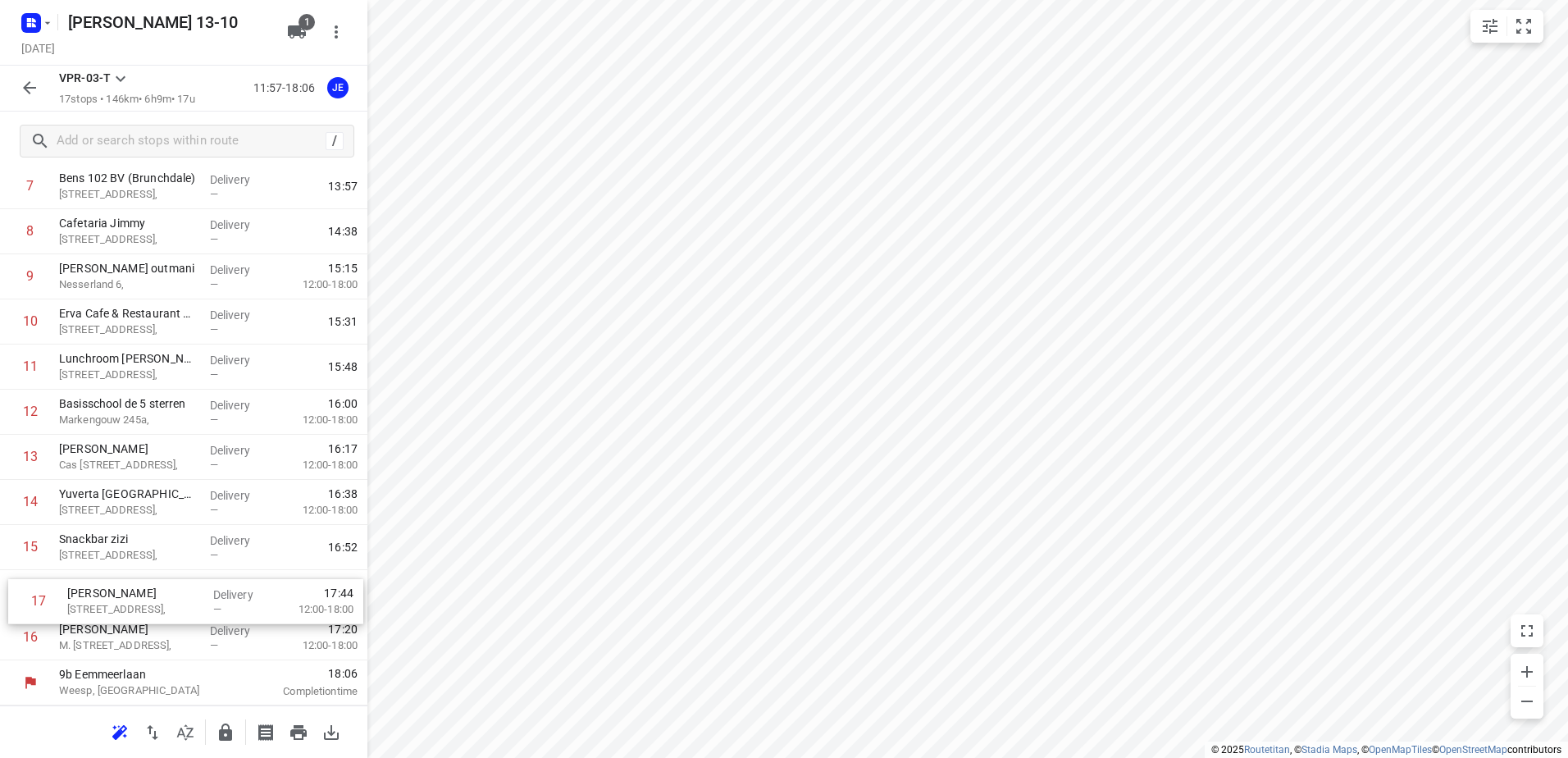
drag, startPoint x: 95, startPoint y: 647, endPoint x: 106, endPoint y: 602, distance: 46.3
click at [106, 602] on div "1 Kaddour IJburg [STREET_ADDRESS], Delivery — 12:08 2 Koh Asian Foodbar IJburg …" at bounding box center [183, 276] width 368 height 767
click at [31, 85] on icon "button" at bounding box center [30, 88] width 20 height 20
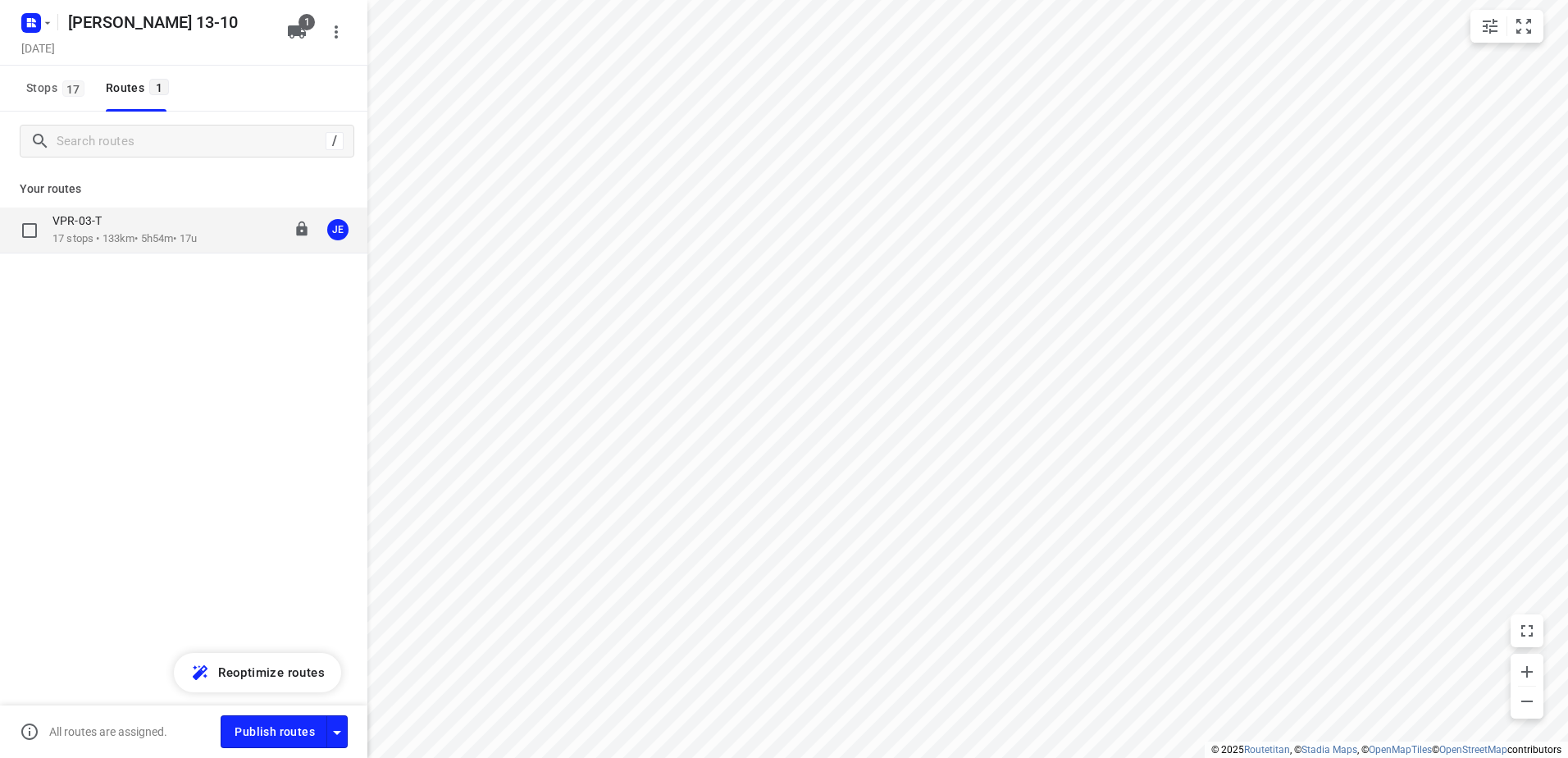
click at [103, 224] on p "VPR-03-T" at bounding box center [82, 220] width 59 height 14
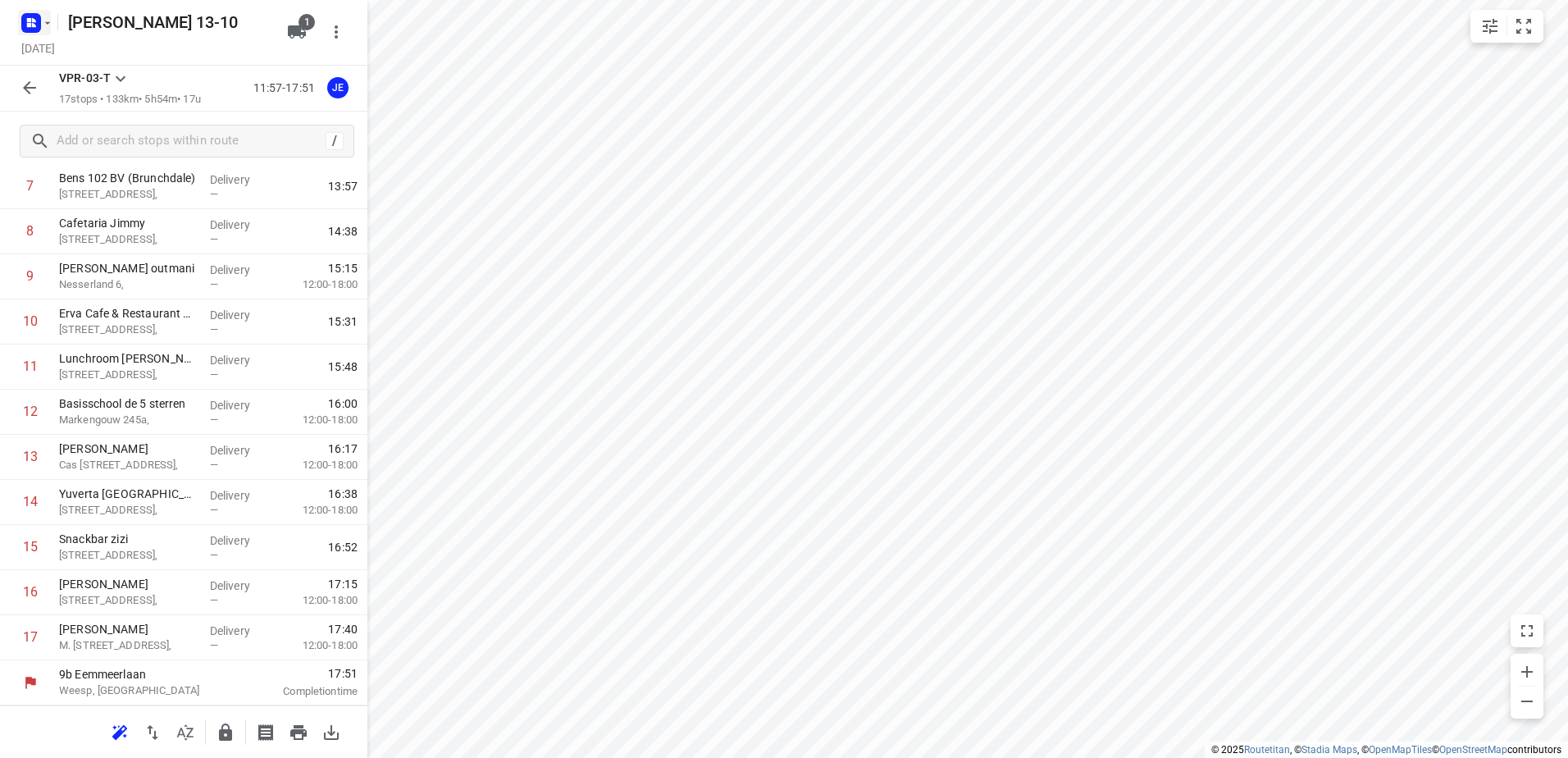
click at [53, 22] on icon "button" at bounding box center [48, 22] width 13 height 13
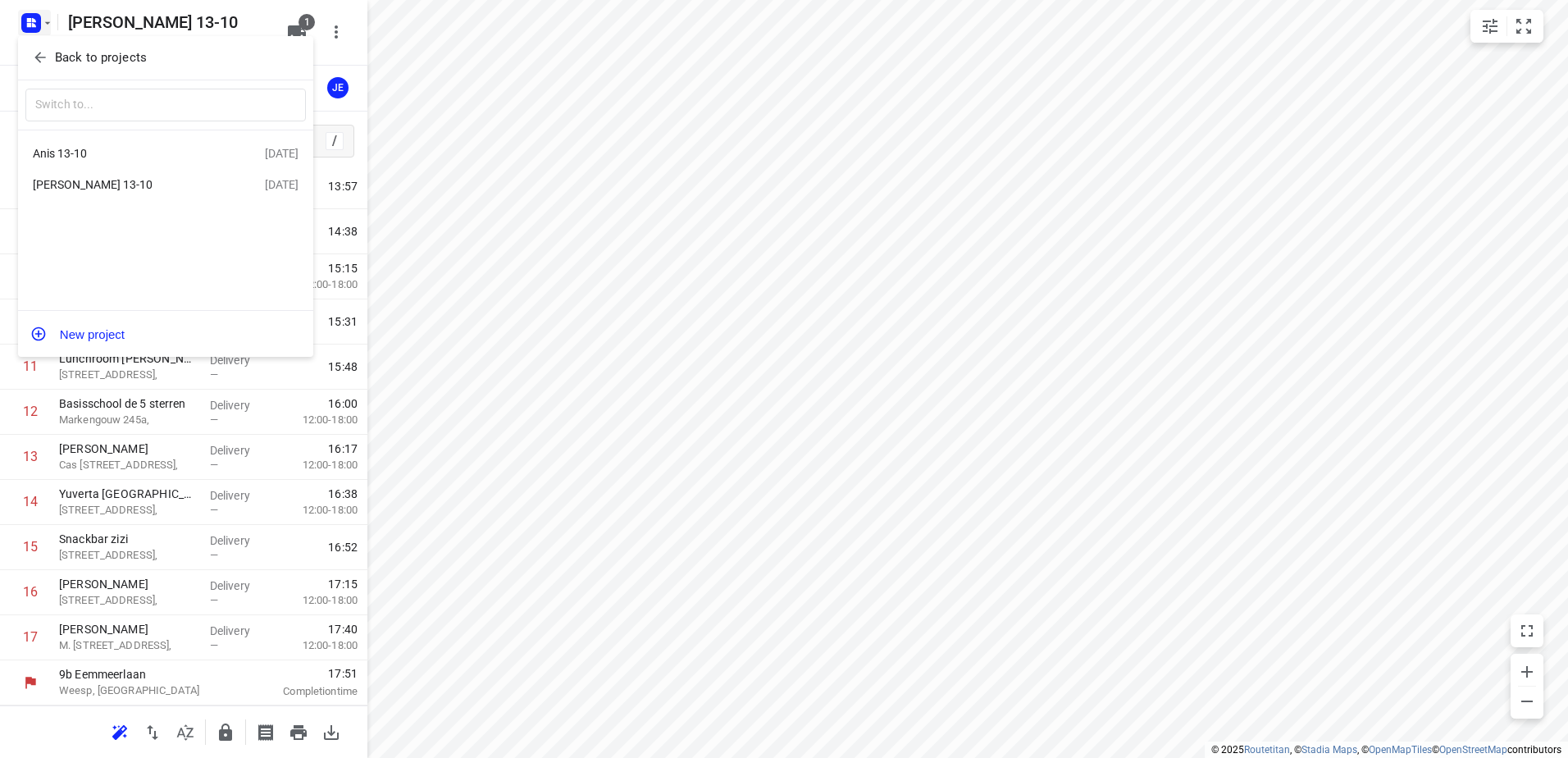
click at [76, 154] on div "Anis 13-10" at bounding box center [127, 153] width 189 height 13
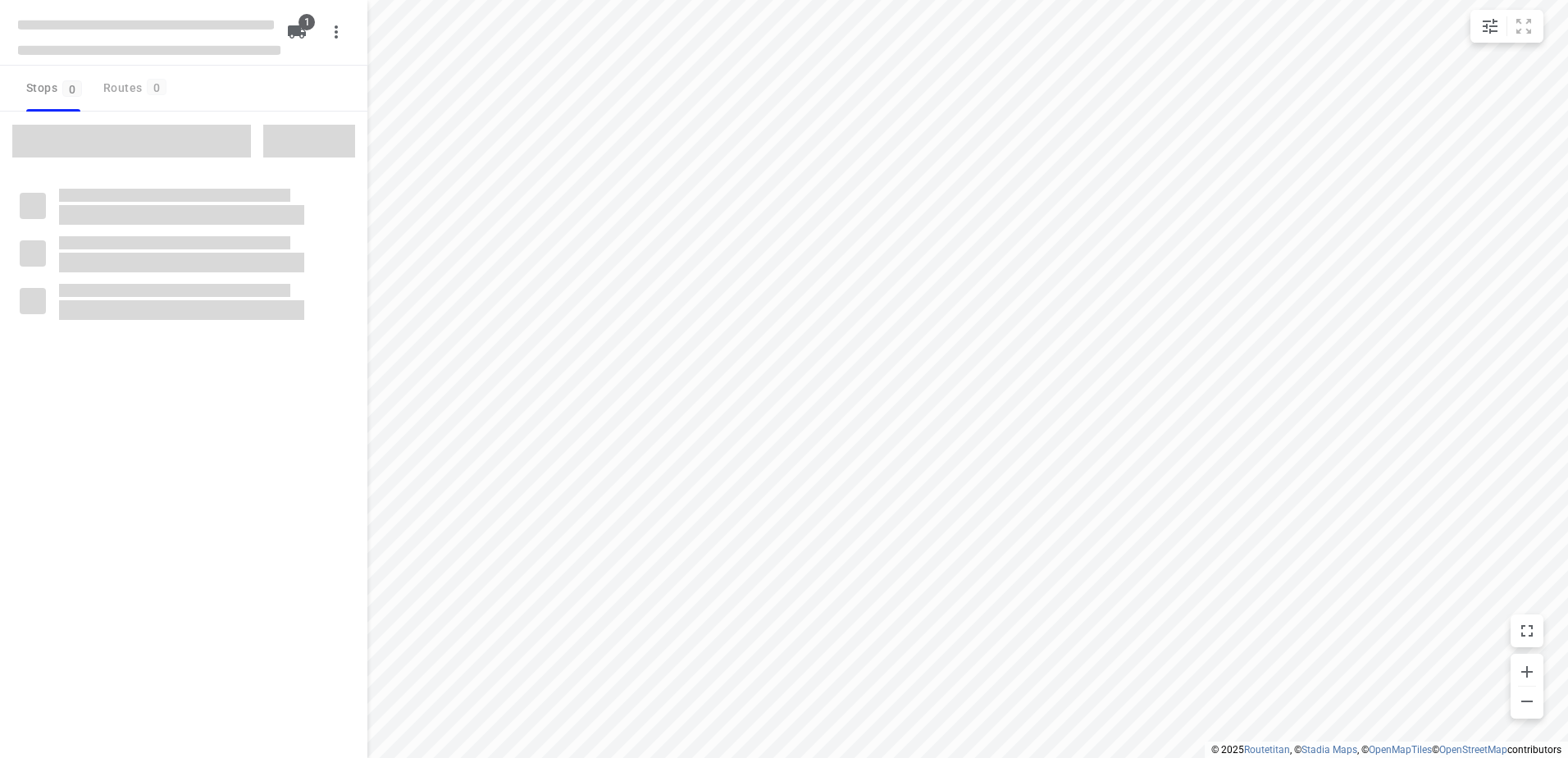
type input "distance"
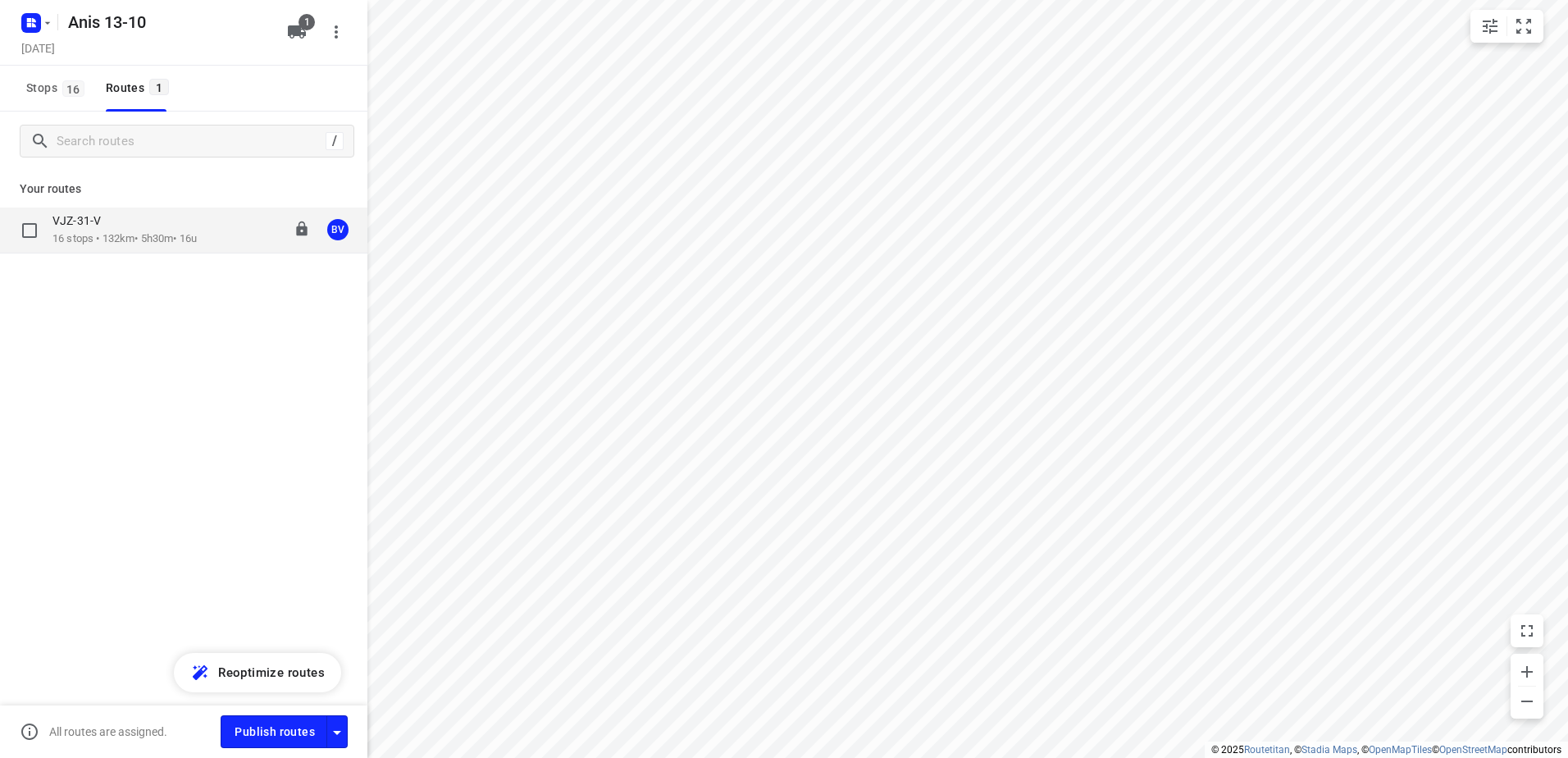
click at [90, 229] on div "VJZ-31-V" at bounding box center [124, 222] width 145 height 18
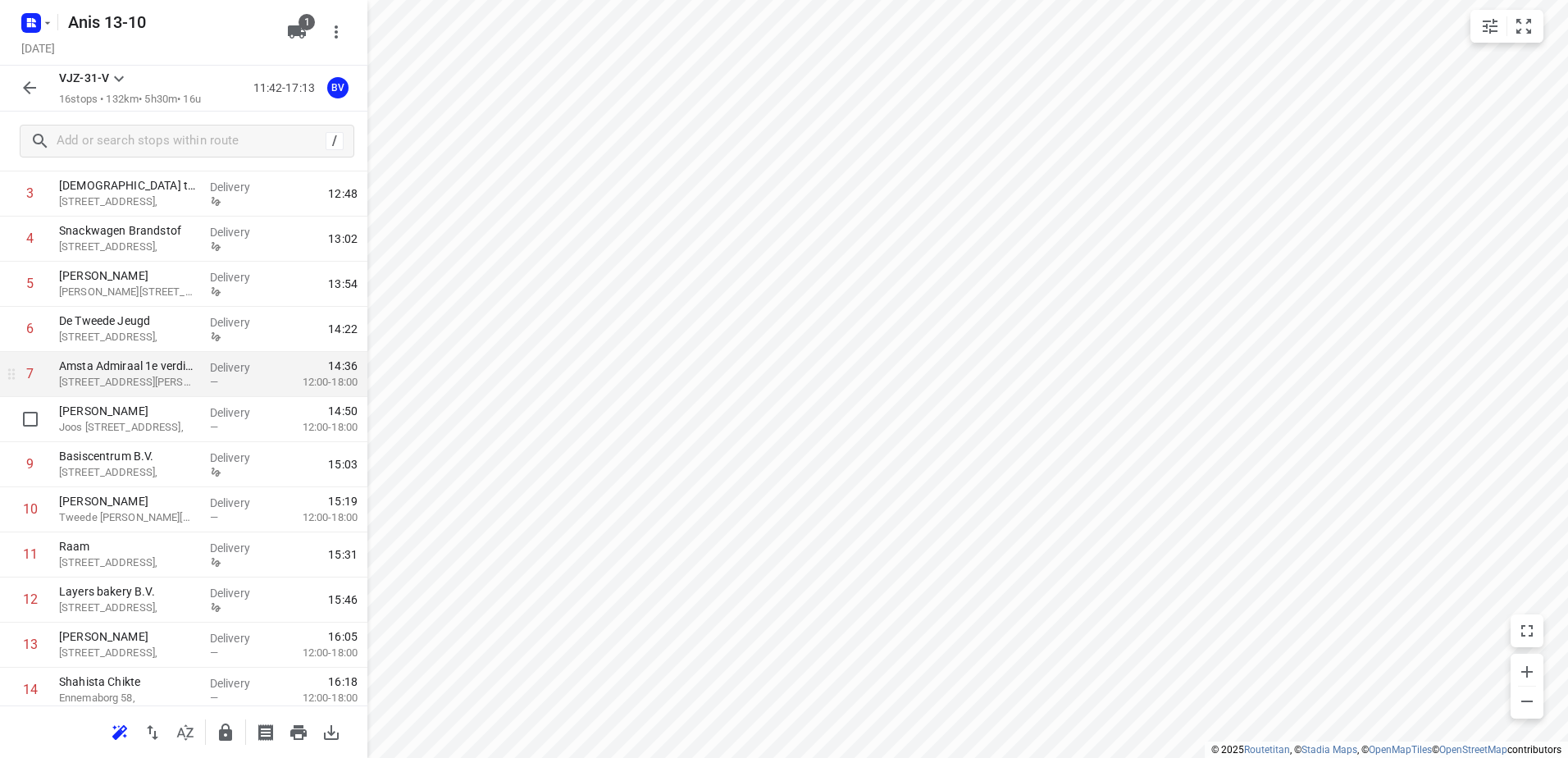
scroll to position [246, 0]
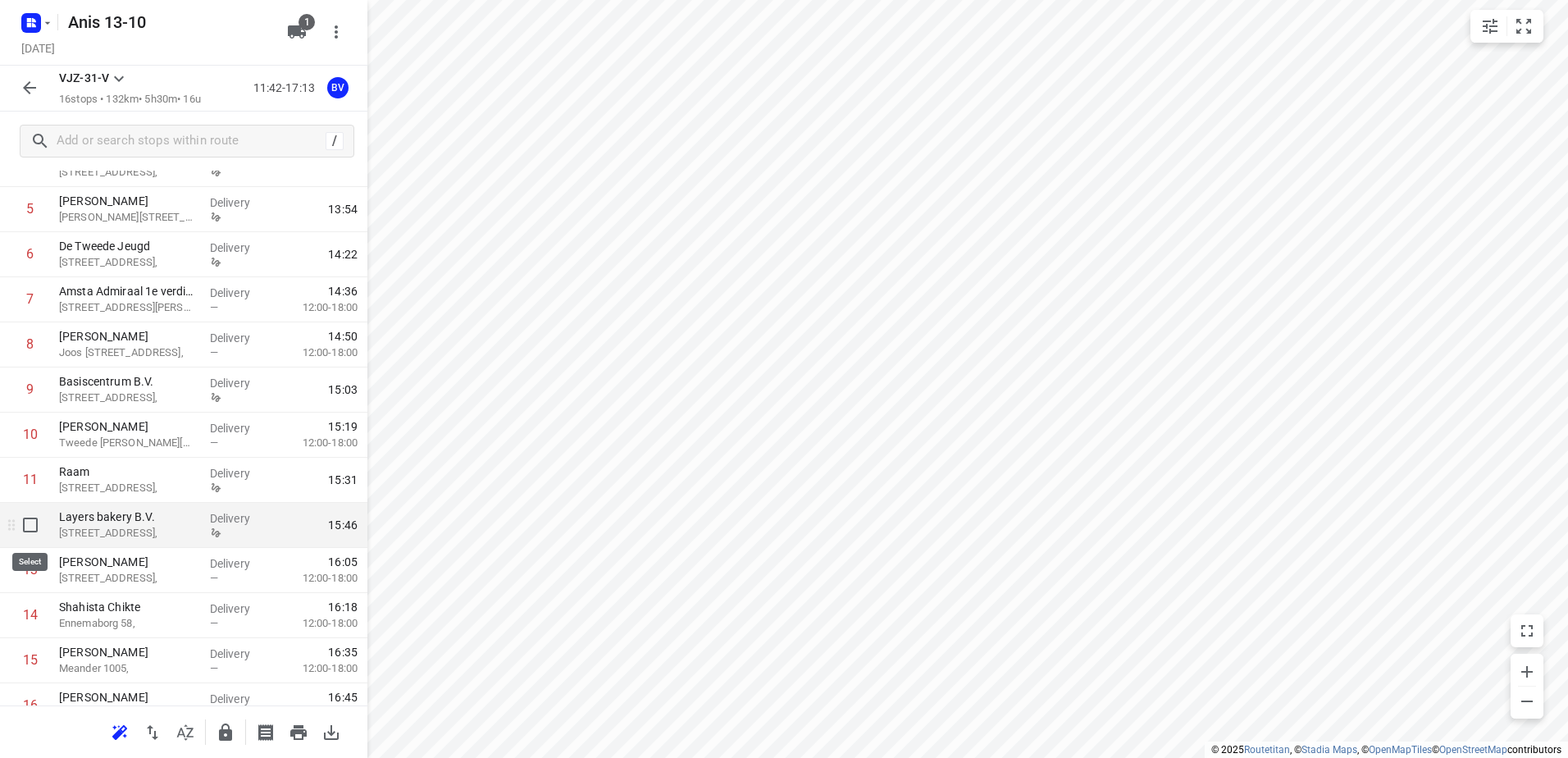
click at [28, 525] on input "checkbox" at bounding box center [31, 525] width 32 height 32
checkbox input "true"
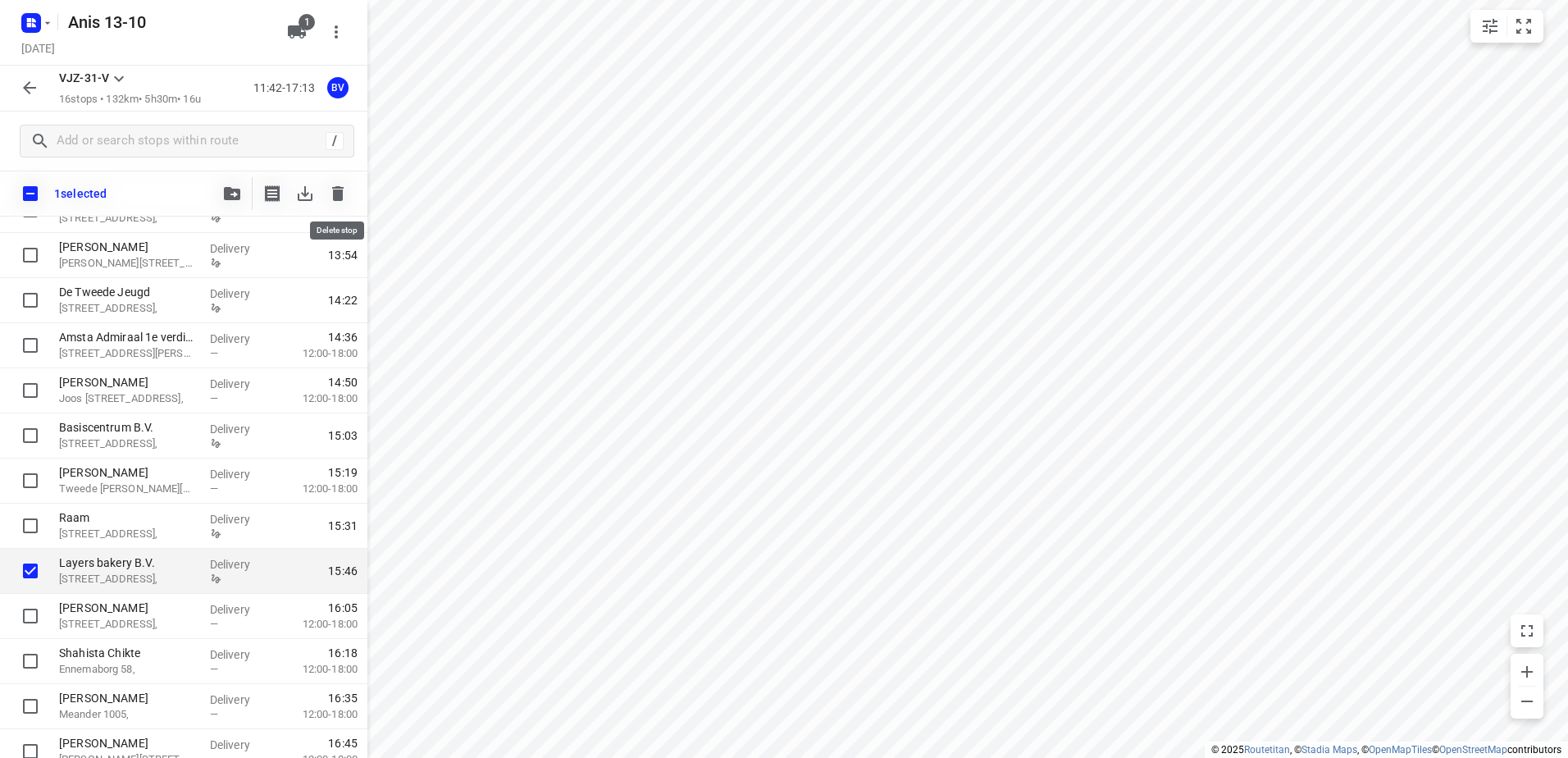
click at [343, 188] on icon "button" at bounding box center [337, 193] width 12 height 14
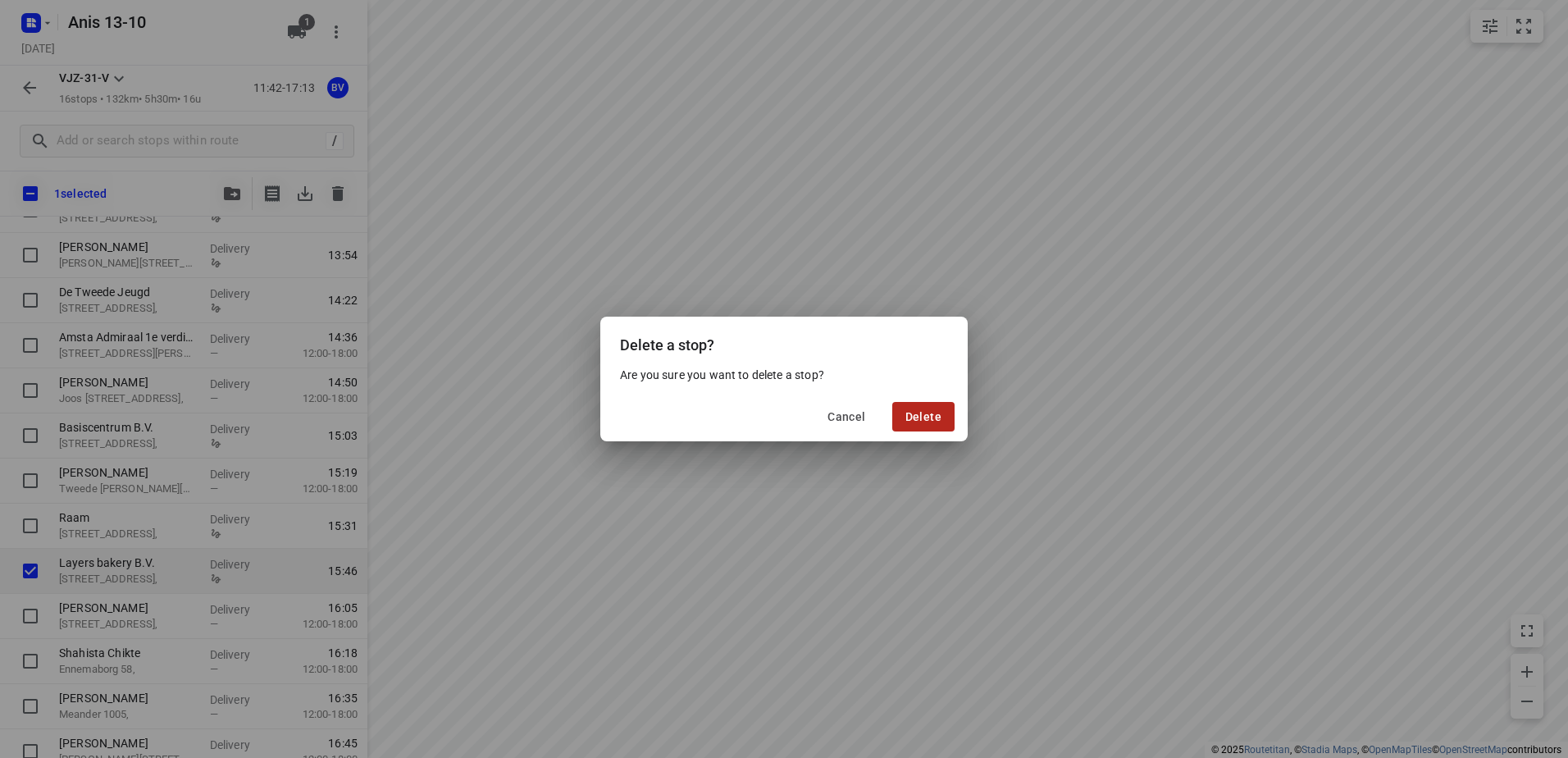
click at [921, 418] on span "Delete" at bounding box center [923, 416] width 36 height 13
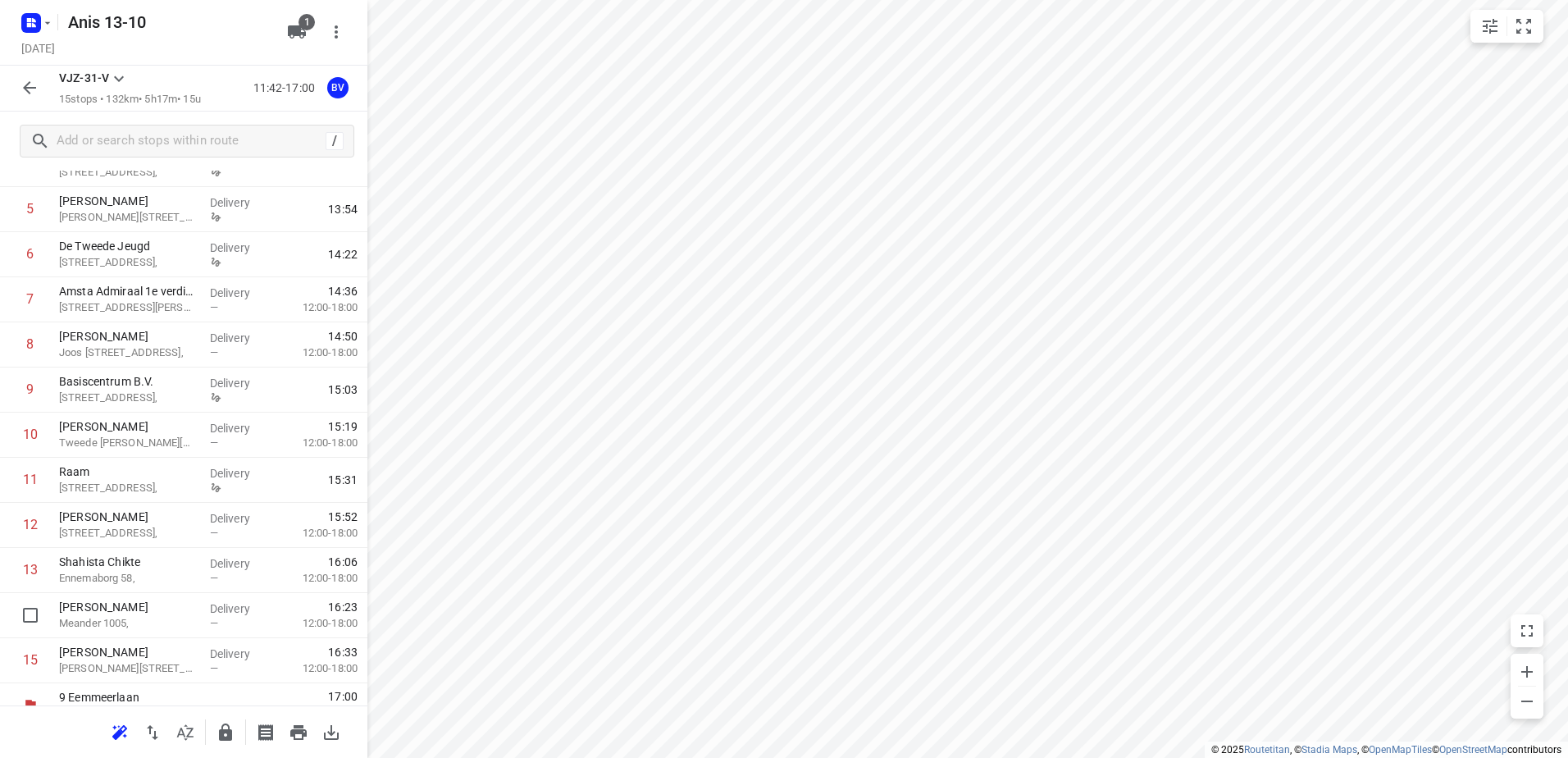
click at [24, 85] on icon "button" at bounding box center [30, 88] width 20 height 20
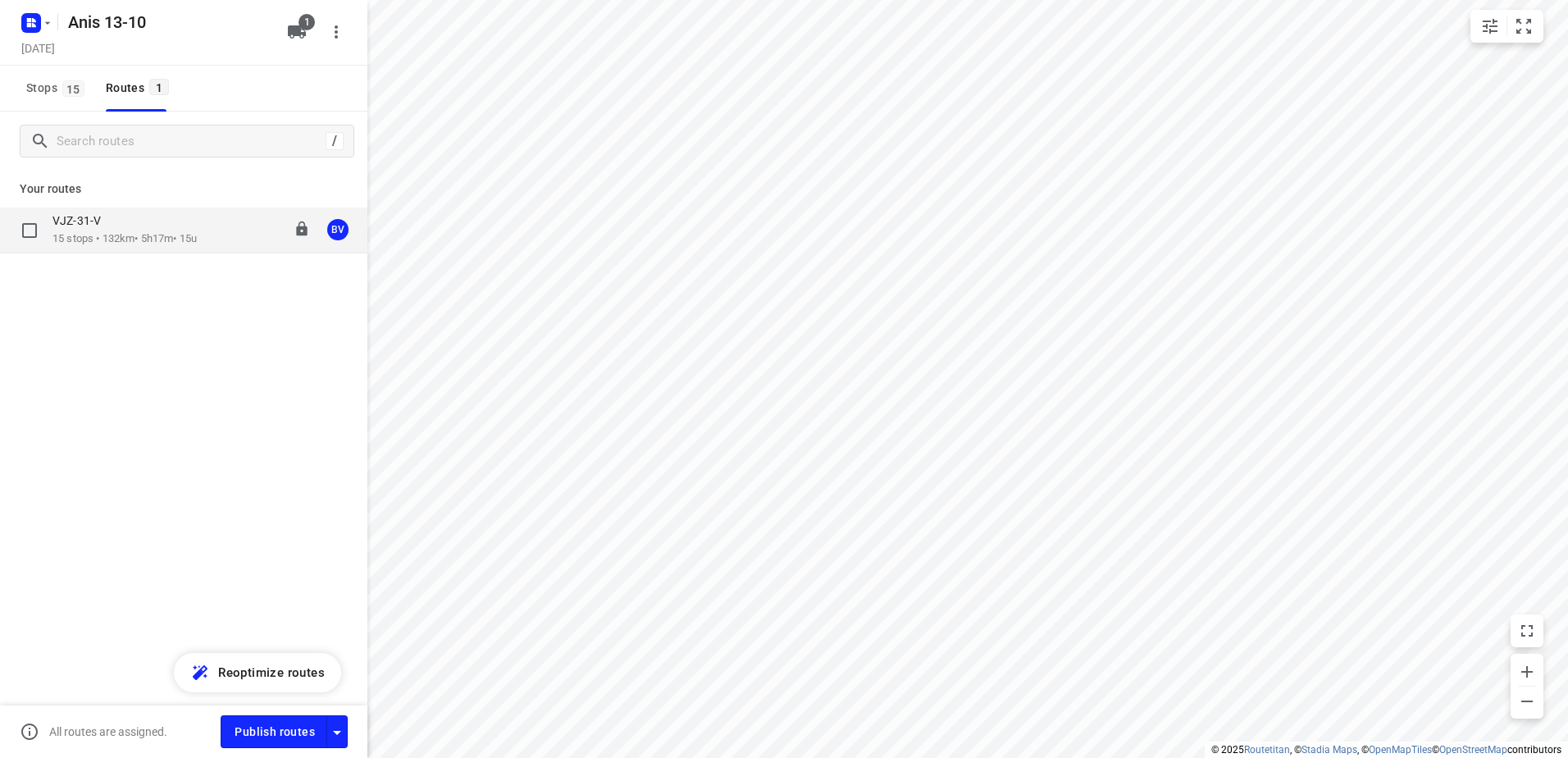
click at [126, 230] on div "VJZ-31-V" at bounding box center [124, 222] width 145 height 18
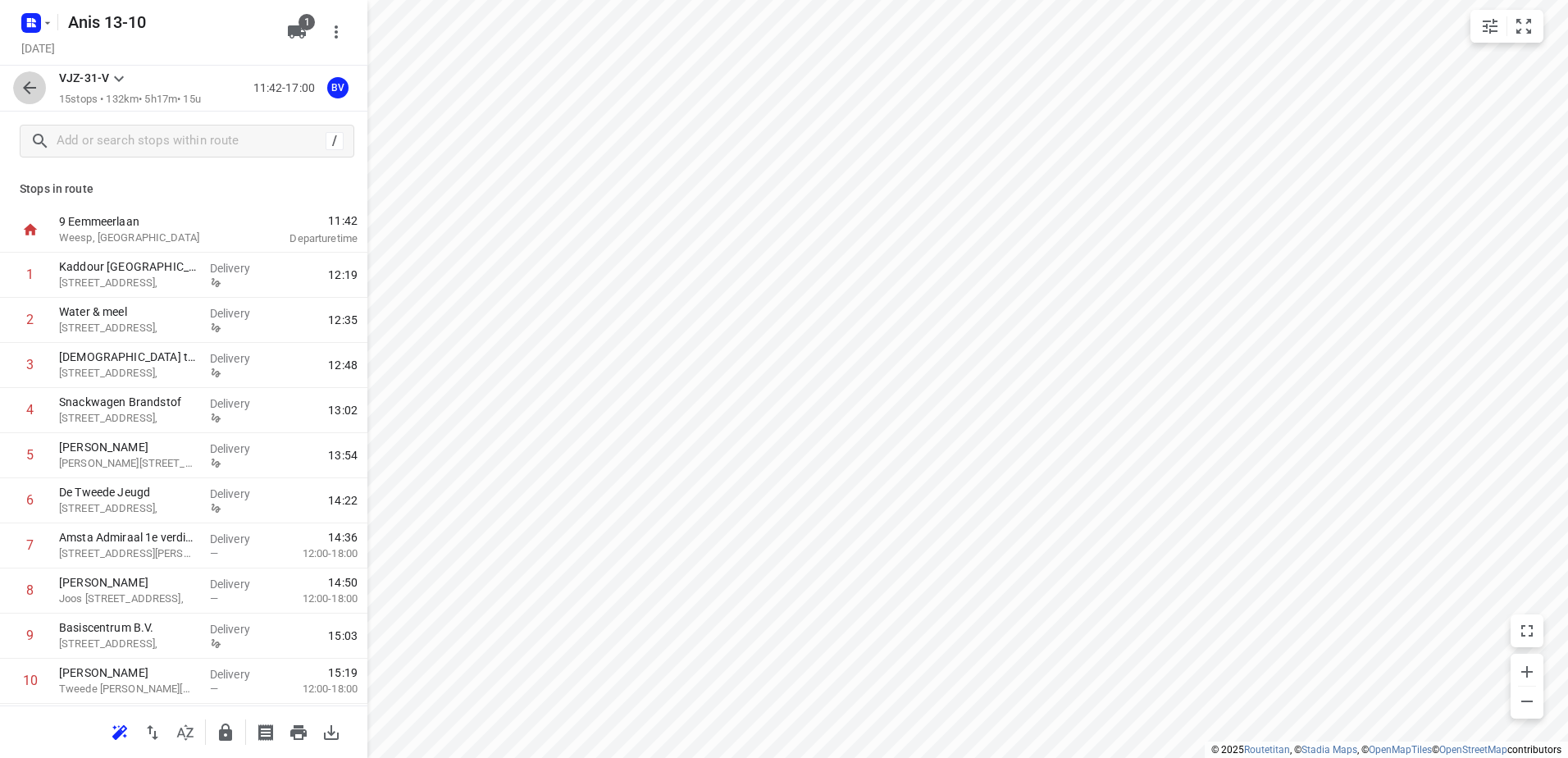
click at [32, 84] on icon "button" at bounding box center [30, 88] width 20 height 20
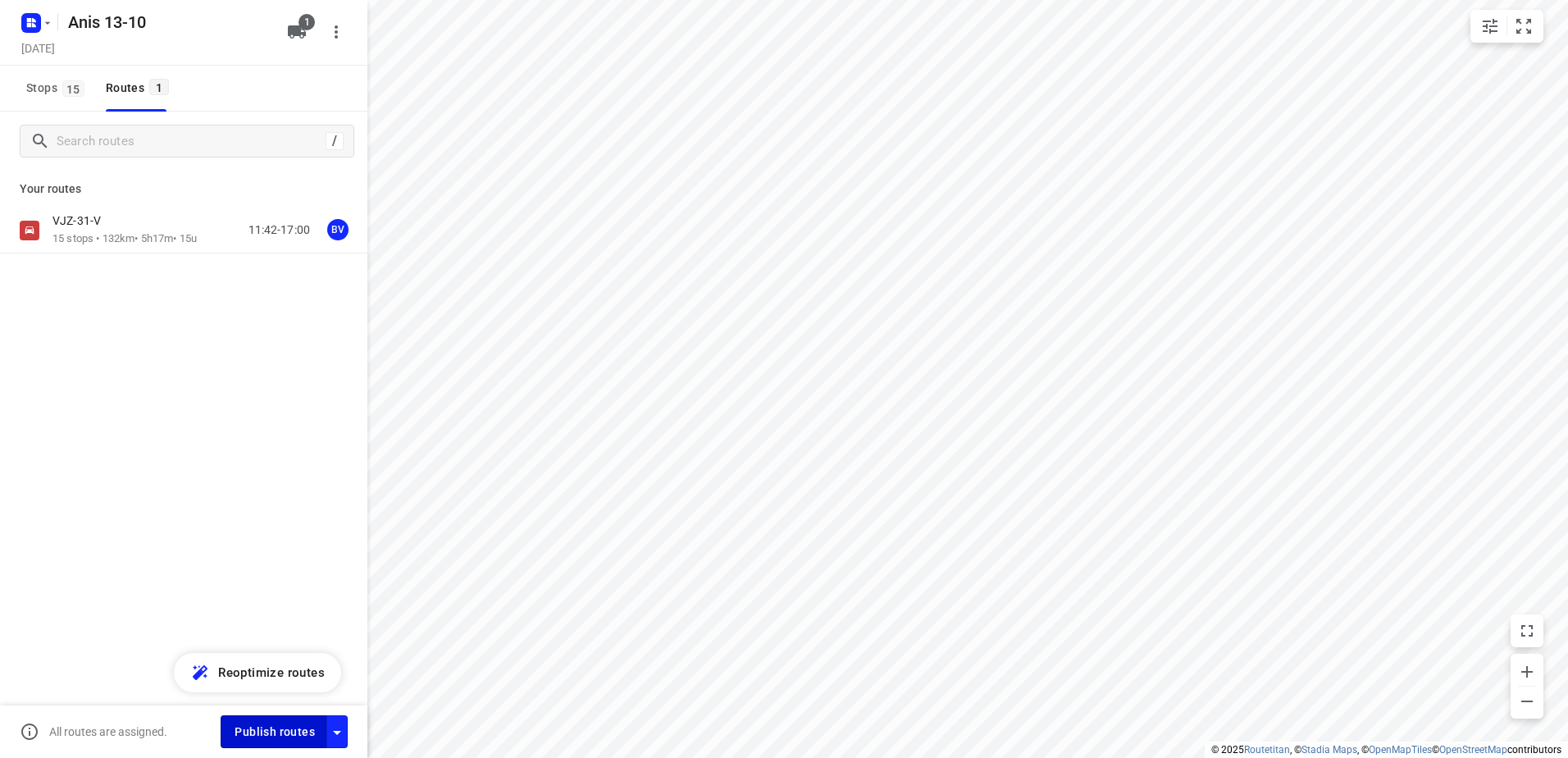
click at [288, 728] on span "Publish routes" at bounding box center [274, 732] width 80 height 21
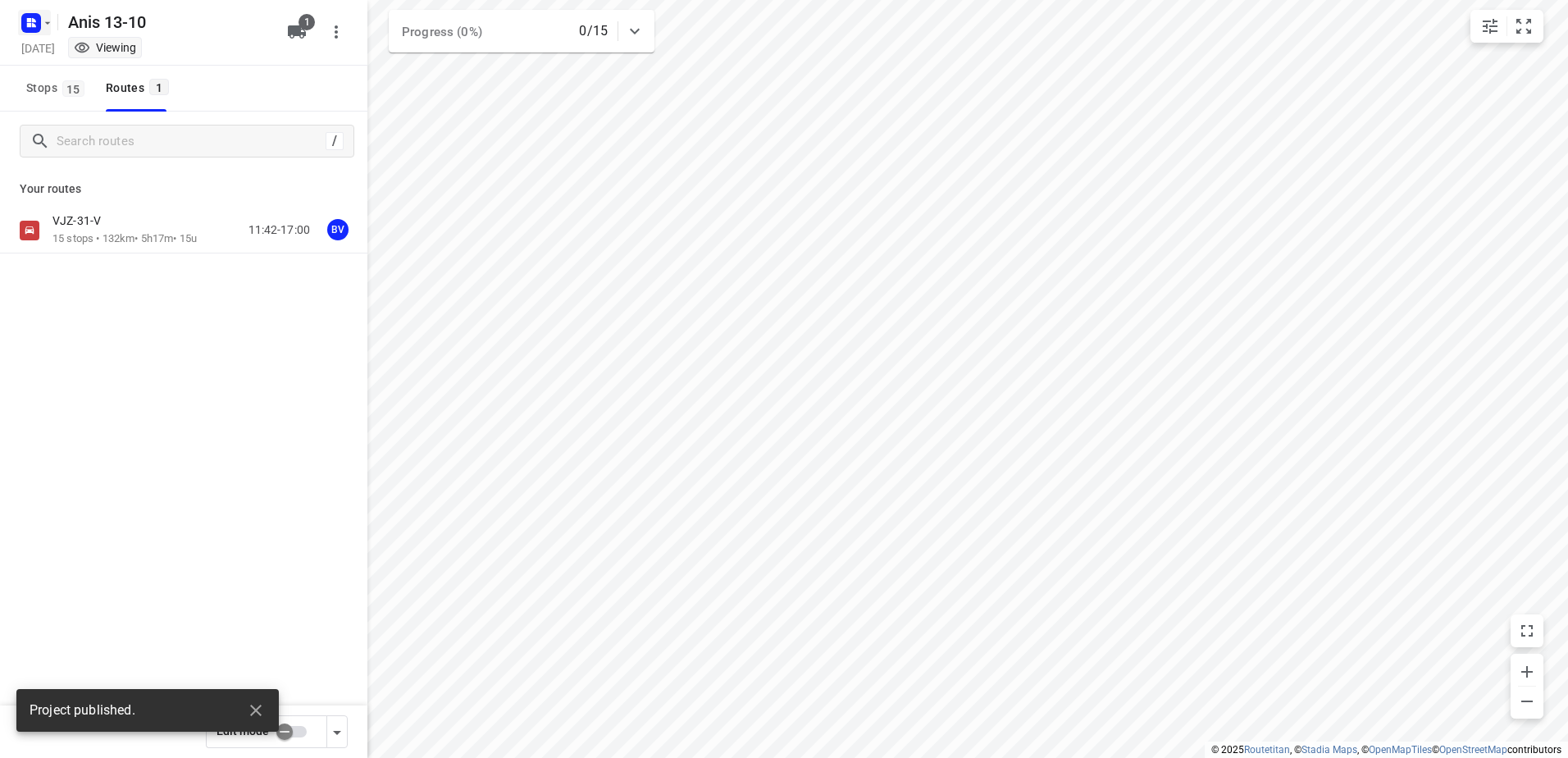
click at [49, 23] on icon "button" at bounding box center [48, 22] width 13 height 13
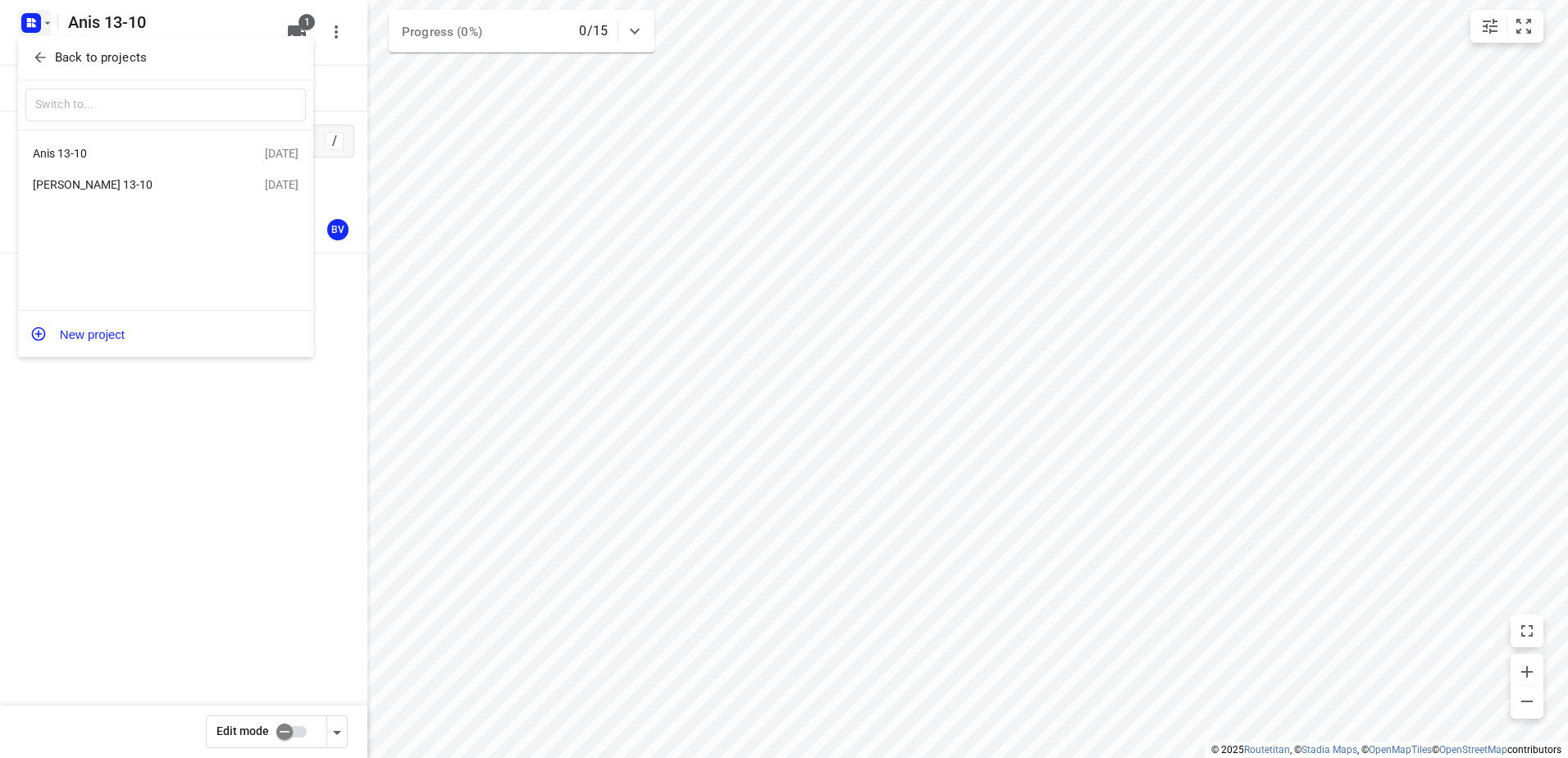
click at [52, 191] on div "[PERSON_NAME] 13-10" at bounding box center [127, 184] width 189 height 13
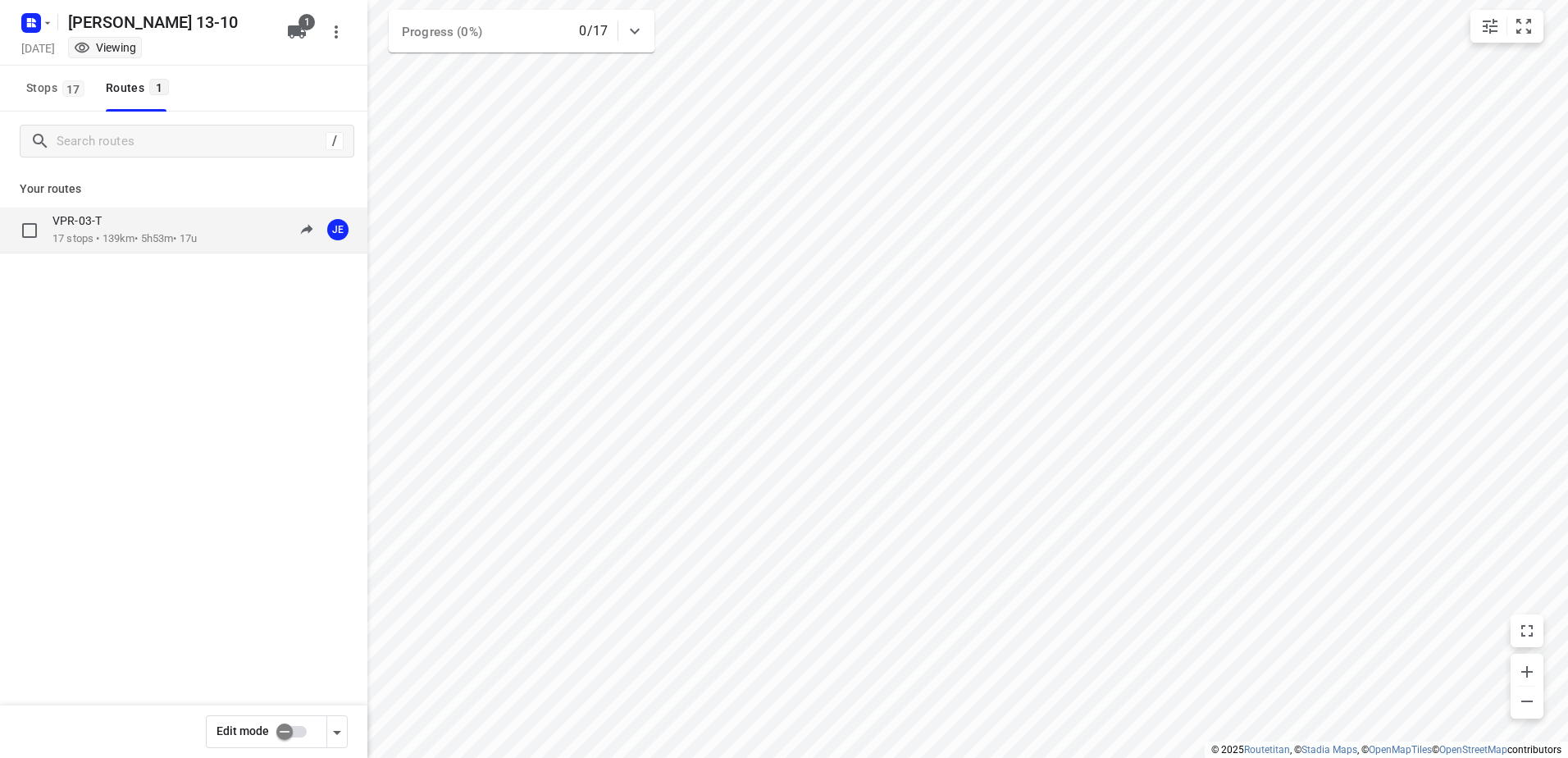
click at [86, 222] on p "VPR-03-T" at bounding box center [82, 220] width 59 height 14
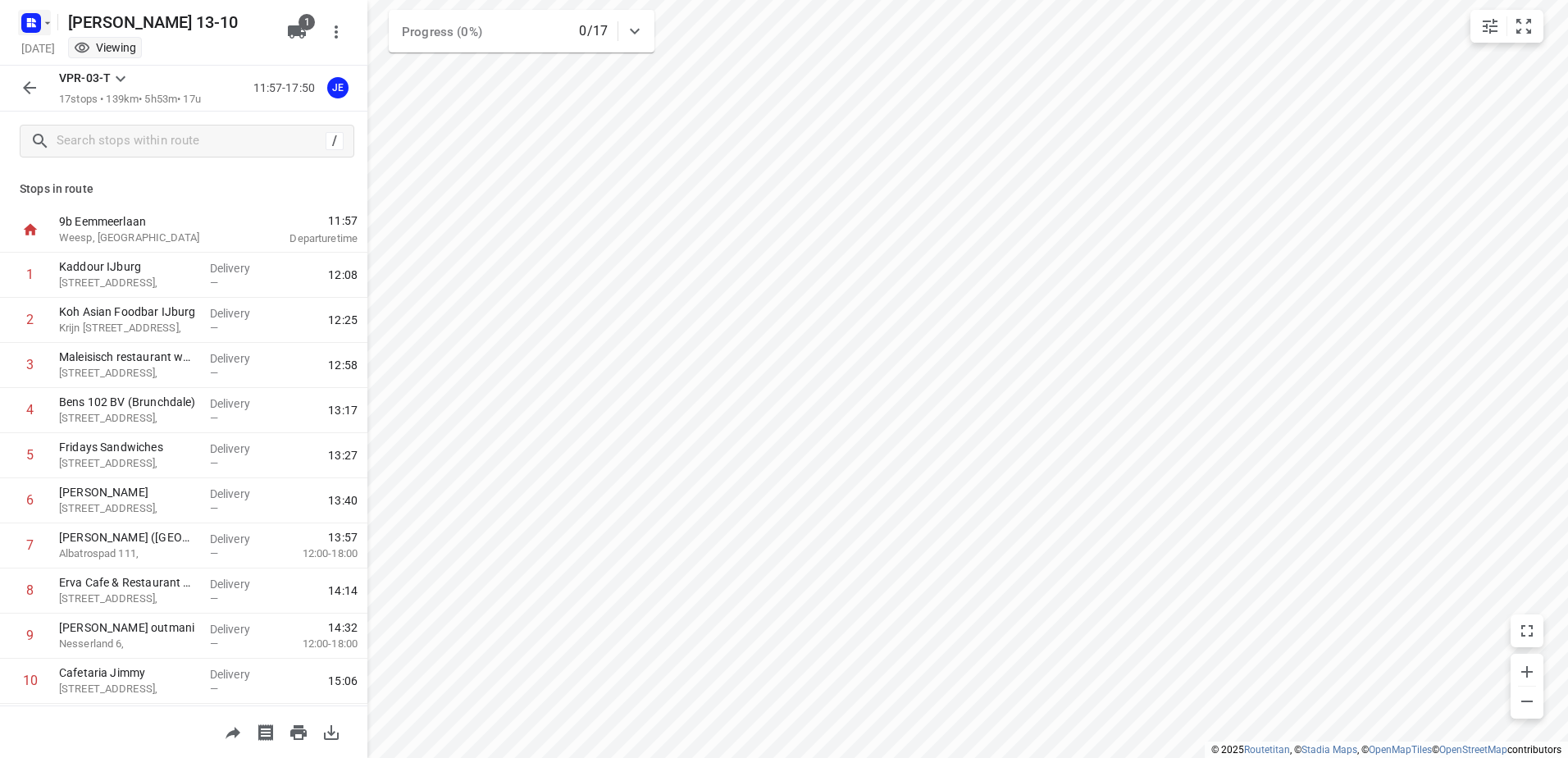
click at [50, 16] on icon "button" at bounding box center [48, 22] width 13 height 13
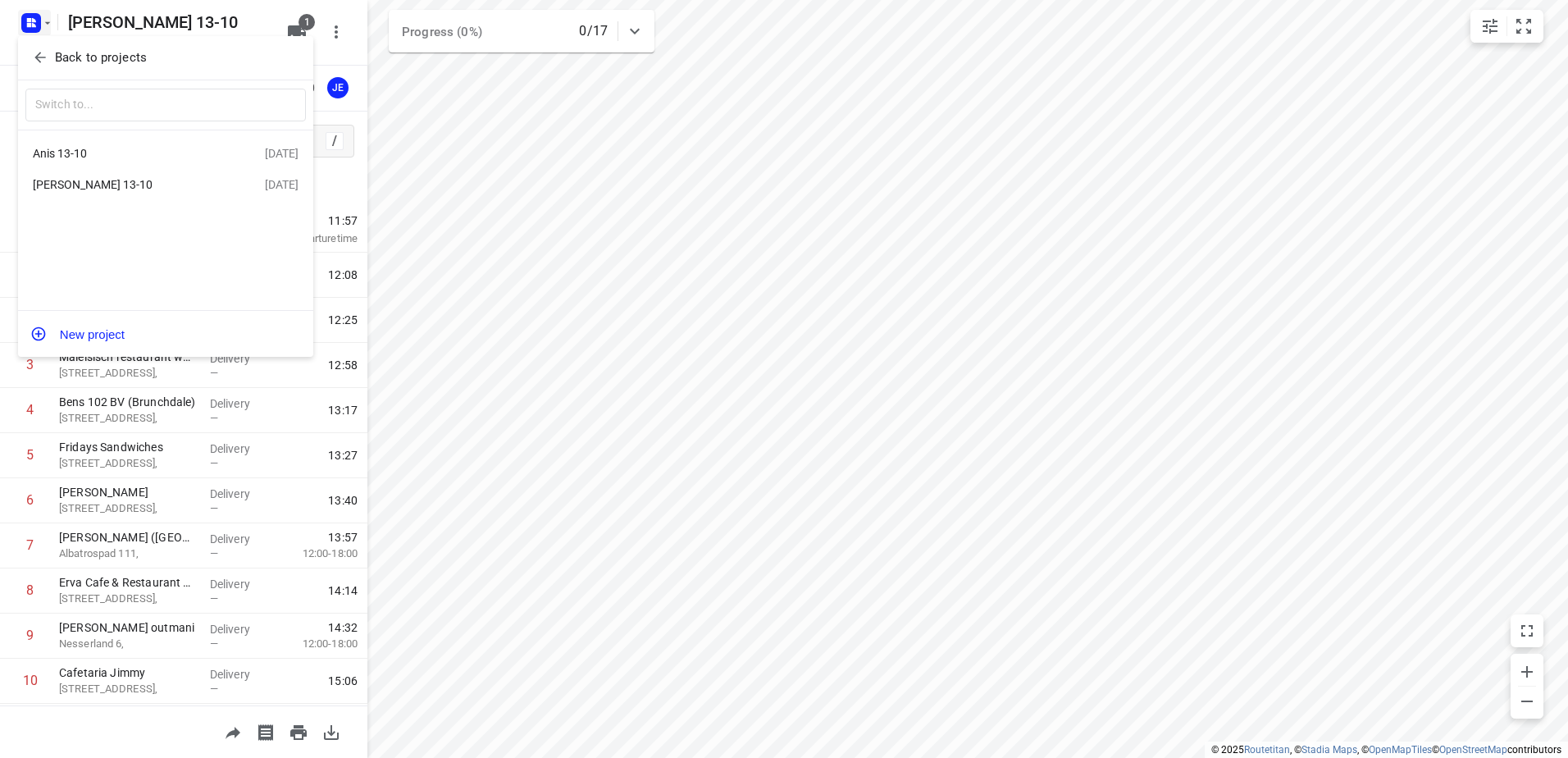
click at [63, 148] on div "Anis 13-10" at bounding box center [127, 153] width 189 height 13
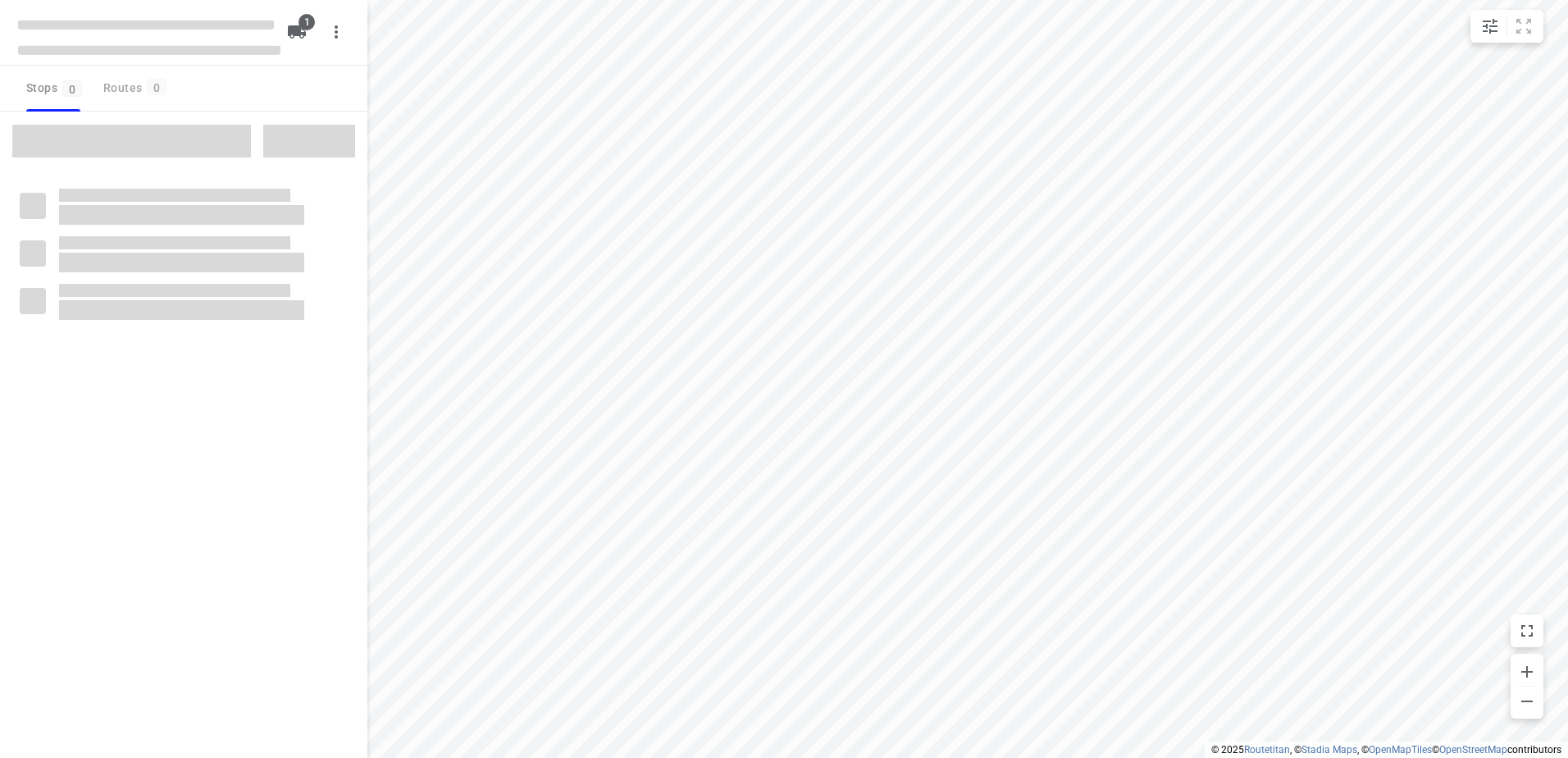
type input "distance"
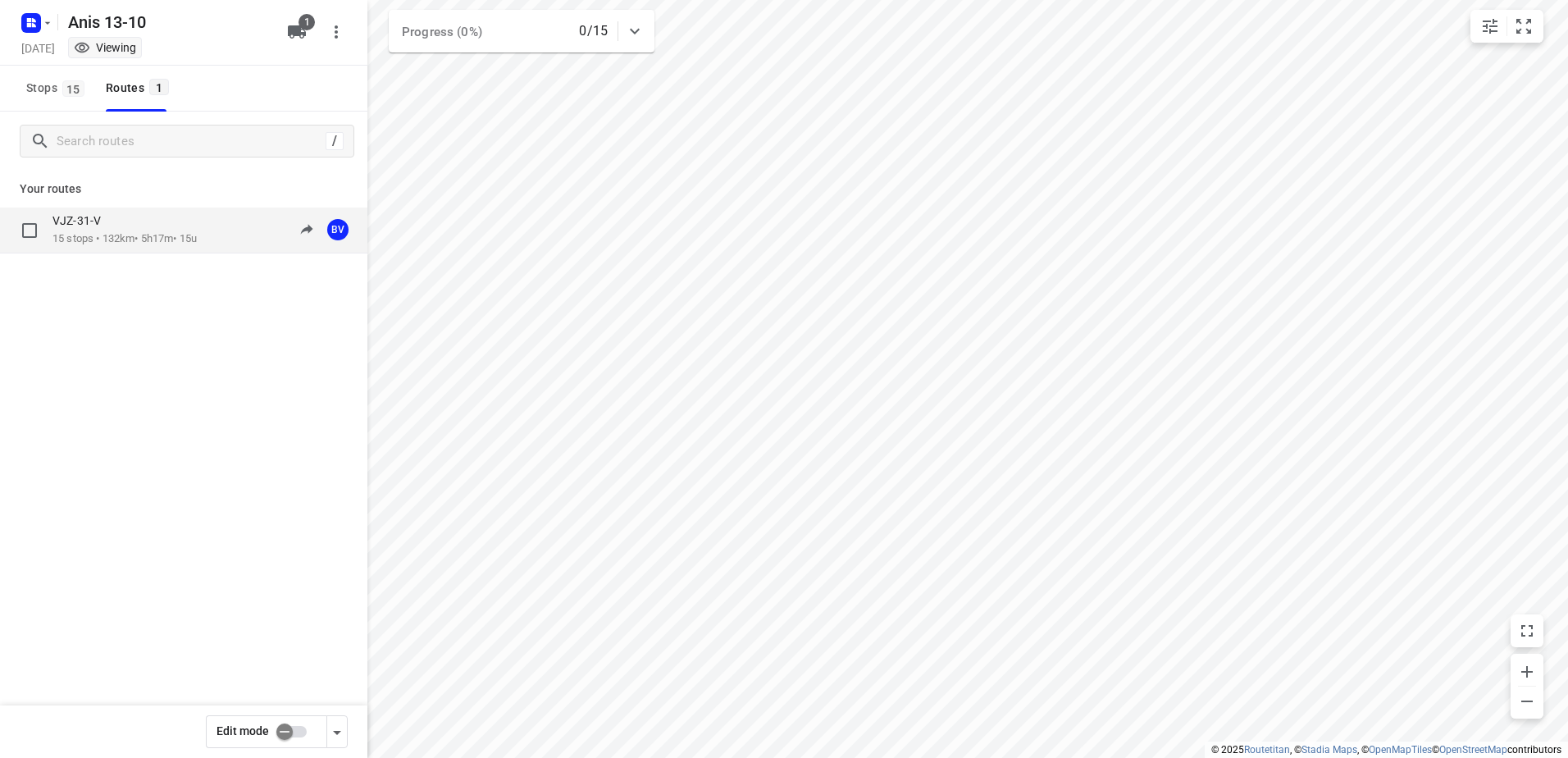
click at [88, 236] on p "15 stops • 132km • 5h17m • 15u" at bounding box center [124, 238] width 145 height 15
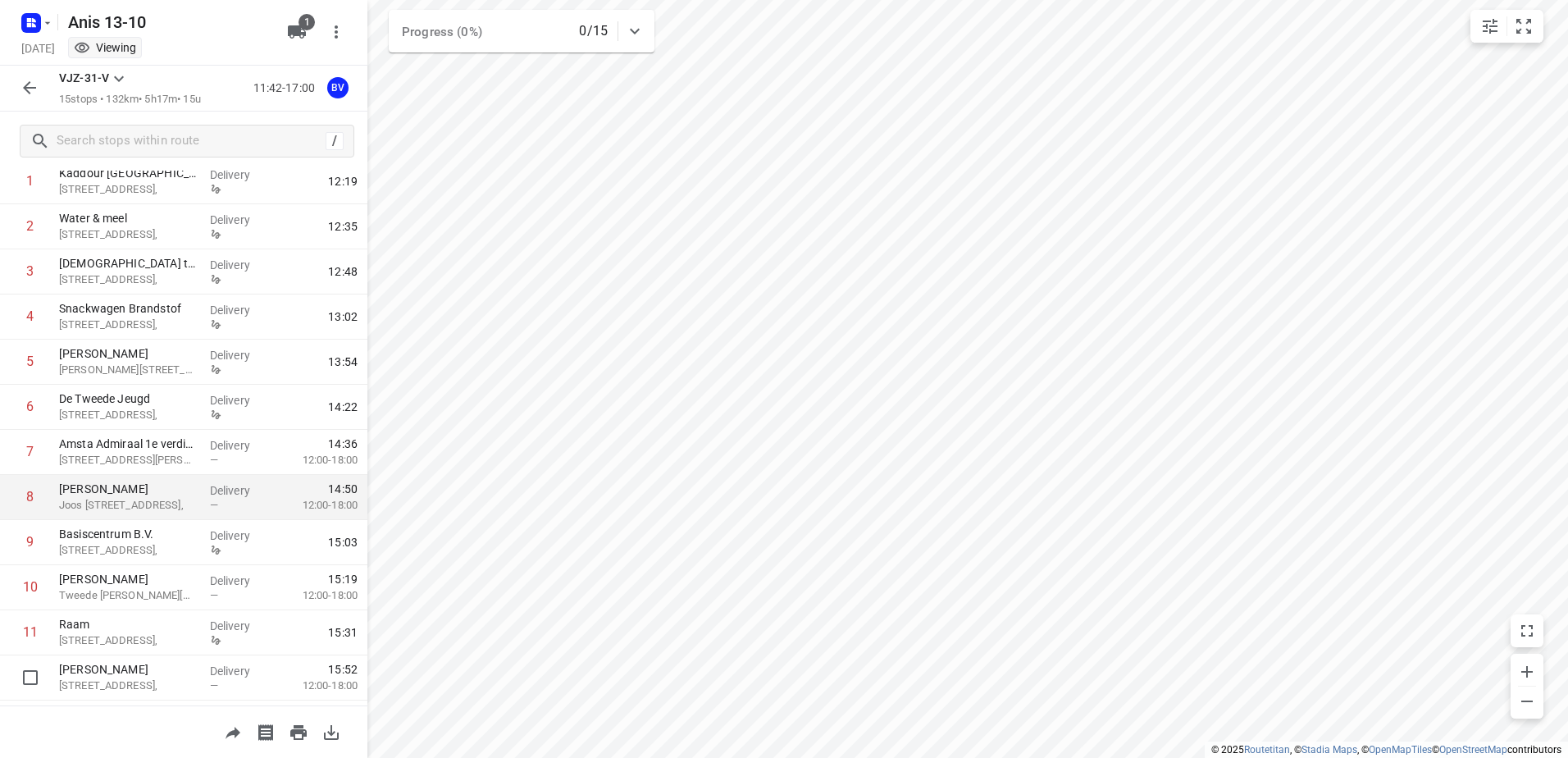
scroll to position [164, 0]
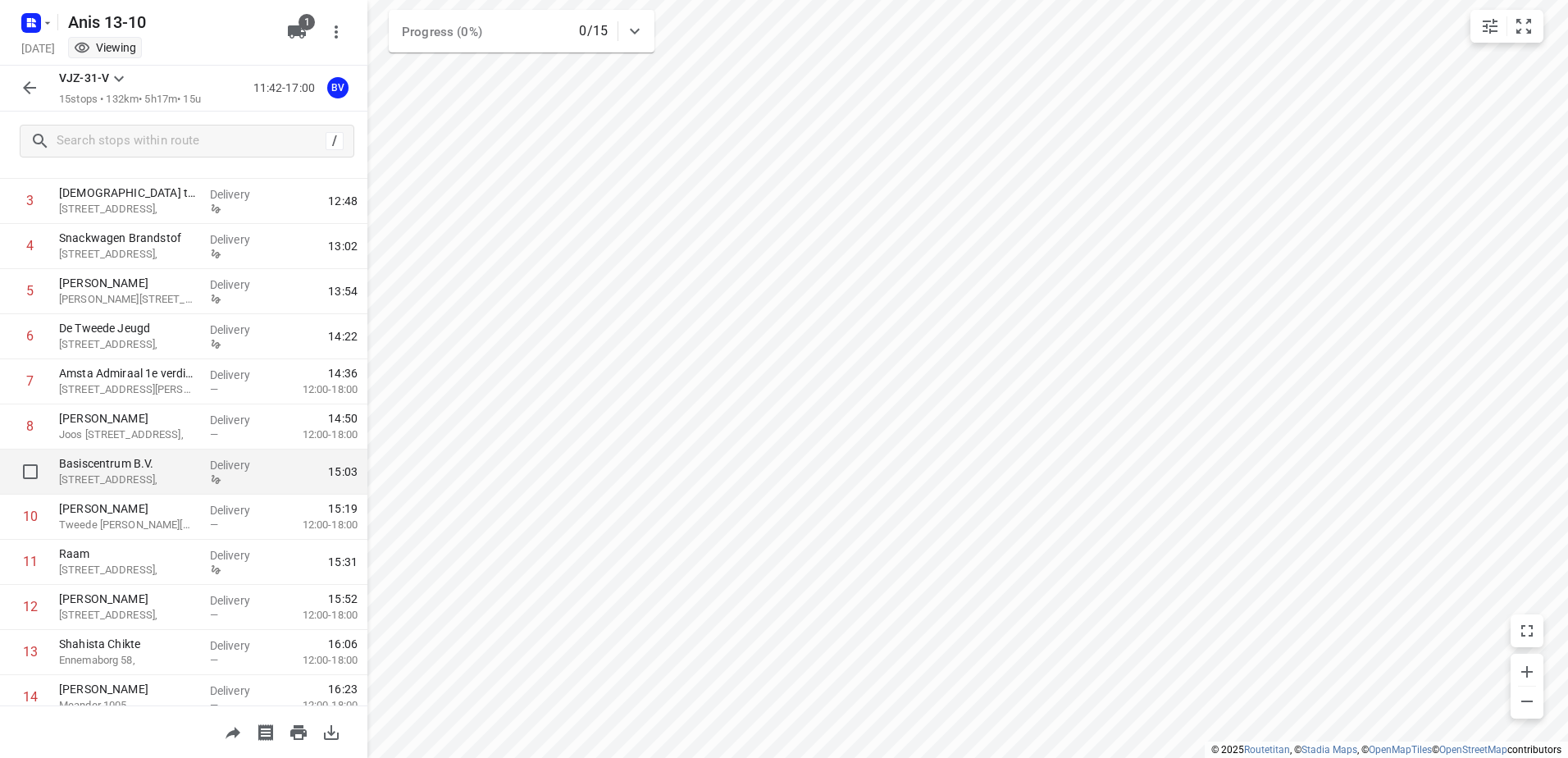
click at [142, 466] on p "Basiscentrum B.V." at bounding box center [128, 463] width 138 height 16
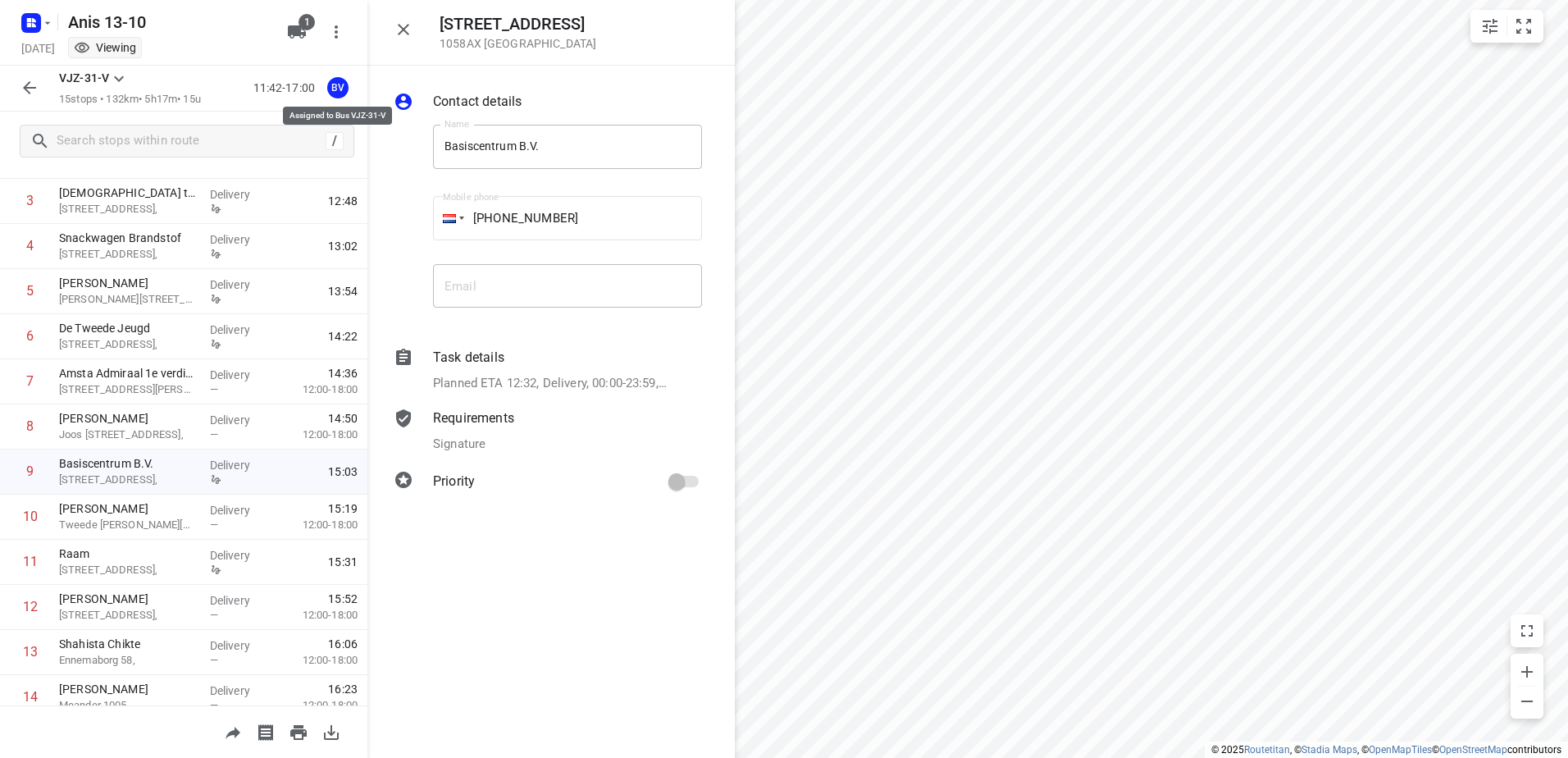
click at [341, 86] on span "BV" at bounding box center [338, 86] width 32 height 15
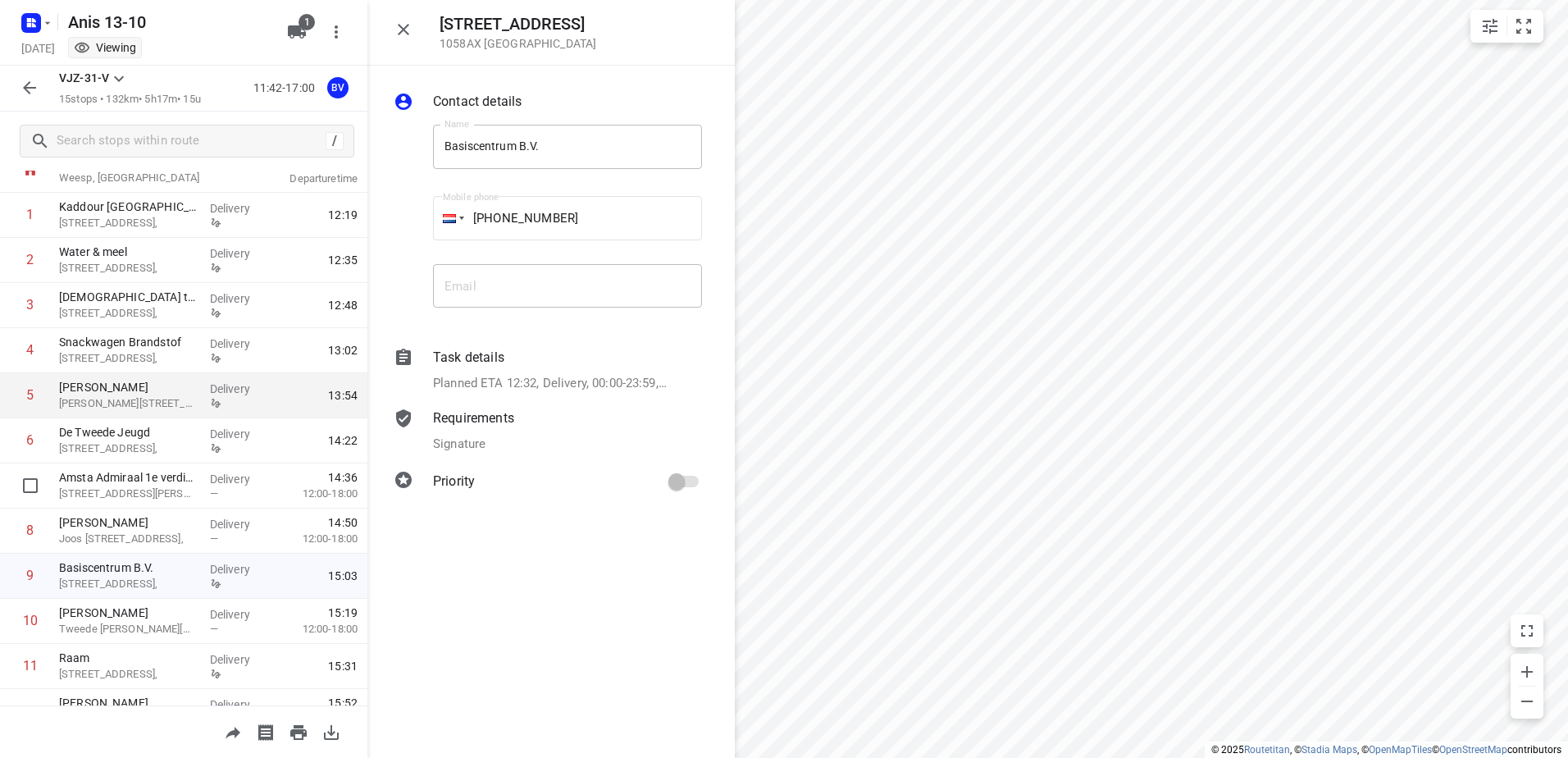
scroll to position [0, 0]
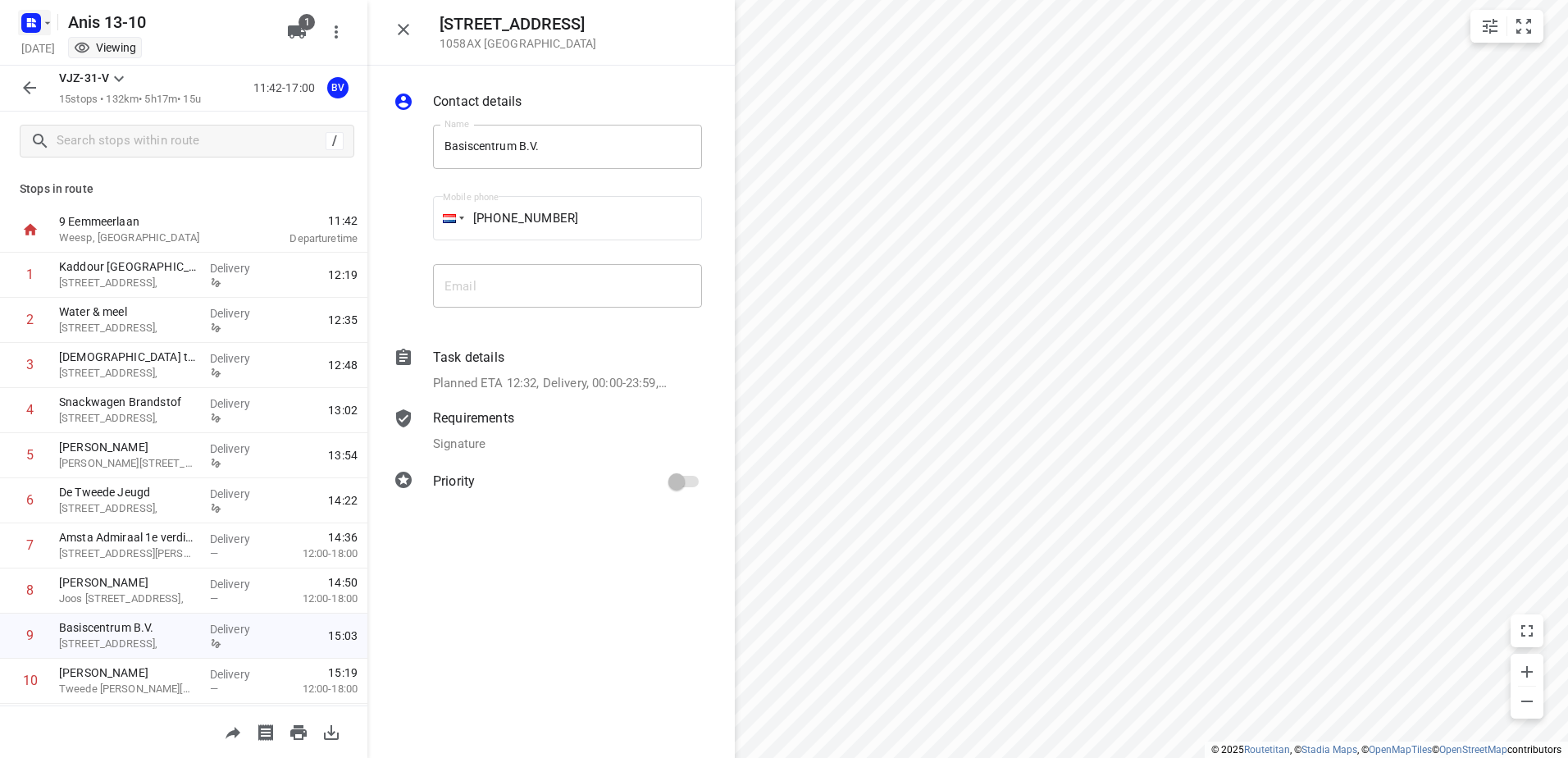
click at [47, 22] on icon "button" at bounding box center [48, 22] width 13 height 13
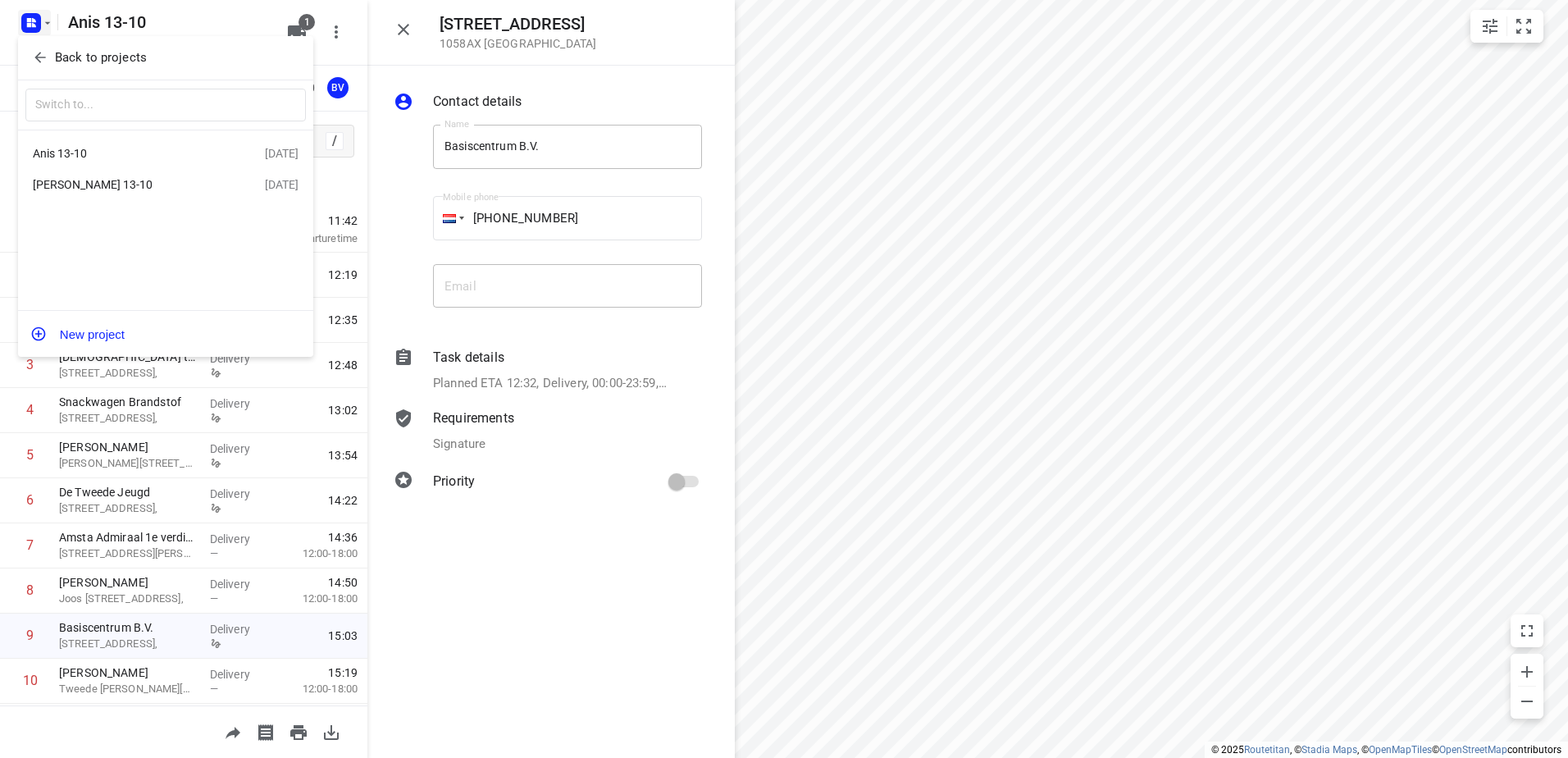
click at [552, 575] on div at bounding box center [784, 379] width 1568 height 758
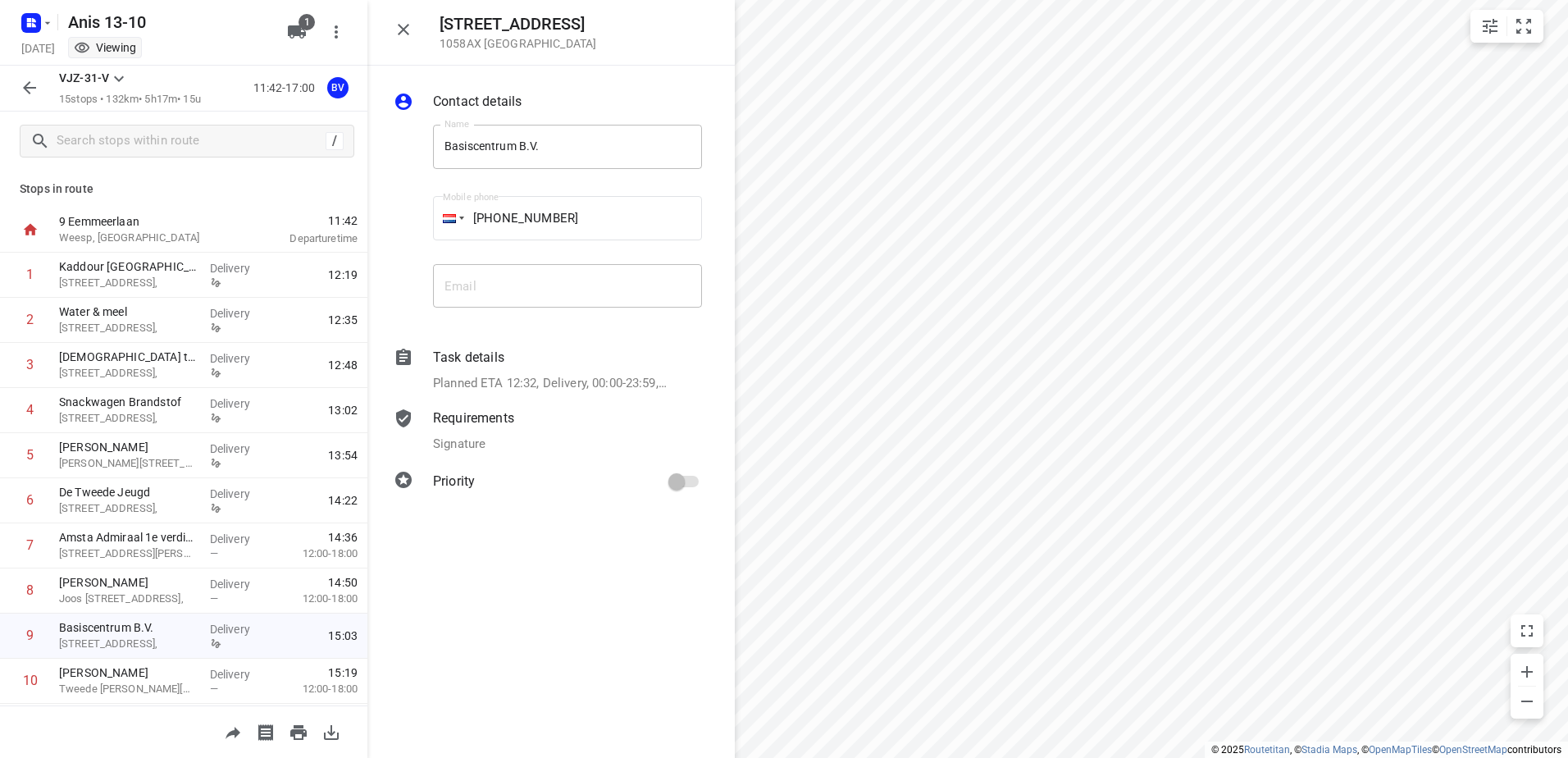
click at [1337, 0] on html "i © 2025 Routetitan , © Stadia Maps , © OpenMapTiles © OpenStreetMap contributo…" at bounding box center [784, 379] width 1568 height 758
